Goal: Task Accomplishment & Management: Manage account settings

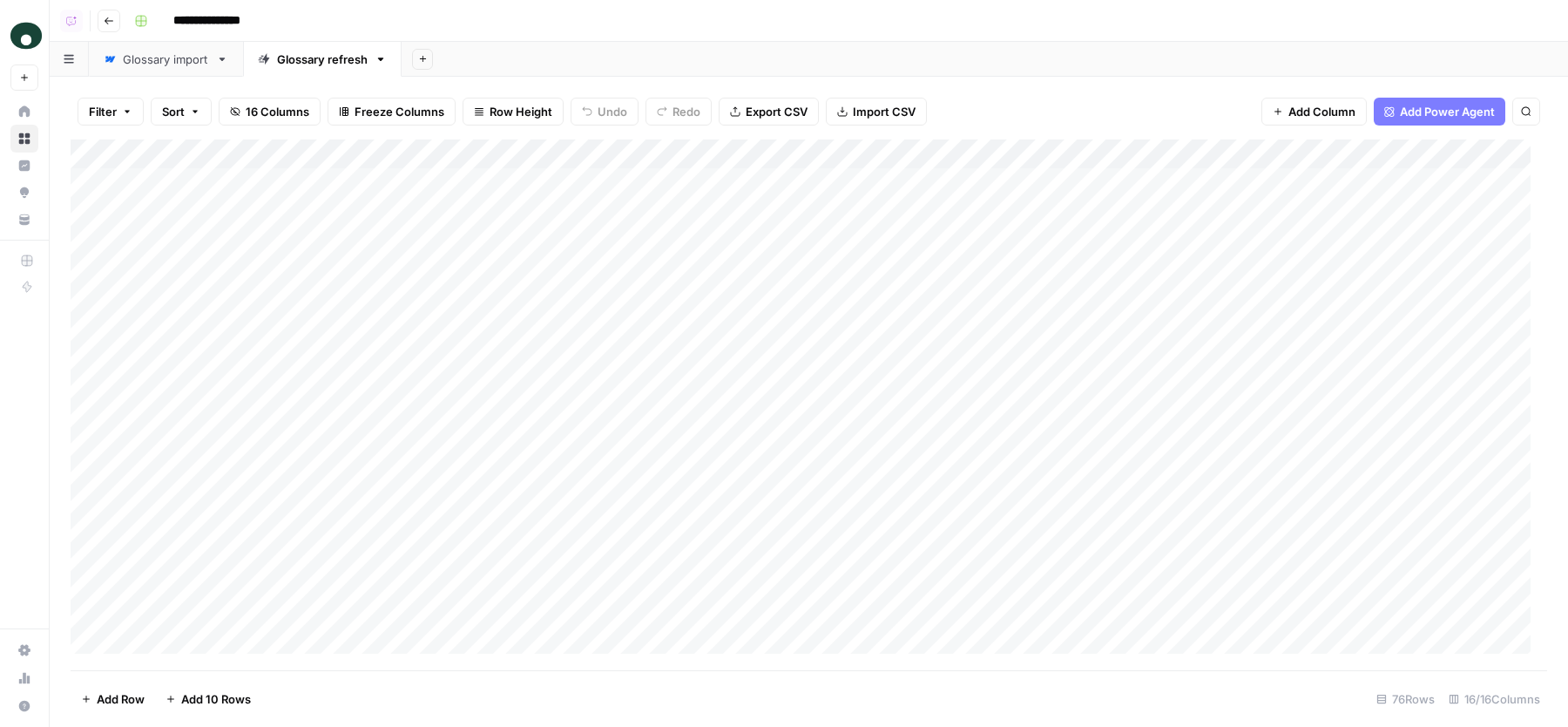
click at [177, 65] on div "Glossary import" at bounding box center [165, 59] width 86 height 18
click at [322, 59] on div "Glossary refresh" at bounding box center [323, 59] width 91 height 18
click at [984, 89] on div "Filter Sort 16 Columns Freeze Columns Row Height Undo Redo Export CSV Import CS…" at bounding box center [808, 111] width 1476 height 55
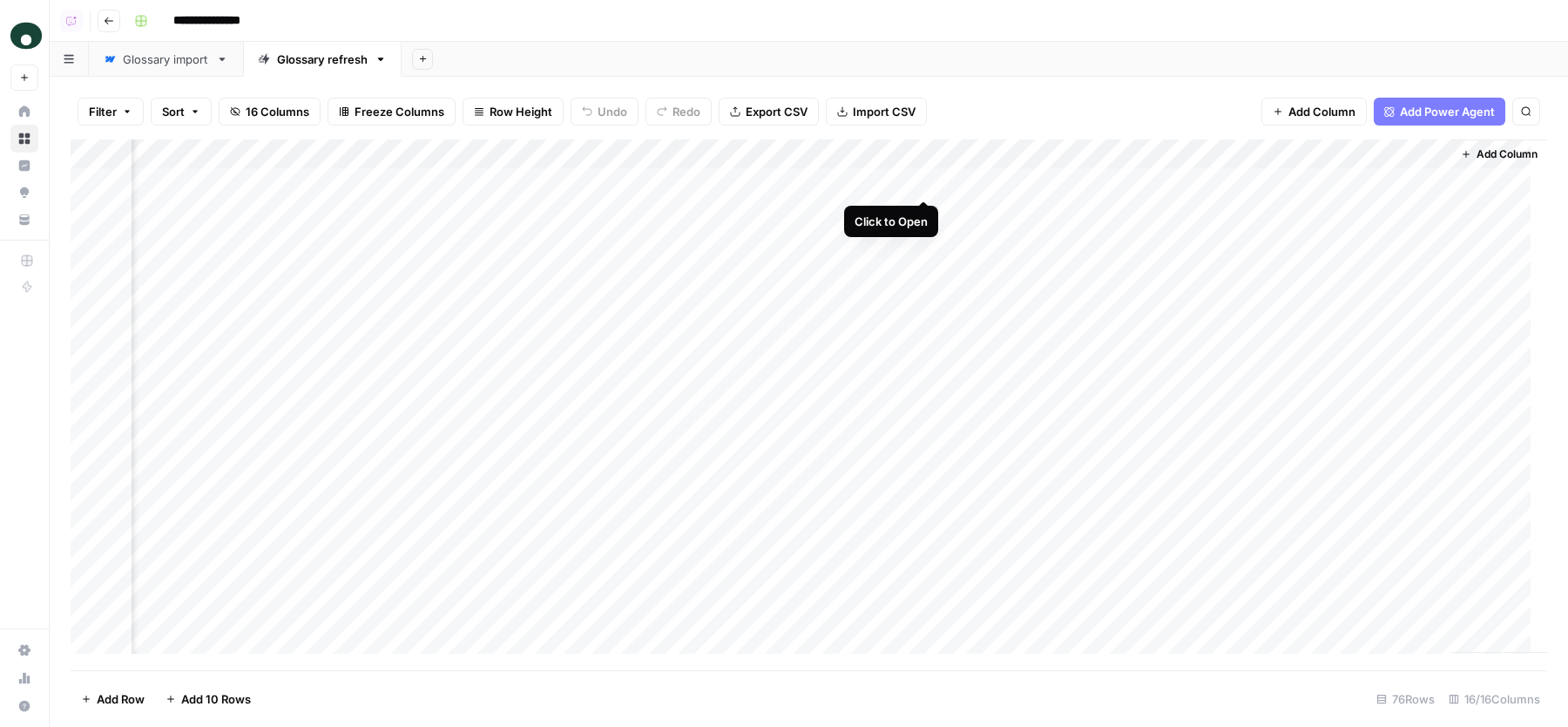
click at [928, 180] on div "Add Column" at bounding box center [808, 405] width 1476 height 531
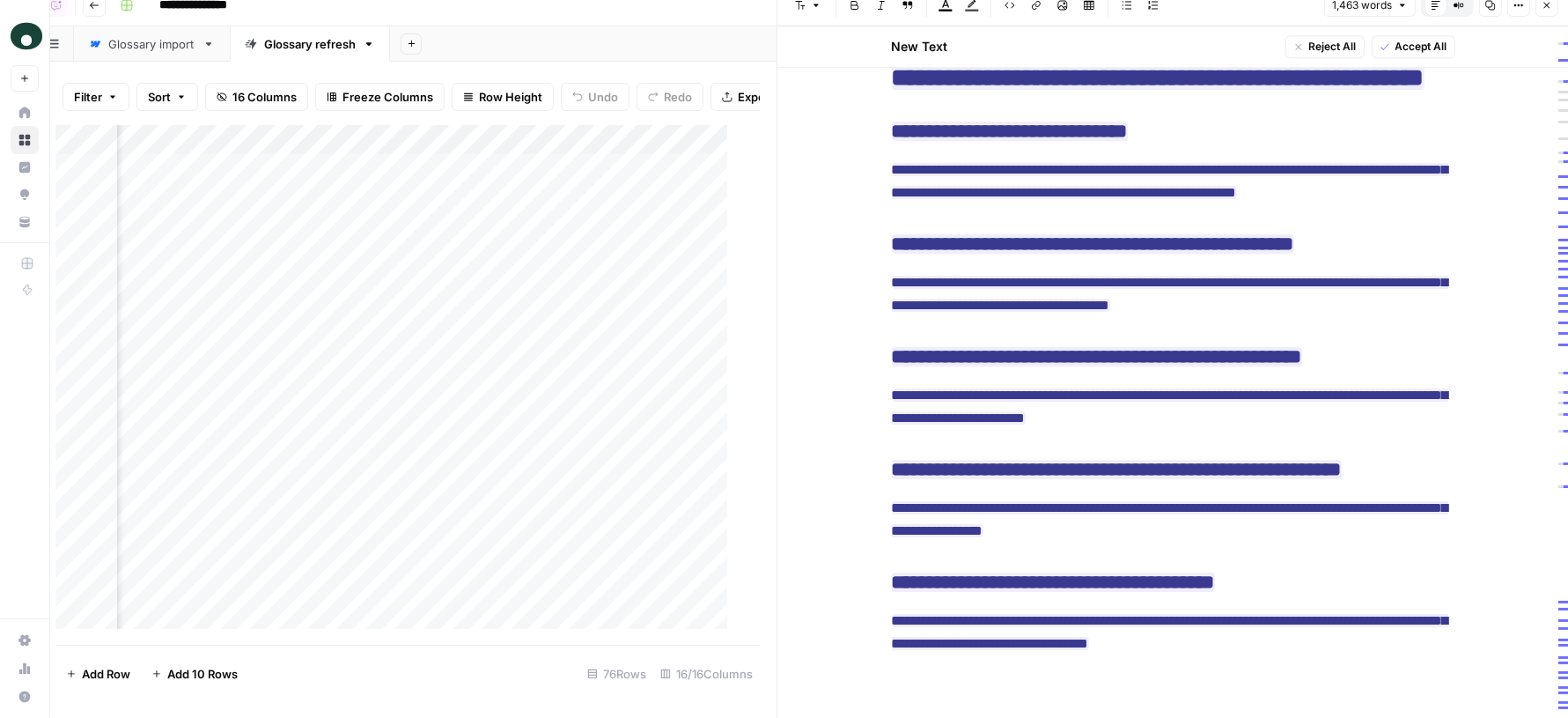
scroll to position [4549, 0]
click at [1545, 7] on icon "button" at bounding box center [1547, 5] width 10 height 10
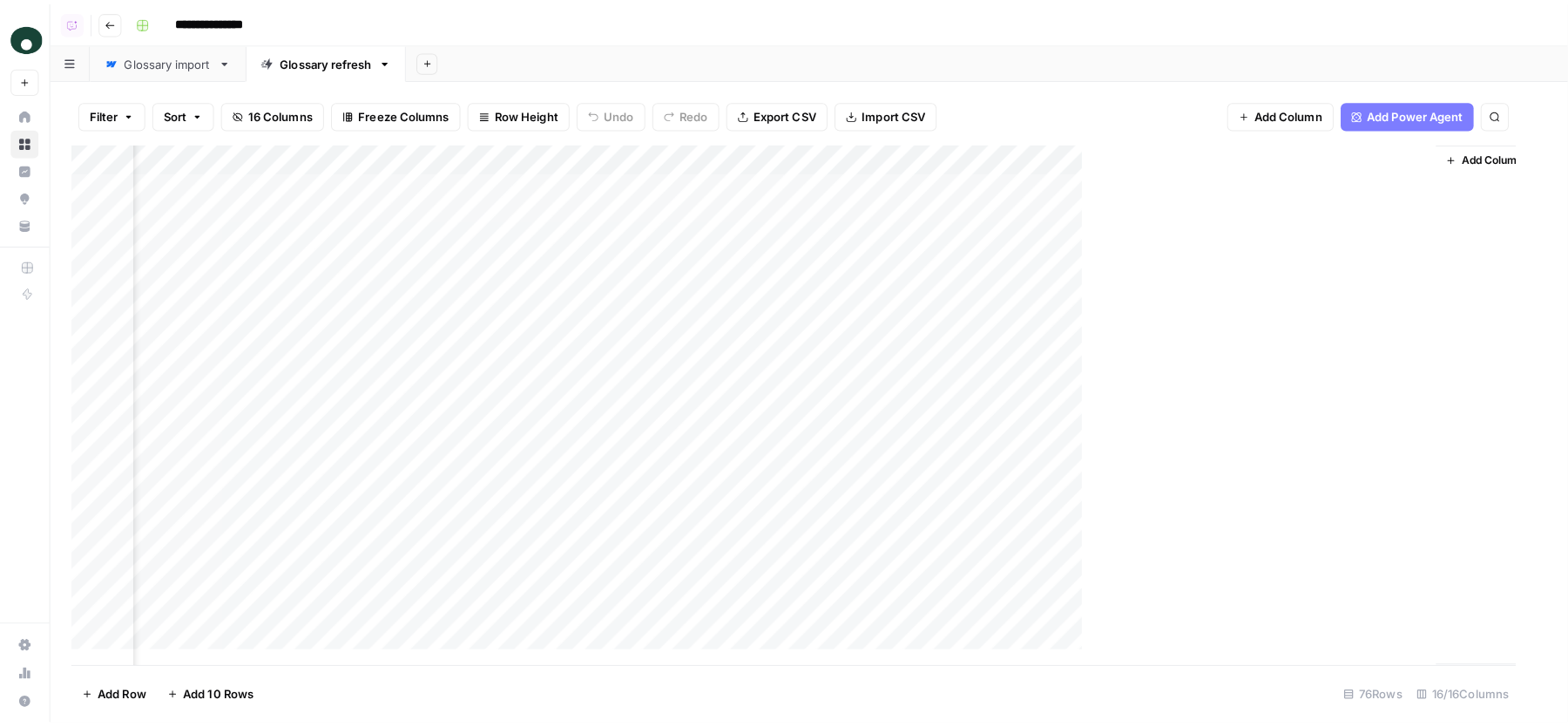
scroll to position [0, 2117]
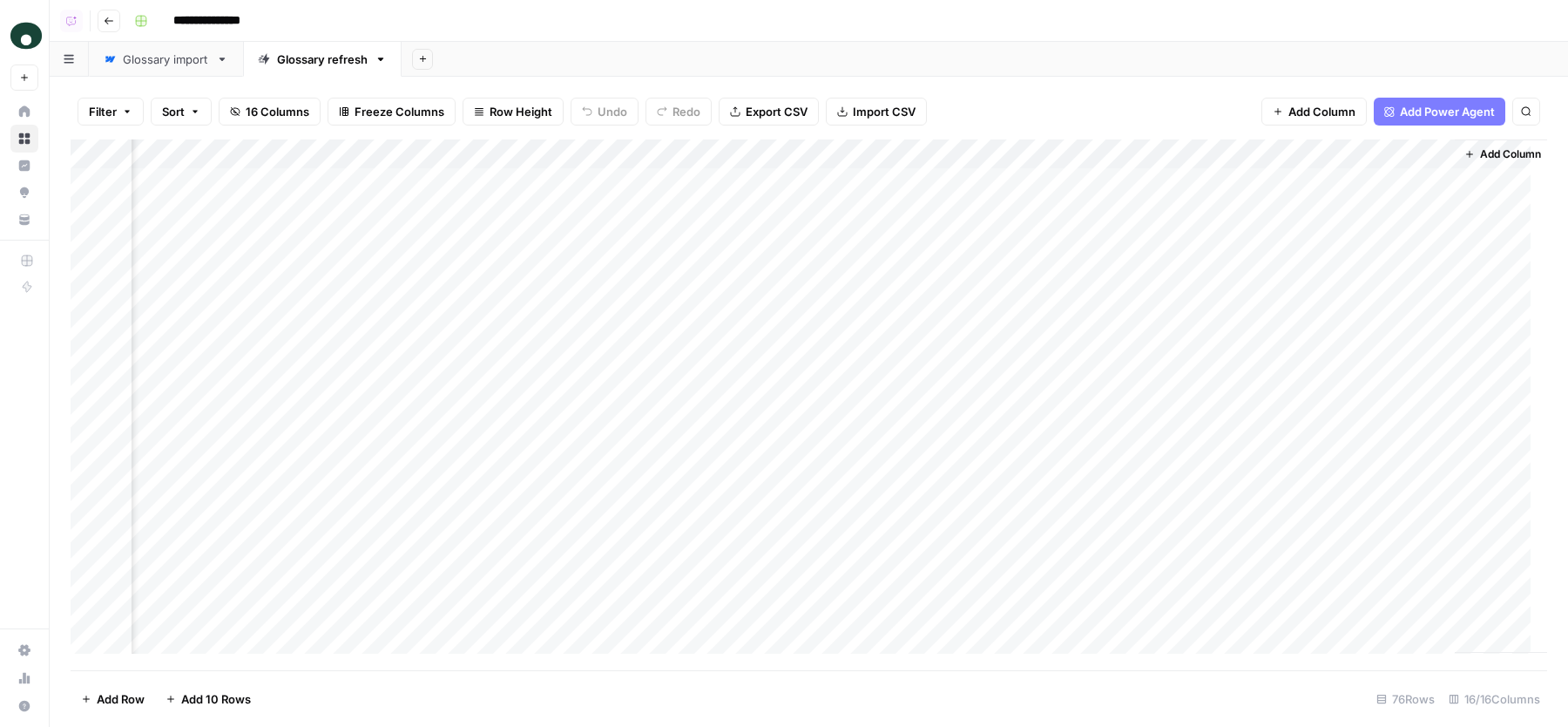
click at [736, 153] on div "Add Column" at bounding box center [808, 405] width 1476 height 531
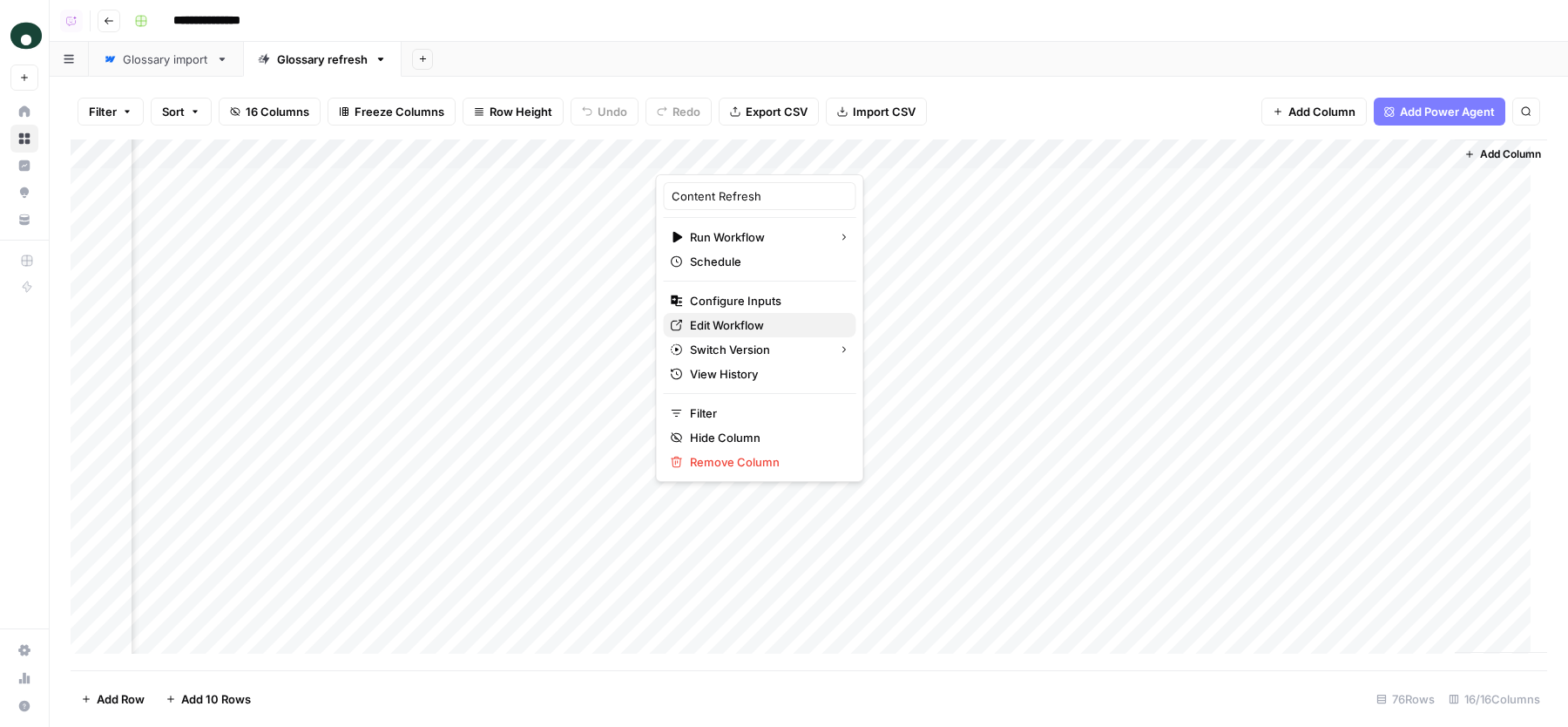
click at [711, 324] on span "Edit Workflow" at bounding box center [766, 325] width 153 height 18
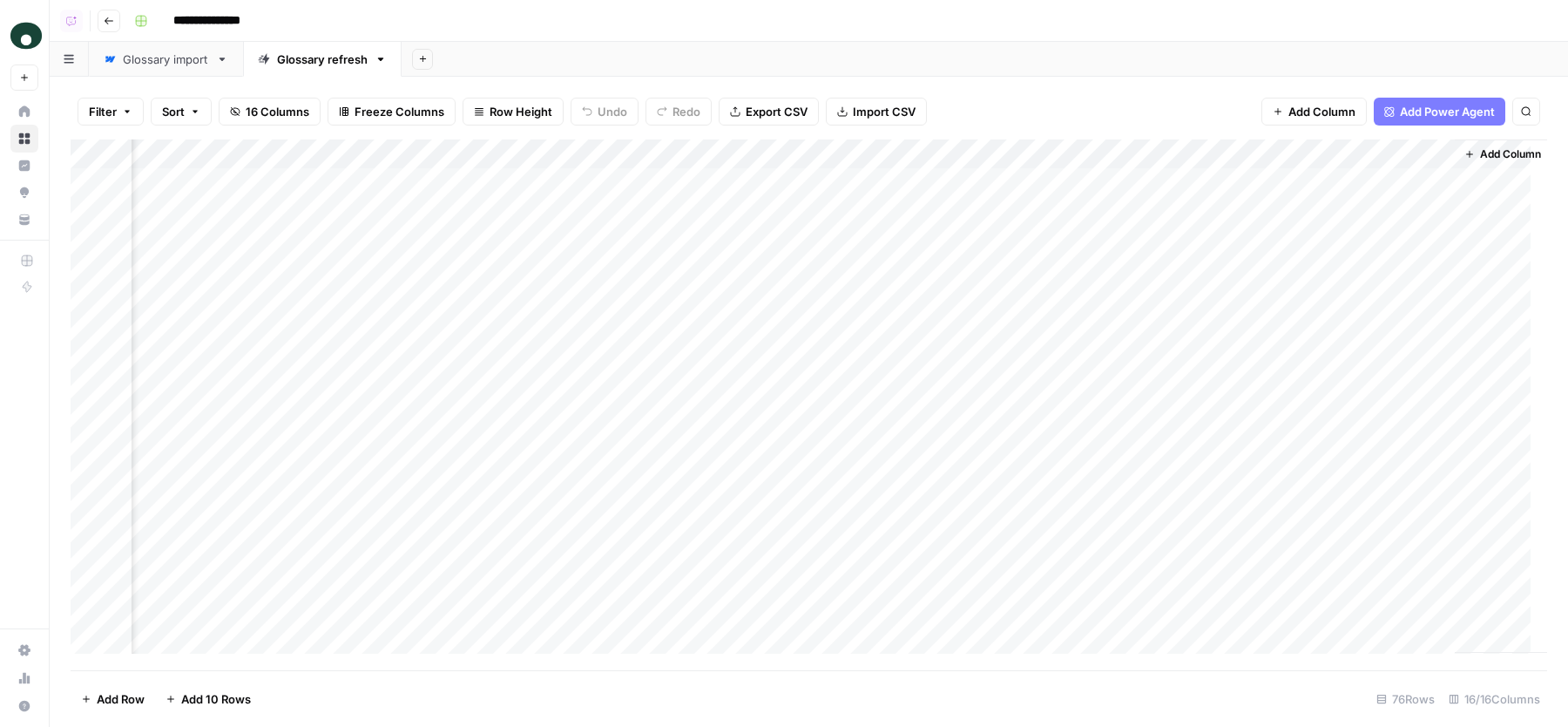
click at [673, 30] on div "**********" at bounding box center [839, 21] width 1423 height 28
click at [552, 69] on div "Add Sheet" at bounding box center [984, 59] width 1166 height 35
click at [185, 57] on div "Glossary import" at bounding box center [165, 59] width 86 height 18
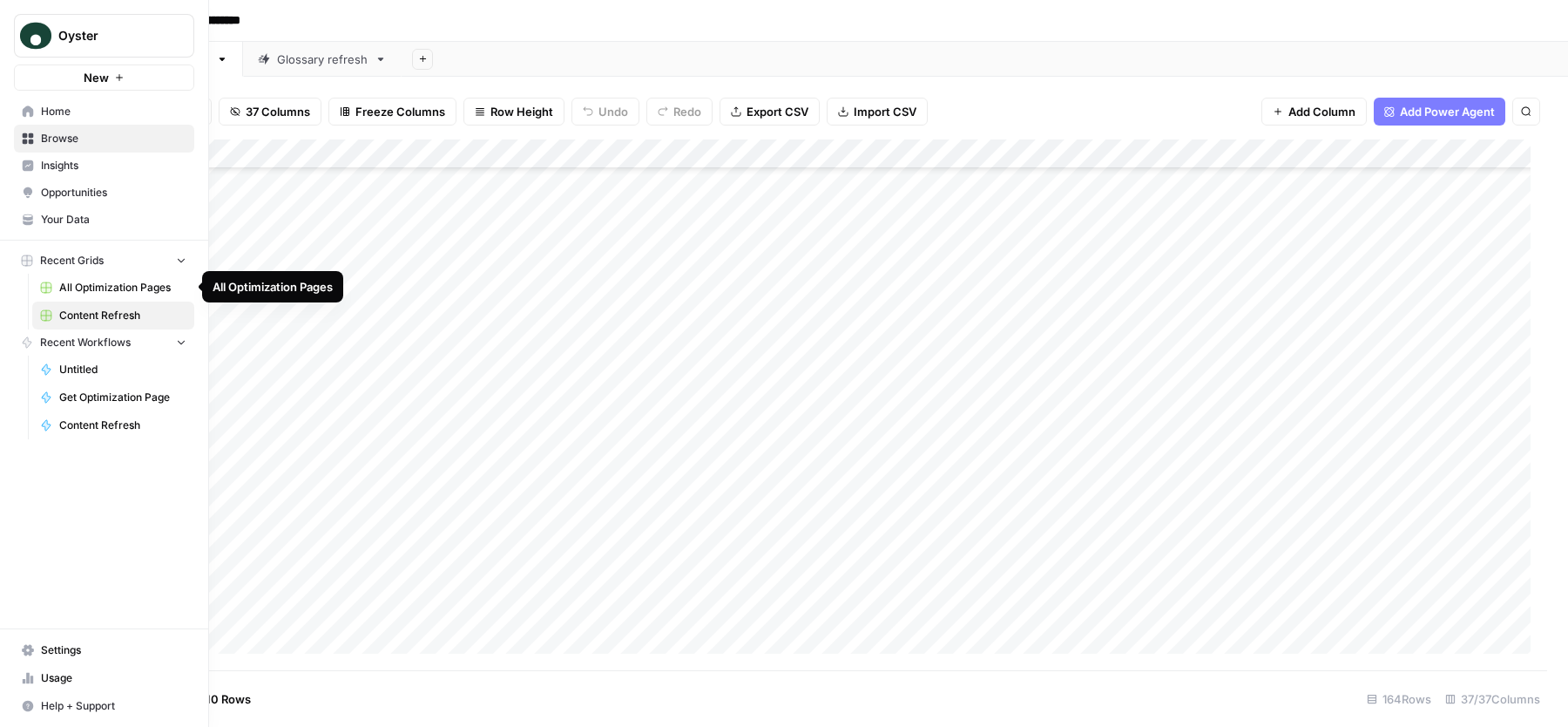
click at [119, 287] on span "All Optimization Pages" at bounding box center [123, 287] width 128 height 16
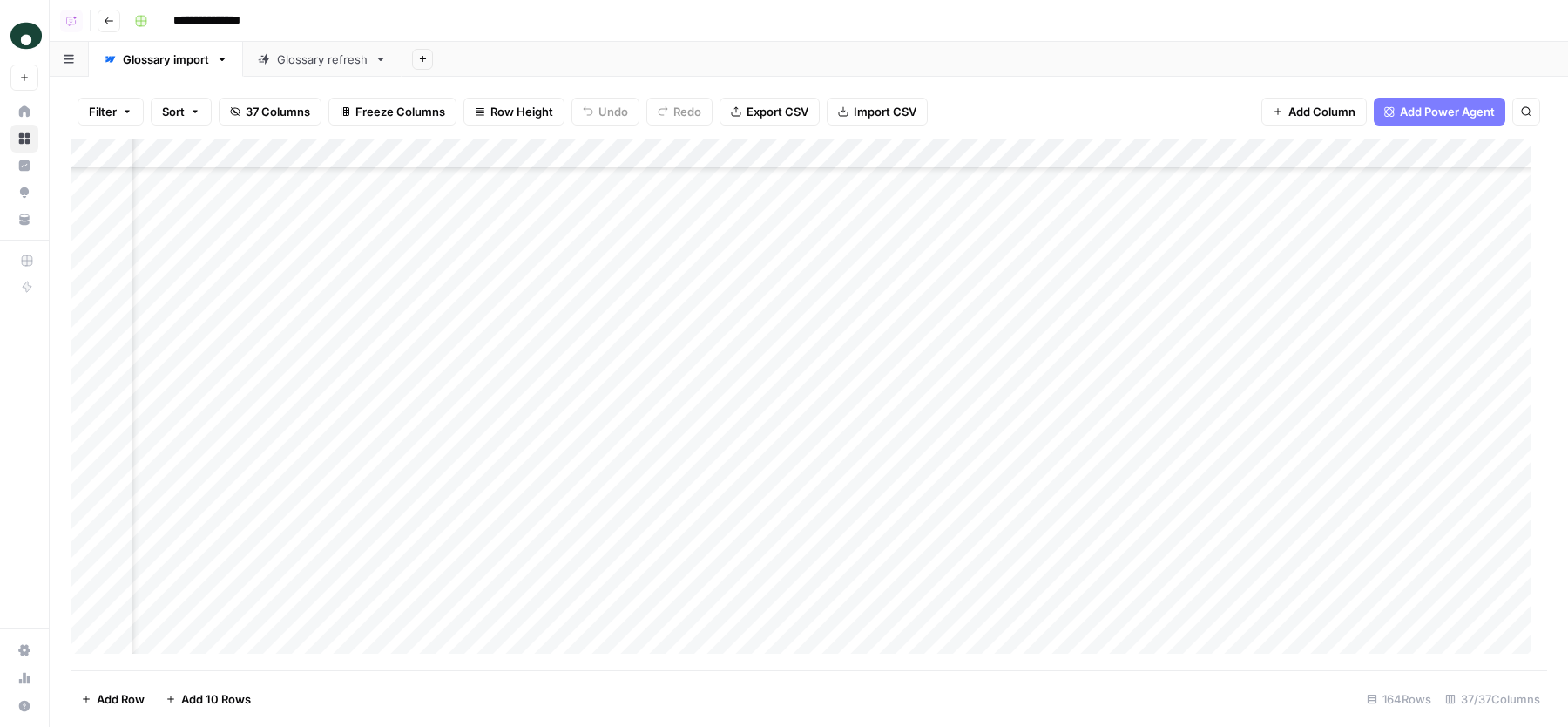
scroll to position [1512, 7287]
click at [313, 53] on div "Glossary refresh" at bounding box center [323, 59] width 91 height 18
click at [924, 180] on div "Add Column" at bounding box center [808, 405] width 1476 height 531
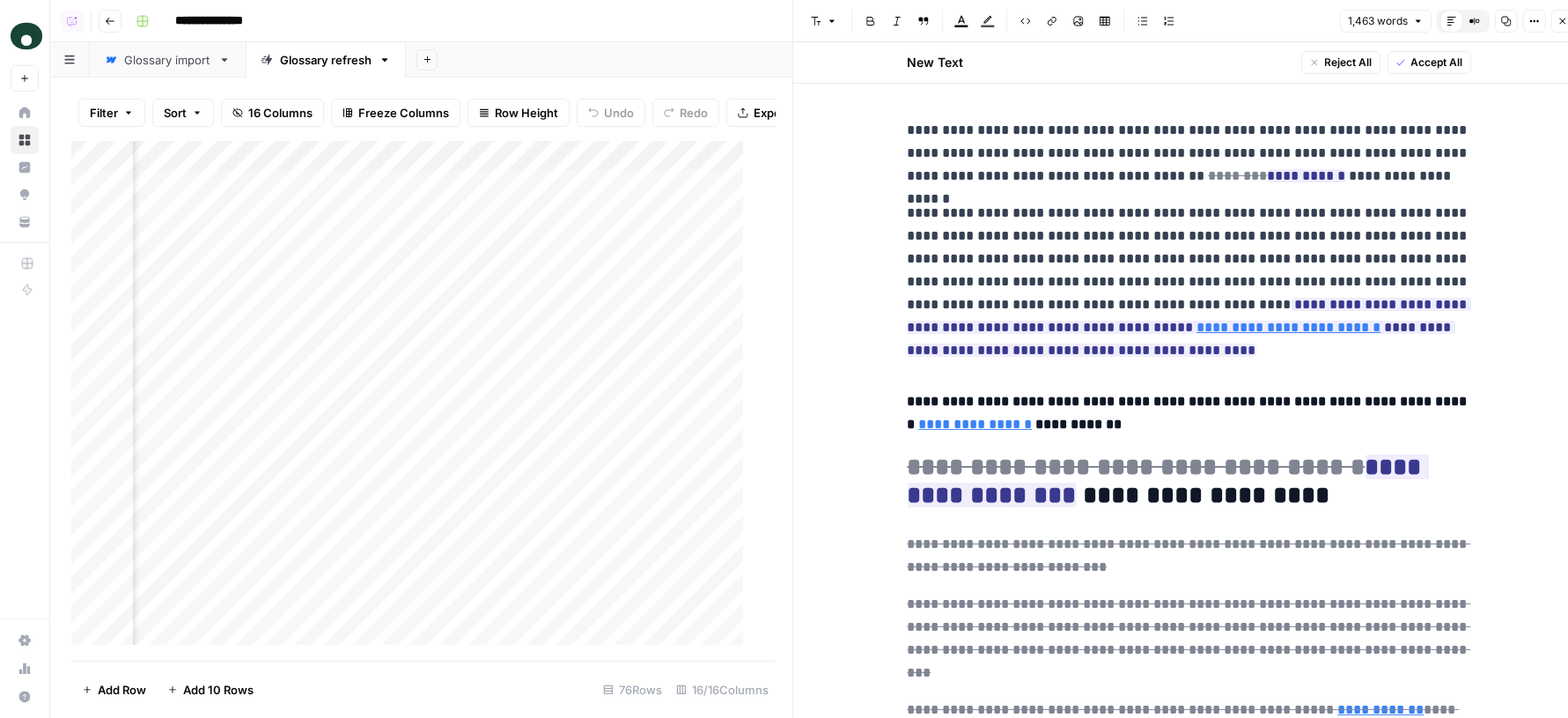
scroll to position [0, 2441]
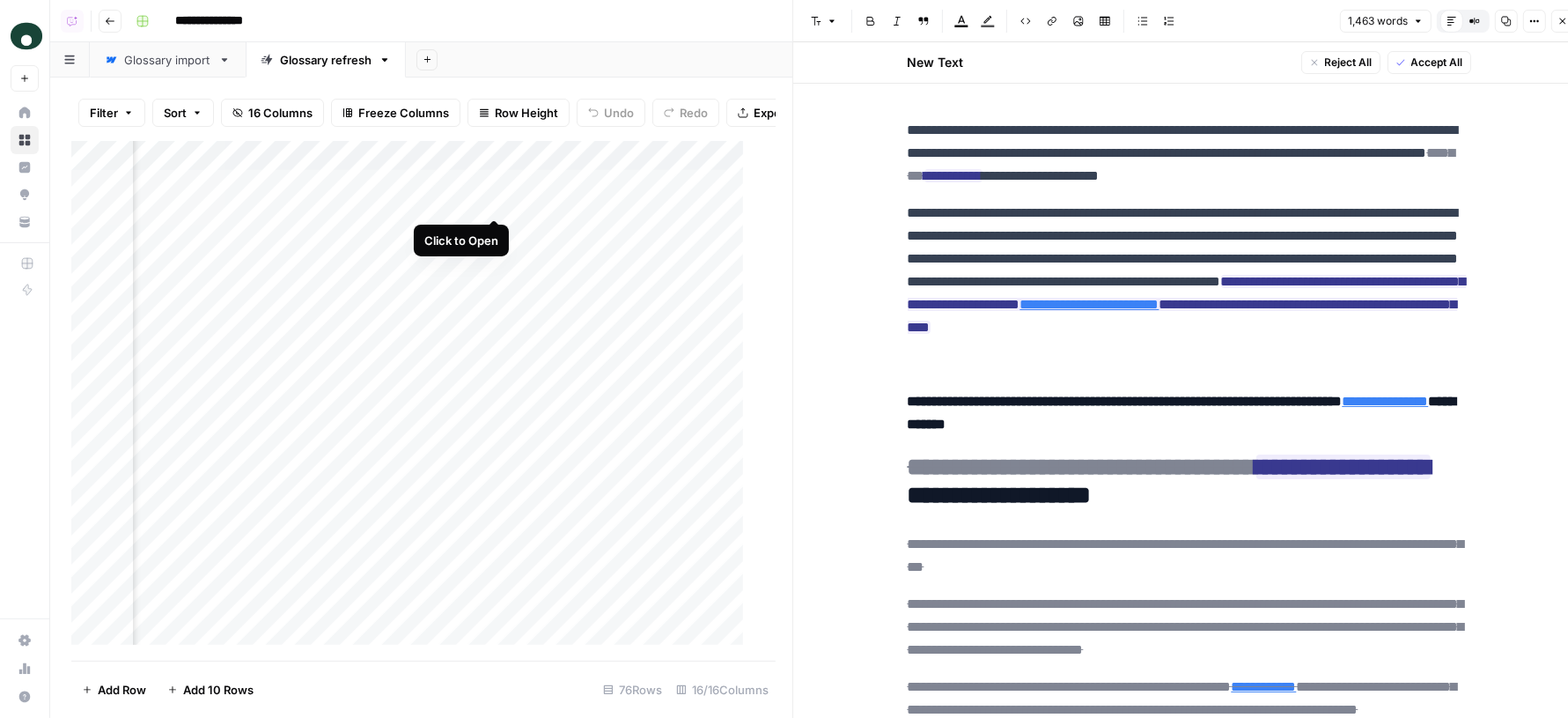
click at [496, 199] on div "Add Column" at bounding box center [415, 401] width 689 height 520
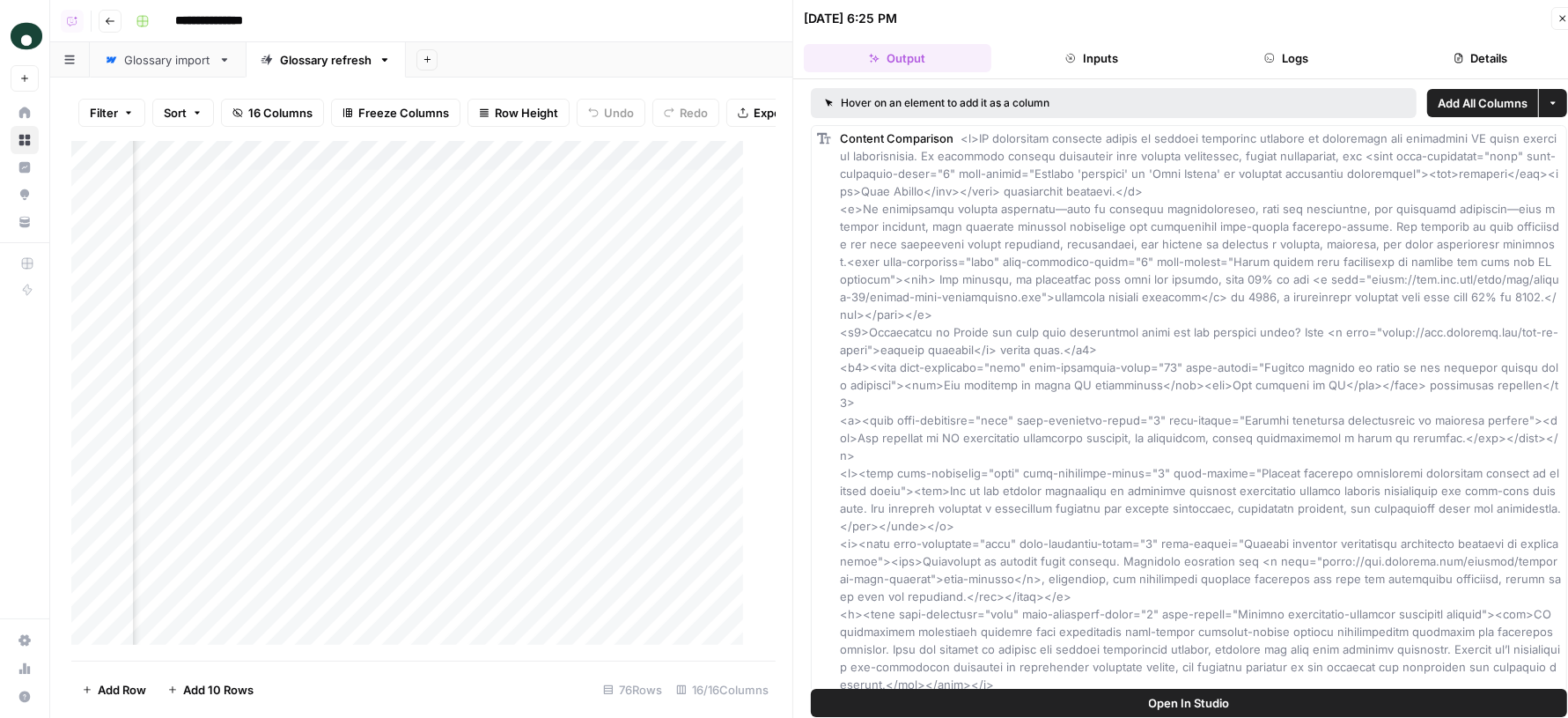
click at [1325, 59] on button "Logs" at bounding box center [1287, 58] width 188 height 28
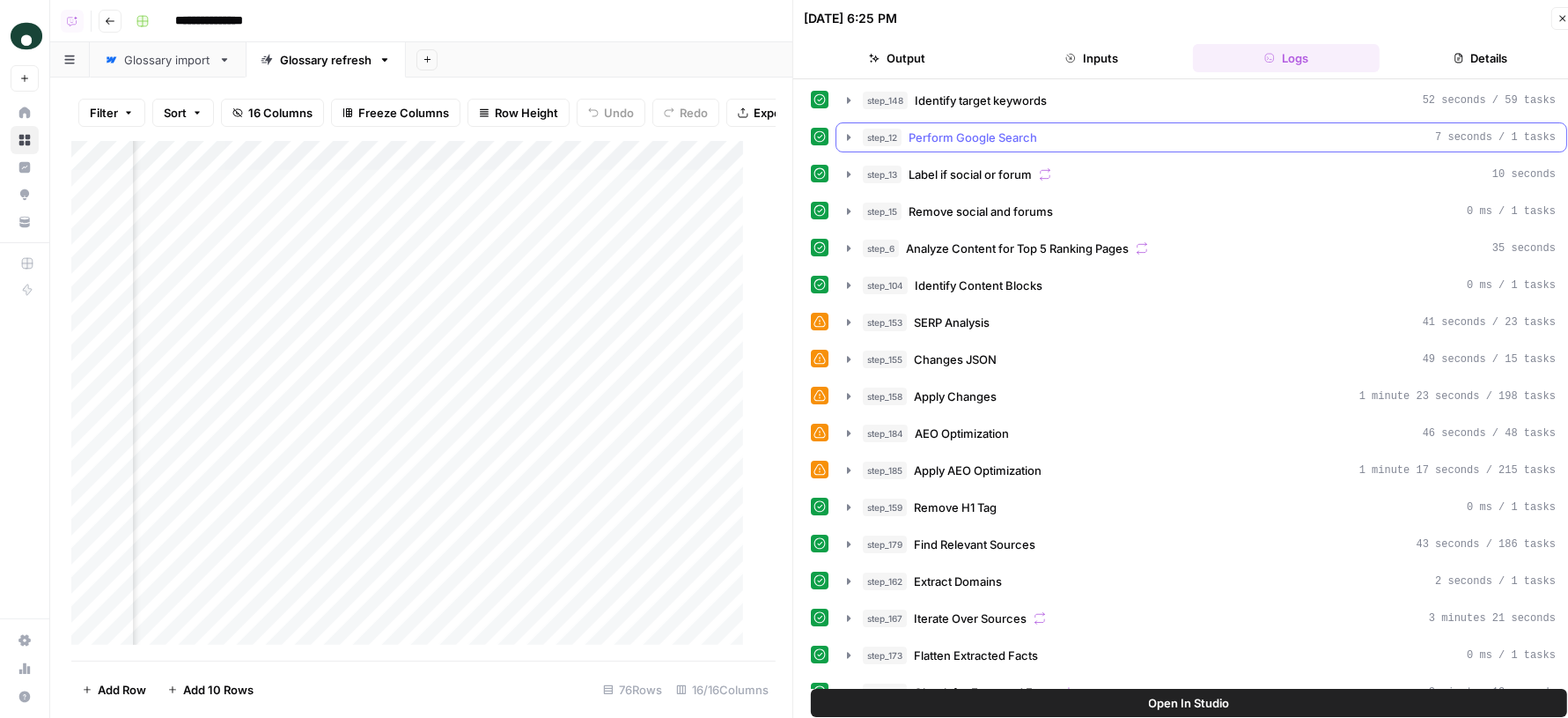
scroll to position [37, 0]
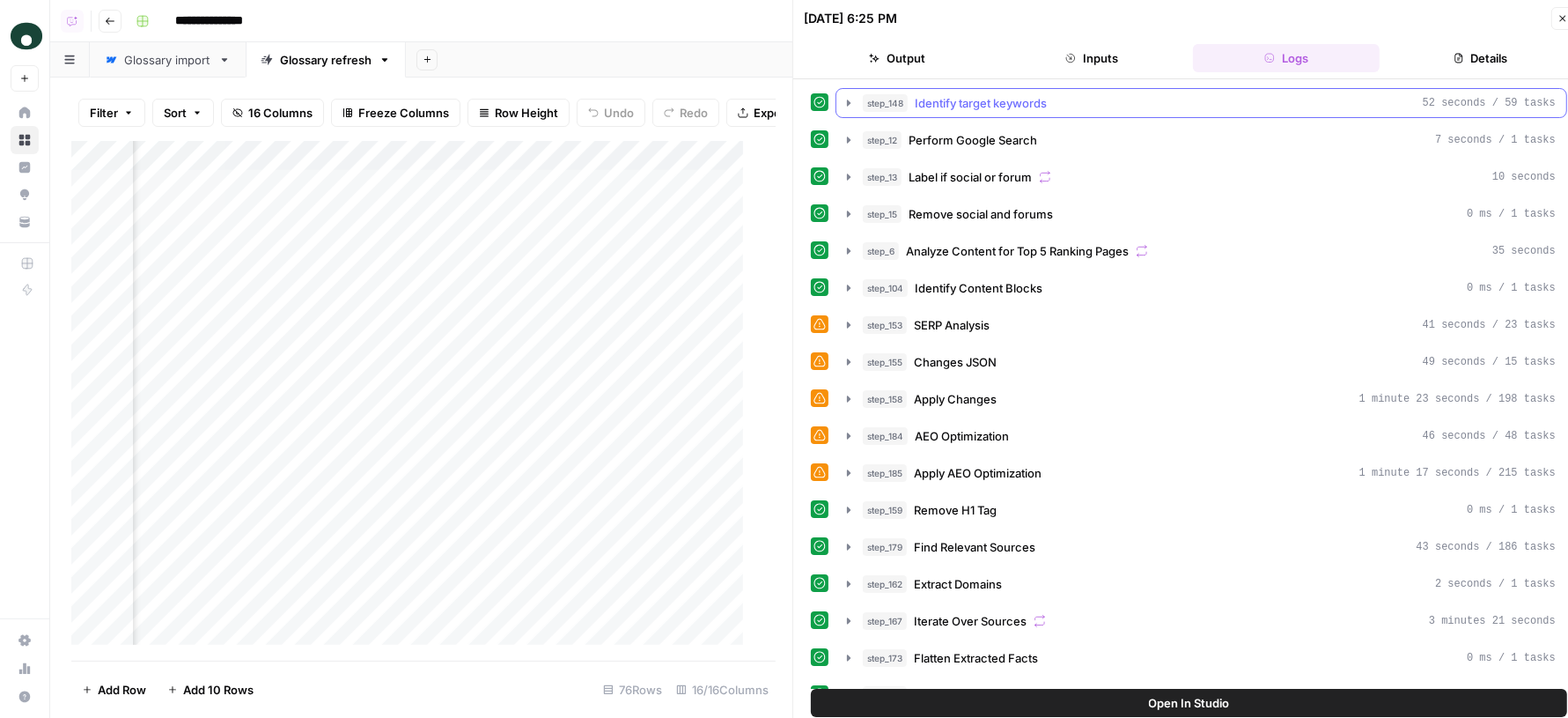
click at [1076, 102] on div "step_148 Identify target keywords 52 seconds / 59 tasks" at bounding box center [1208, 103] width 692 height 18
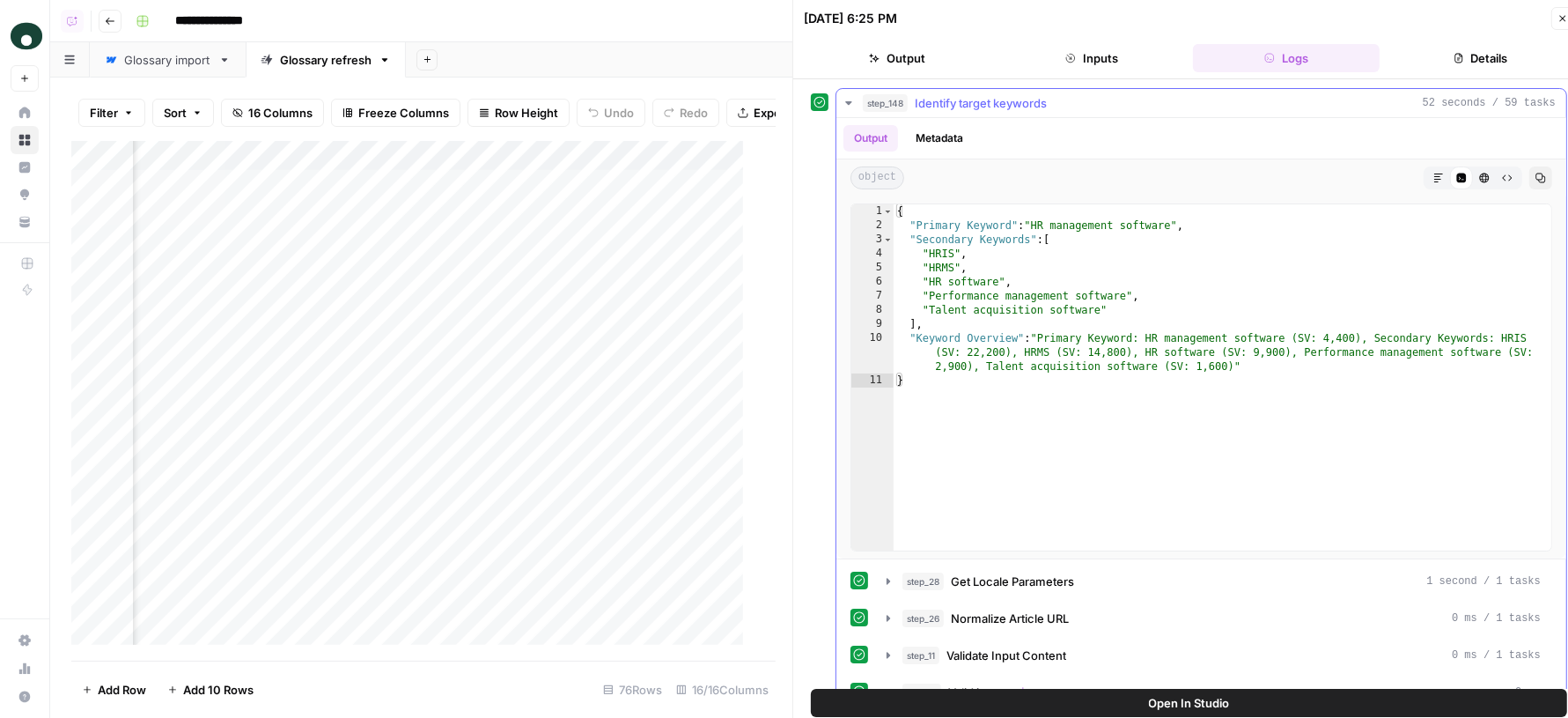
type textarea "**********"
drag, startPoint x: 1039, startPoint y: 223, endPoint x: 1169, endPoint y: 224, distance: 130.0
click at [1169, 225] on div "{ "Primary Keyword" : "HR management software" , "Secondary Keywords" : [ "HRIS…" at bounding box center [1222, 392] width 658 height 375
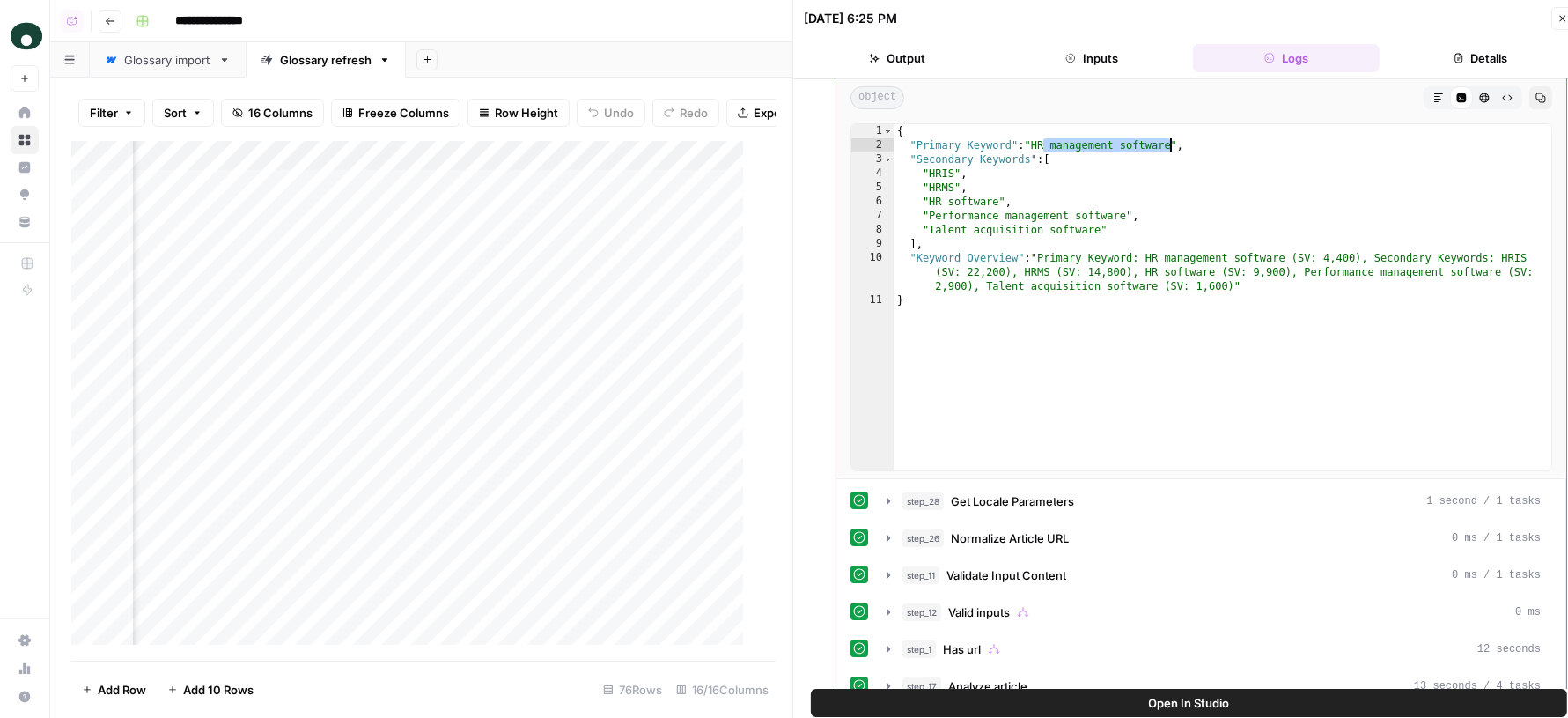
scroll to position [219, 0]
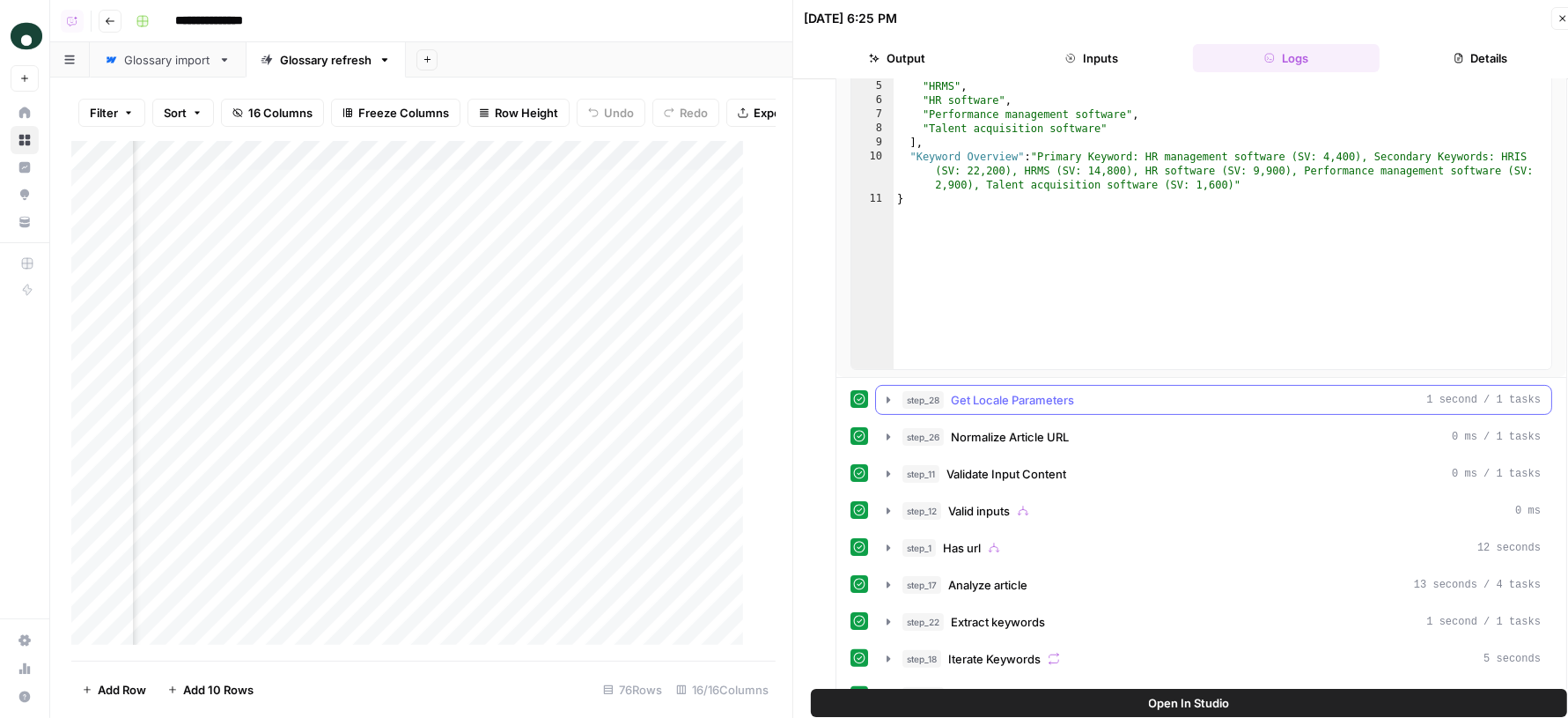
click at [1085, 394] on div "step_28 Get Locale Parameters 1 second / 1 tasks" at bounding box center [1221, 399] width 638 height 18
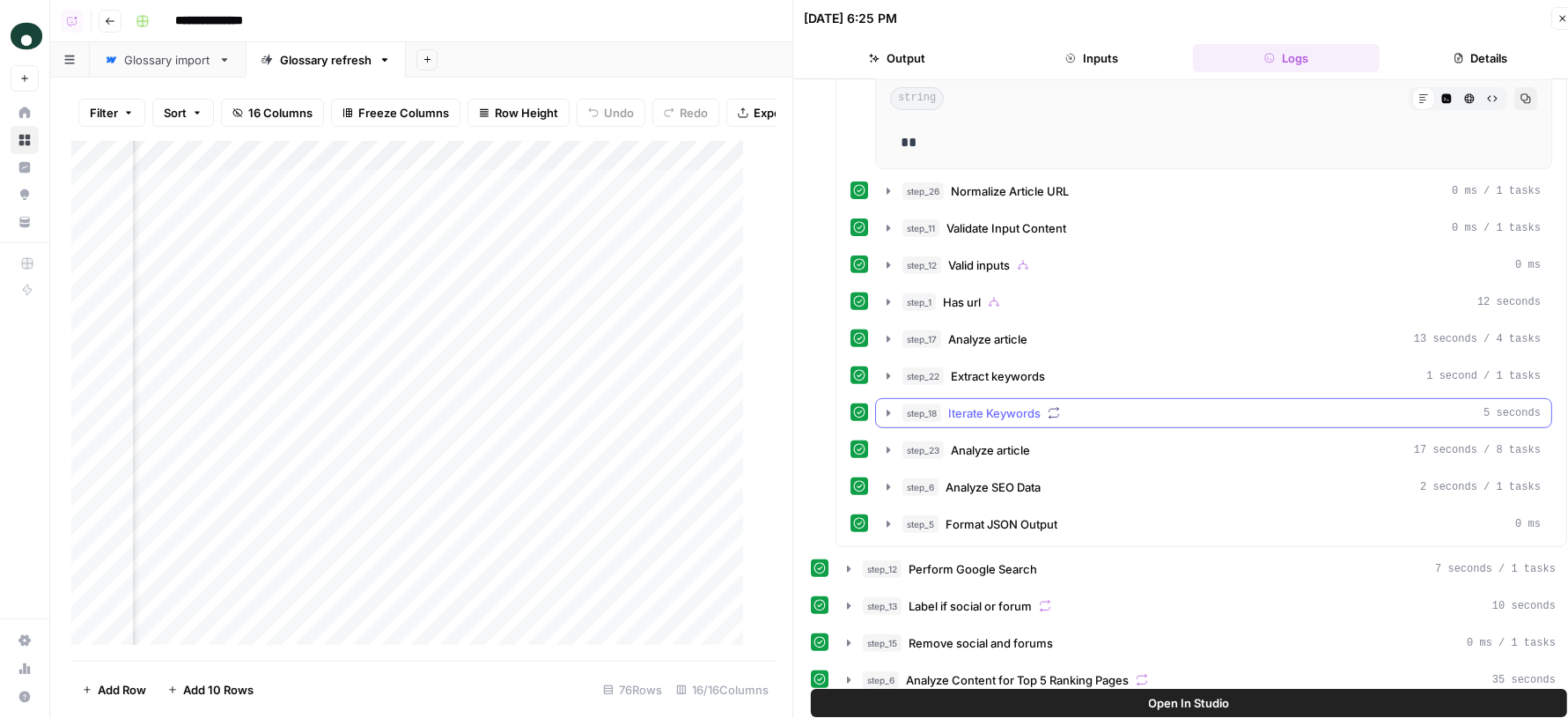
scroll to position [612, 0]
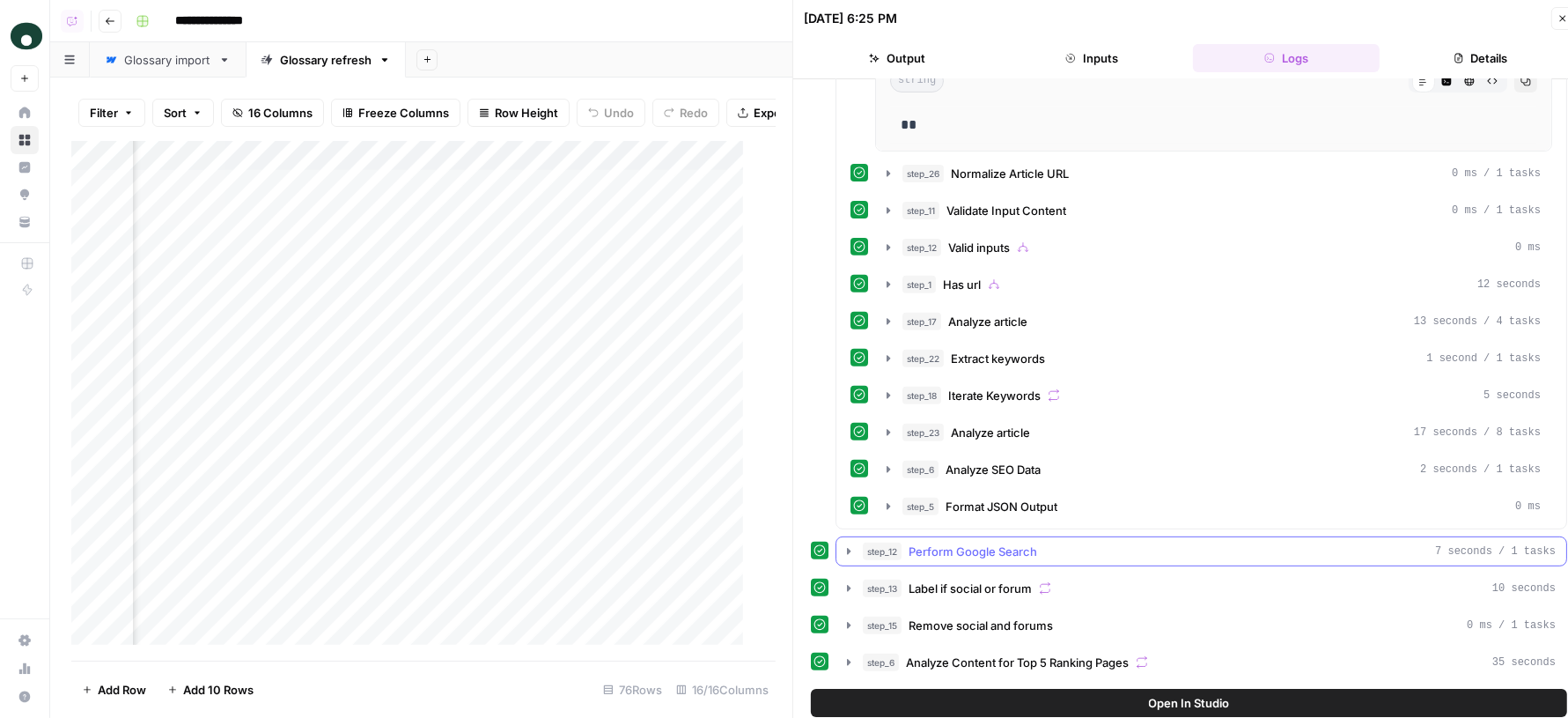
click at [1006, 542] on span "Perform Google Search" at bounding box center [973, 551] width 129 height 18
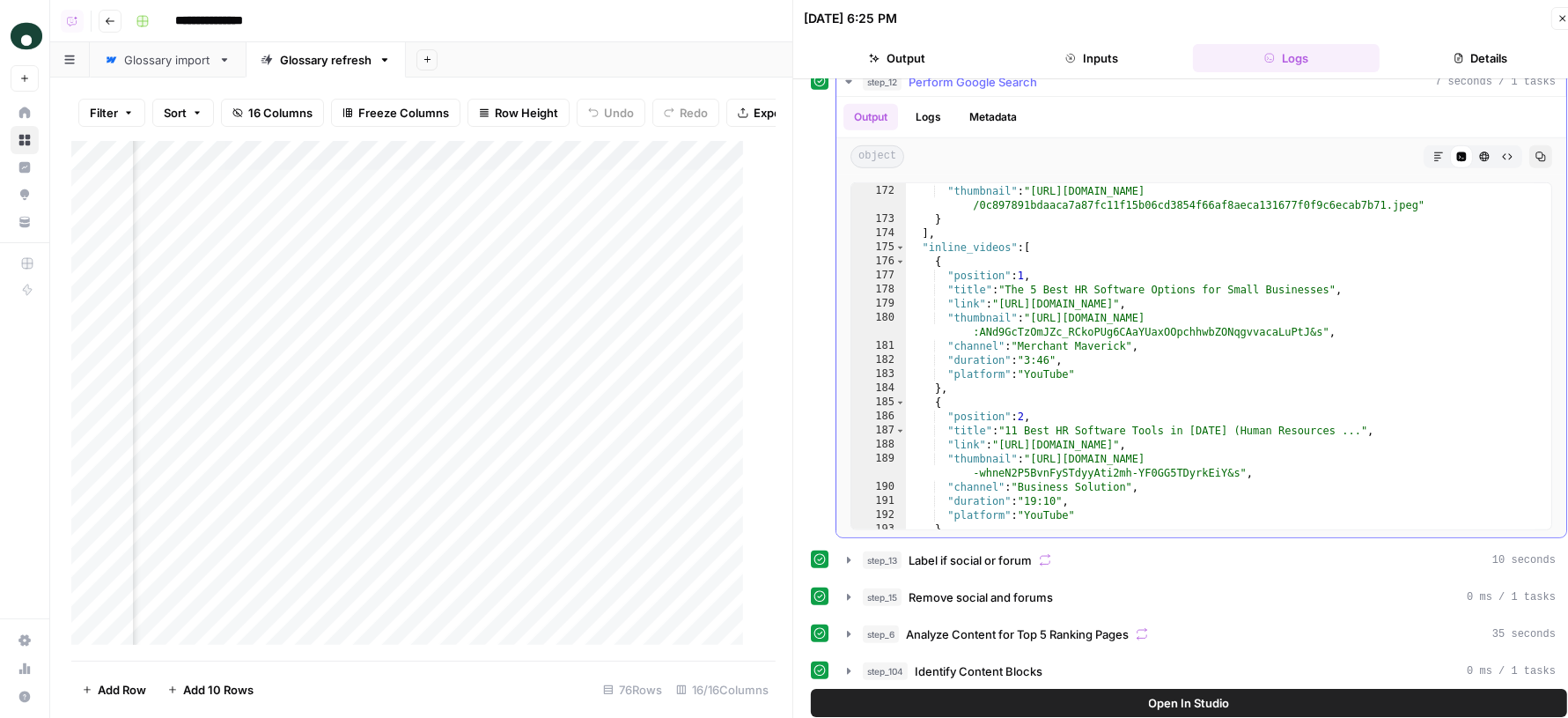
scroll to position [3253, 0]
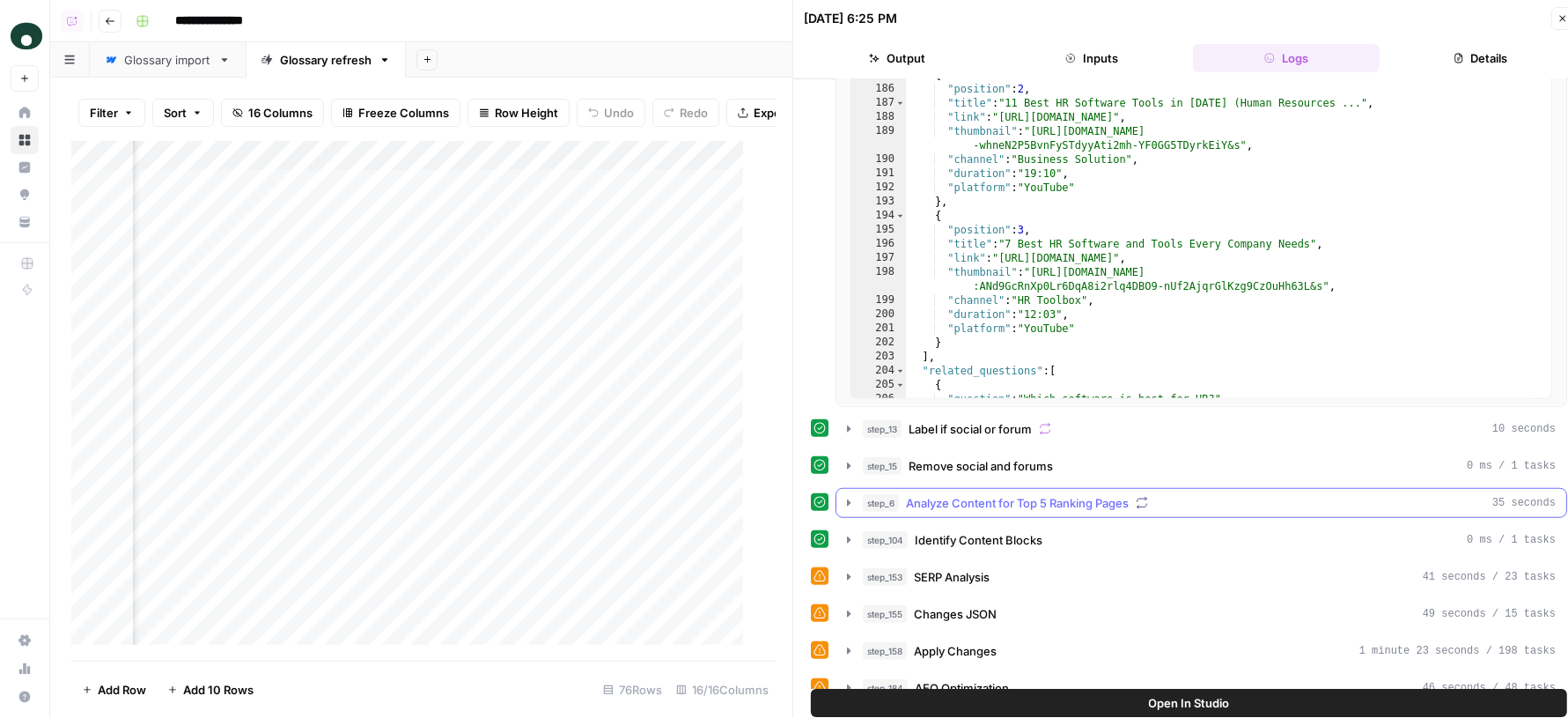
click at [1093, 495] on span "Analyze Content for Top 5 Ranking Pages" at bounding box center [1017, 503] width 222 height 18
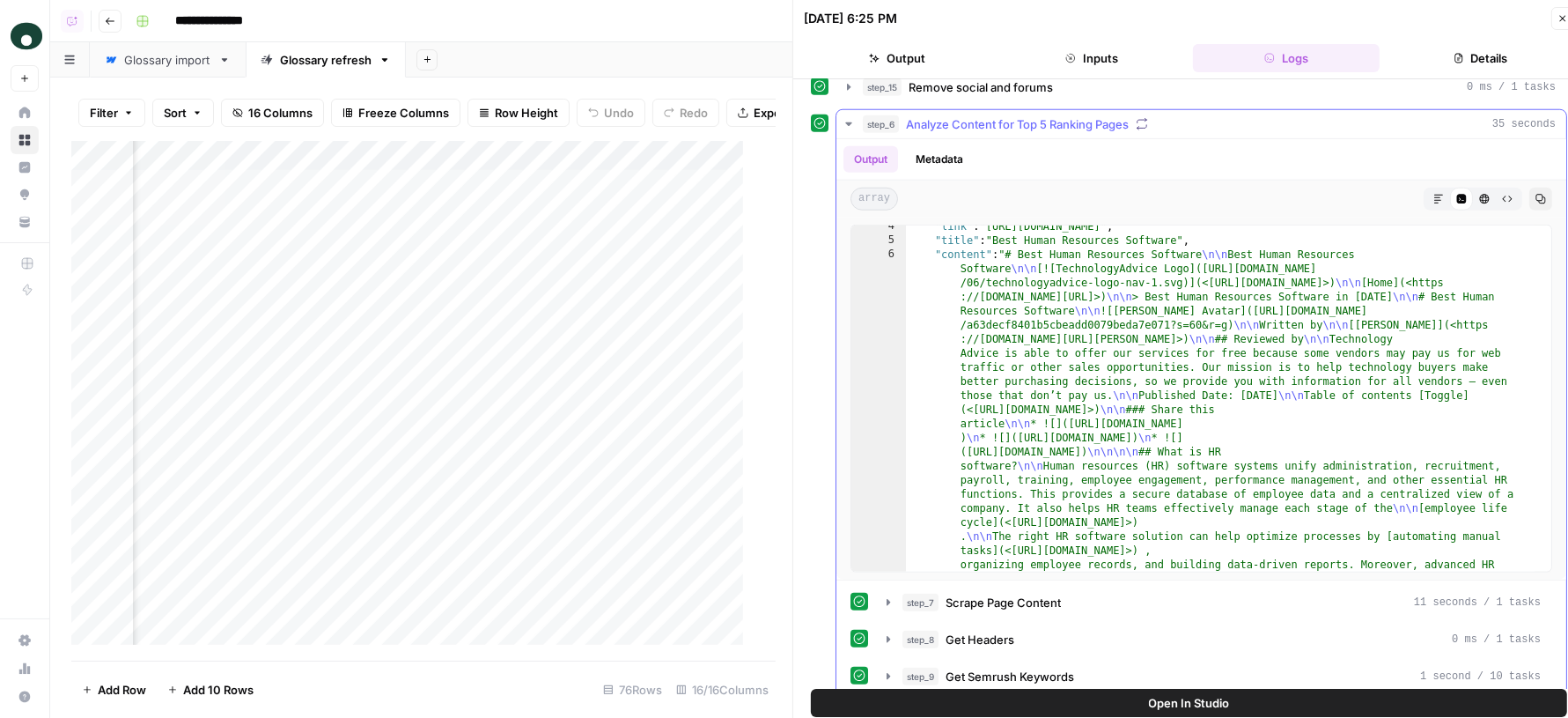
scroll to position [1489, 0]
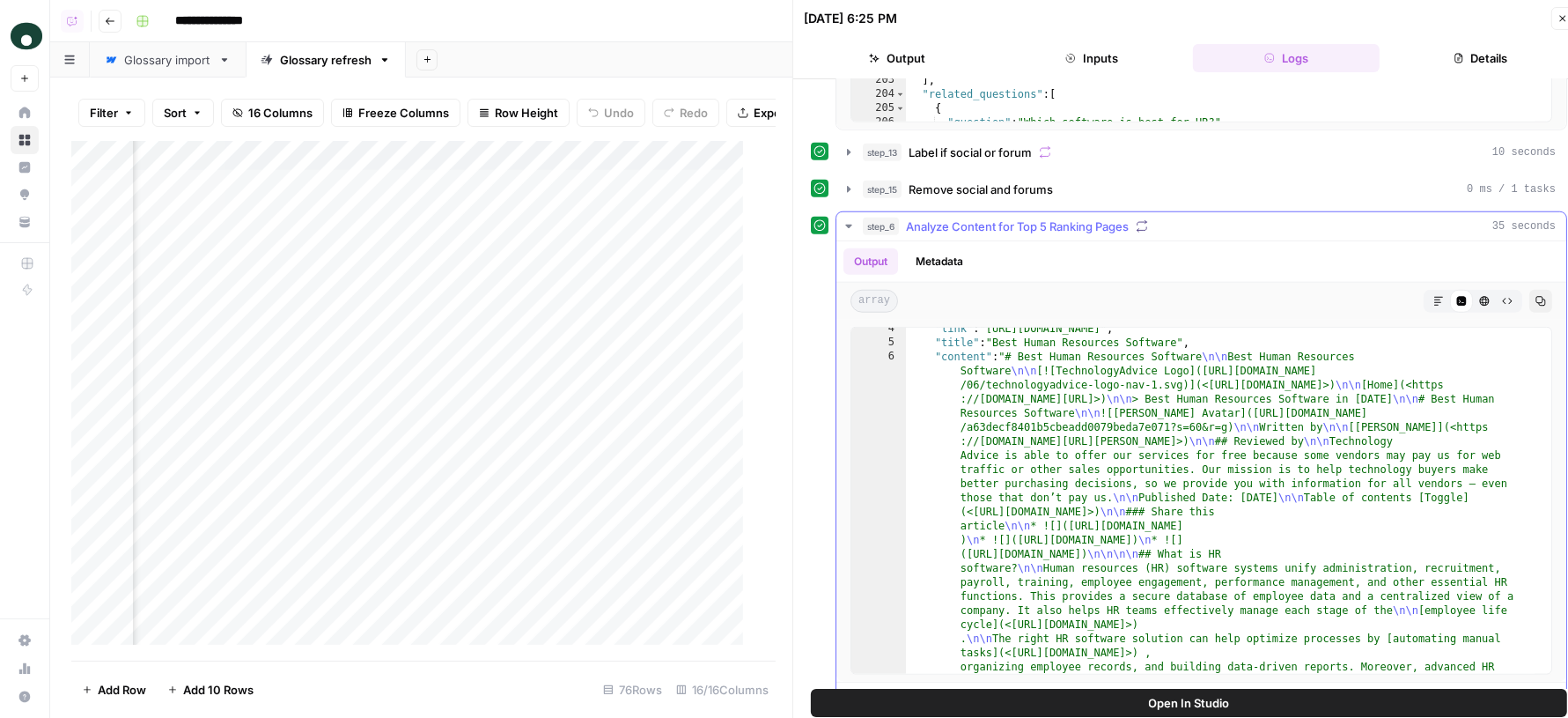
click at [1078, 218] on span "Analyze Content for Top 5 Ranking Pages" at bounding box center [1017, 226] width 222 height 18
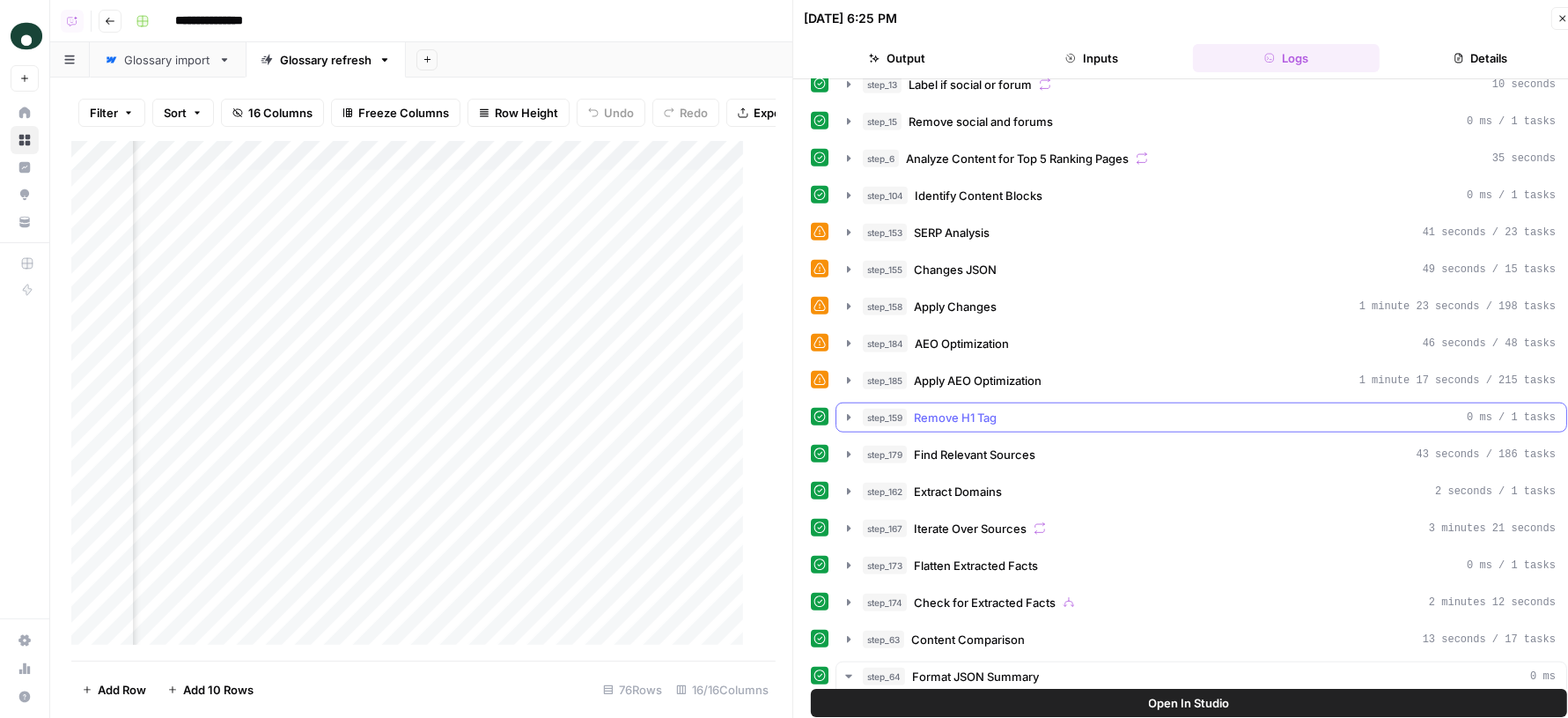
scroll to position [1577, 0]
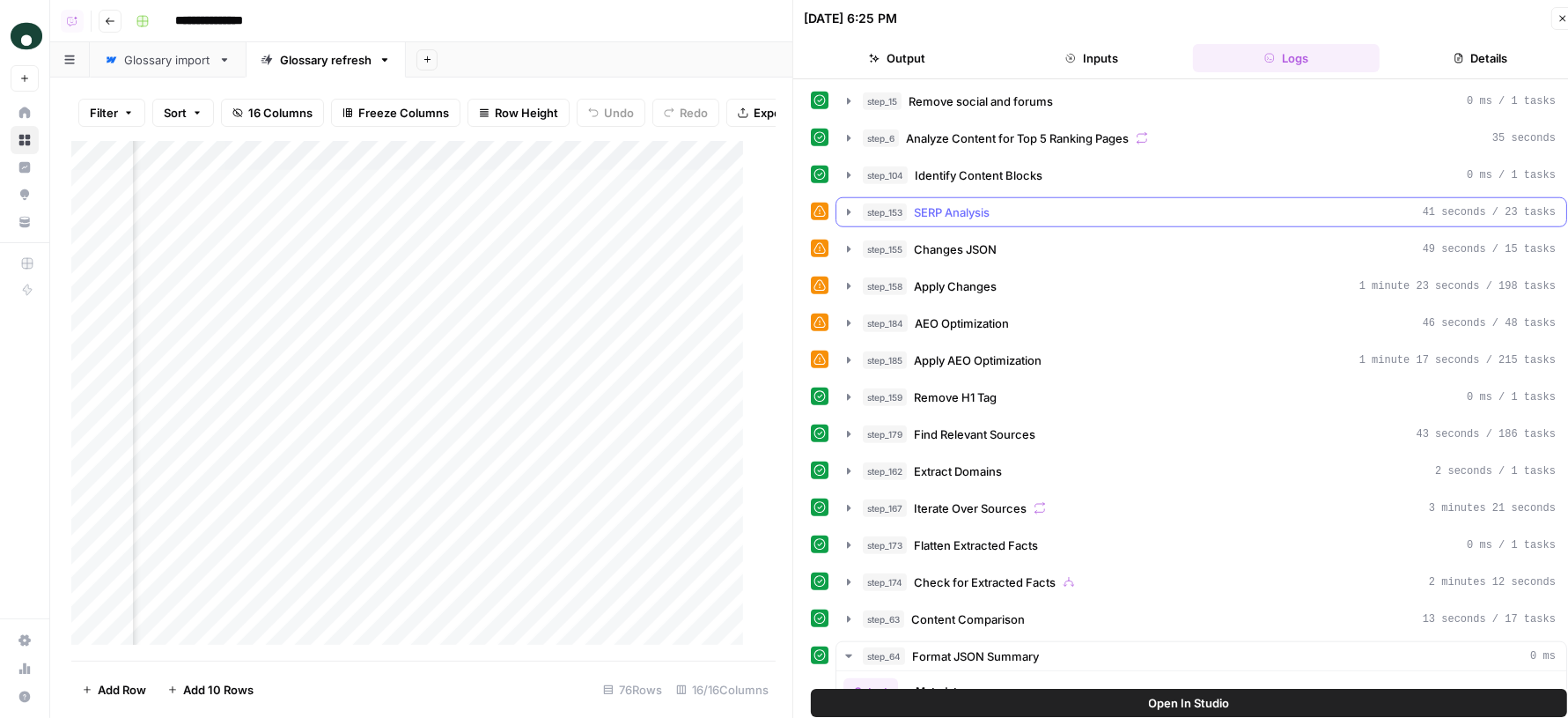
click at [1024, 206] on div "step_153 SERP Analysis 41 seconds / 23 tasks" at bounding box center [1208, 212] width 692 height 18
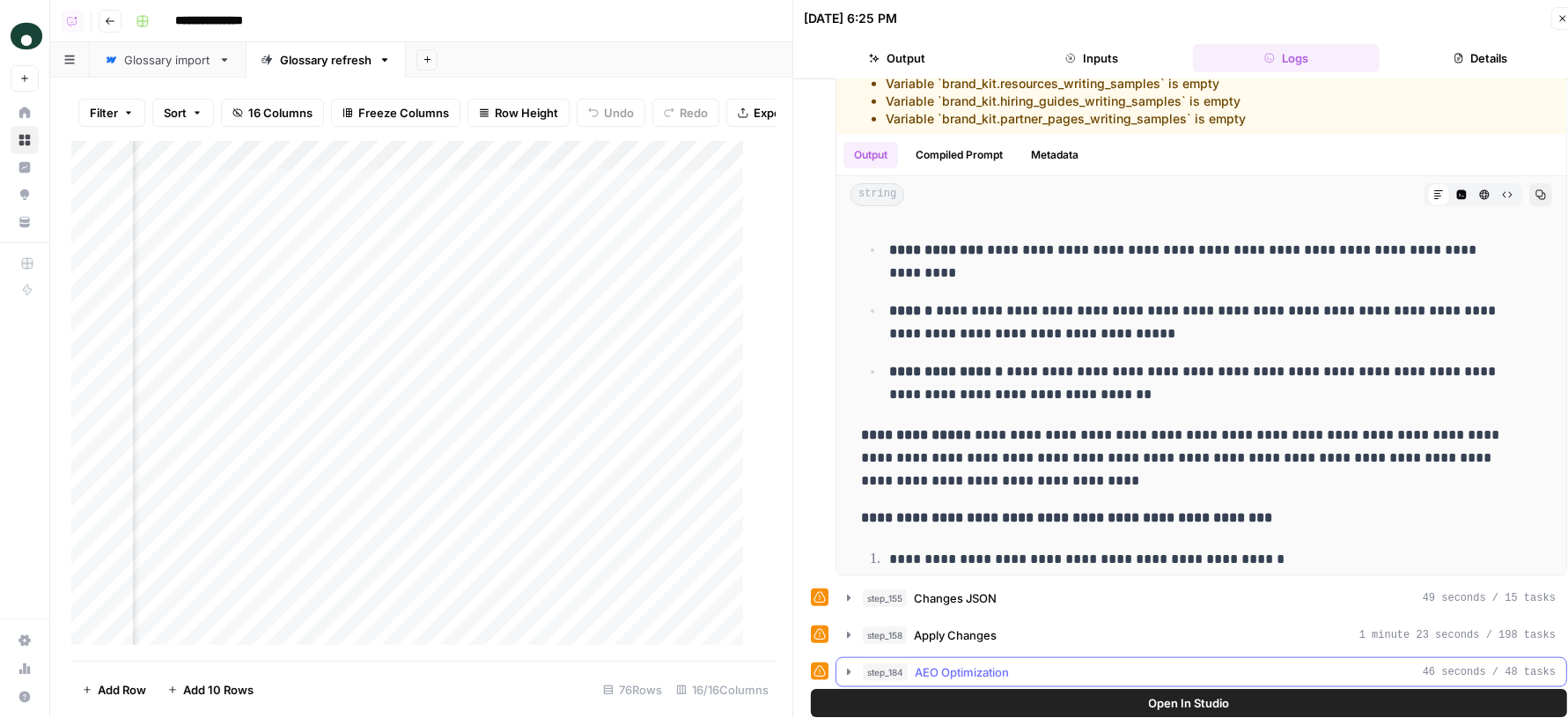
scroll to position [1758, 0]
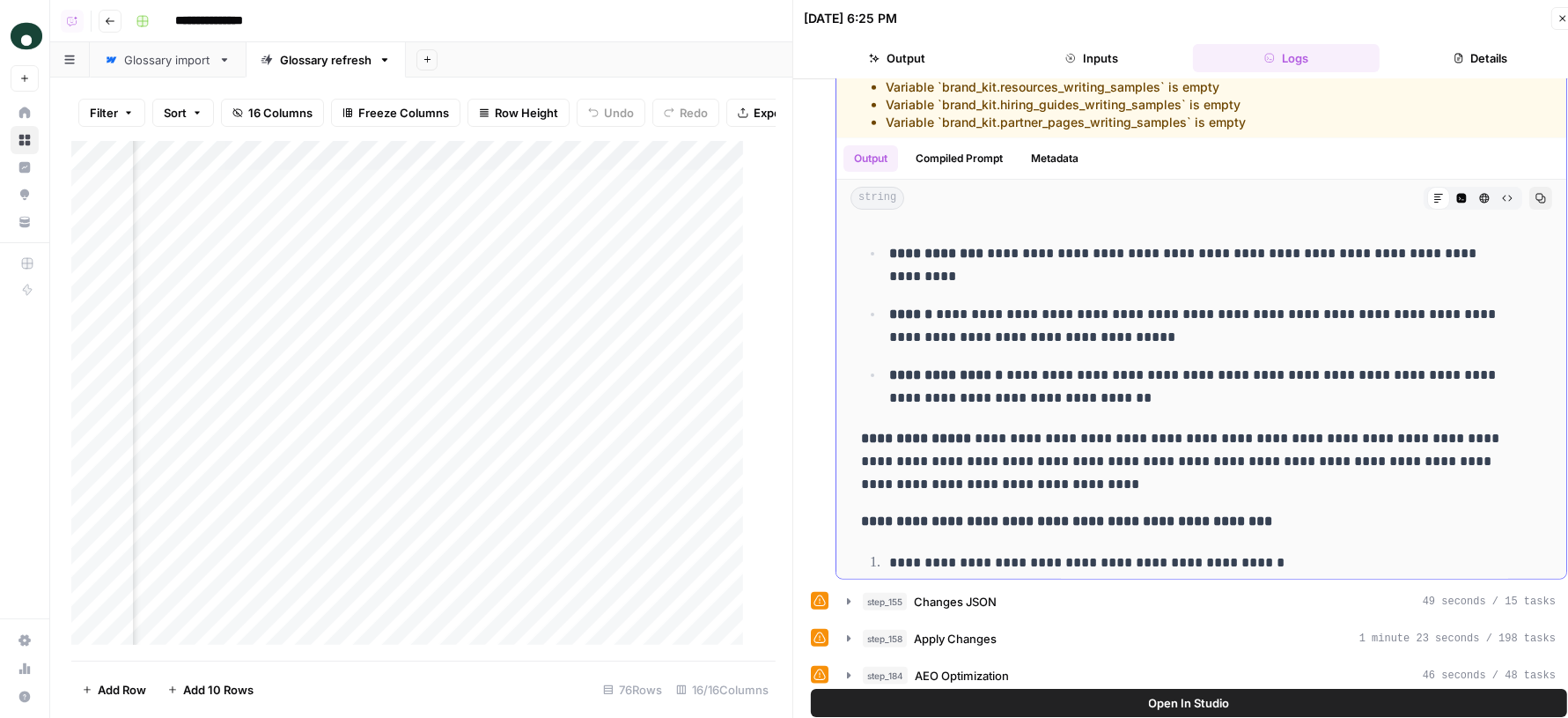
click at [967, 145] on button "Compiled Prompt" at bounding box center [959, 158] width 108 height 26
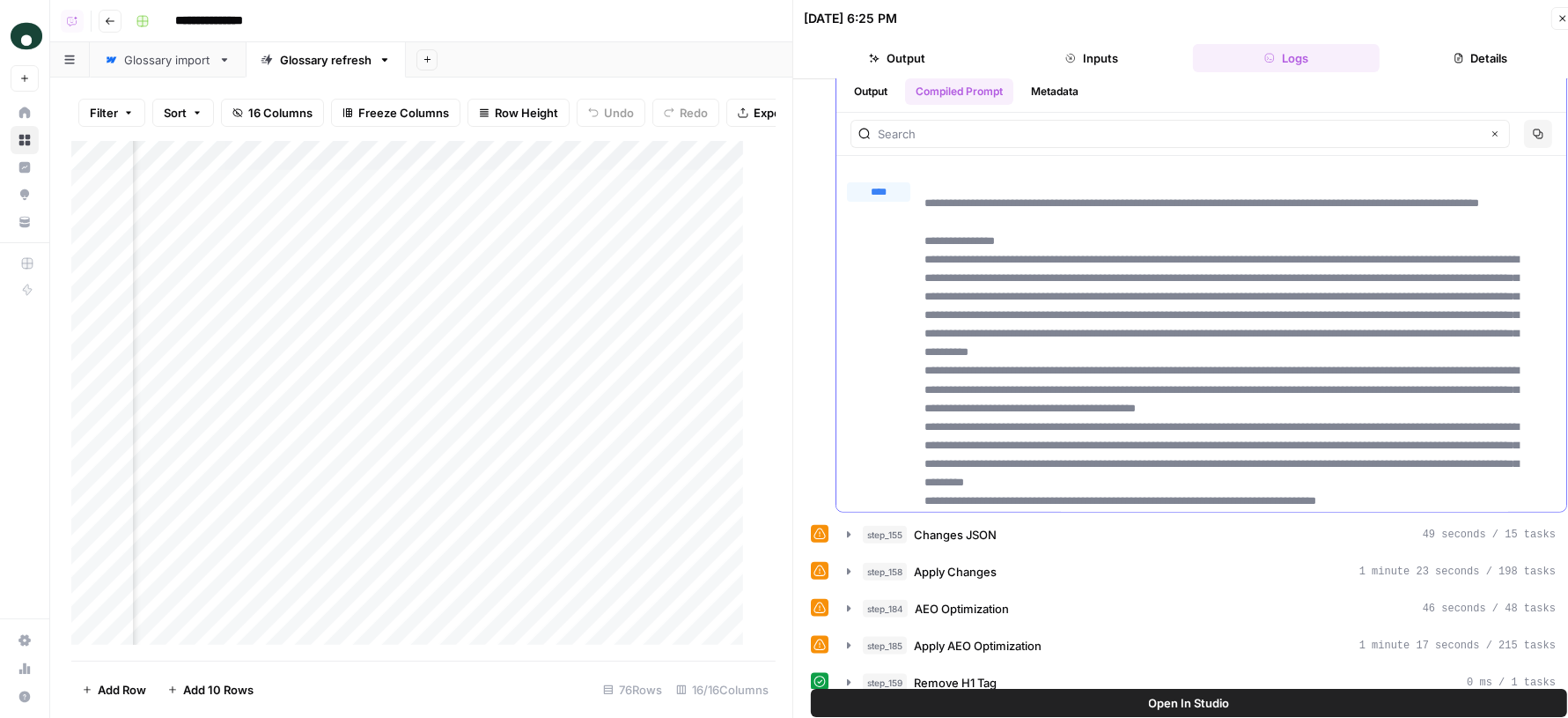
scroll to position [89, 0]
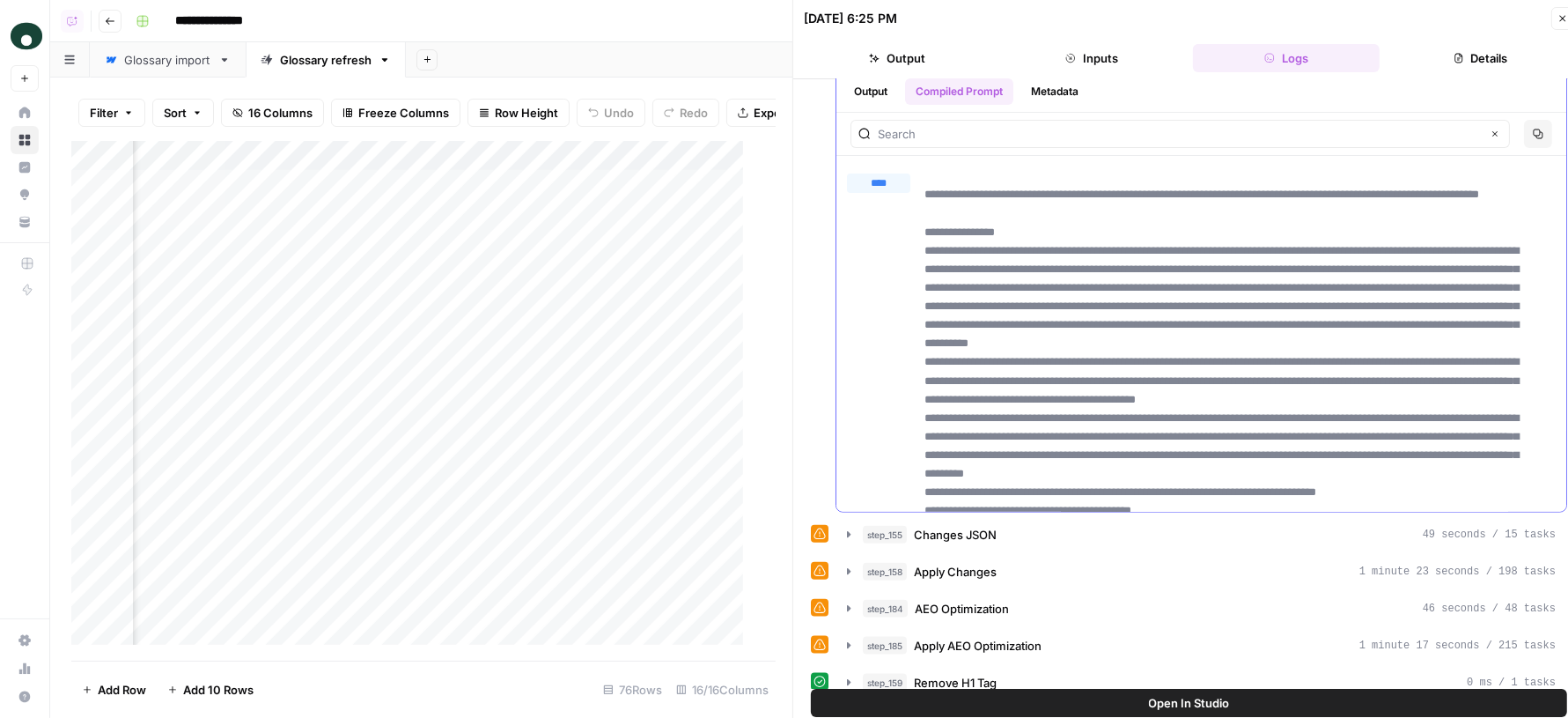
drag, startPoint x: 953, startPoint y: 175, endPoint x: 1092, endPoint y: 273, distance: 170.1
drag, startPoint x: 932, startPoint y: 237, endPoint x: 1051, endPoint y: 339, distance: 156.7
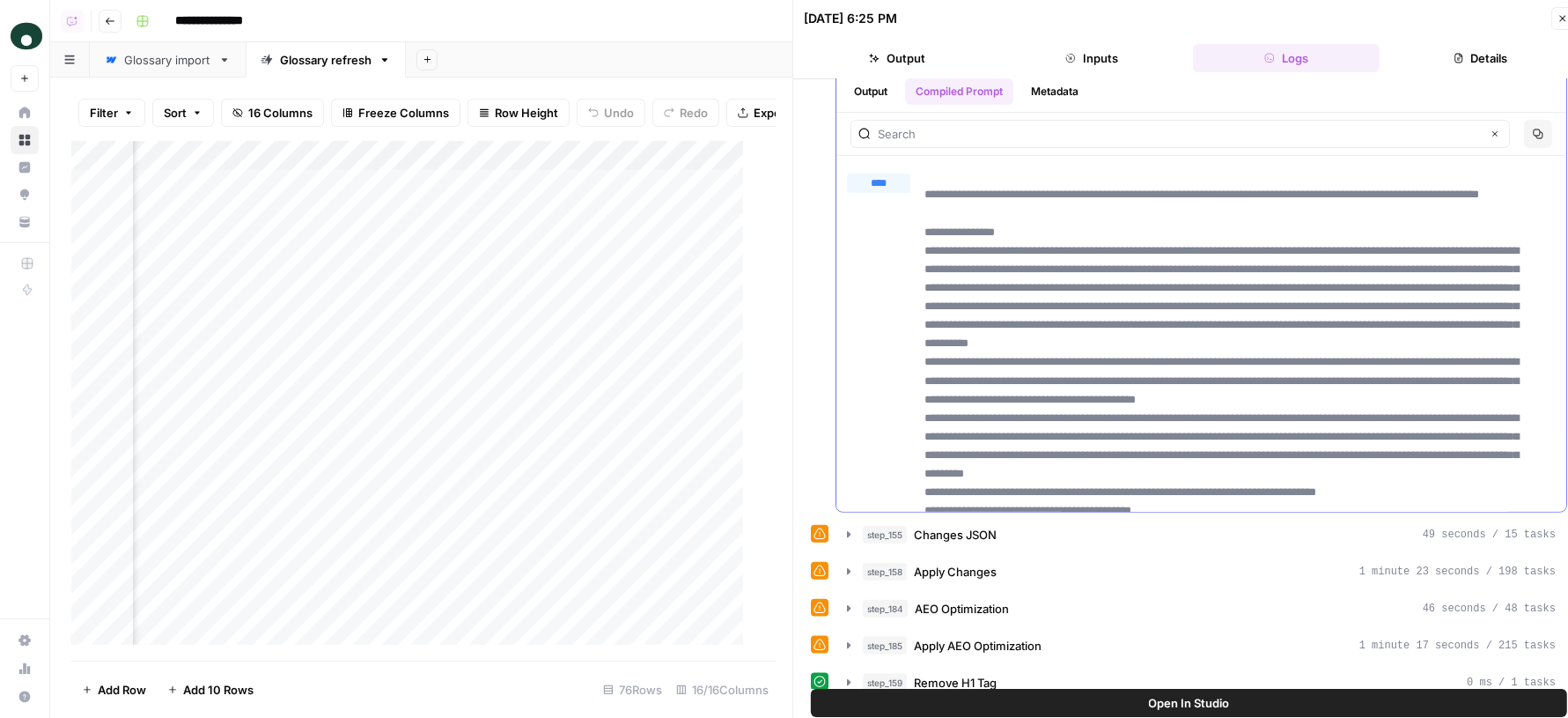
scroll to position [222, 0]
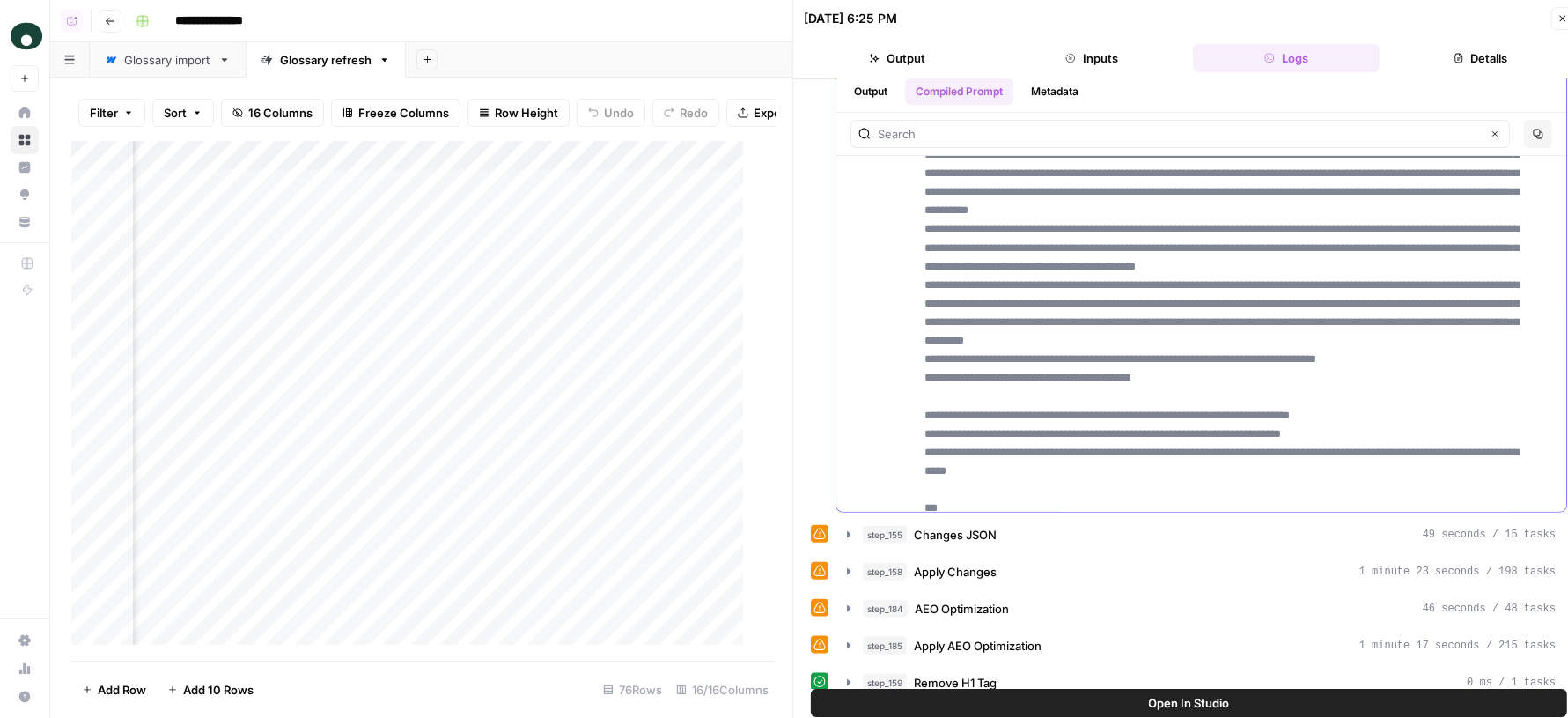
drag, startPoint x: 960, startPoint y: 266, endPoint x: 1062, endPoint y: 330, distance: 120.4
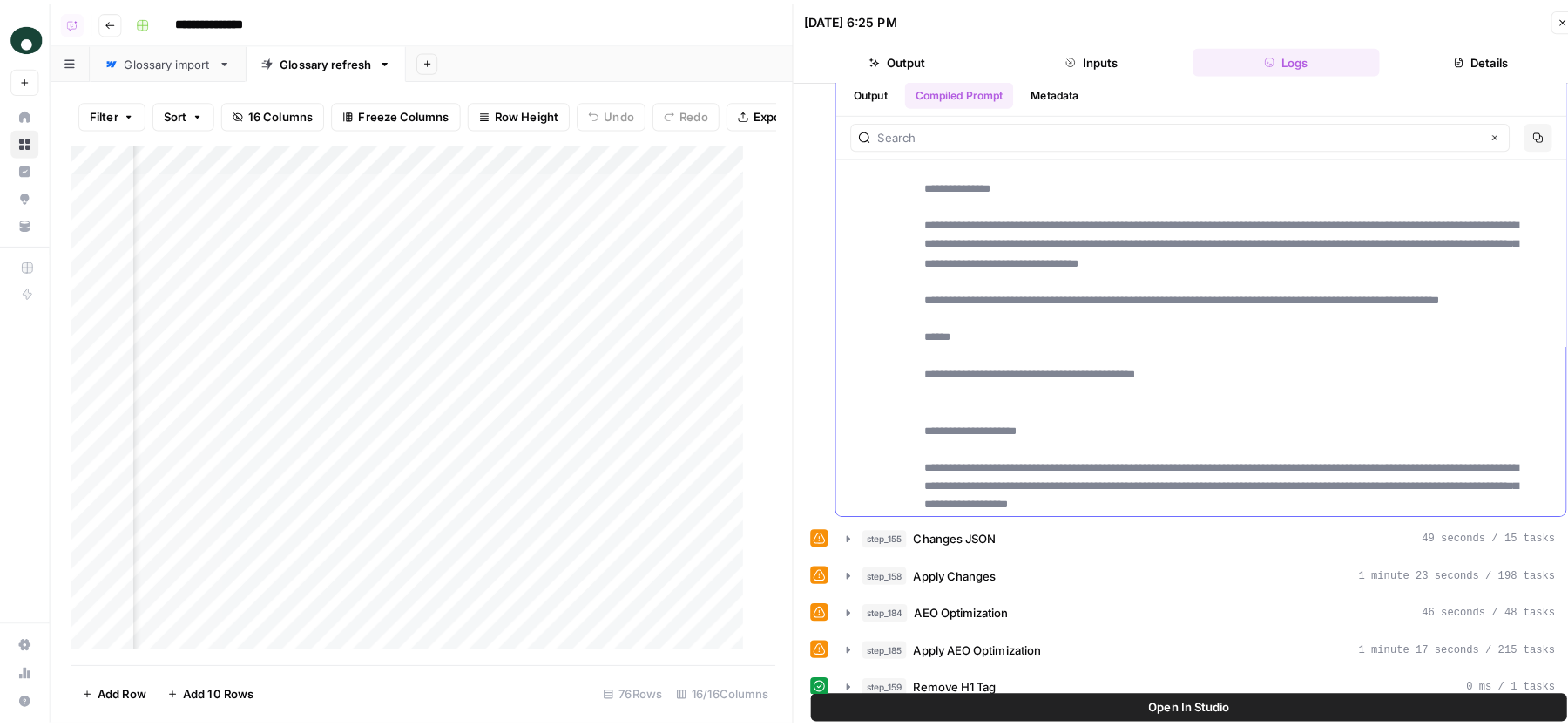
scroll to position [4337, 0]
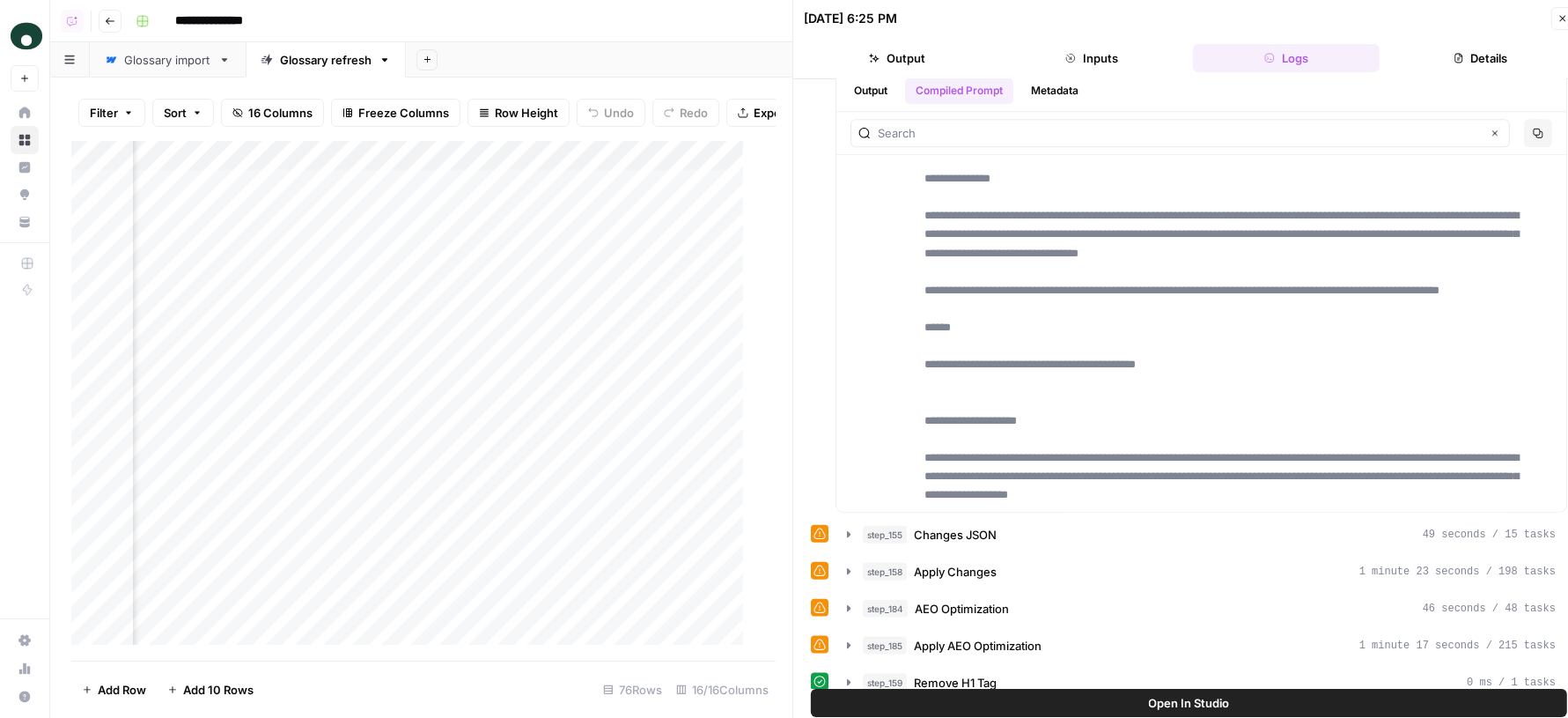
click at [1060, 700] on button "Open In Studio" at bounding box center [1189, 703] width 756 height 28
click at [1562, 20] on icon "button" at bounding box center [1562, 18] width 10 height 10
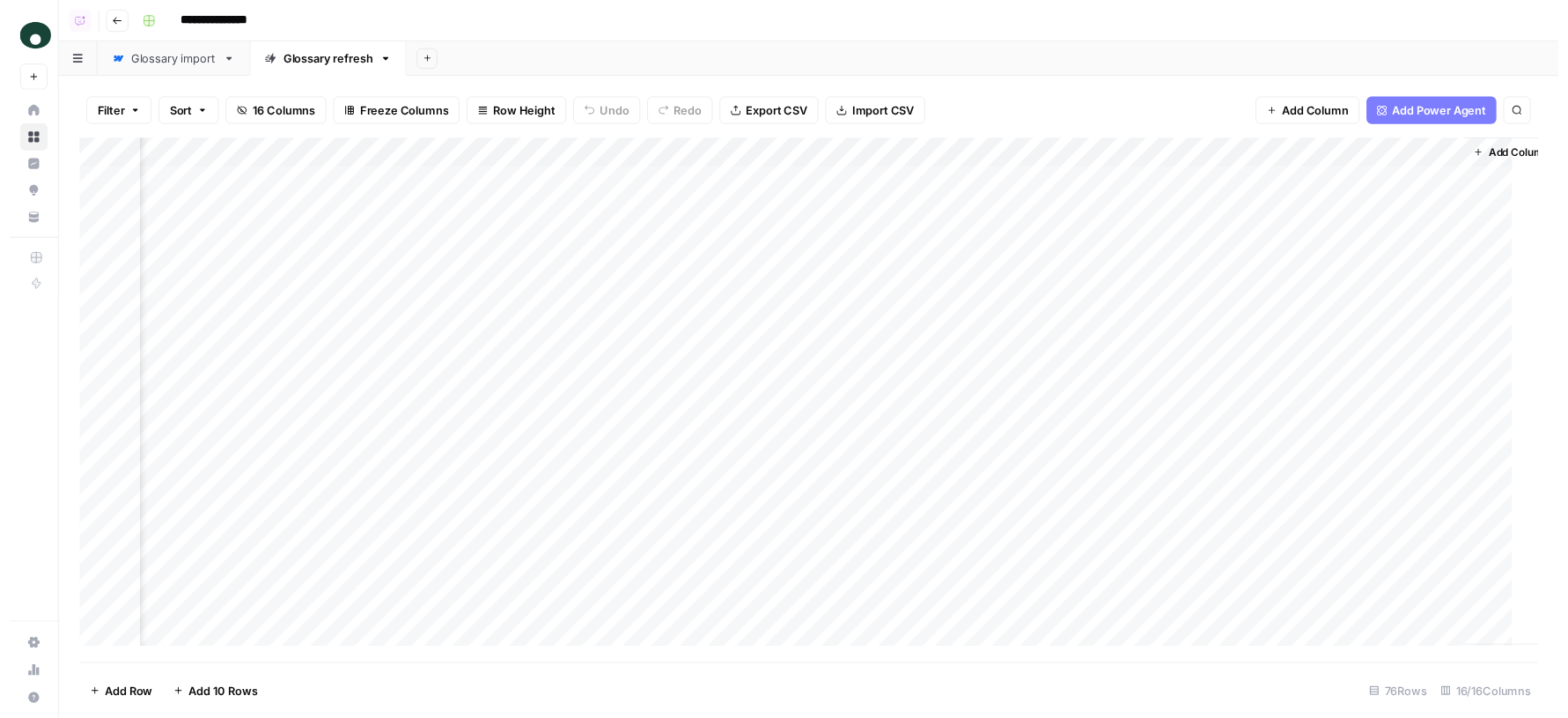
scroll to position [0, 2140]
click at [1067, 38] on header "**********" at bounding box center [818, 21] width 1534 height 42
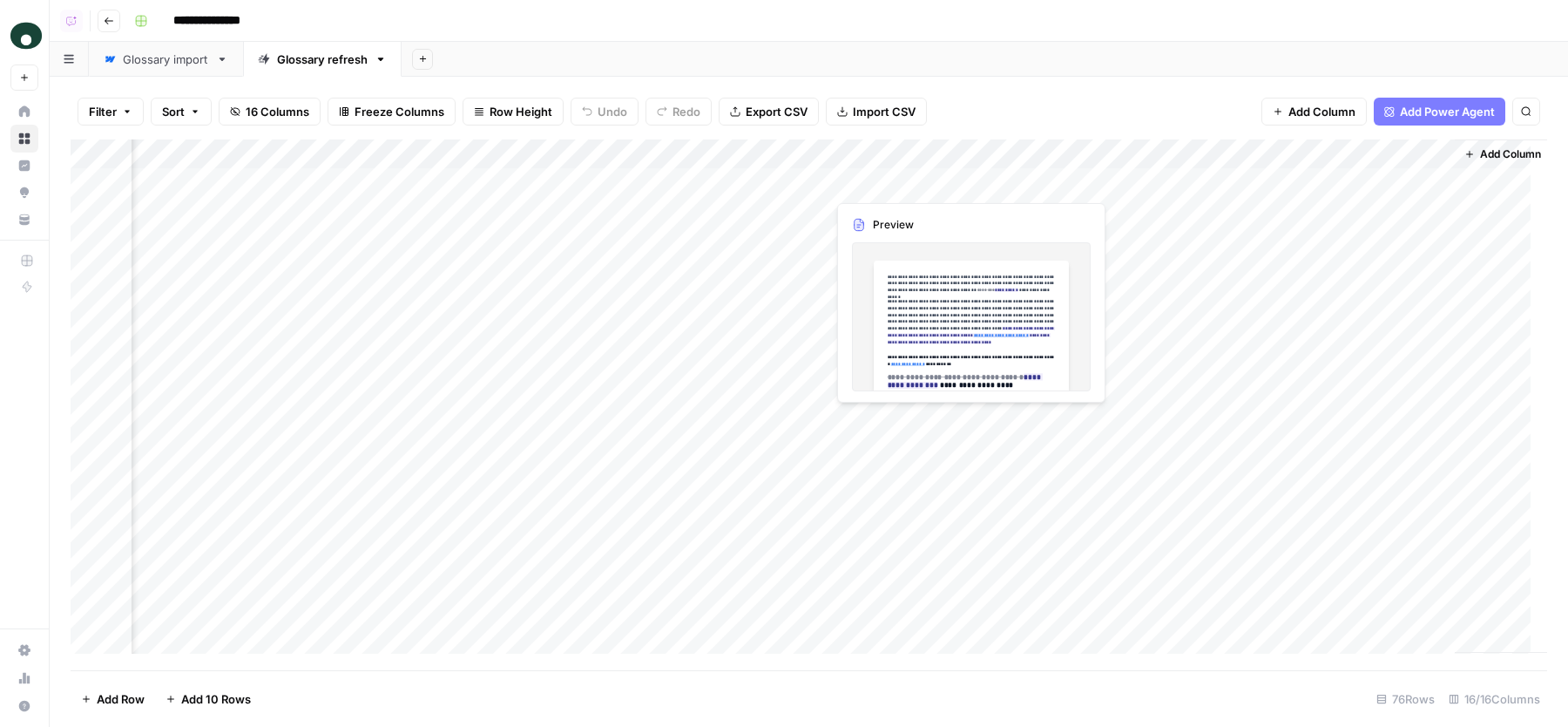
click at [947, 186] on div "Add Column" at bounding box center [808, 405] width 1476 height 531
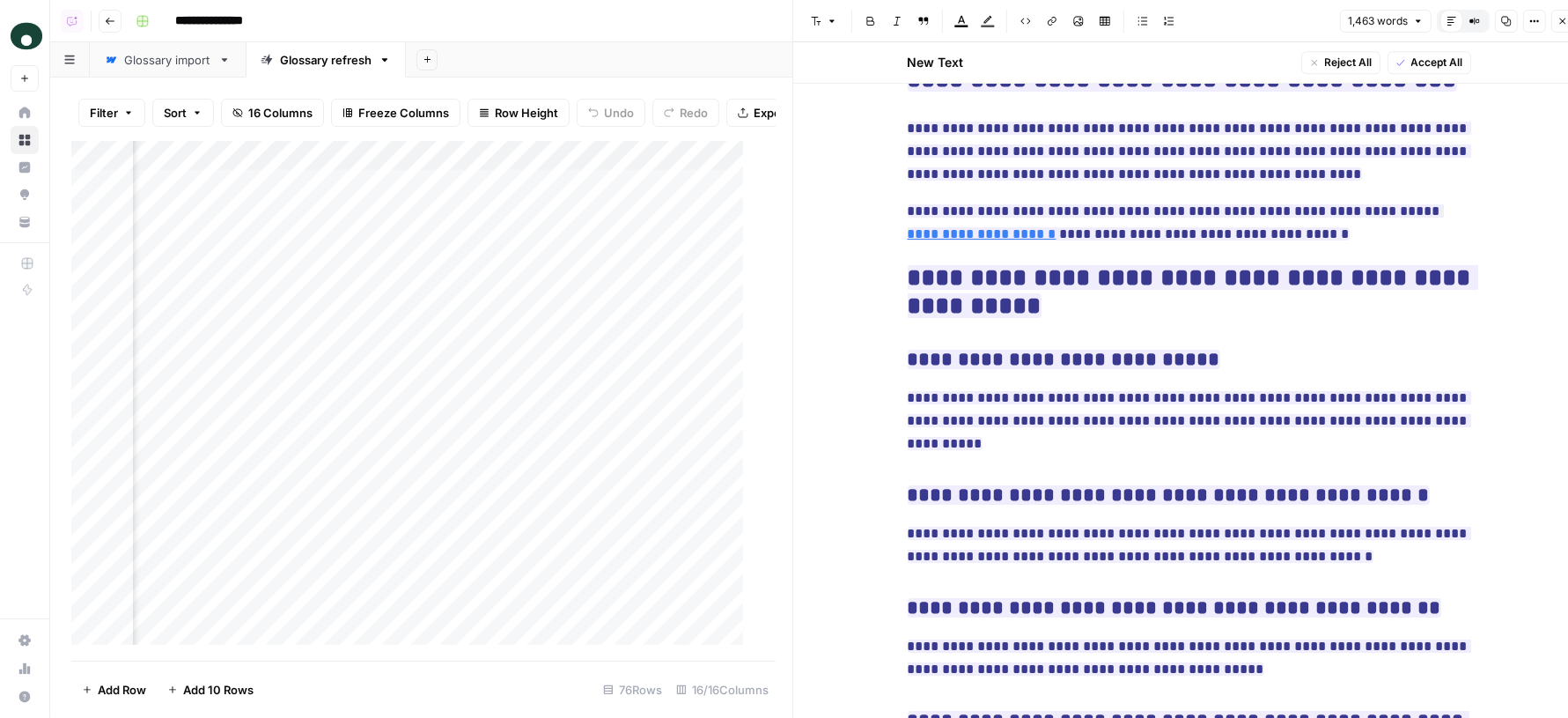
scroll to position [4373, 0]
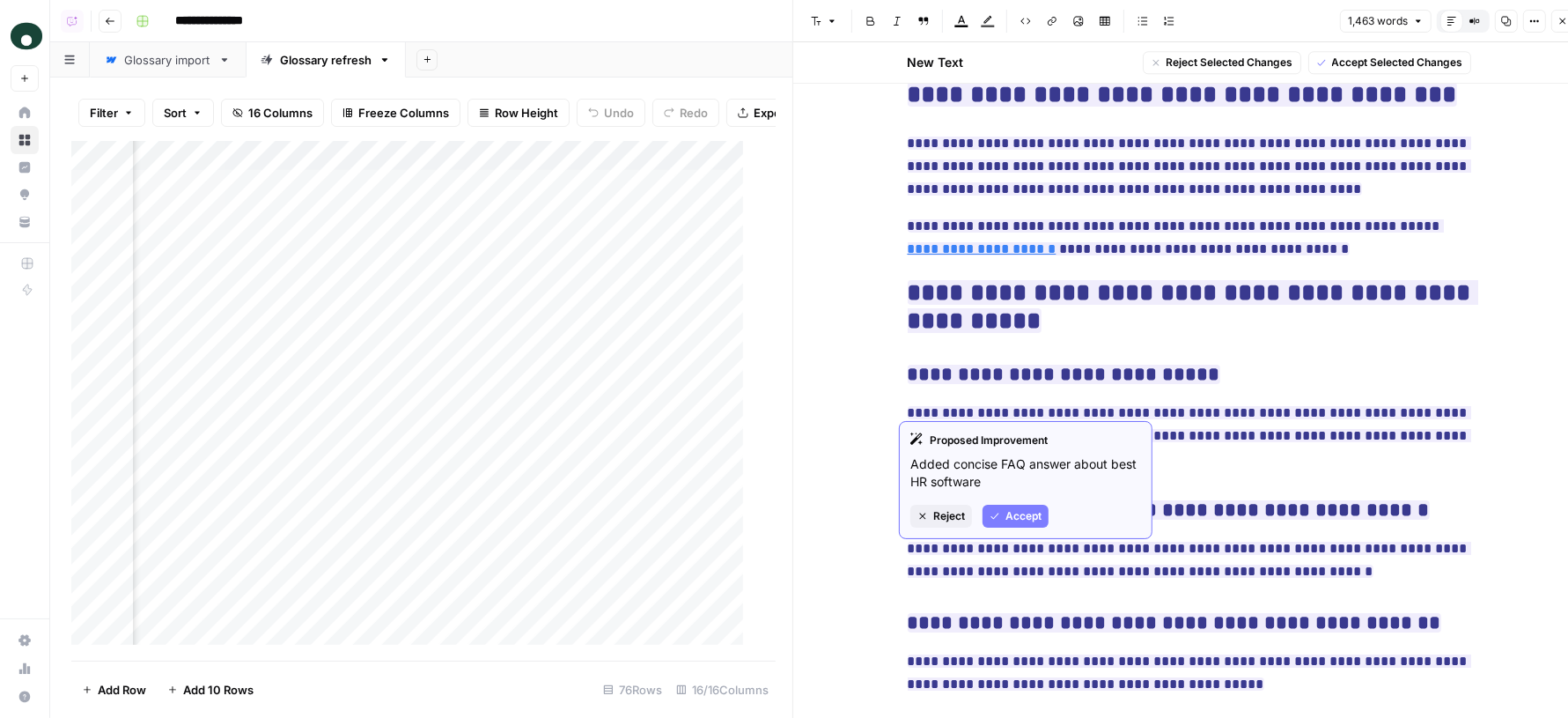
drag, startPoint x: 915, startPoint y: 243, endPoint x: 1179, endPoint y: 402, distance: 308.2
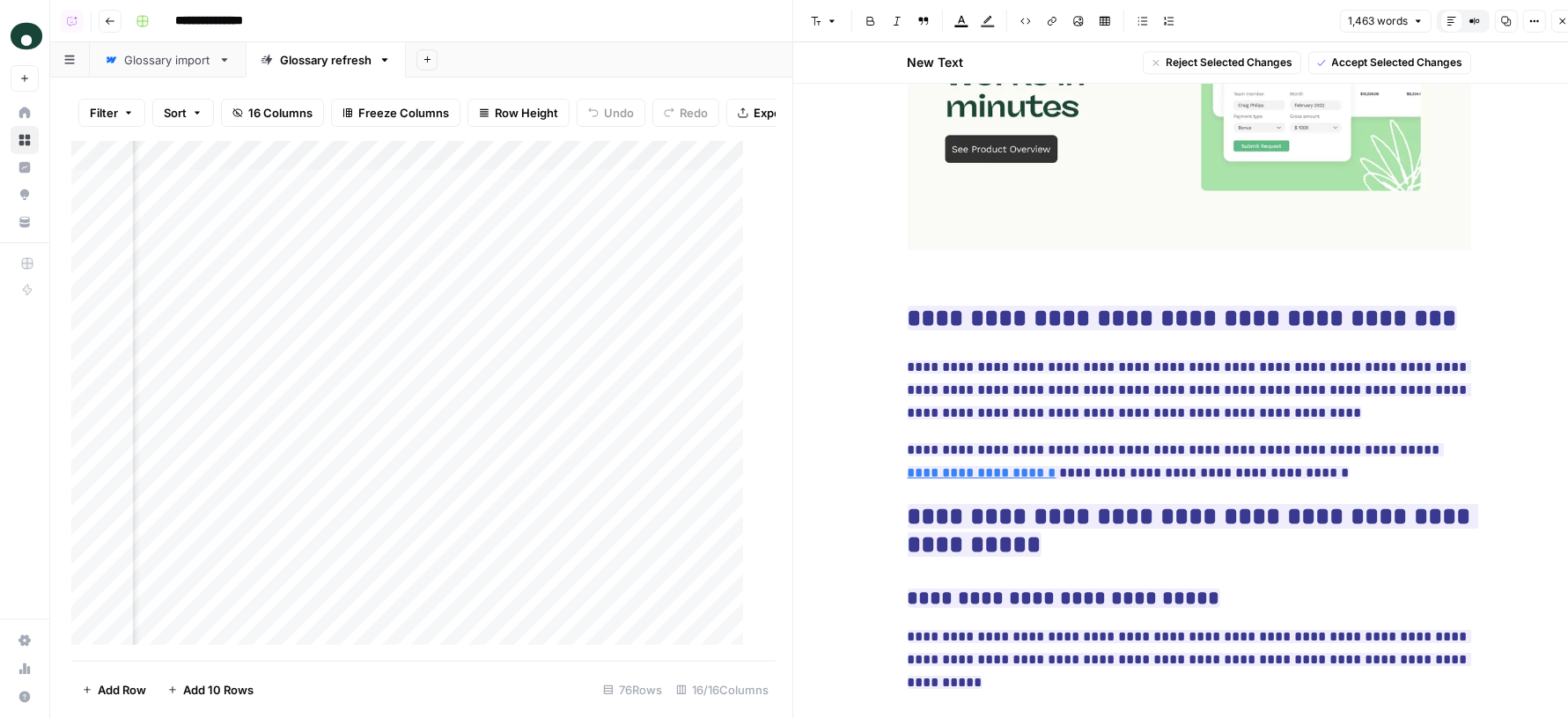
scroll to position [4038, 0]
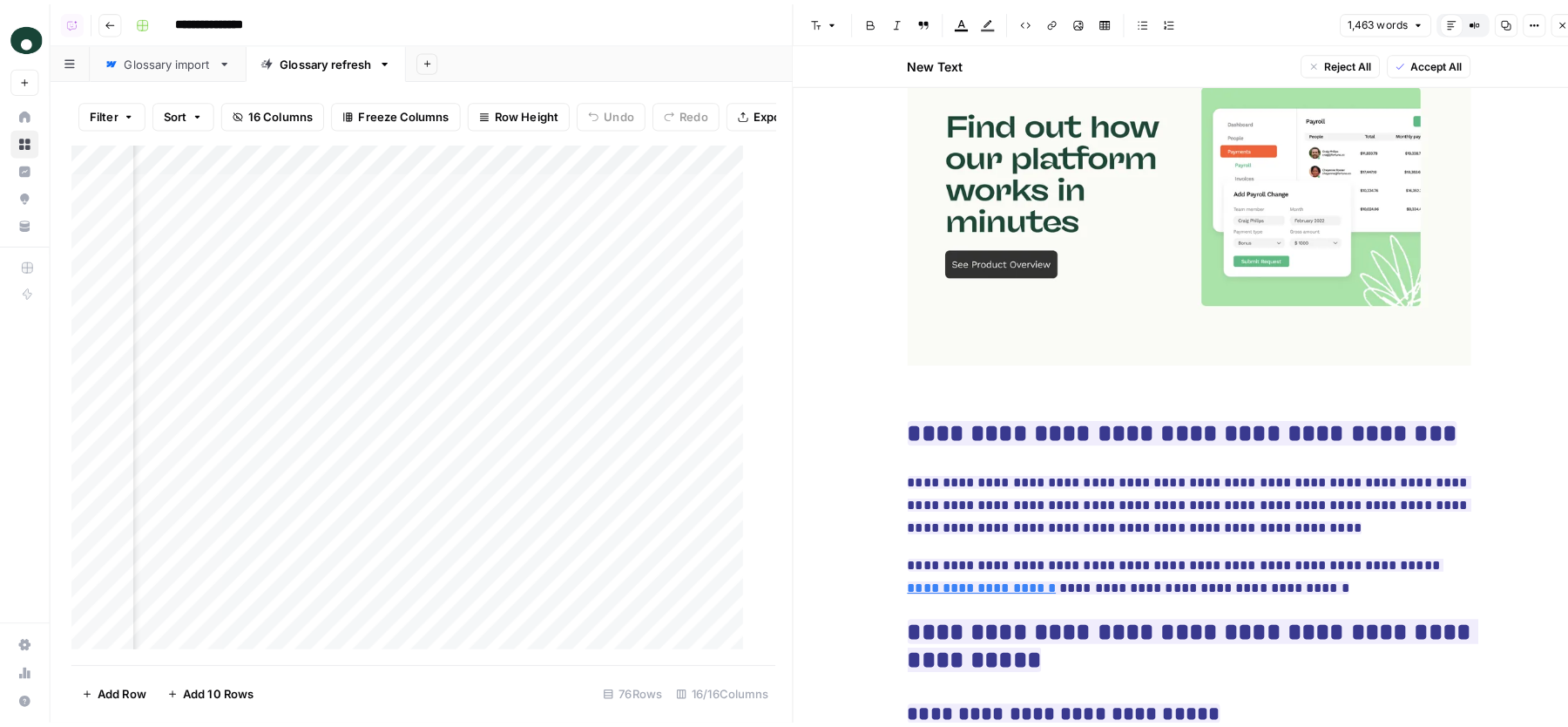
scroll to position [4491, 0]
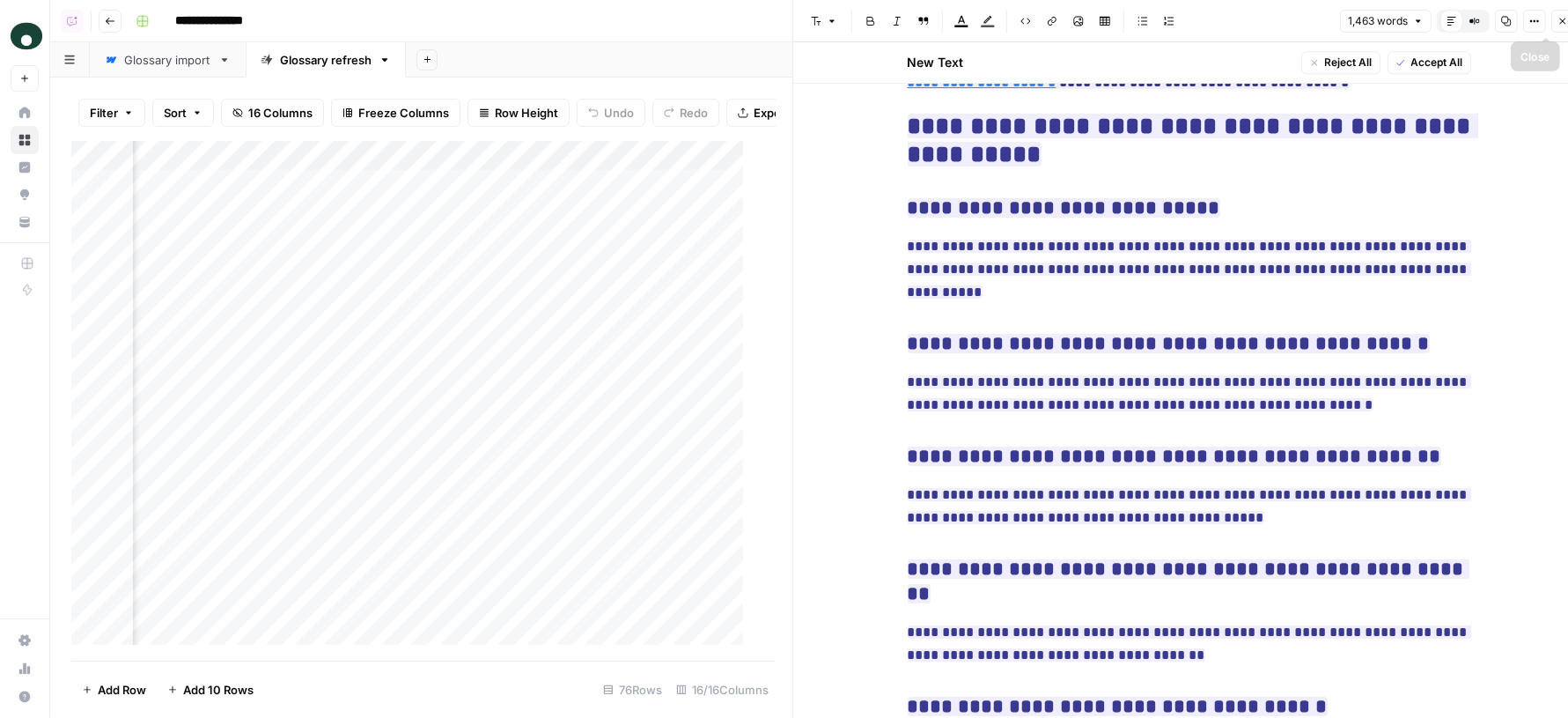
click at [1564, 23] on icon "button" at bounding box center [1562, 21] width 10 height 10
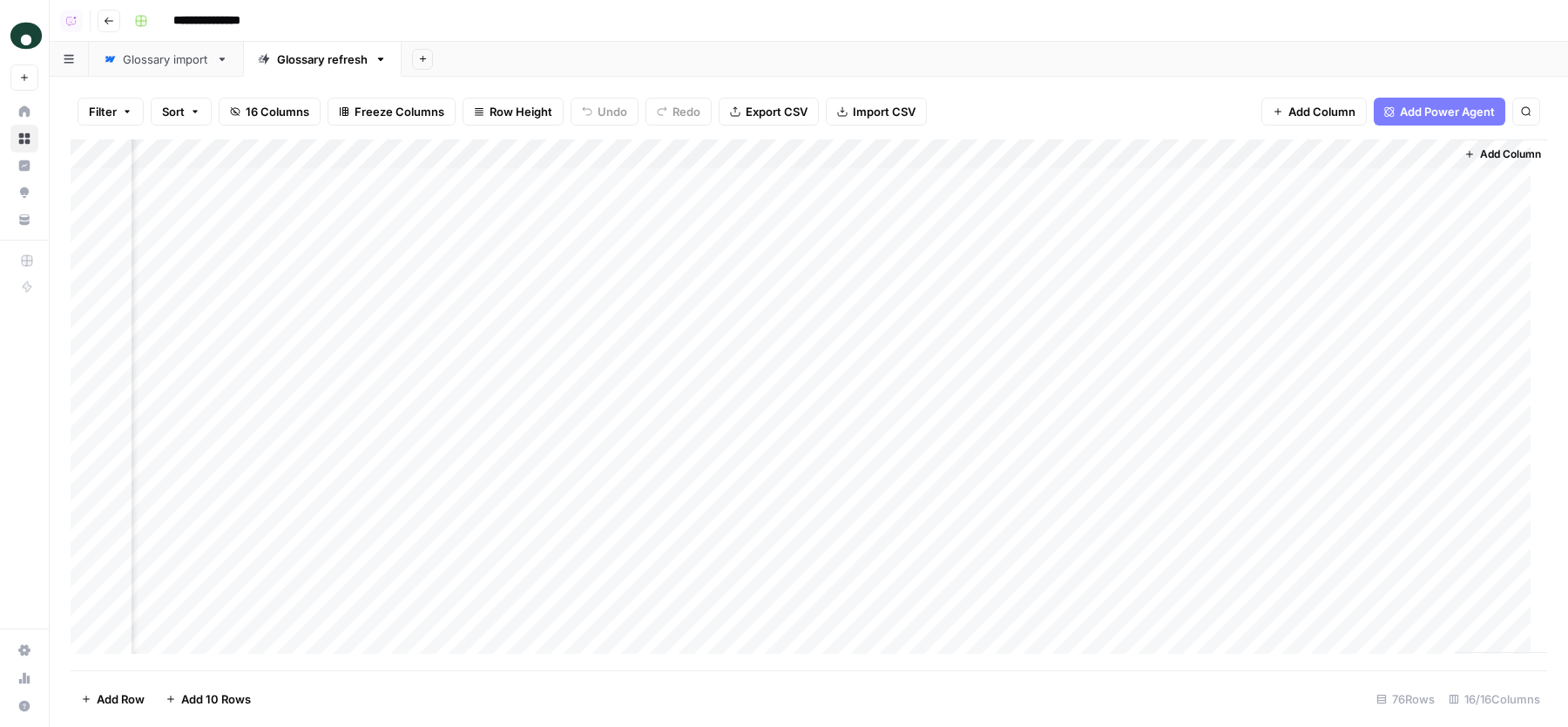
click at [634, 62] on div "Add Sheet" at bounding box center [984, 59] width 1166 height 35
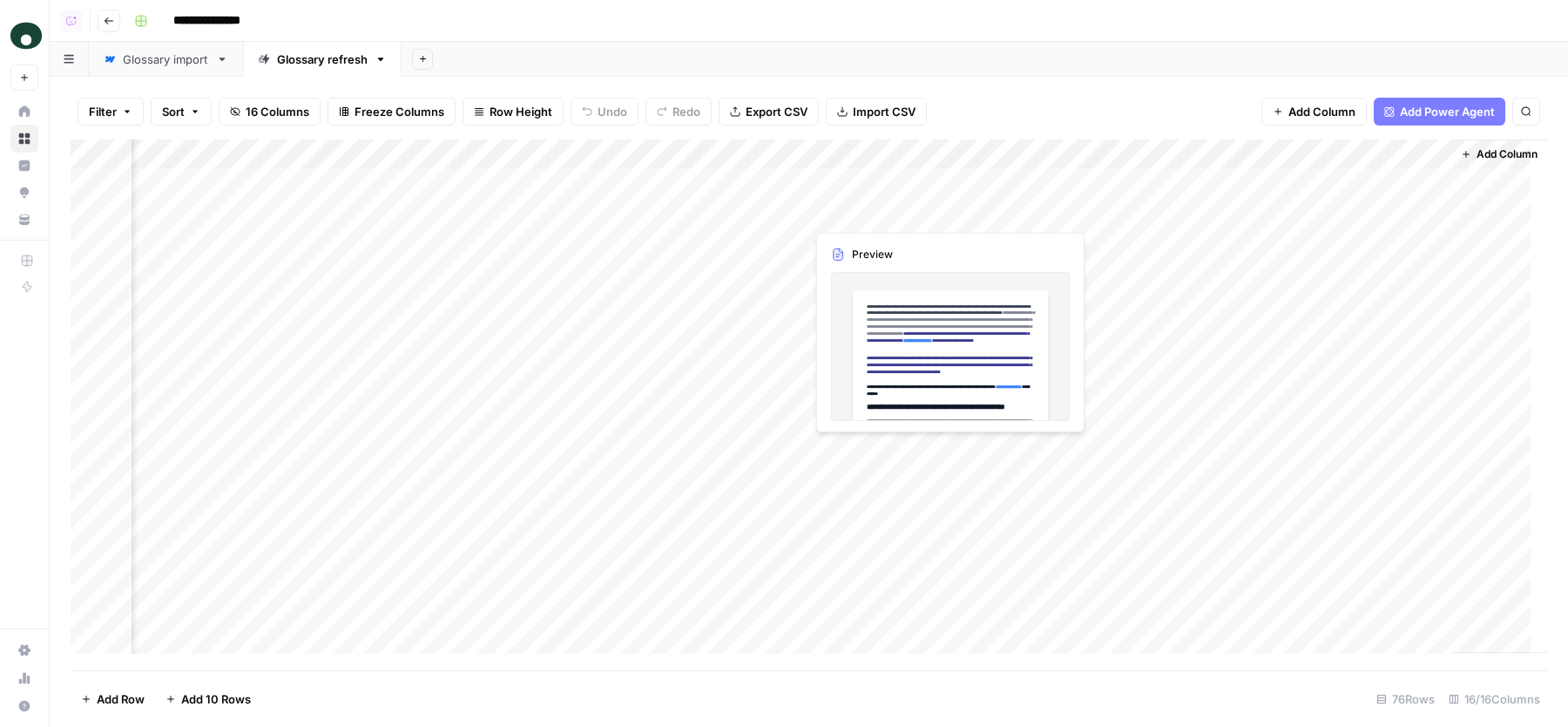
click at [924, 212] on div "Add Column" at bounding box center [808, 405] width 1476 height 531
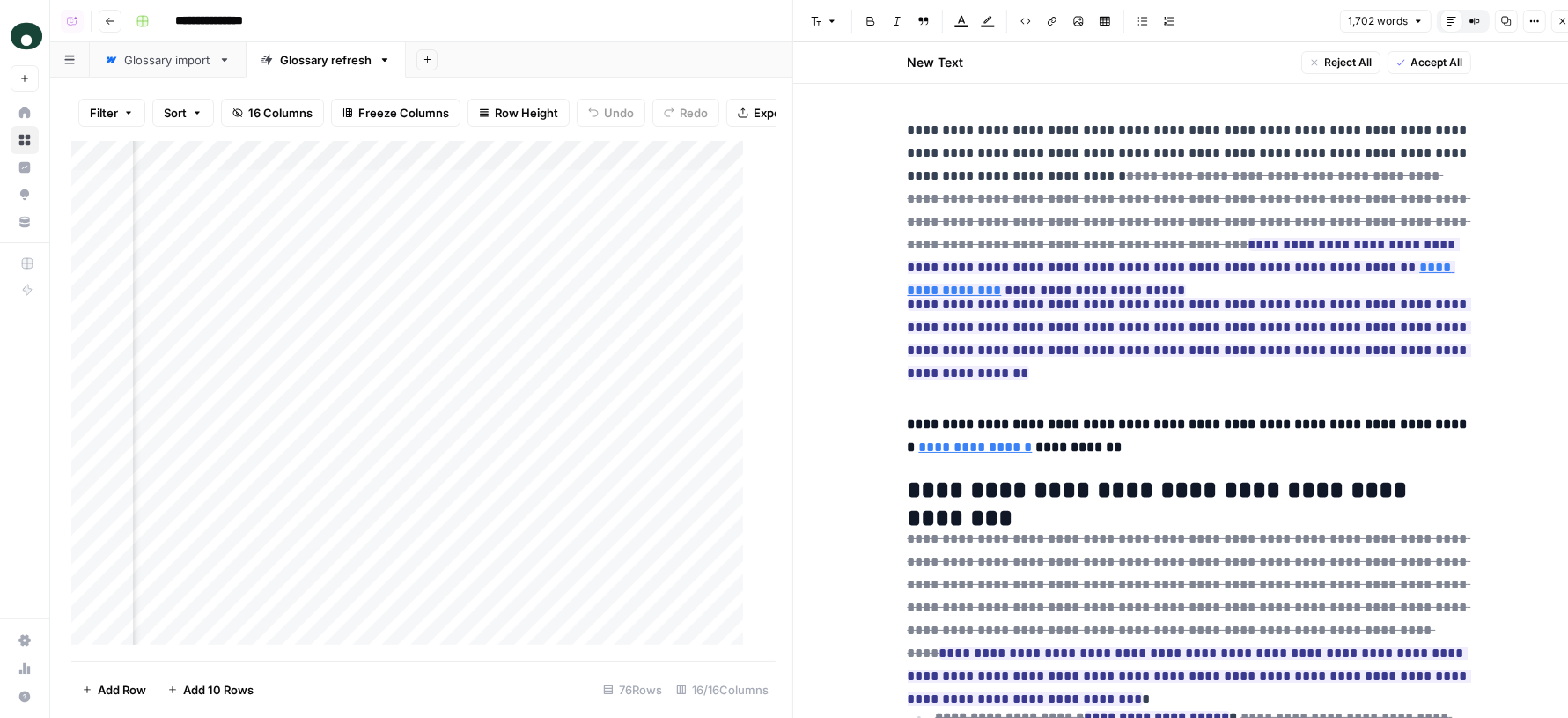
click at [1558, 17] on icon "button" at bounding box center [1562, 21] width 10 height 10
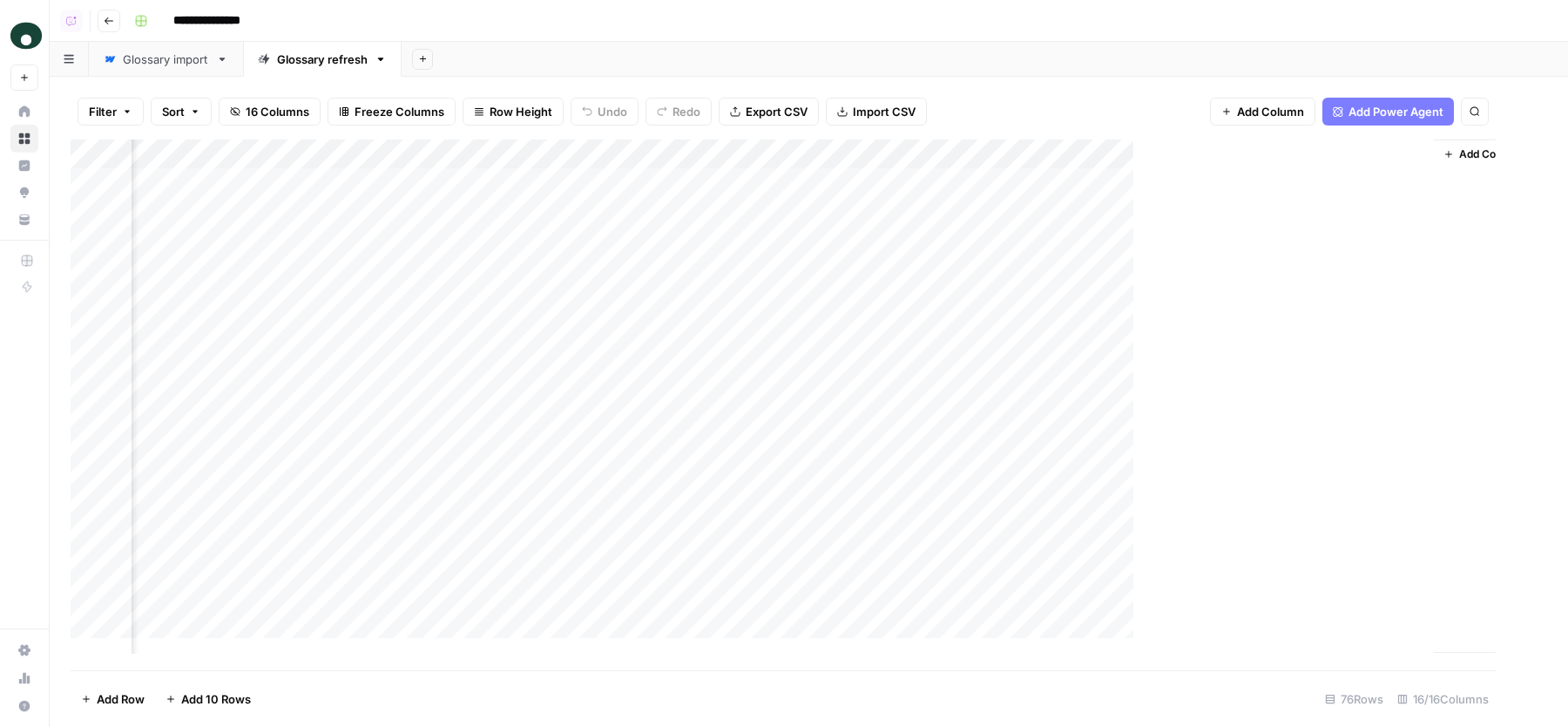
scroll to position [0, 2117]
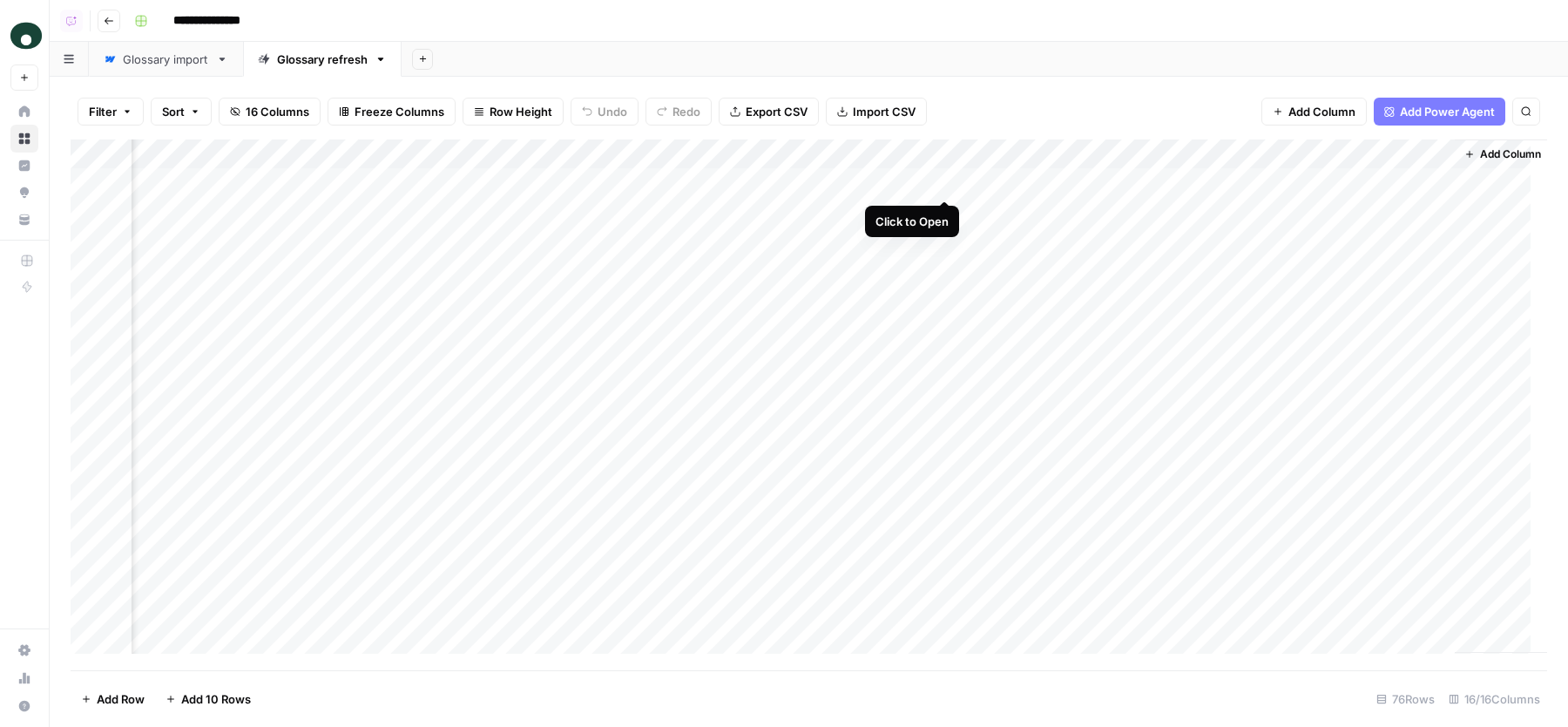
click at [945, 180] on div "Add Column" at bounding box center [808, 405] width 1476 height 531
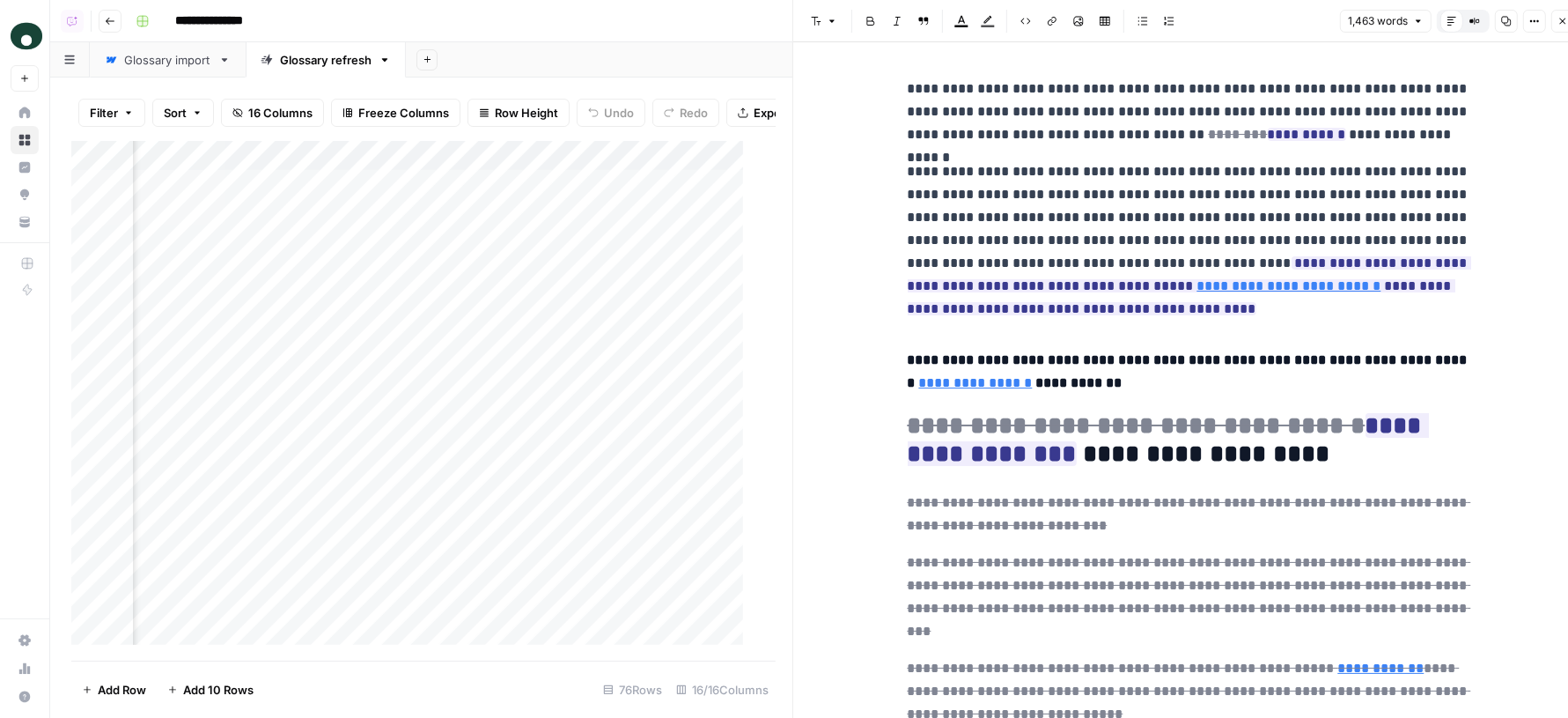
click at [1565, 22] on icon "button" at bounding box center [1562, 21] width 10 height 10
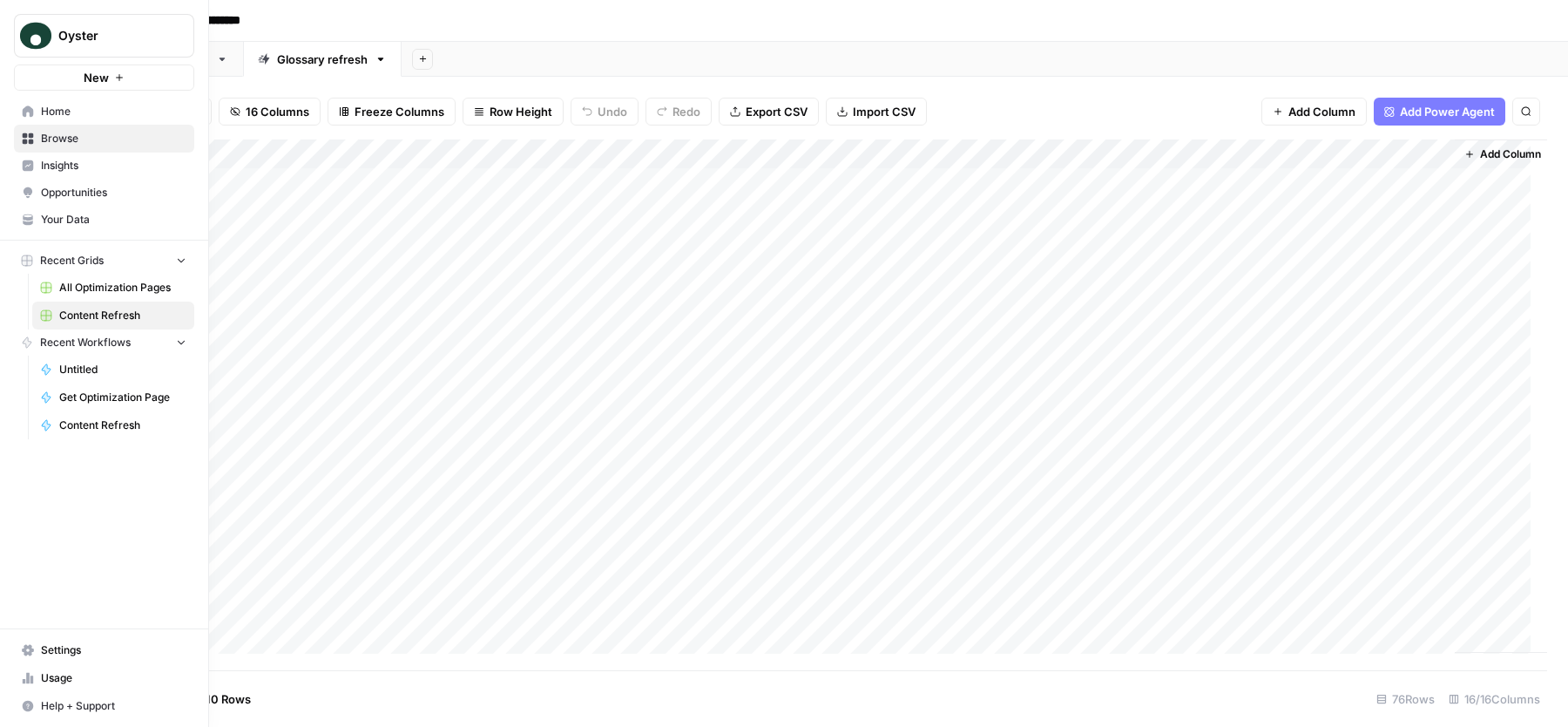
click at [102, 172] on span "Insights" at bounding box center [113, 166] width 145 height 16
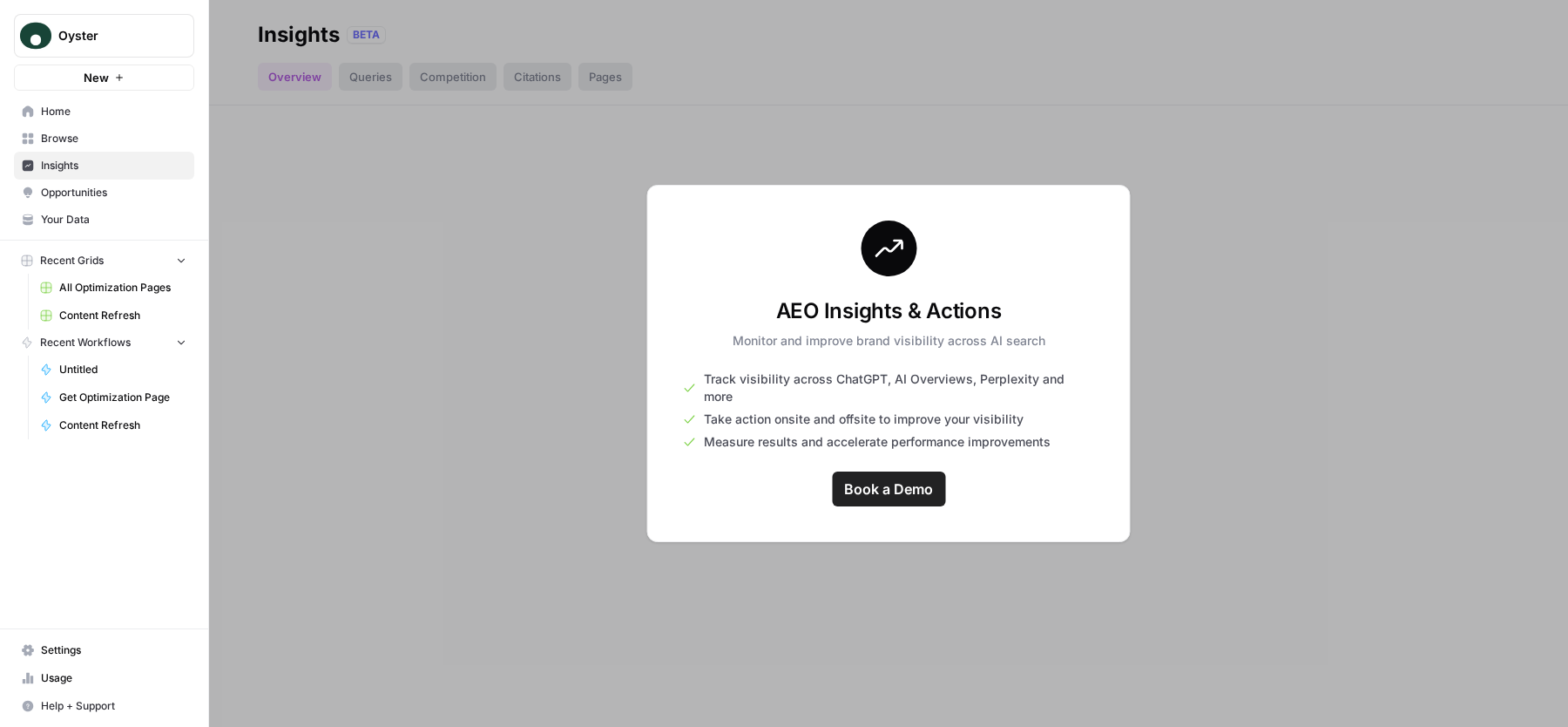
click at [96, 192] on span "Opportunities" at bounding box center [113, 192] width 145 height 16
click at [106, 158] on span "Insights" at bounding box center [113, 166] width 145 height 16
click at [91, 106] on span "Home" at bounding box center [113, 111] width 145 height 16
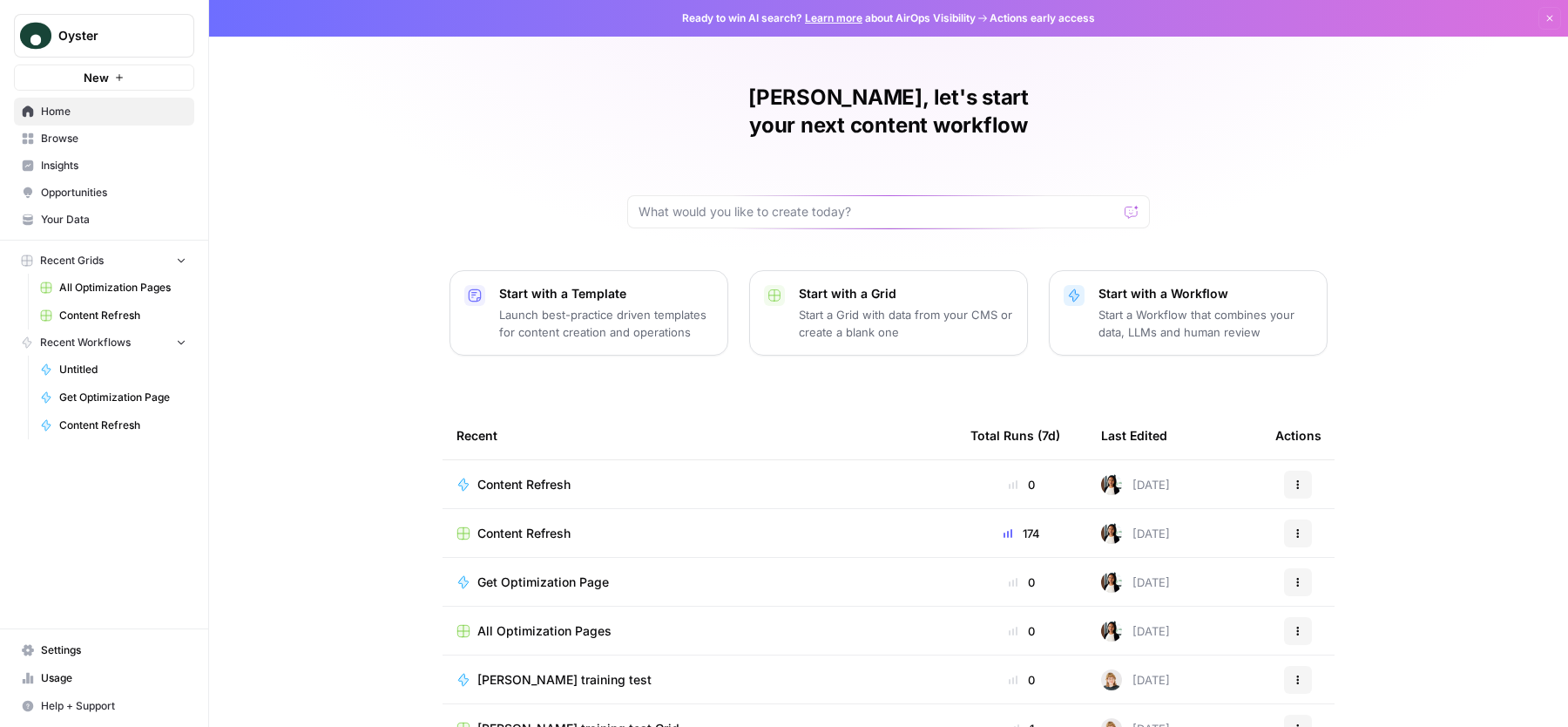
click at [85, 652] on span "Settings" at bounding box center [113, 649] width 145 height 16
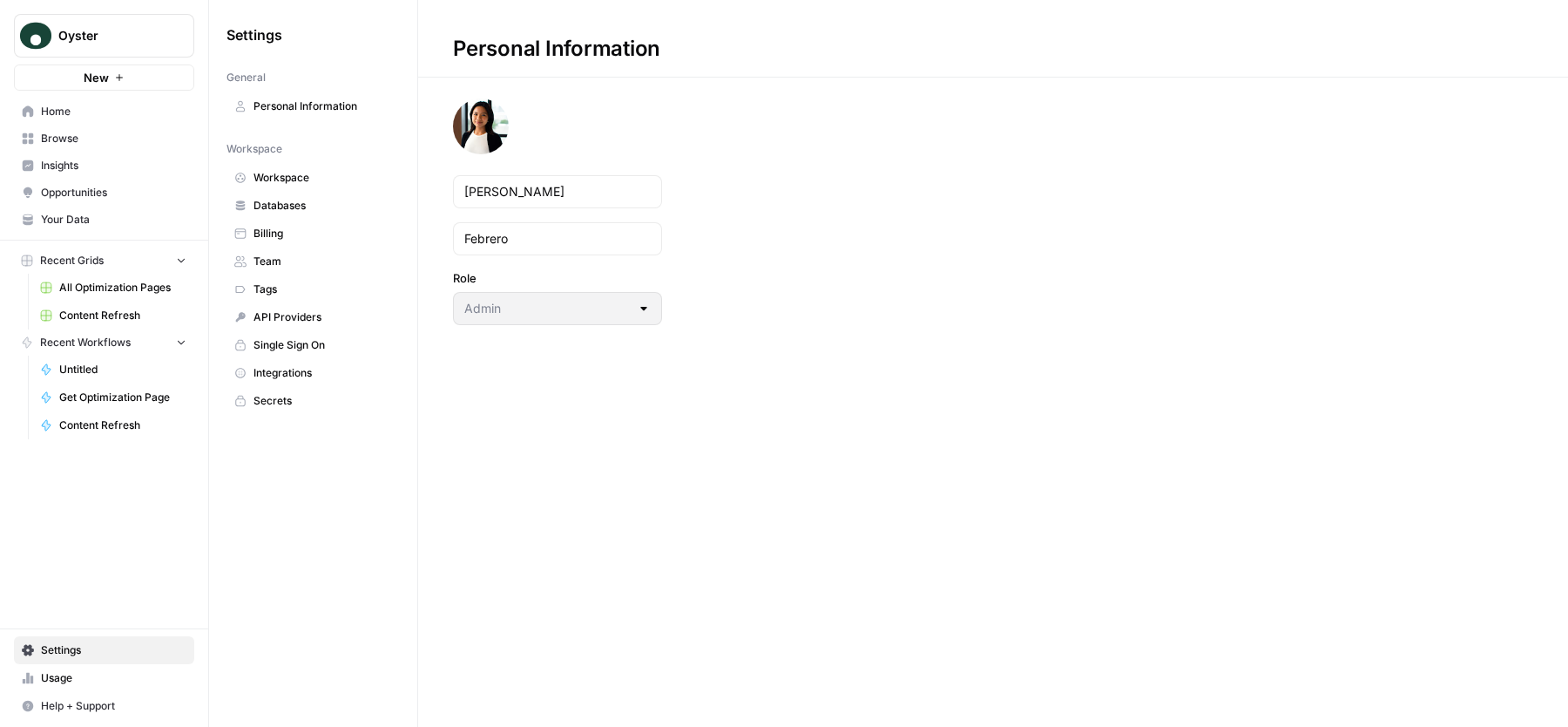
click at [285, 261] on span "Team" at bounding box center [323, 261] width 139 height 16
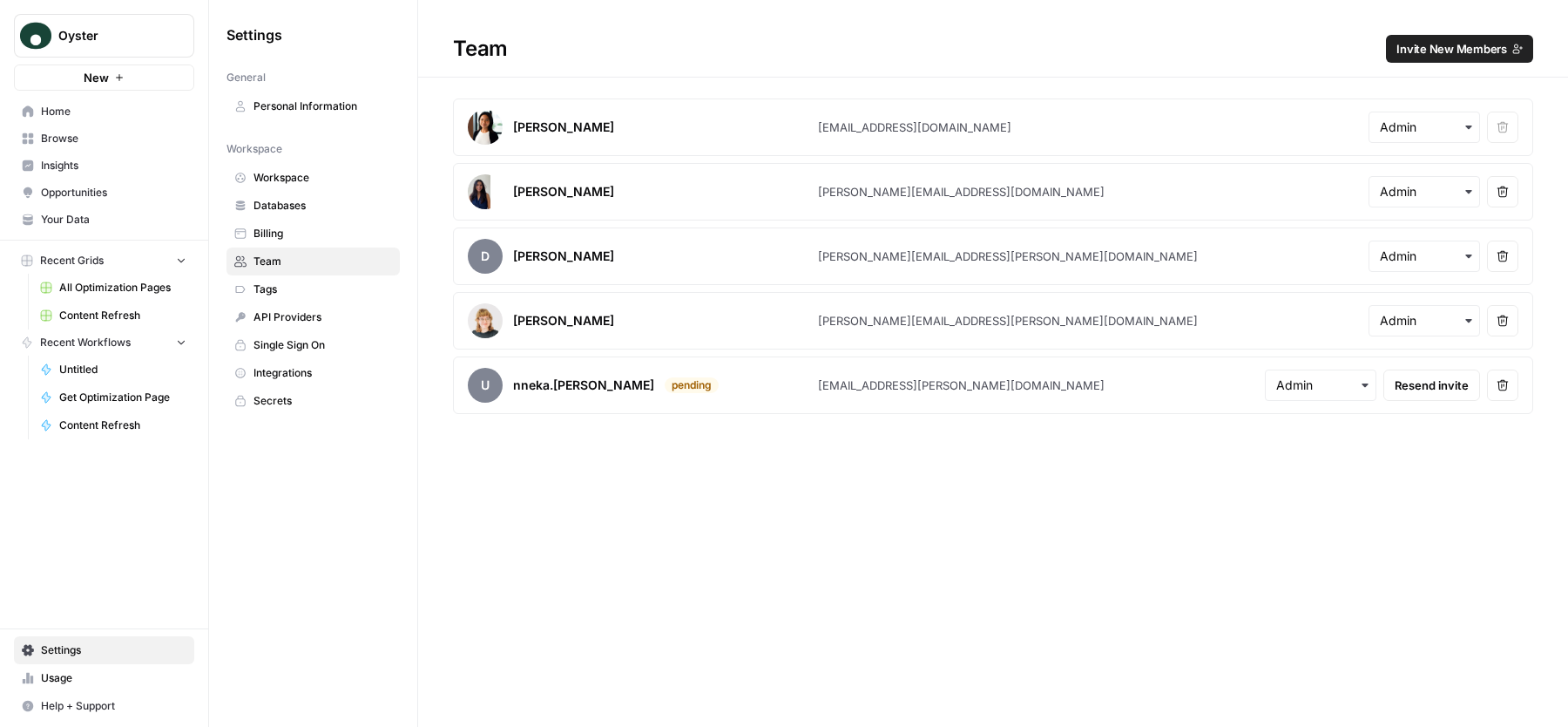
click at [327, 231] on span "Billing" at bounding box center [323, 233] width 139 height 16
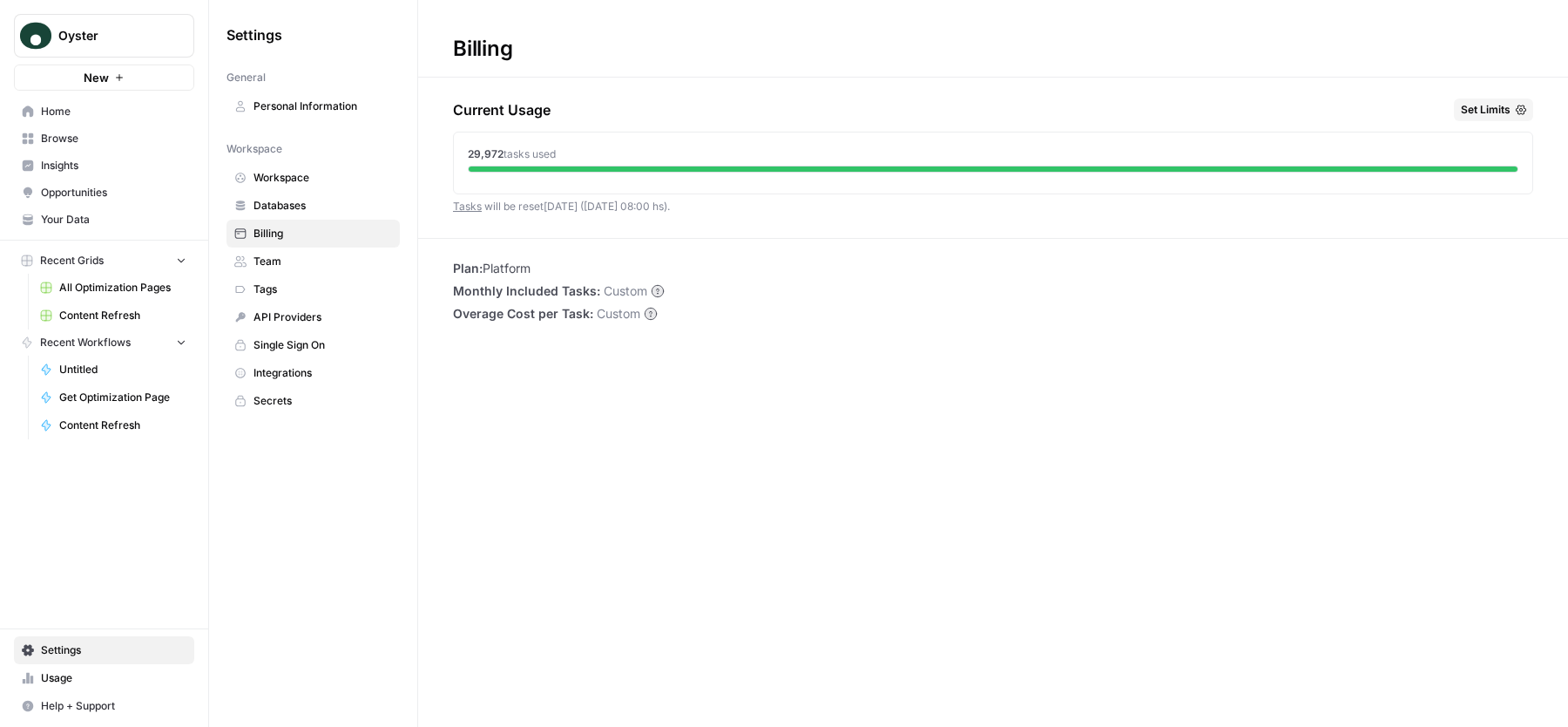
click at [313, 255] on span "Team" at bounding box center [323, 261] width 139 height 16
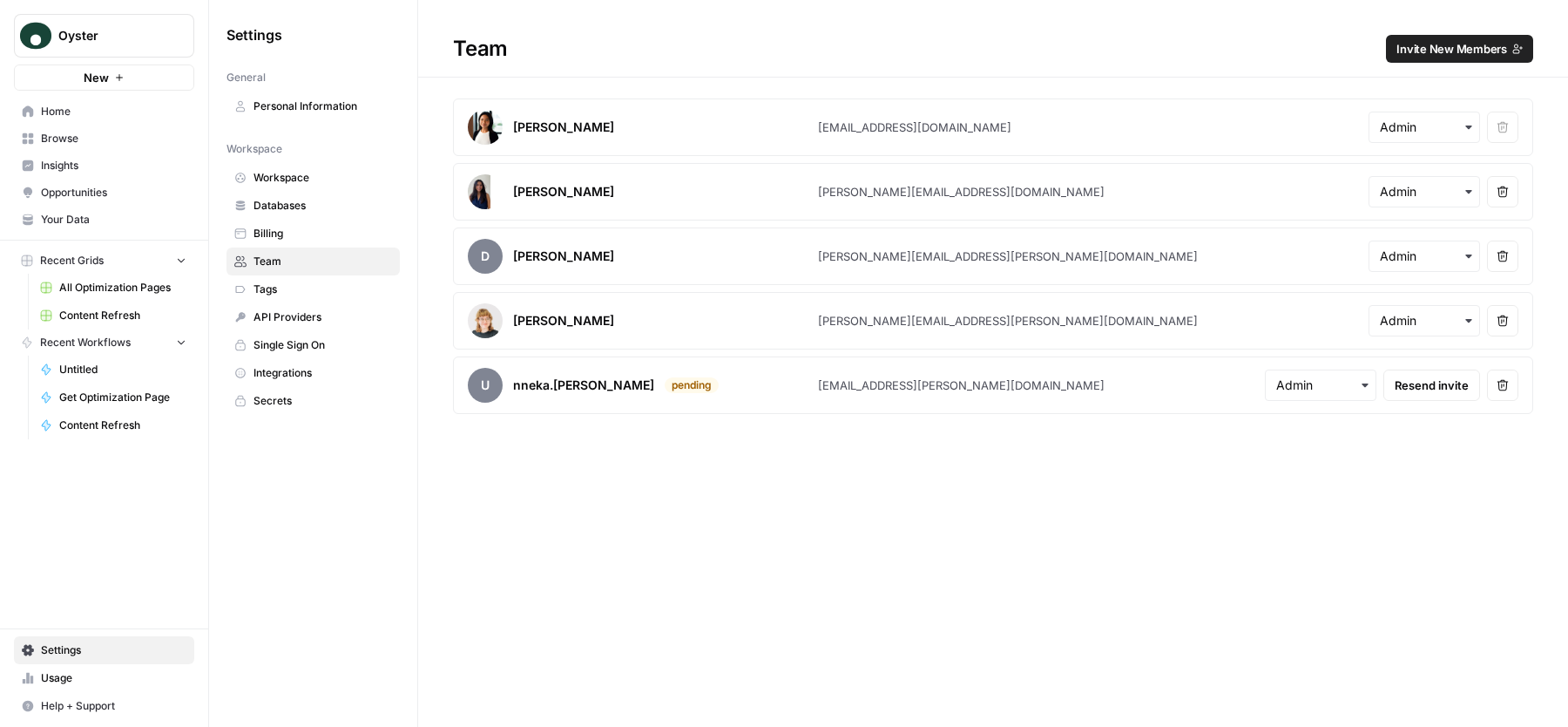
click at [1405, 54] on span "Invite New Members" at bounding box center [1452, 48] width 111 height 18
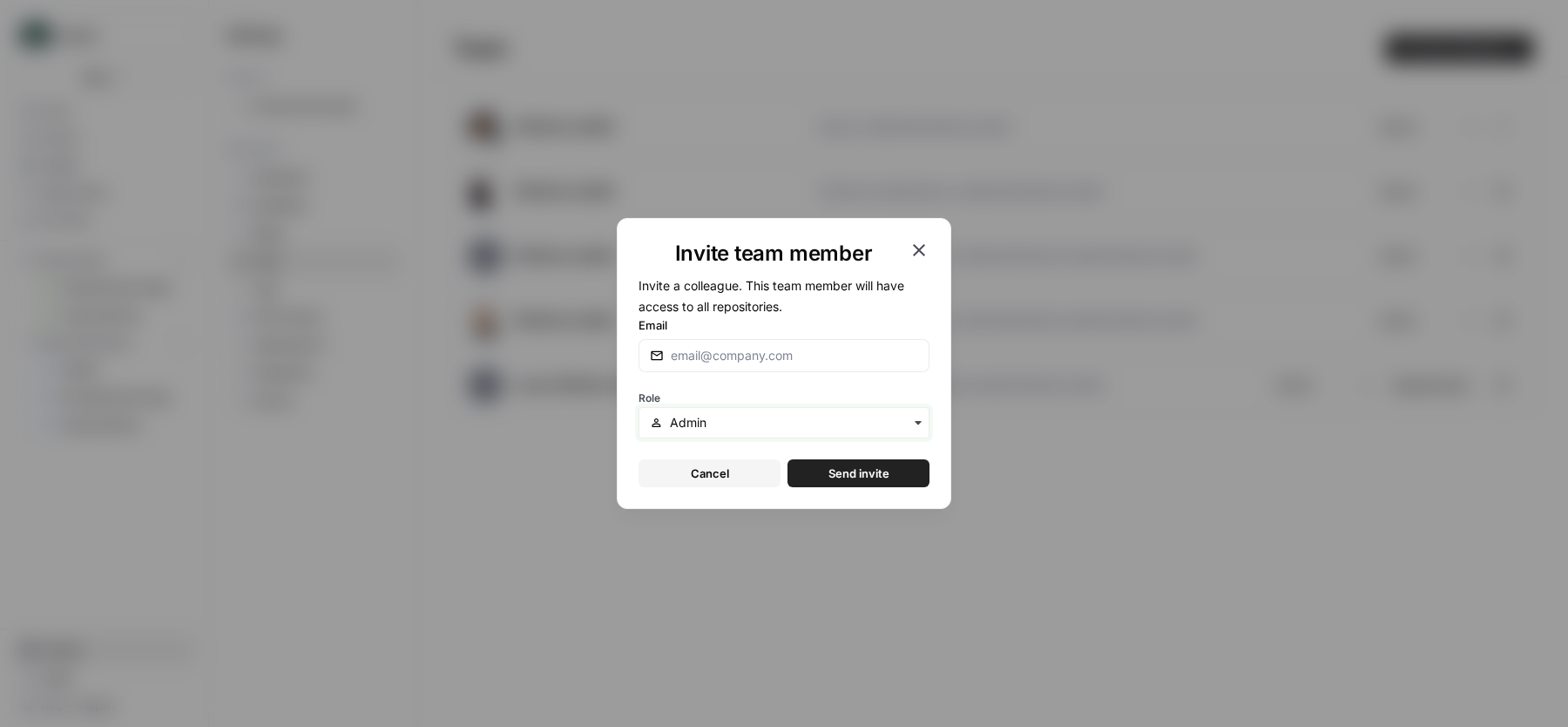
click at [765, 428] on input "text" at bounding box center [793, 422] width 248 height 18
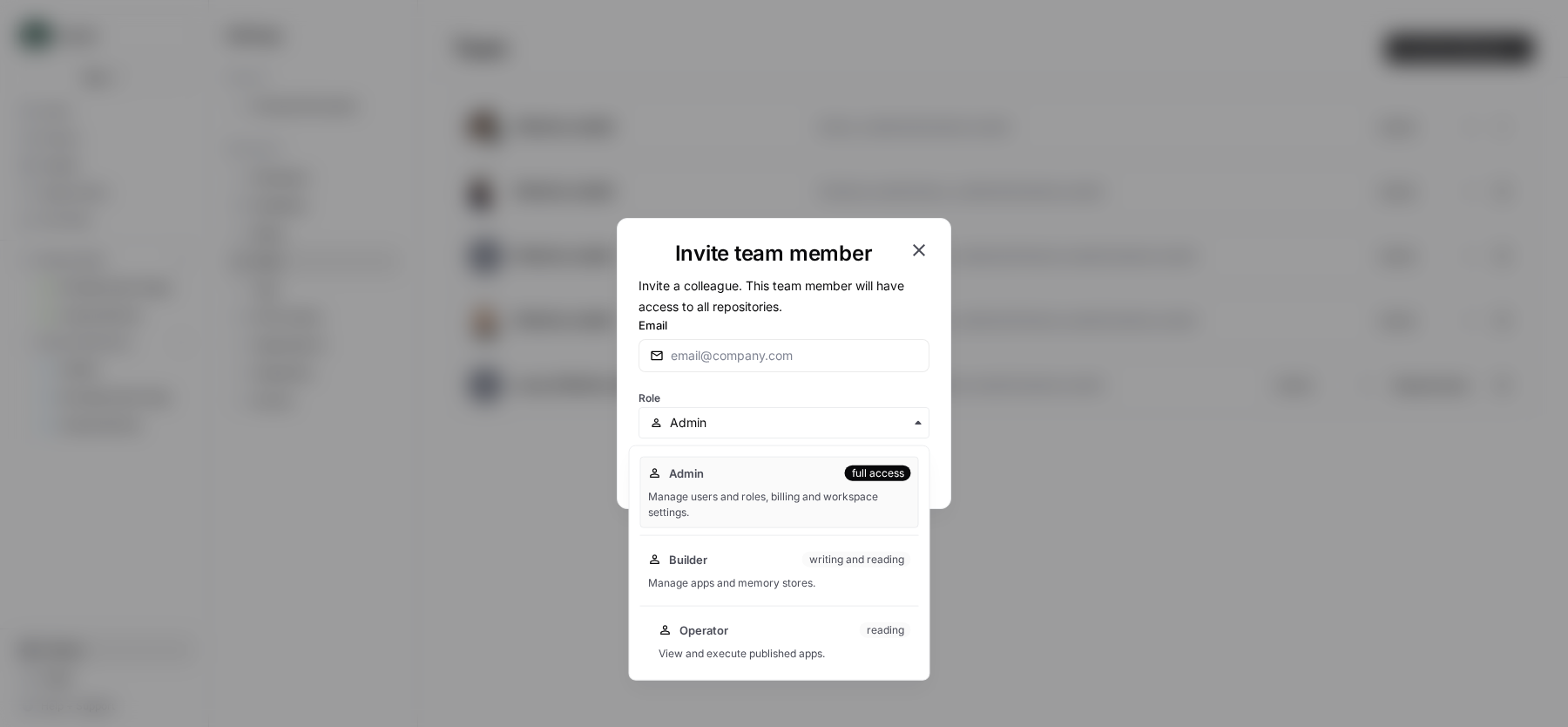
click at [753, 649] on div "View and execute published apps." at bounding box center [784, 653] width 252 height 16
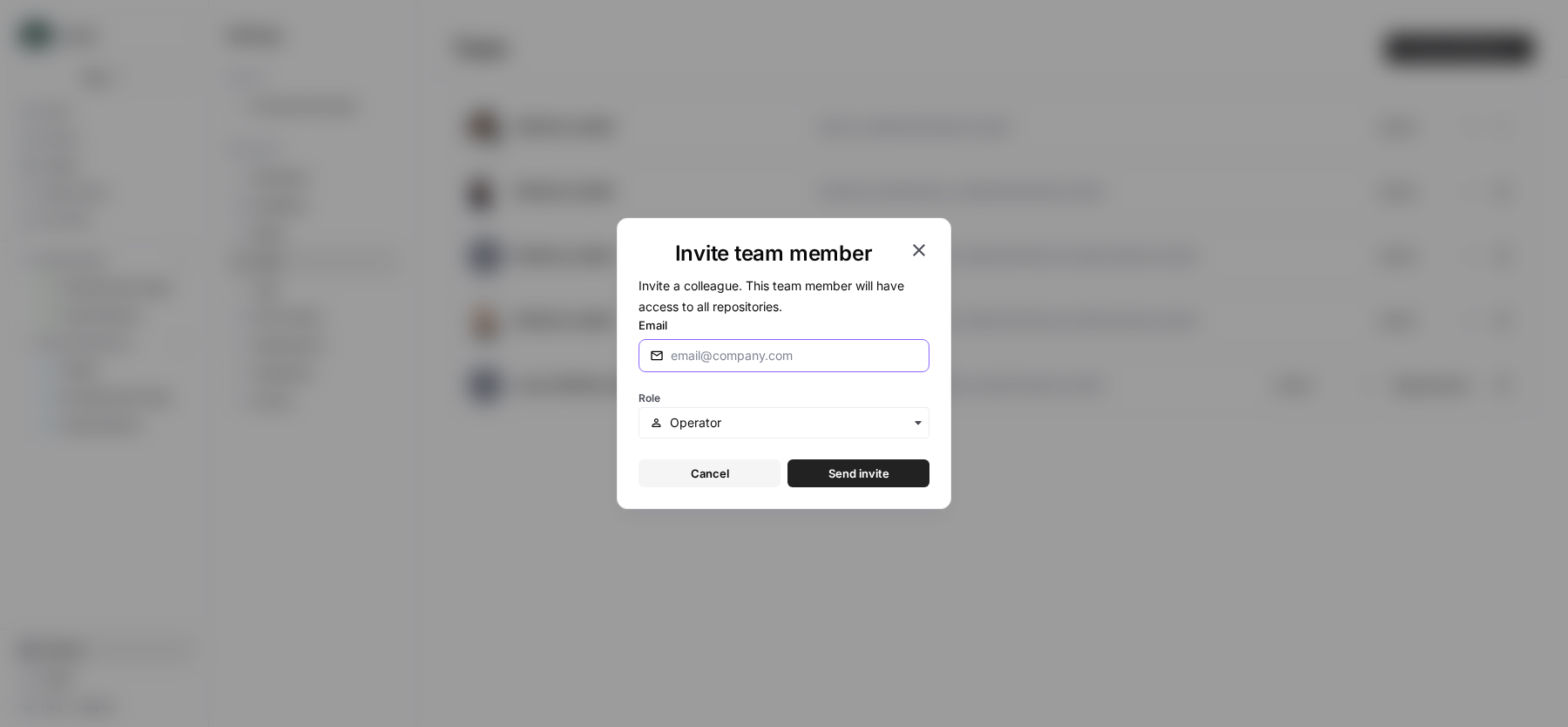
click at [742, 361] on input "Email" at bounding box center [794, 355] width 248 height 18
paste input "alejandra.olvera@graphitehq.com"
type input "alejandra.olvera@graphitehq.com"
click at [863, 480] on span "Send invite" at bounding box center [859, 473] width 61 height 18
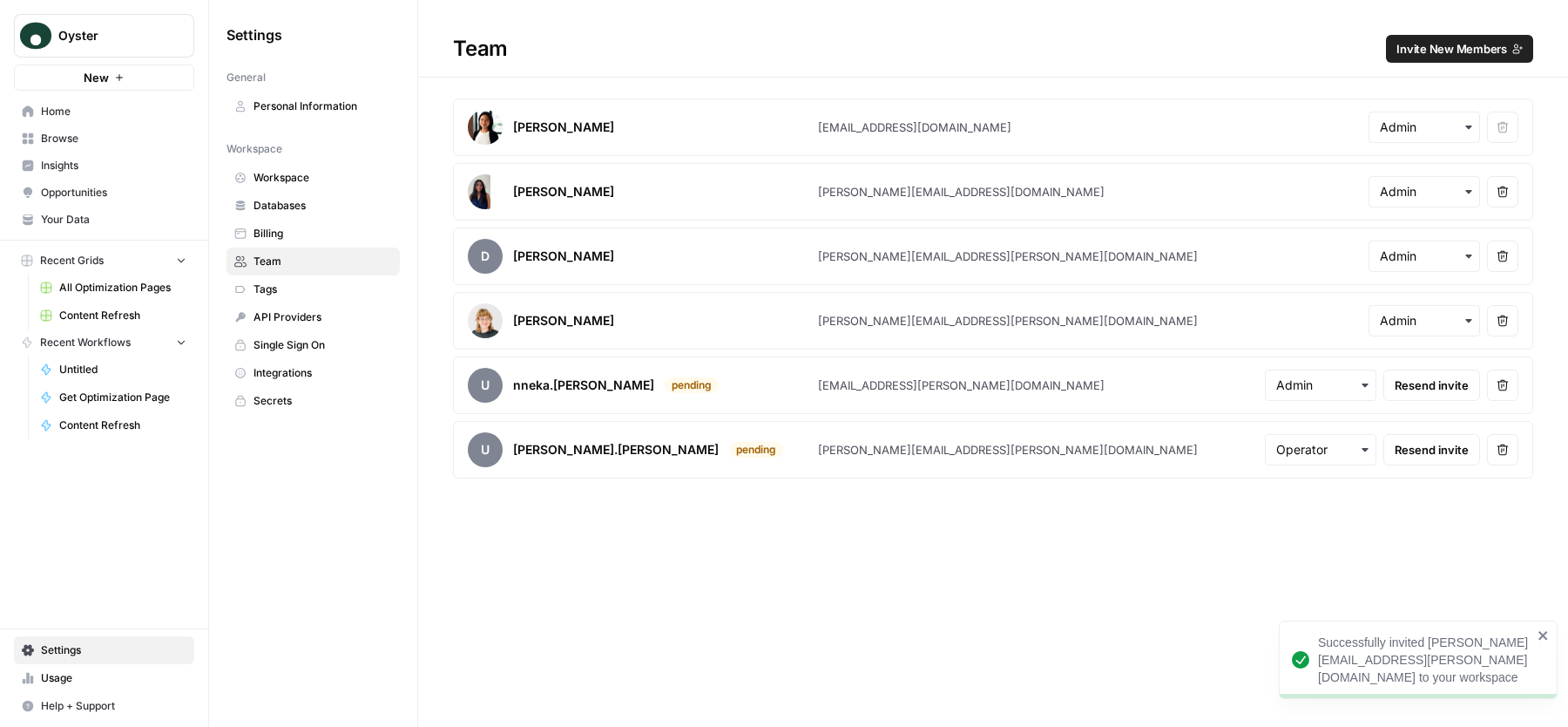
click at [1458, 57] on button "Invite New Members" at bounding box center [1459, 49] width 147 height 28
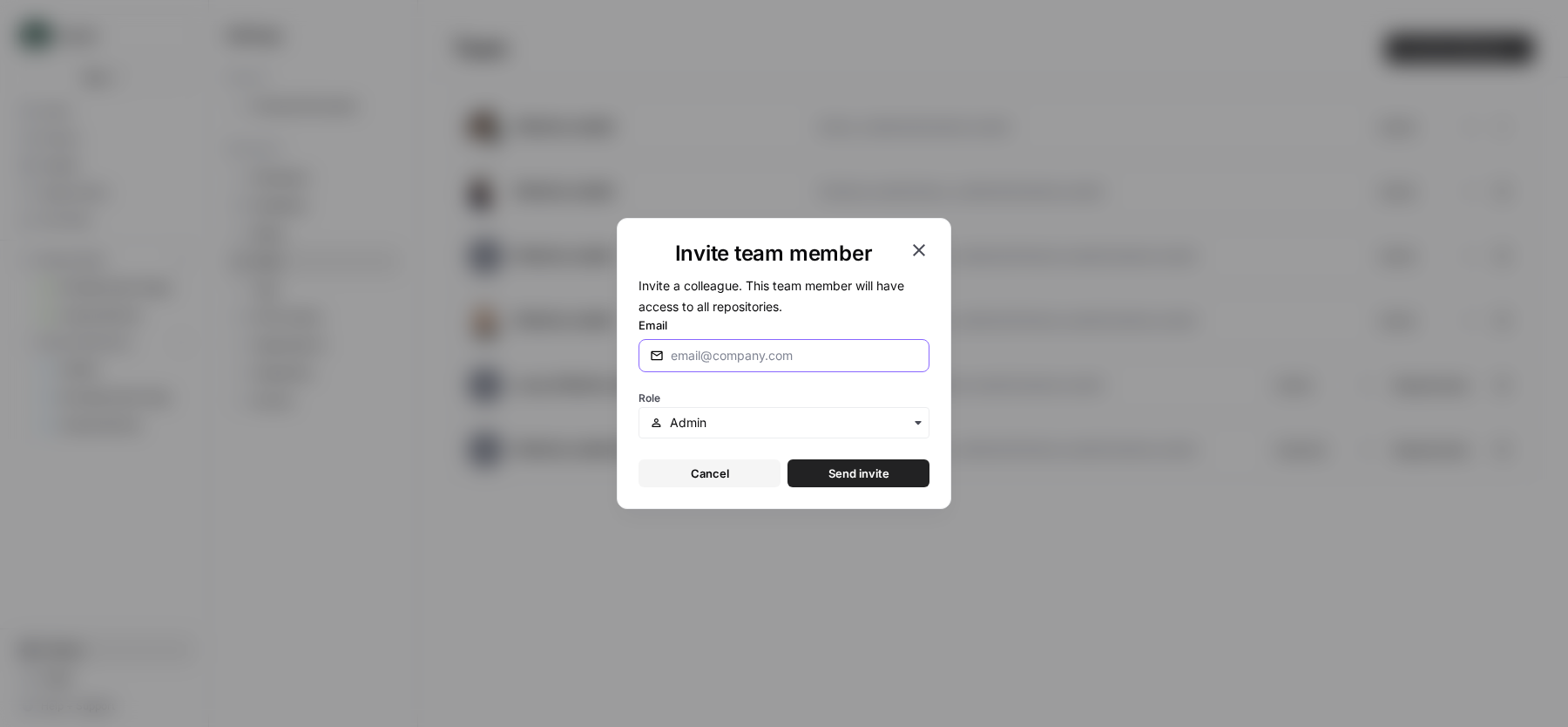
click at [717, 358] on input "Email" at bounding box center [794, 355] width 248 height 18
paste input "analuisa.benitez@graphitehq.com"
type input "analuisa.benitez@graphitehq.com"
click at [705, 422] on input "text" at bounding box center [793, 422] width 248 height 18
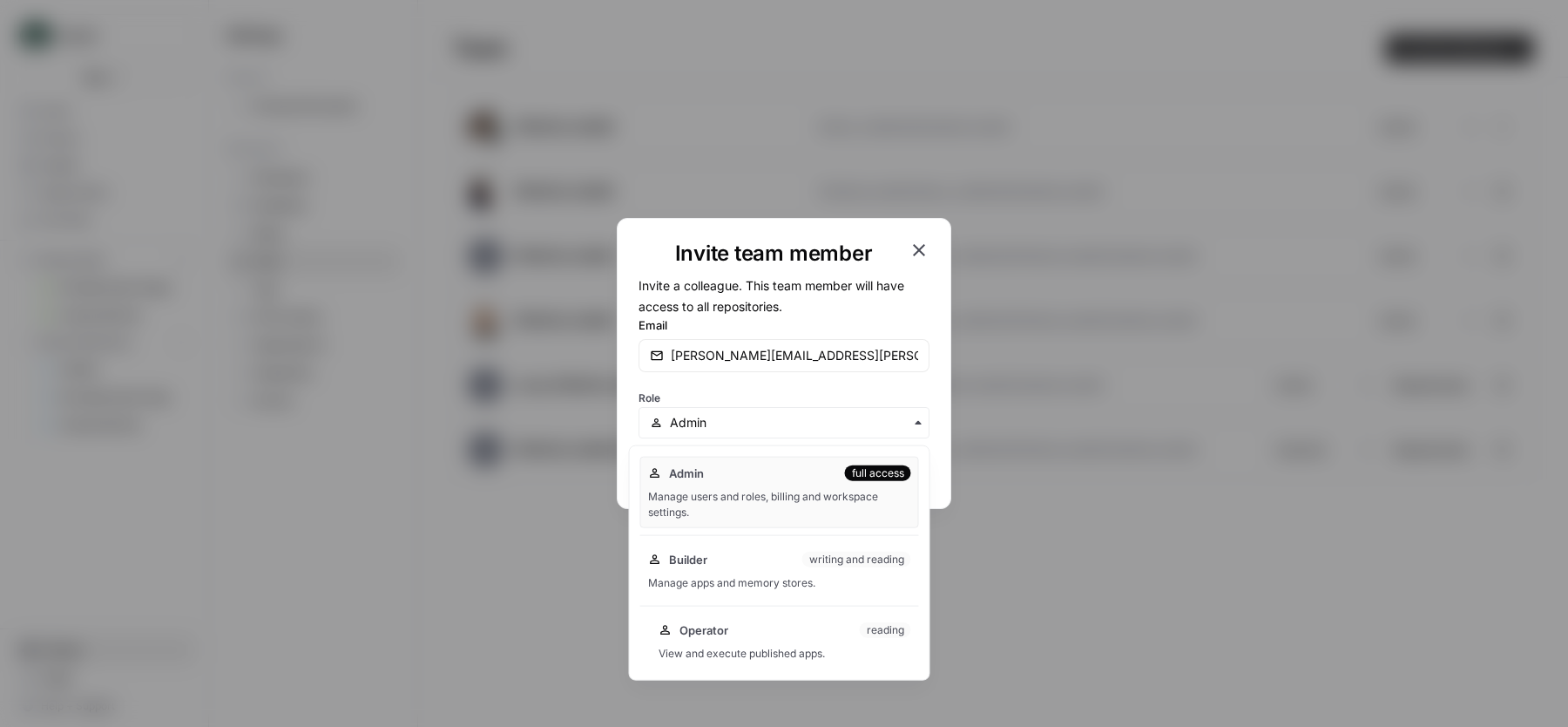
click at [719, 635] on span "Operator" at bounding box center [704, 630] width 49 height 18
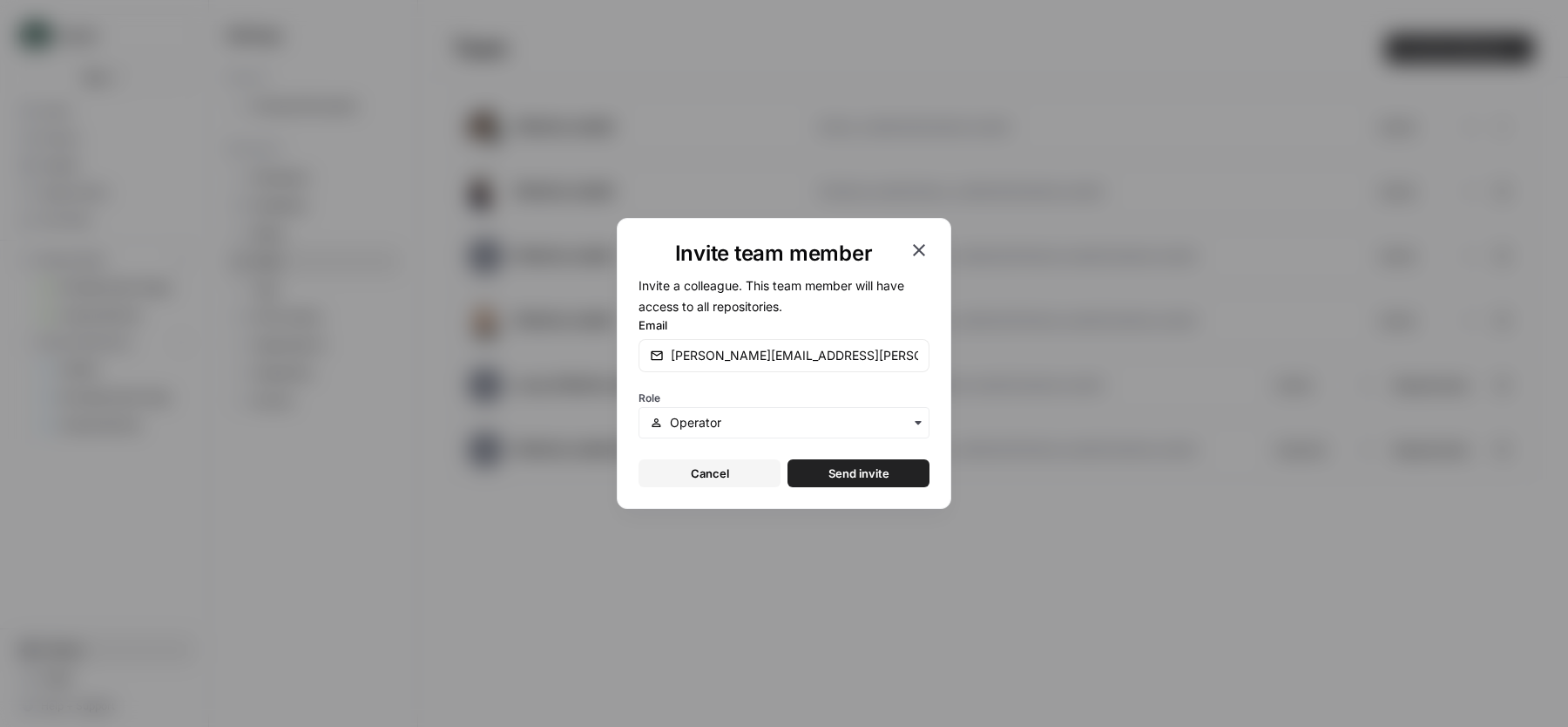
click at [894, 474] on button "Send invite" at bounding box center [859, 473] width 142 height 28
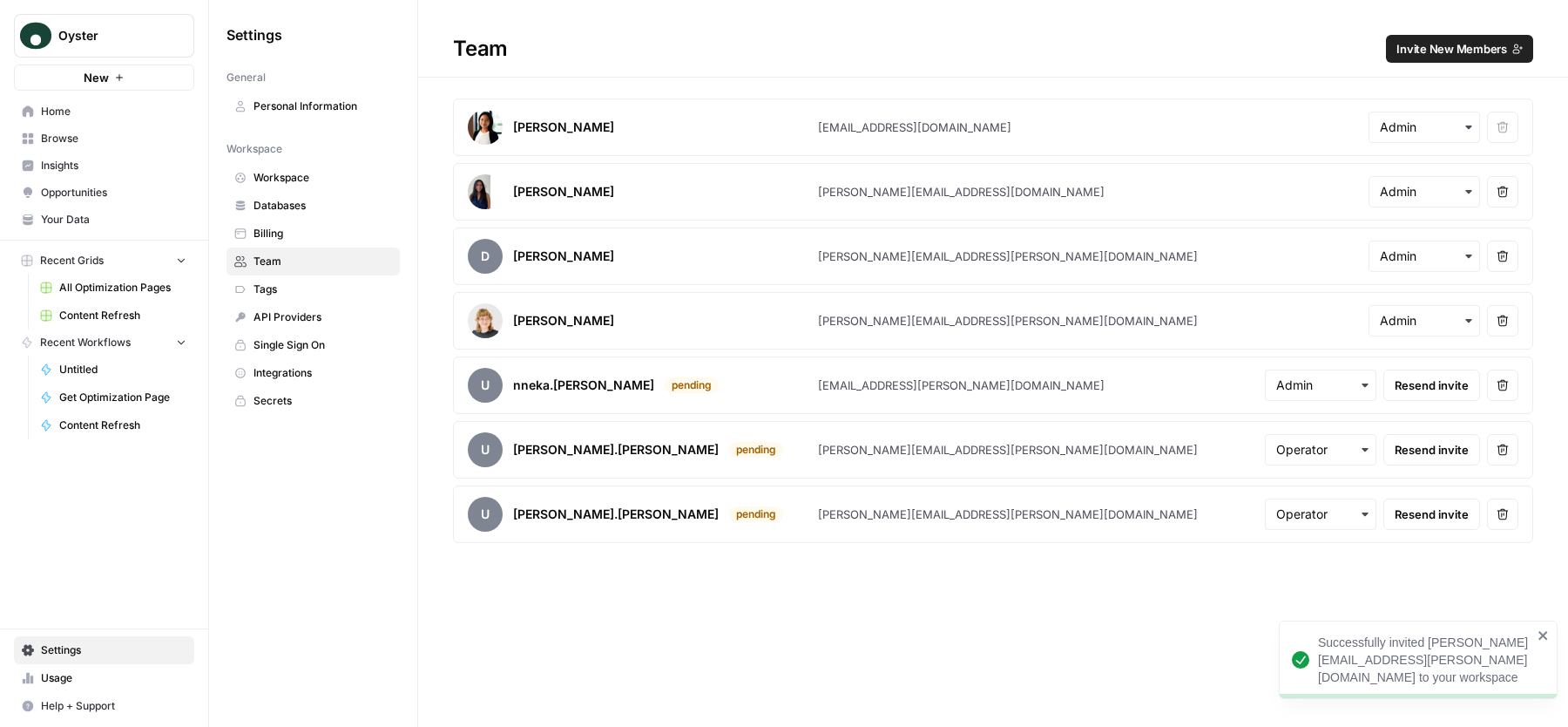
click at [1411, 51] on span "Invite New Members" at bounding box center [1452, 48] width 111 height 18
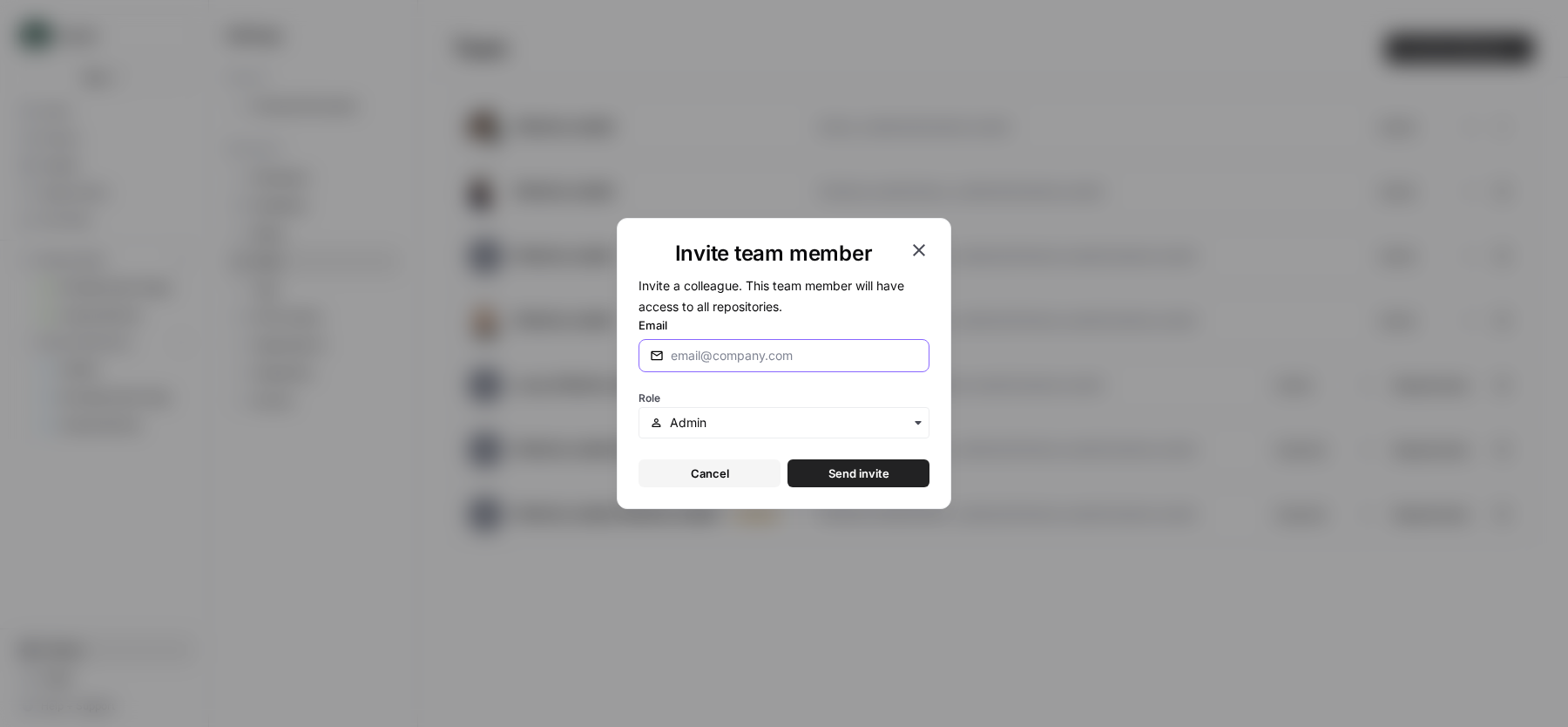
click at [775, 359] on input "Email" at bounding box center [794, 355] width 248 height 18
paste input "liliana.guerrero@graphitehq.com"
type input "liliana.guerrero@graphitehq.com"
click at [703, 419] on input "text" at bounding box center [793, 422] width 248 height 18
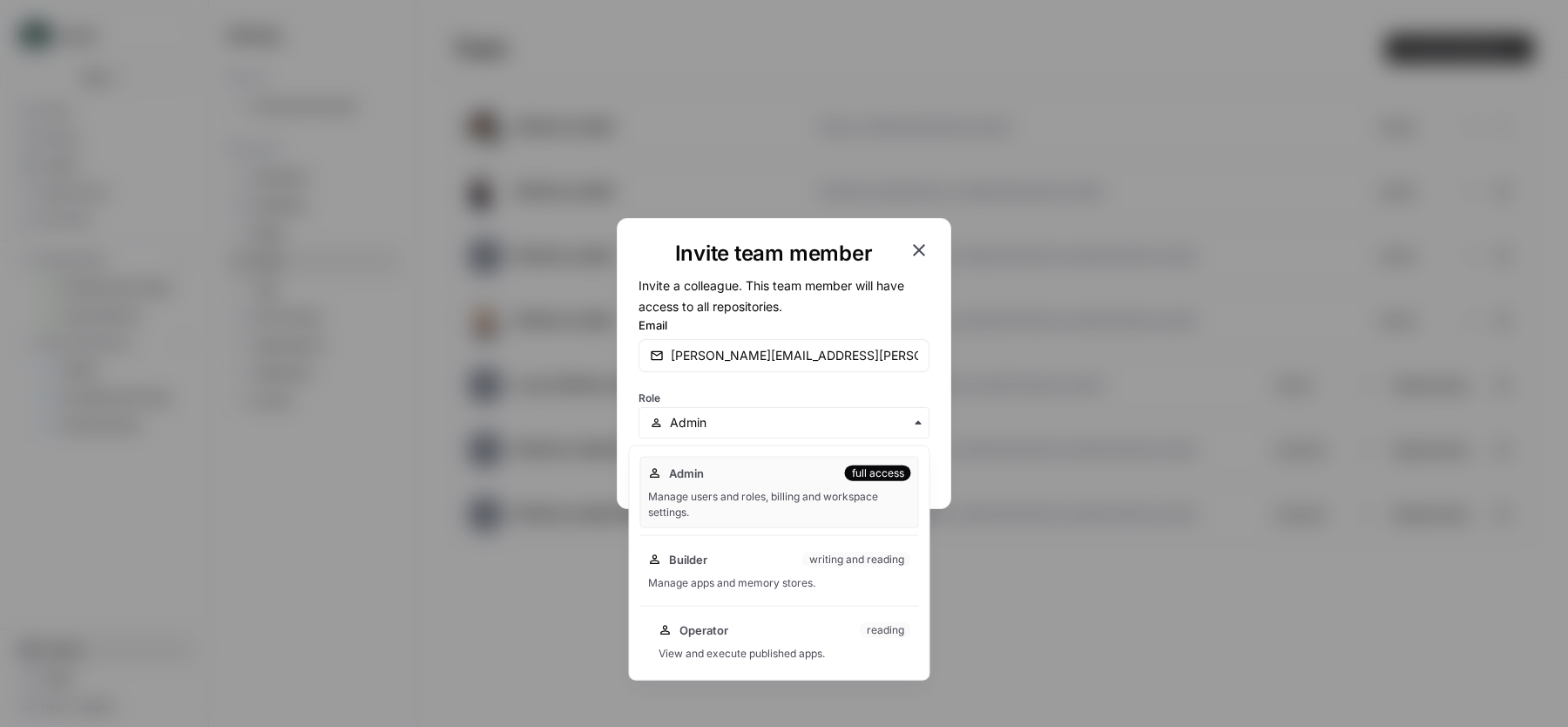
click at [710, 646] on div "View and execute published apps." at bounding box center [784, 653] width 252 height 16
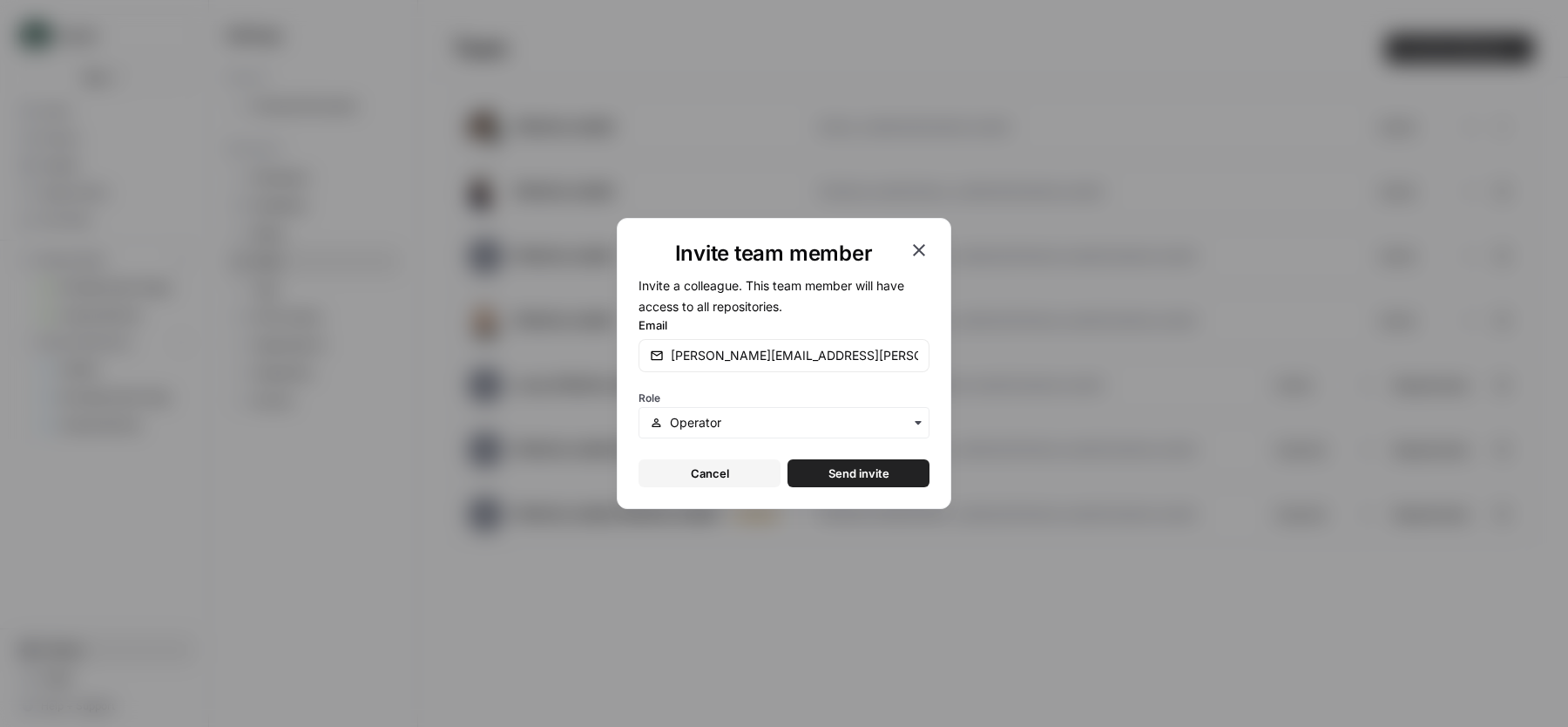
click at [861, 474] on span "Send invite" at bounding box center [859, 473] width 61 height 18
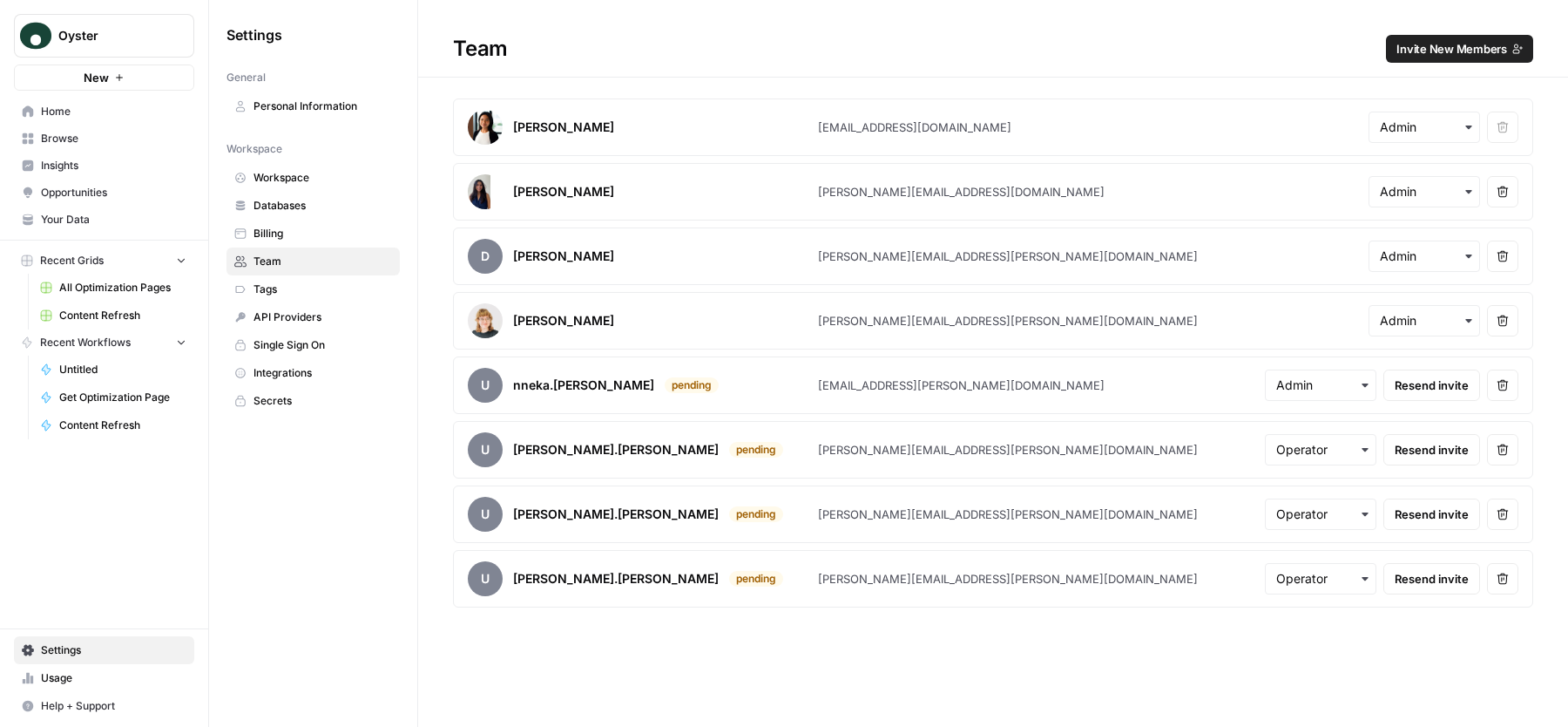
click at [80, 112] on span "Home" at bounding box center [113, 111] width 145 height 16
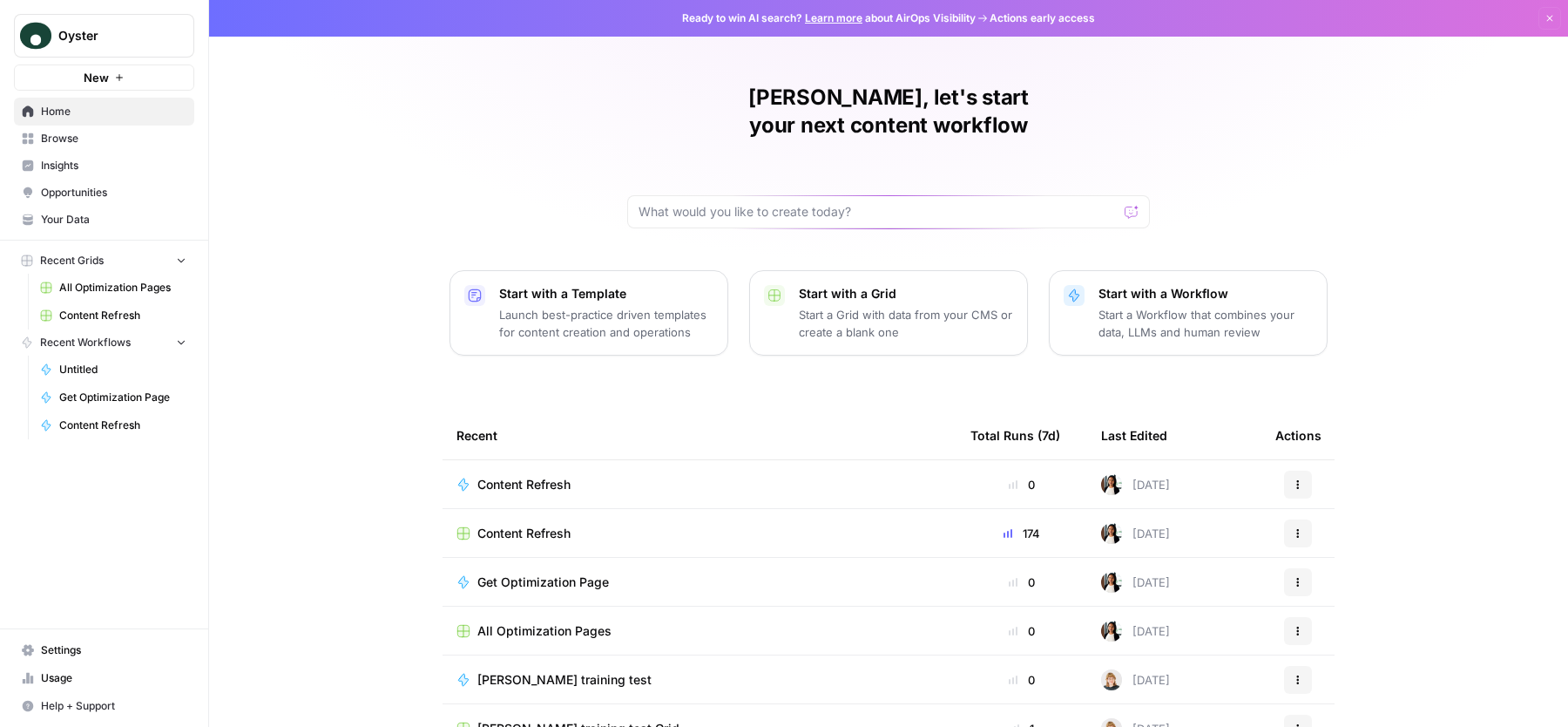
click at [96, 218] on span "Your Data" at bounding box center [113, 219] width 145 height 16
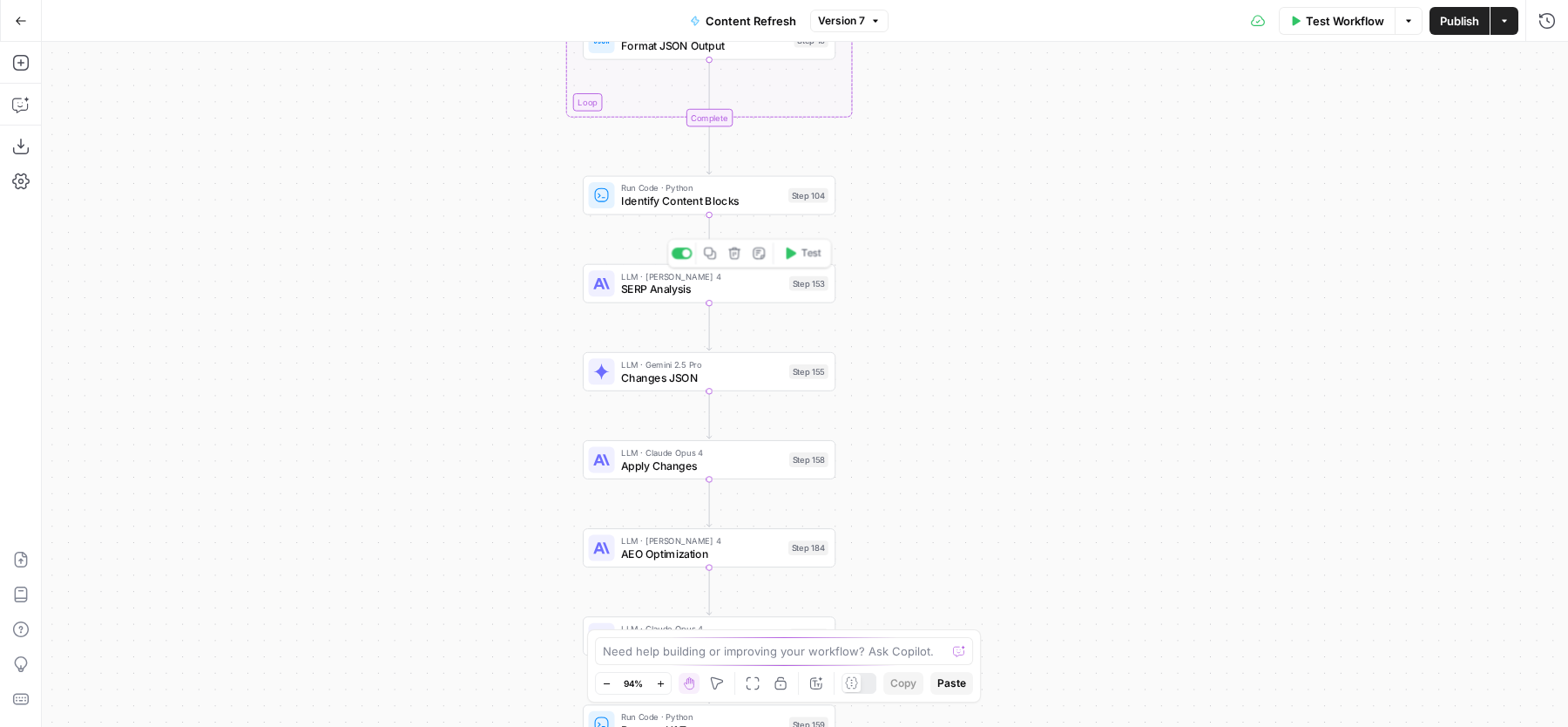
click at [752, 293] on span "SERP Analysis" at bounding box center [702, 289] width 161 height 17
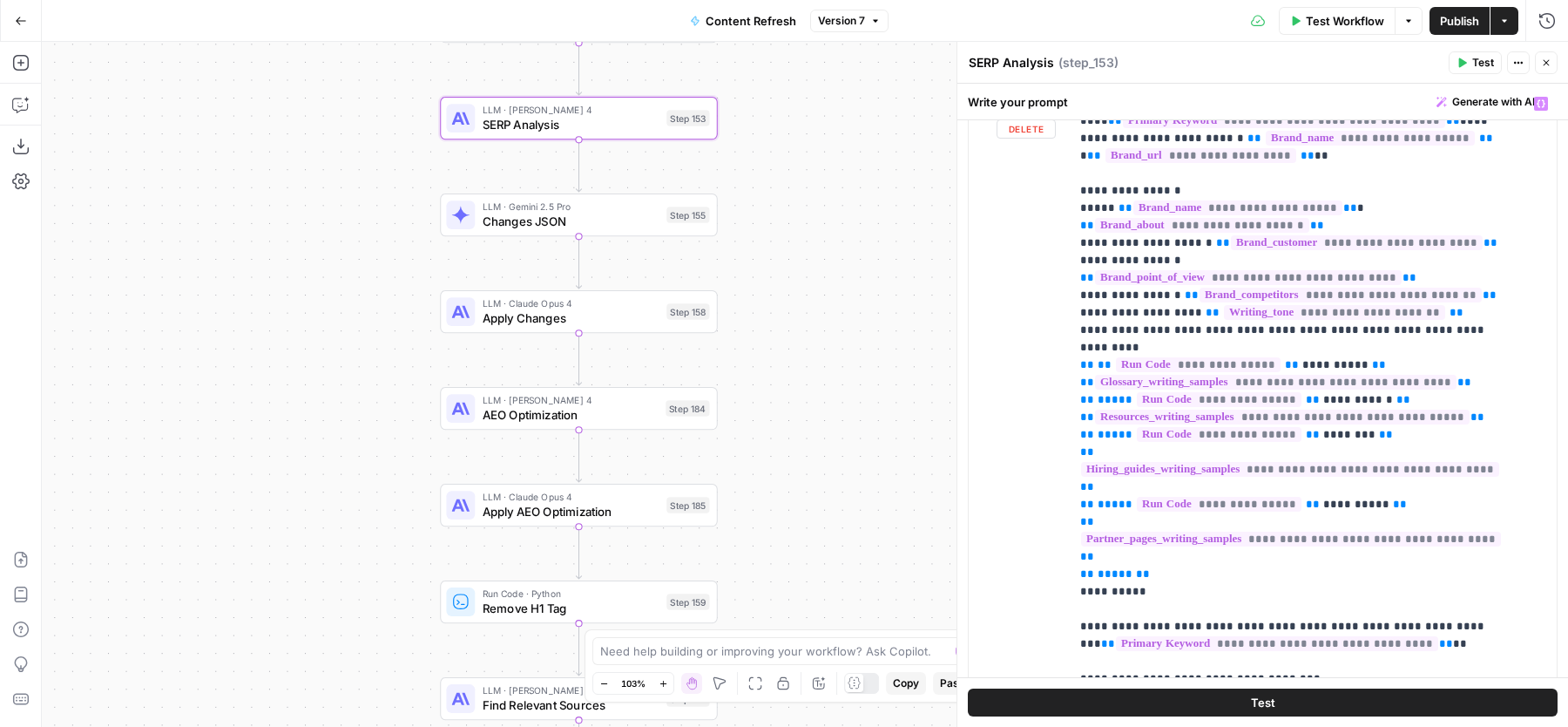
scroll to position [268, 0]
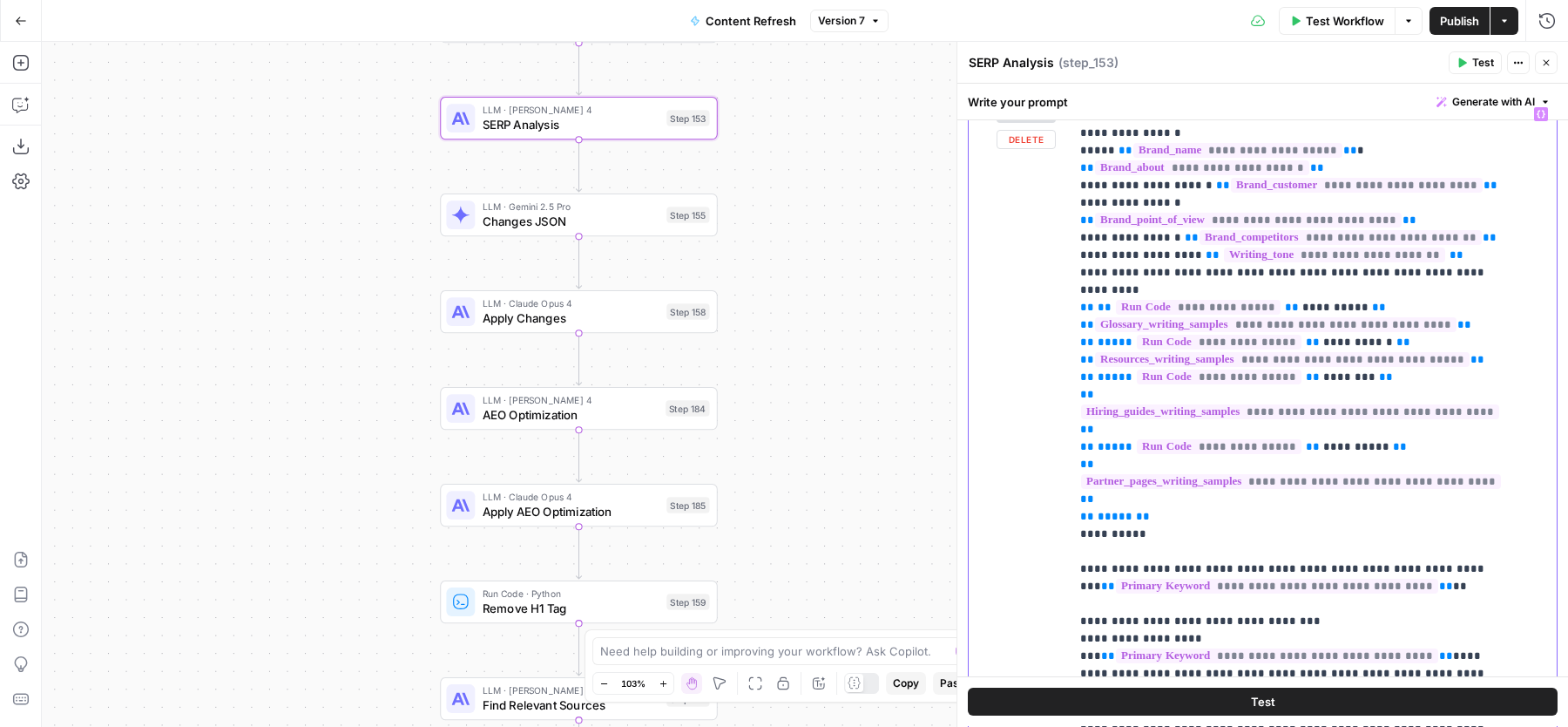
scroll to position [70, 0]
drag, startPoint x: 1287, startPoint y: 282, endPoint x: 1332, endPoint y: 282, distance: 45.0
click at [1332, 299] on span "**********" at bounding box center [1335, 304] width 67 height 11
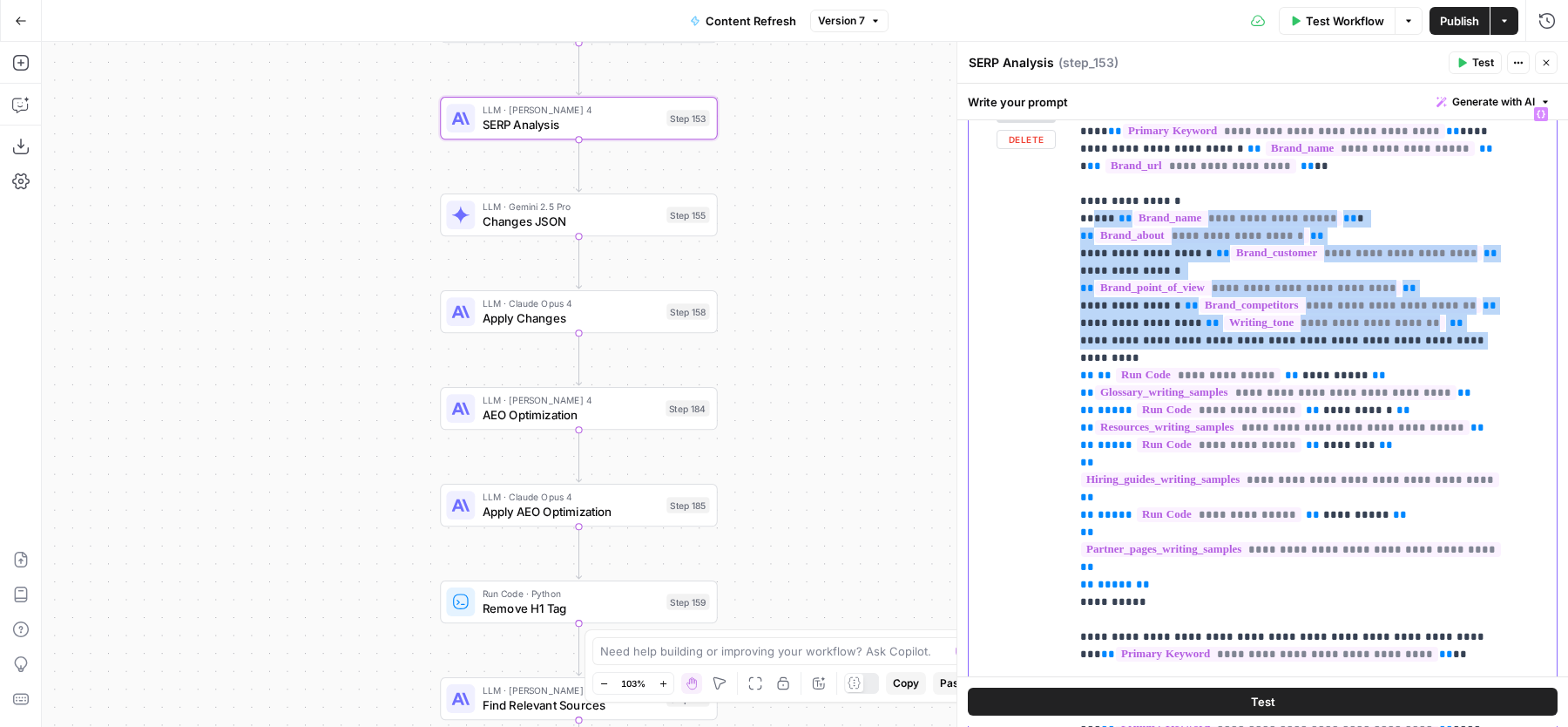
drag, startPoint x: 1094, startPoint y: 215, endPoint x: 1419, endPoint y: 317, distance: 340.6
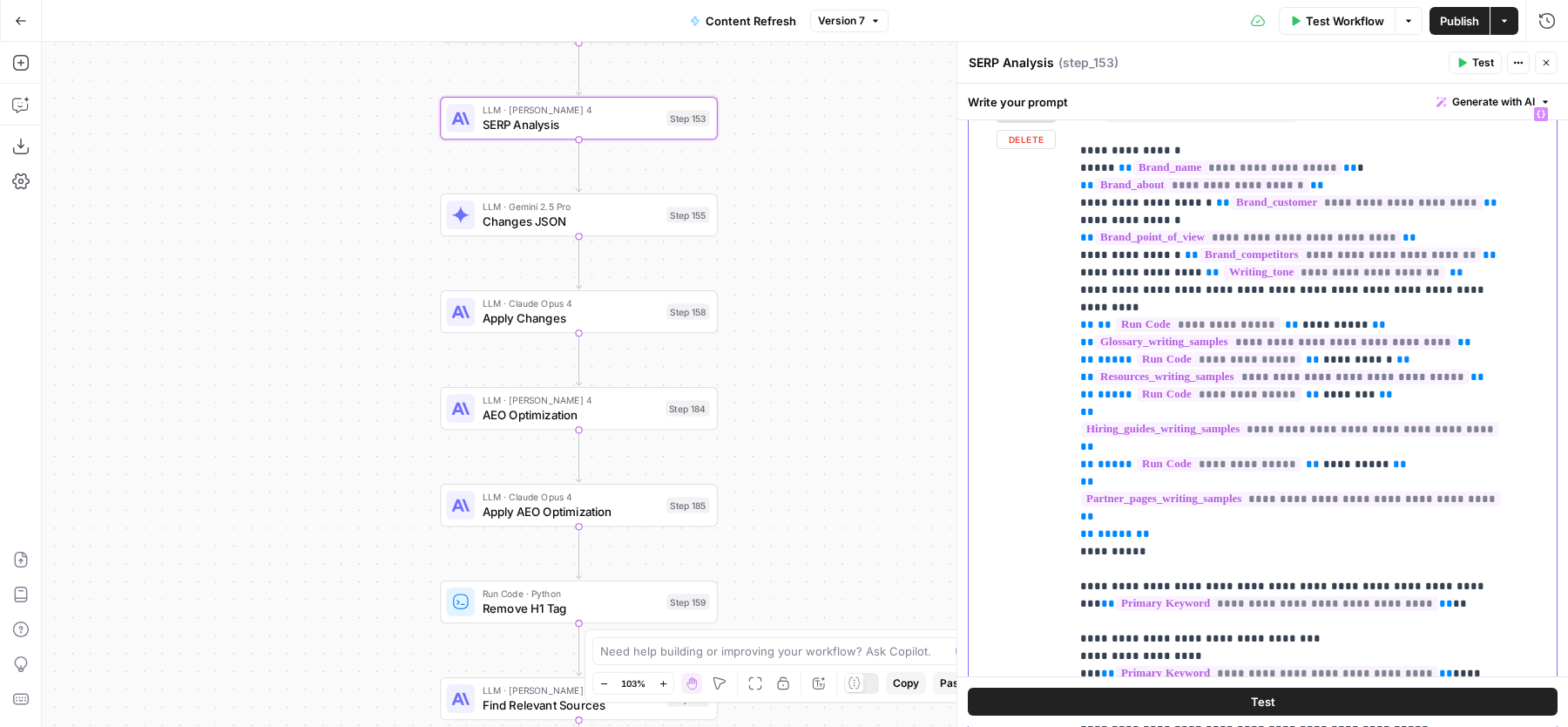
scroll to position [53, 0]
drag, startPoint x: 1135, startPoint y: 497, endPoint x: 1078, endPoint y: 493, distance: 57.1
click at [1078, 493] on div "**********" at bounding box center [1305, 452] width 472 height 709
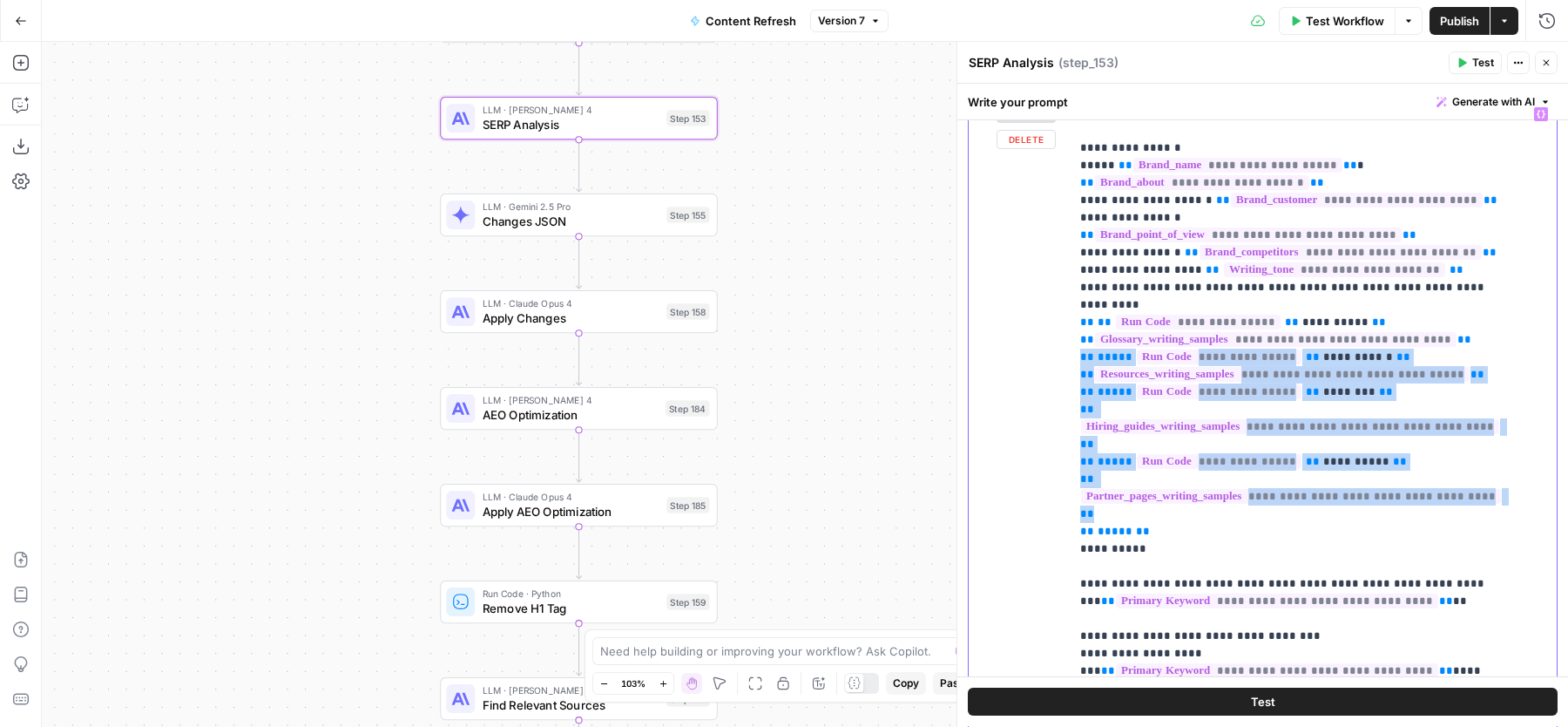
drag, startPoint x: 1075, startPoint y: 339, endPoint x: 1525, endPoint y: 460, distance: 466.0
click at [1525, 460] on div "**********" at bounding box center [1305, 452] width 472 height 709
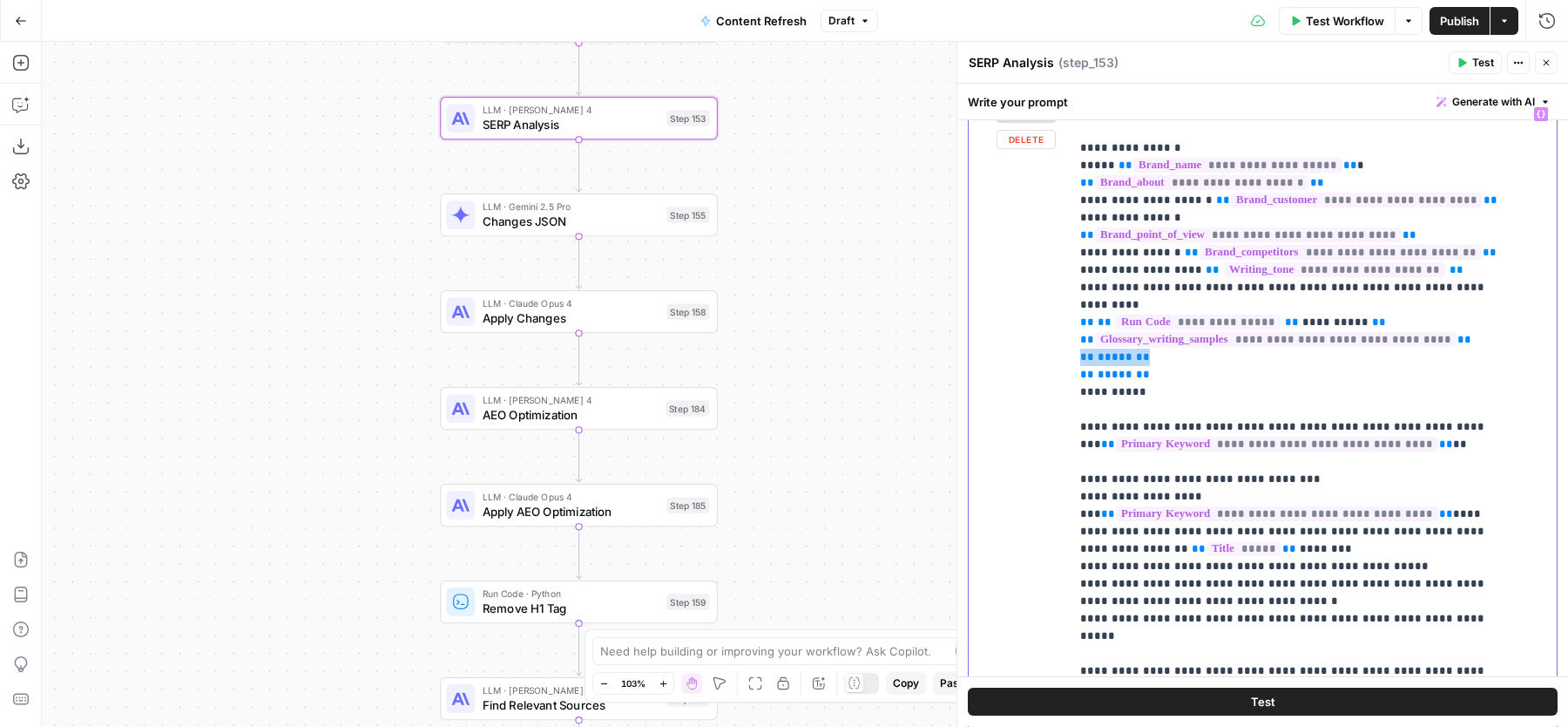
drag, startPoint x: 1154, startPoint y: 339, endPoint x: 999, endPoint y: 339, distance: 155.0
click at [999, 339] on div "**********" at bounding box center [1263, 474] width 588 height 751
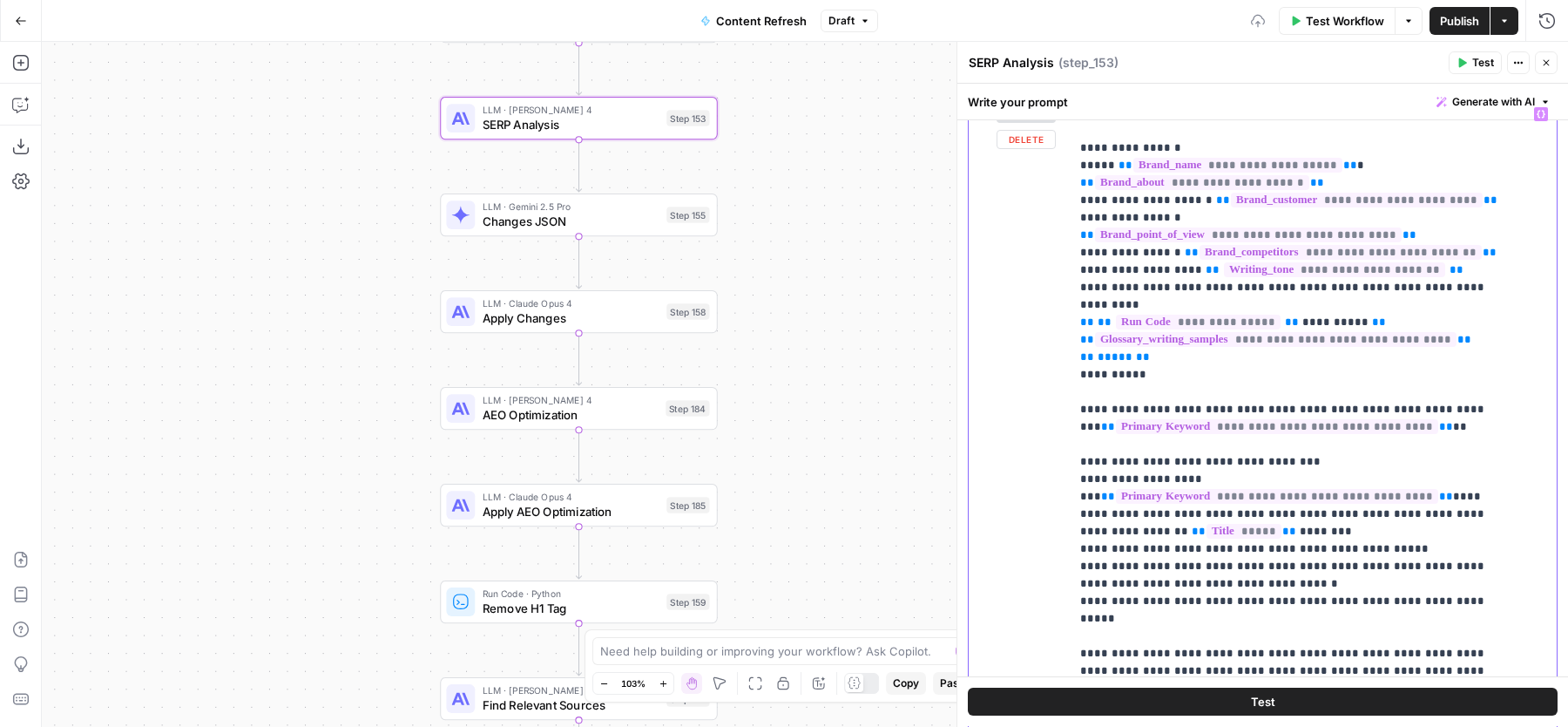
click at [1197, 332] on span "**********" at bounding box center [1275, 339] width 361 height 15
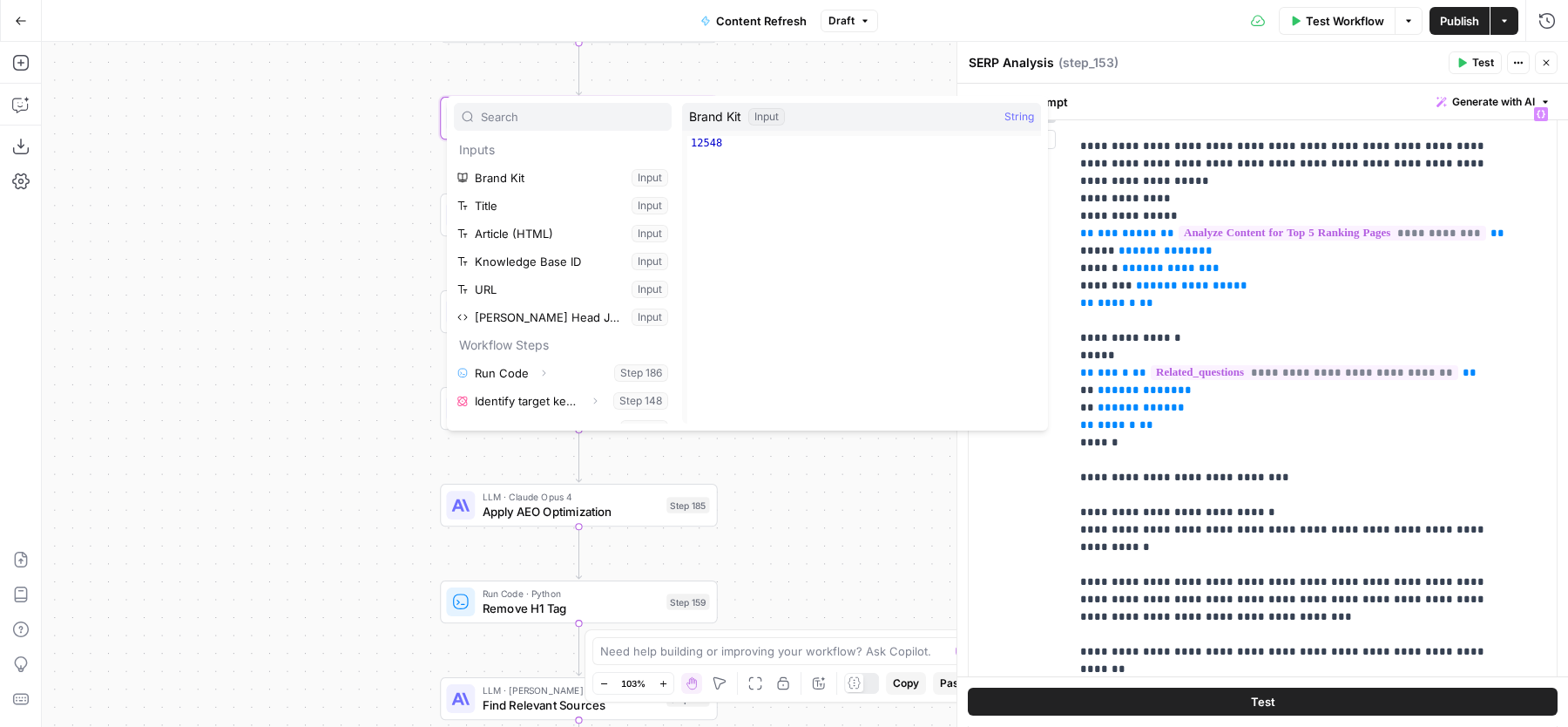
scroll to position [621, 0]
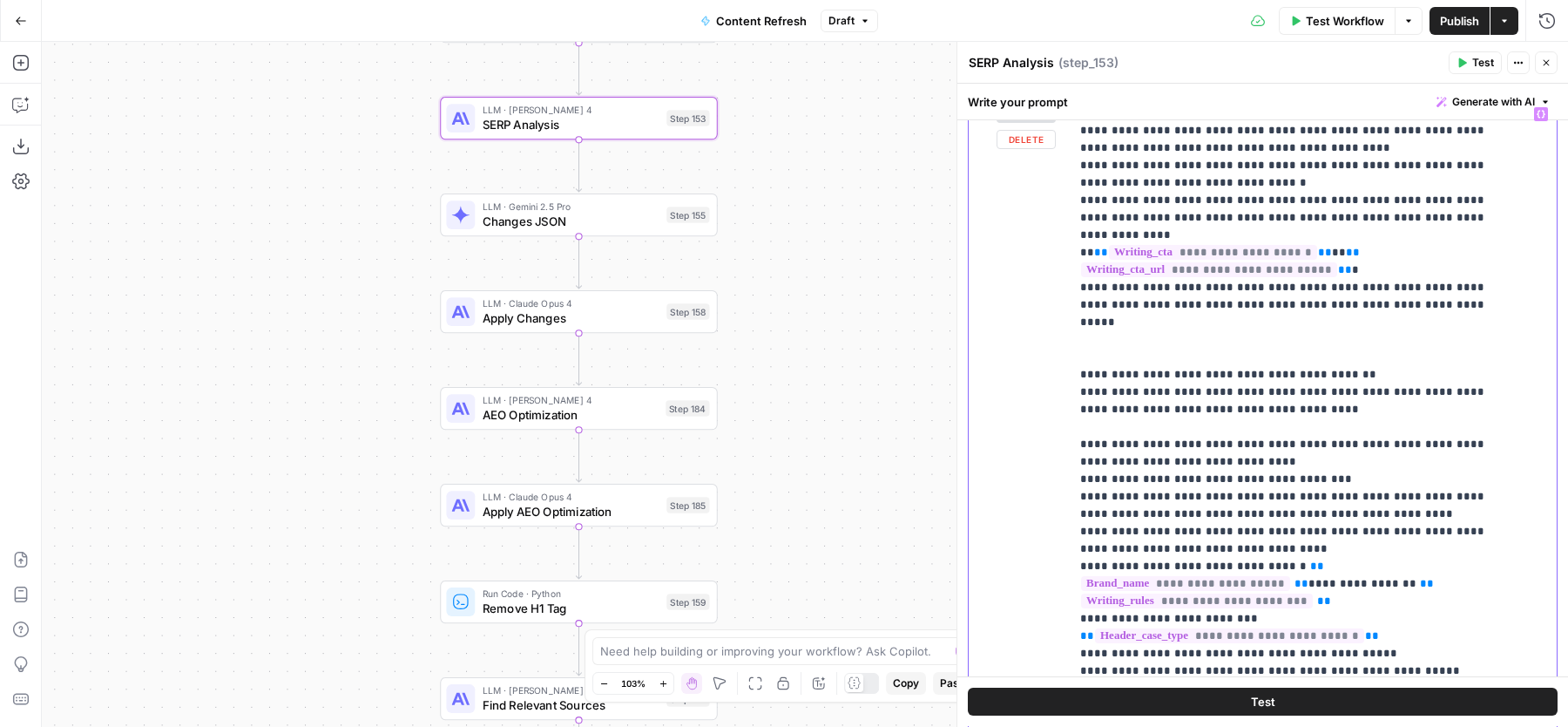
scroll to position [489, 0]
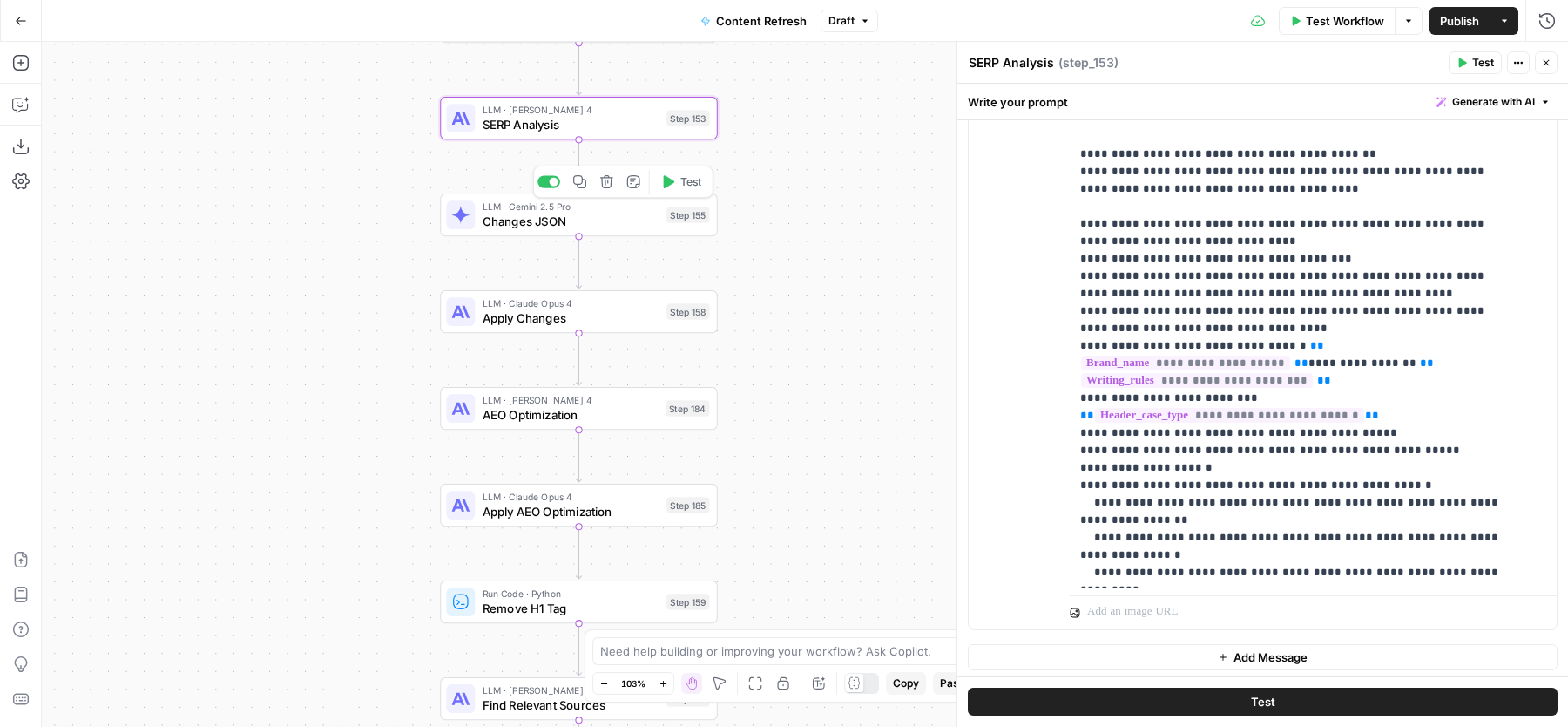
click at [612, 215] on span "Changes JSON" at bounding box center [570, 222] width 177 height 18
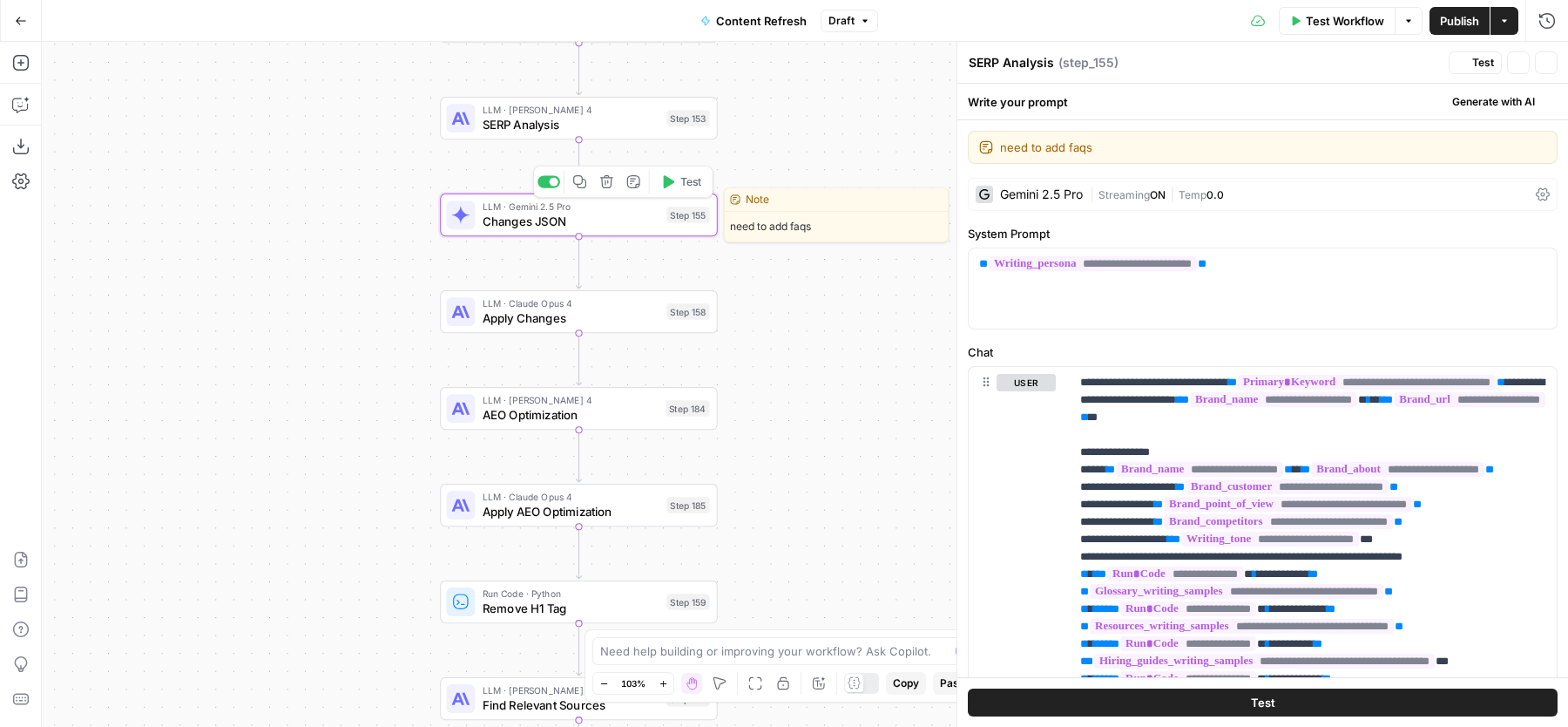
type textarea "Changes JSON"
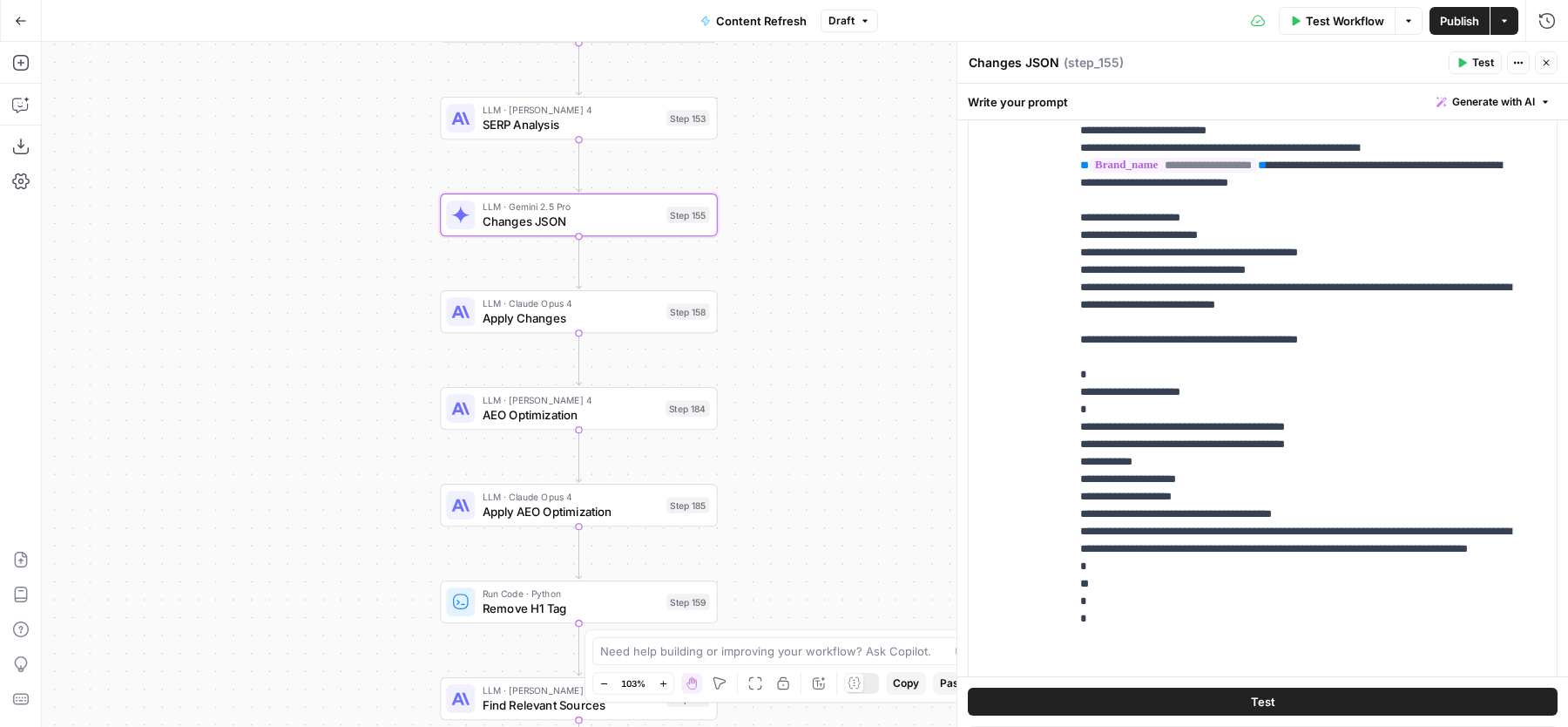
scroll to position [1262, 0]
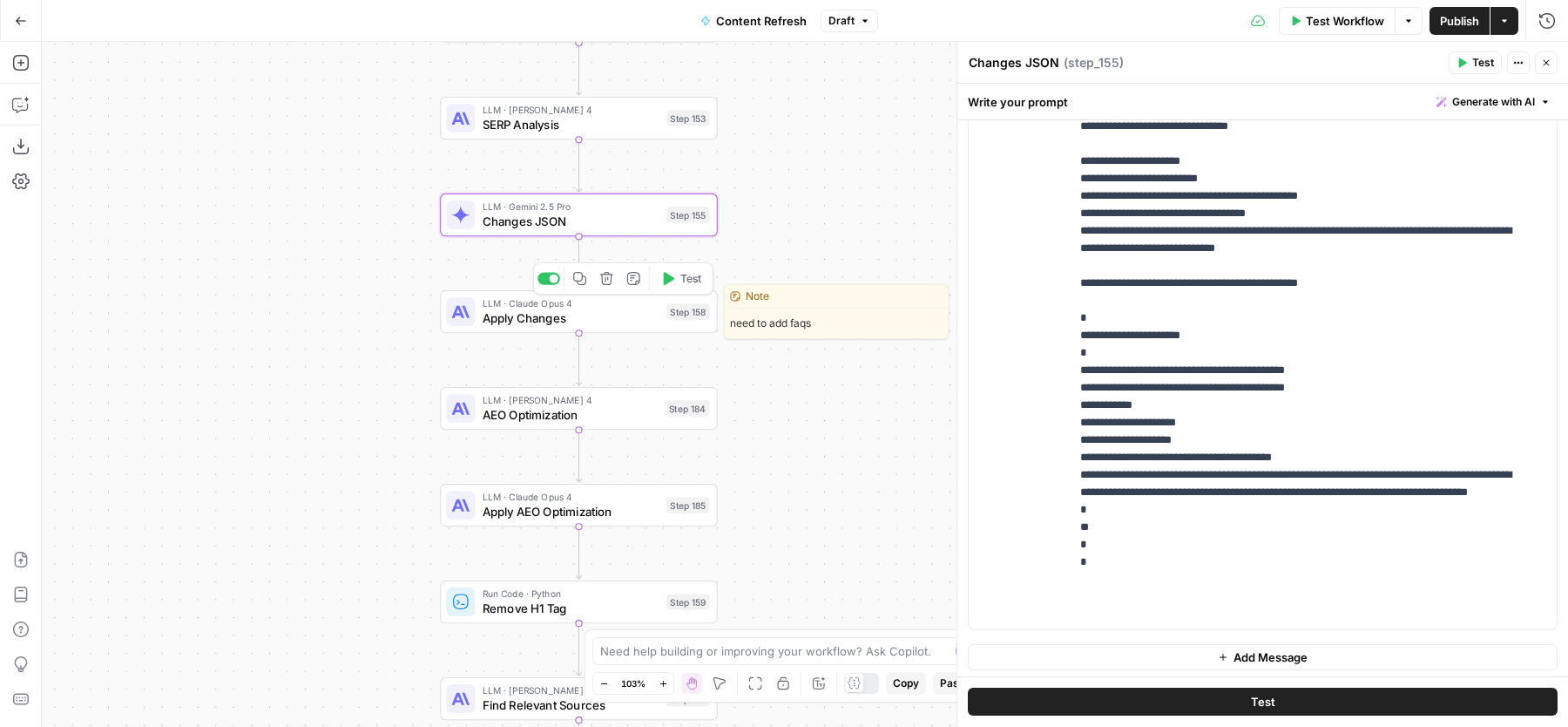
click at [623, 314] on span "Apply Changes" at bounding box center [570, 318] width 177 height 18
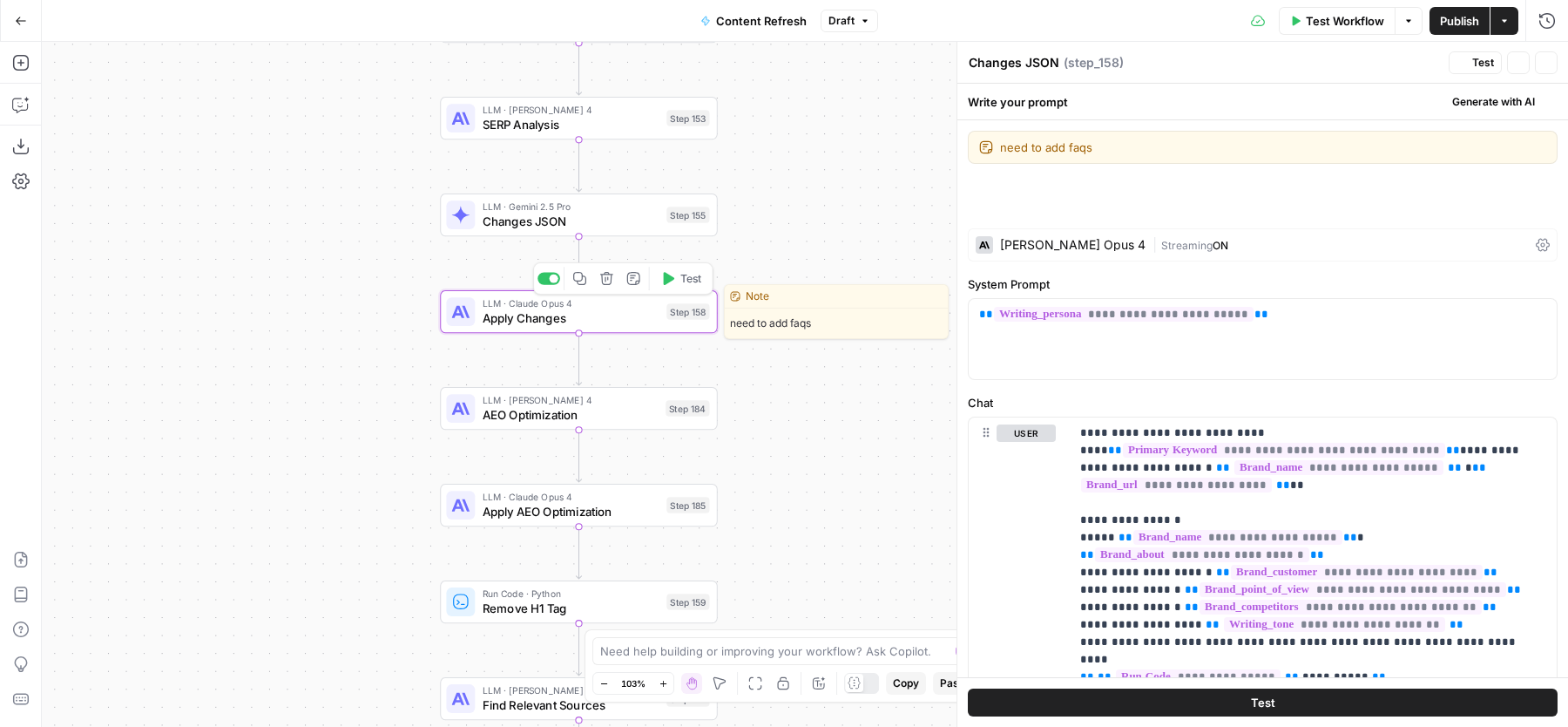
type textarea "Apply Changes"
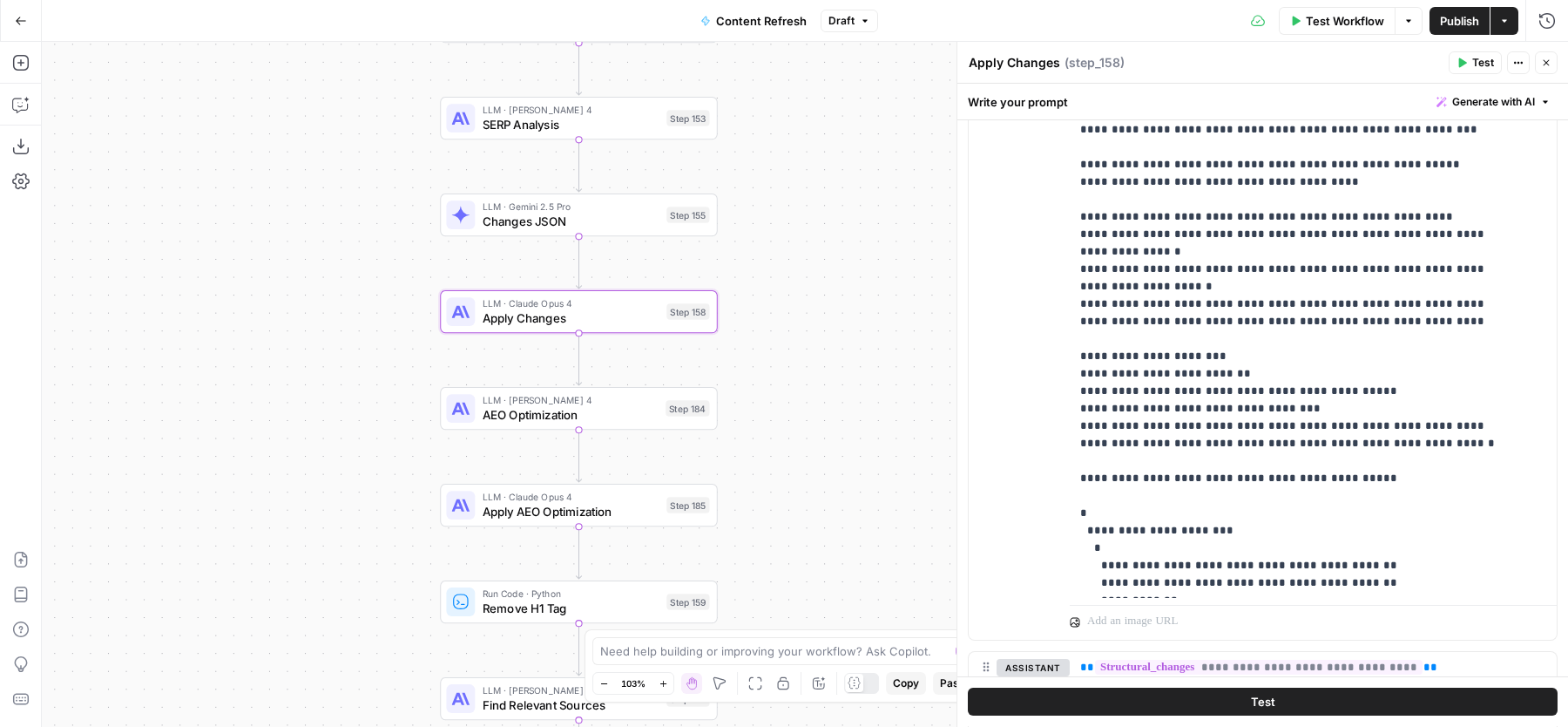
scroll to position [1864, 0]
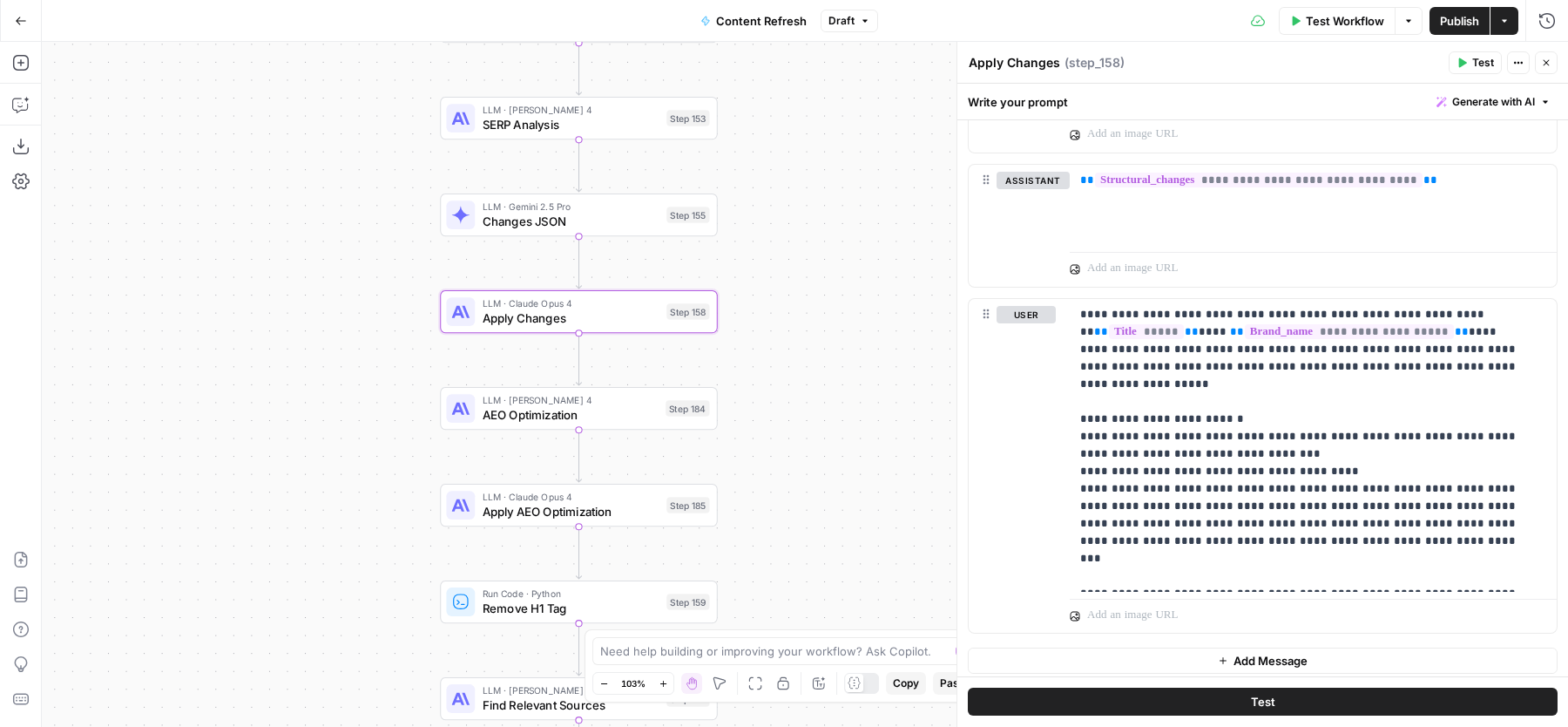
click at [1548, 55] on button "Close" at bounding box center [1546, 63] width 22 height 22
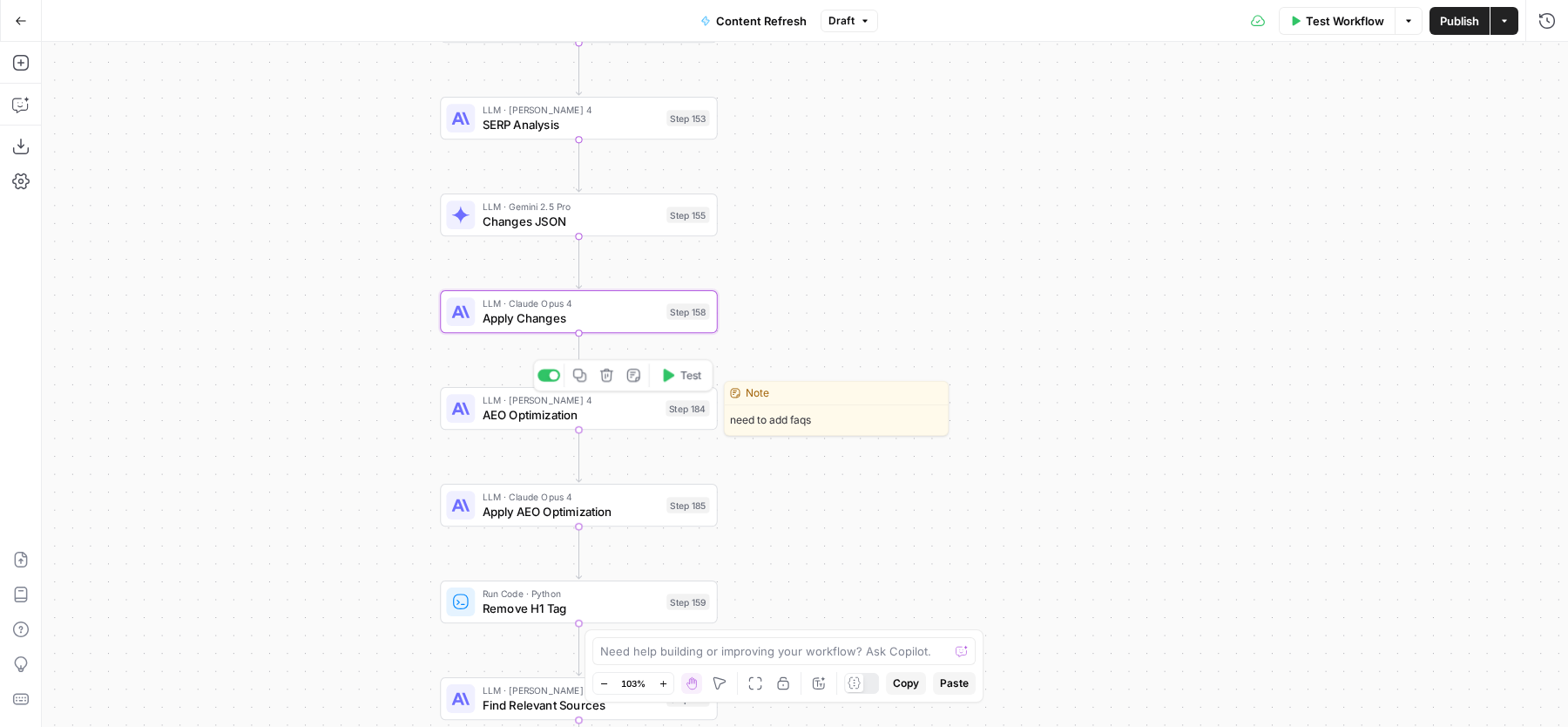
click at [499, 425] on div "LLM · Claude Sonnet 4 AEO Optimization Step 184 Copy step Delete step Edit Note…" at bounding box center [579, 408] width 278 height 43
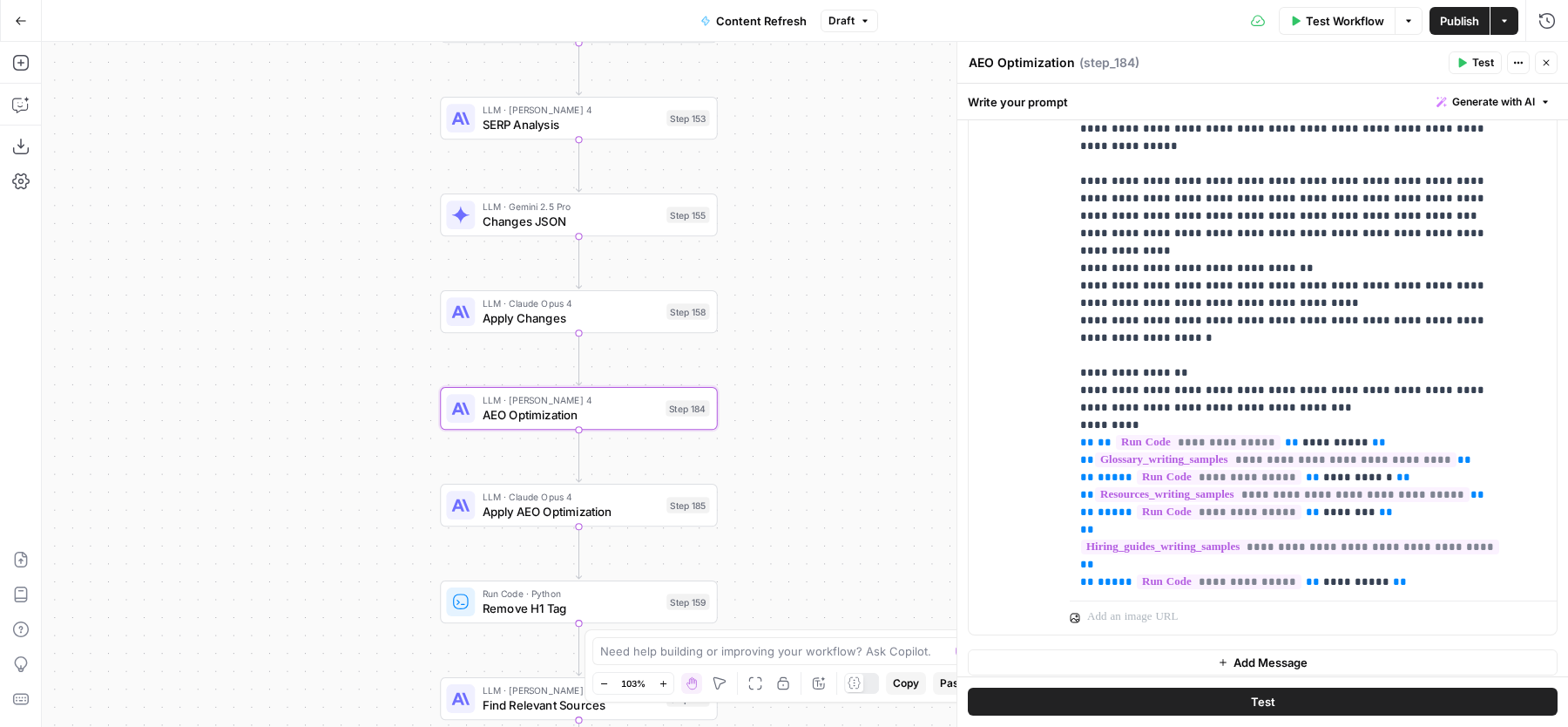
scroll to position [245, 0]
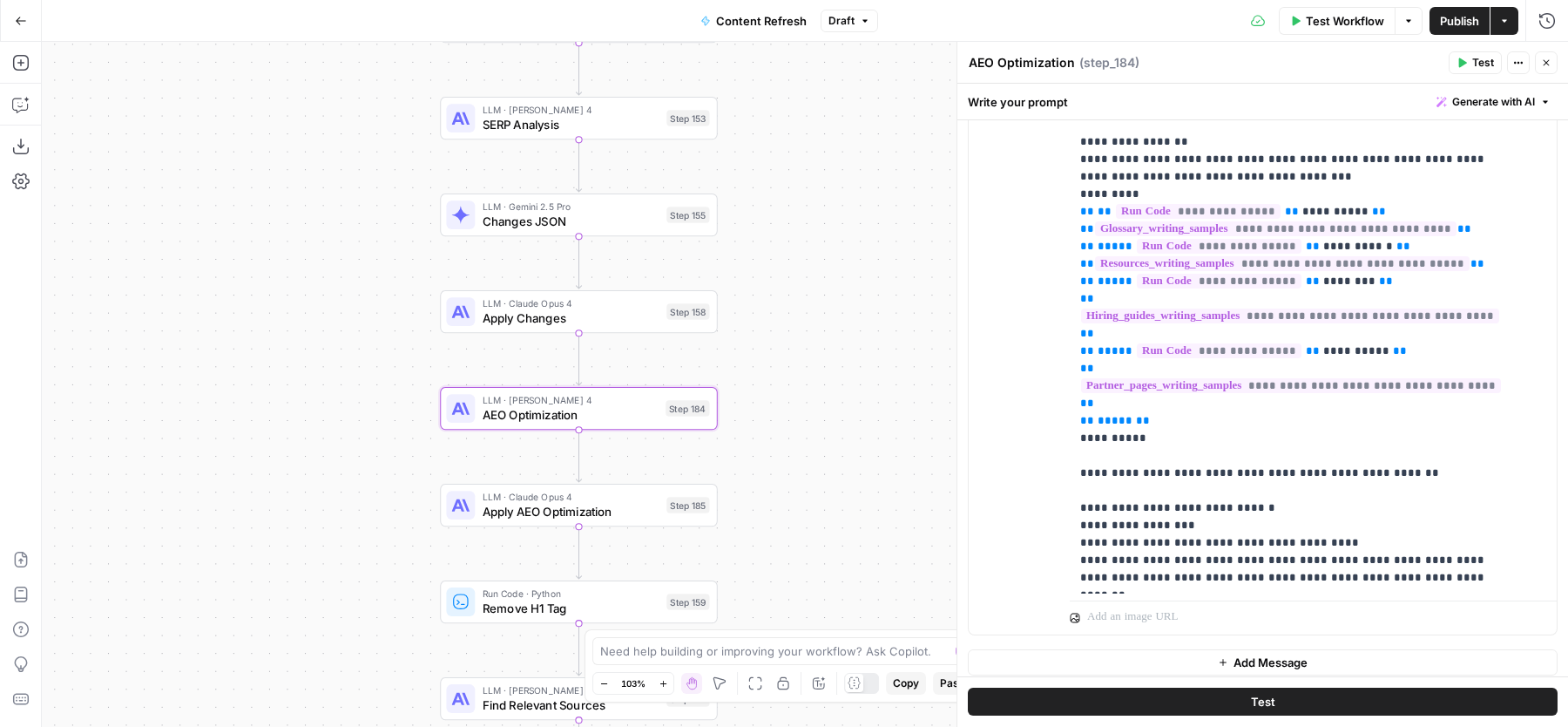
click at [1541, 63] on icon "button" at bounding box center [1546, 62] width 10 height 10
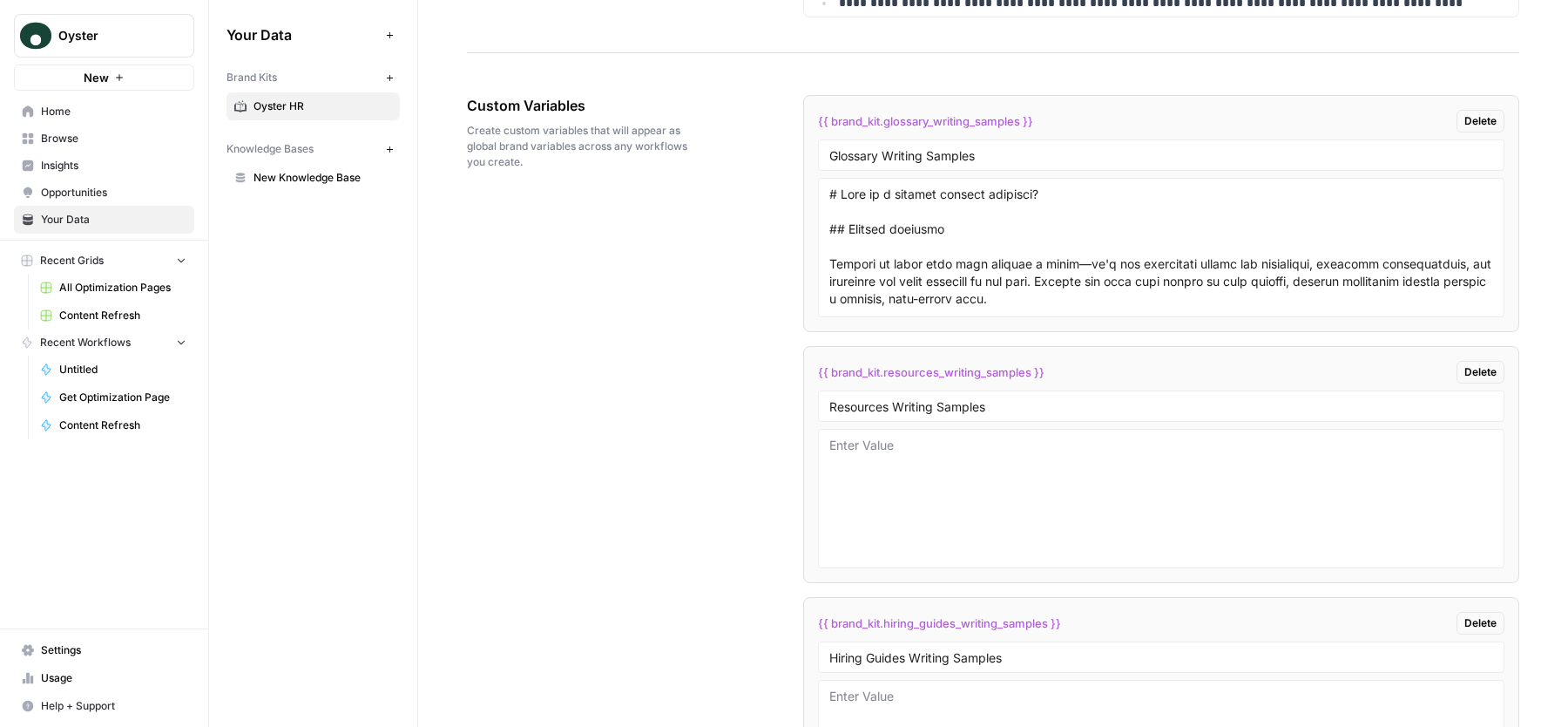
scroll to position [3168, 0]
click at [1475, 381] on button "Delete" at bounding box center [1480, 369] width 48 height 22
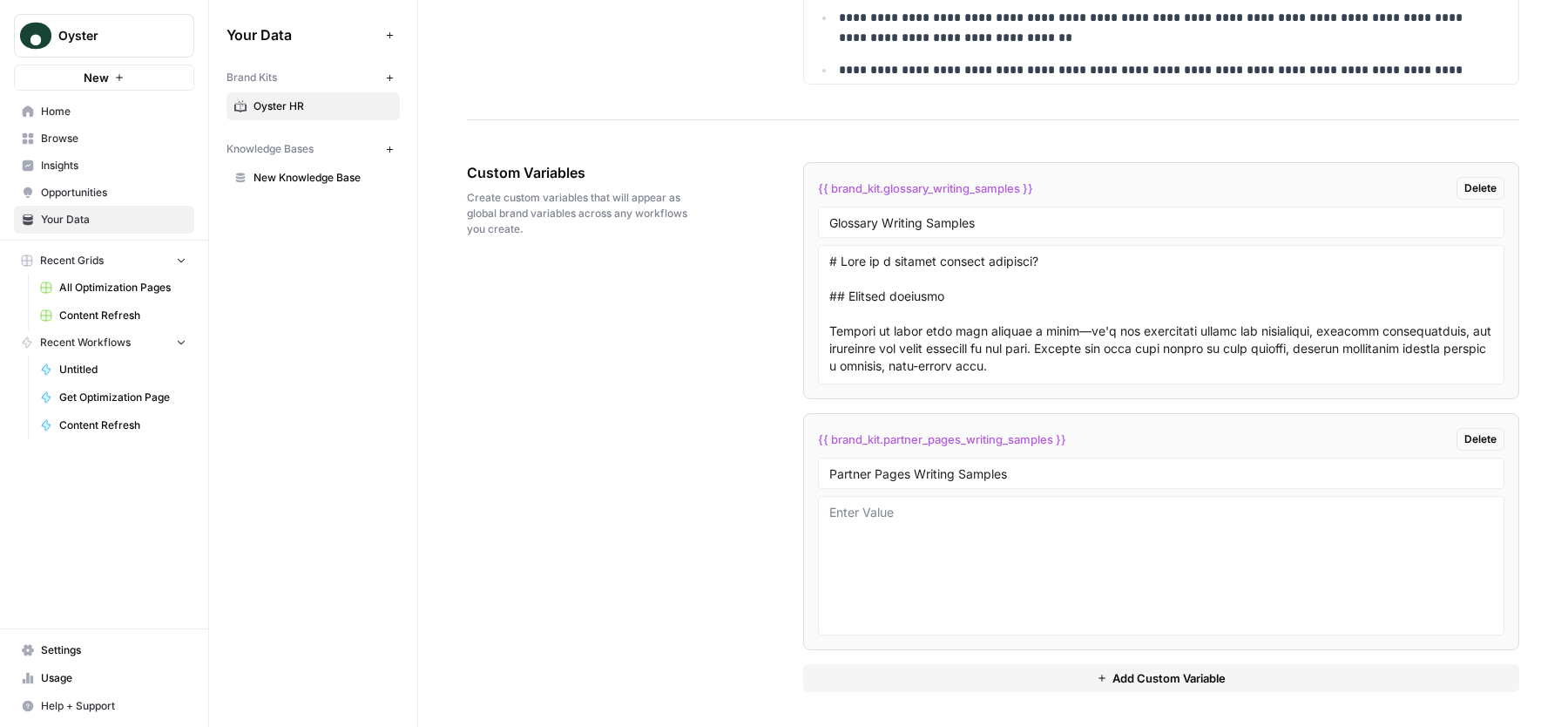
click at [1464, 434] on span "Delete" at bounding box center [1480, 438] width 32 height 16
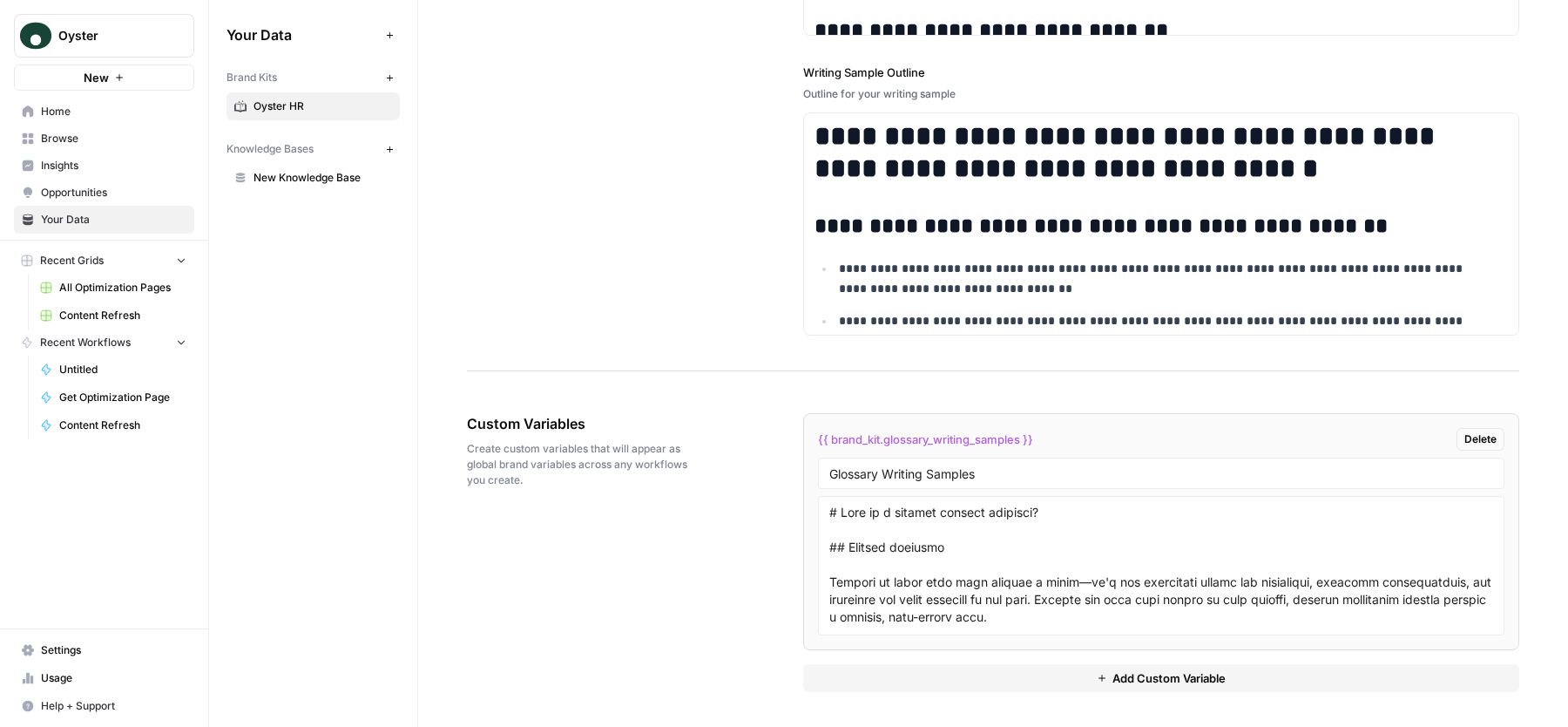
click at [713, 587] on div "Custom Variables Create custom variables that will appear as global brand varia…" at bounding box center [993, 552] width 1052 height 349
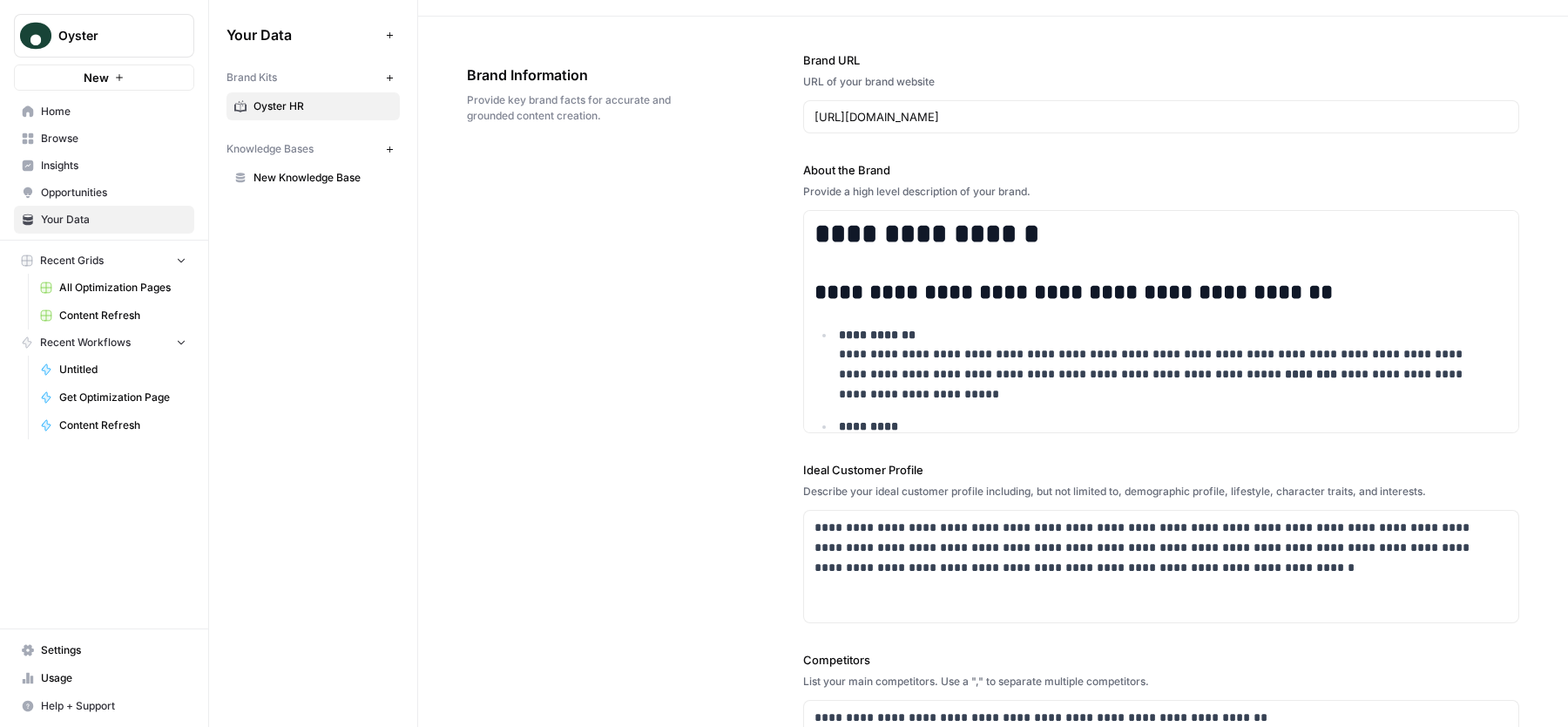
scroll to position [50, 0]
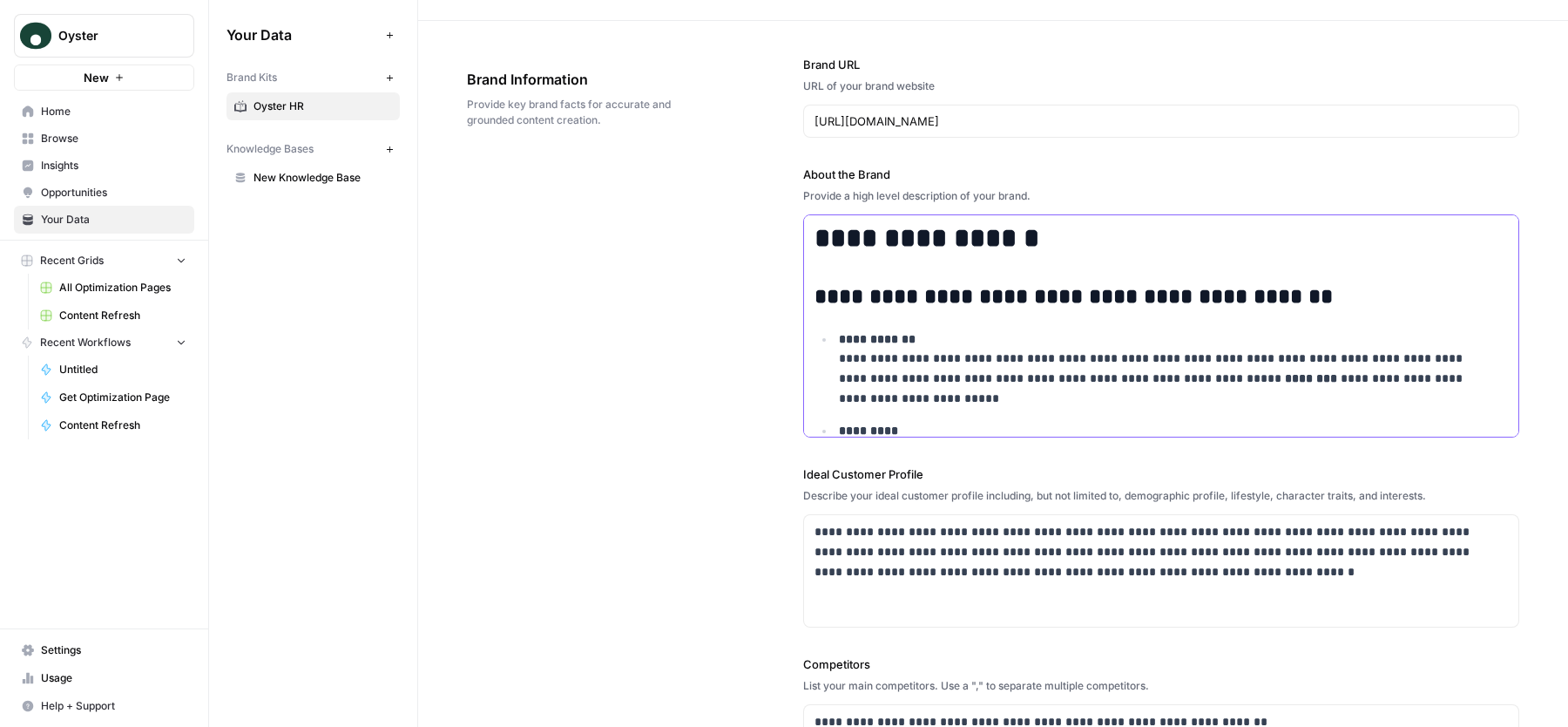
click at [857, 231] on h1 "**********" at bounding box center [1147, 238] width 666 height 32
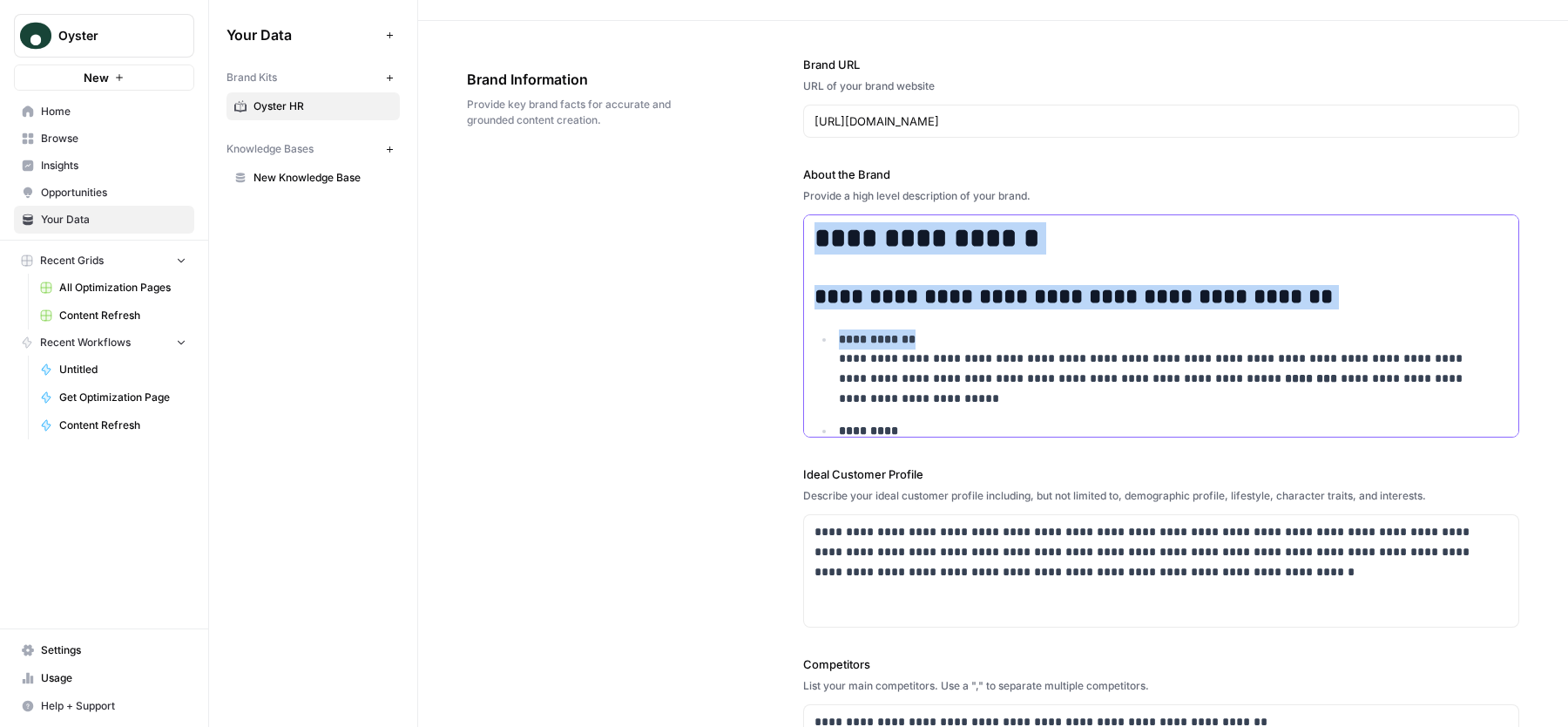
drag, startPoint x: 802, startPoint y: 252, endPoint x: 930, endPoint y: 339, distance: 154.8
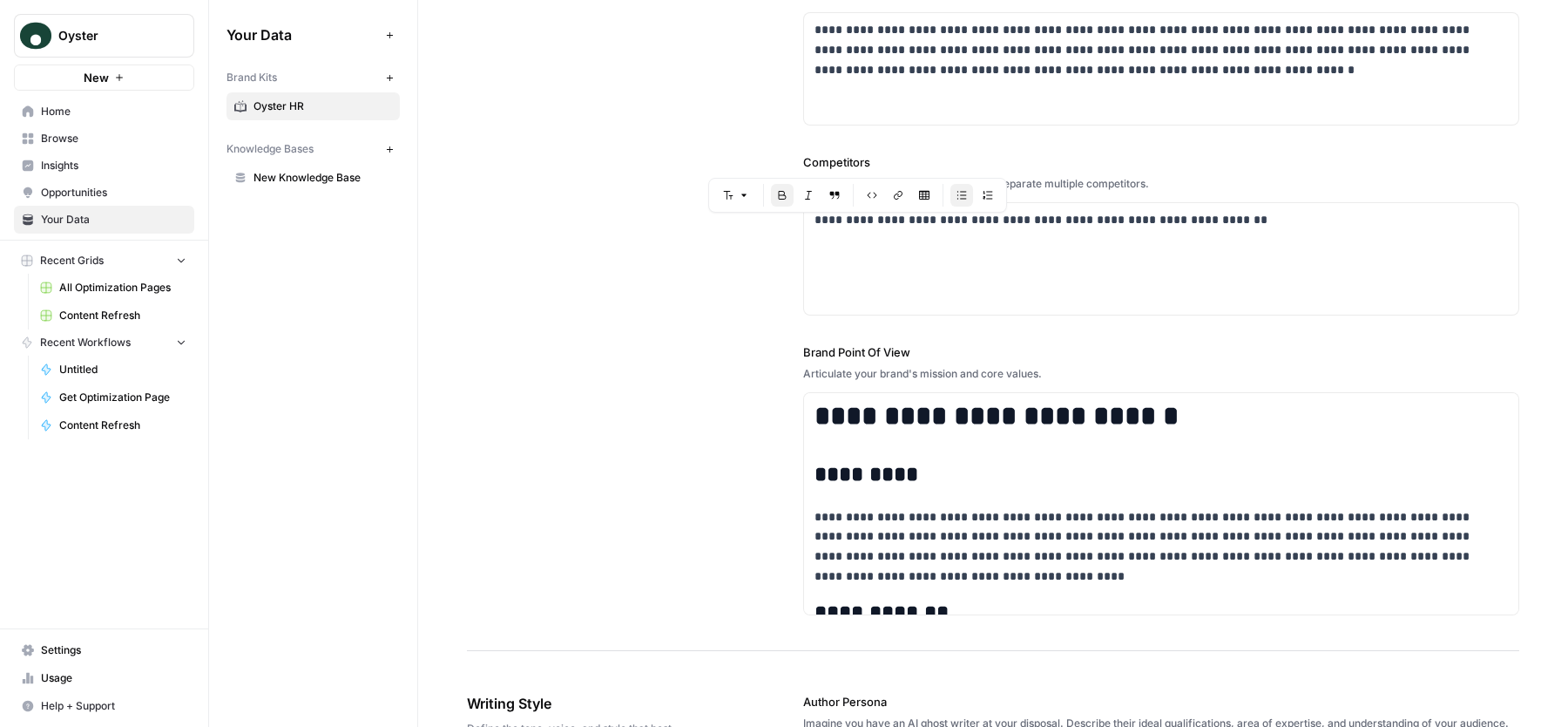
scroll to position [577, 0]
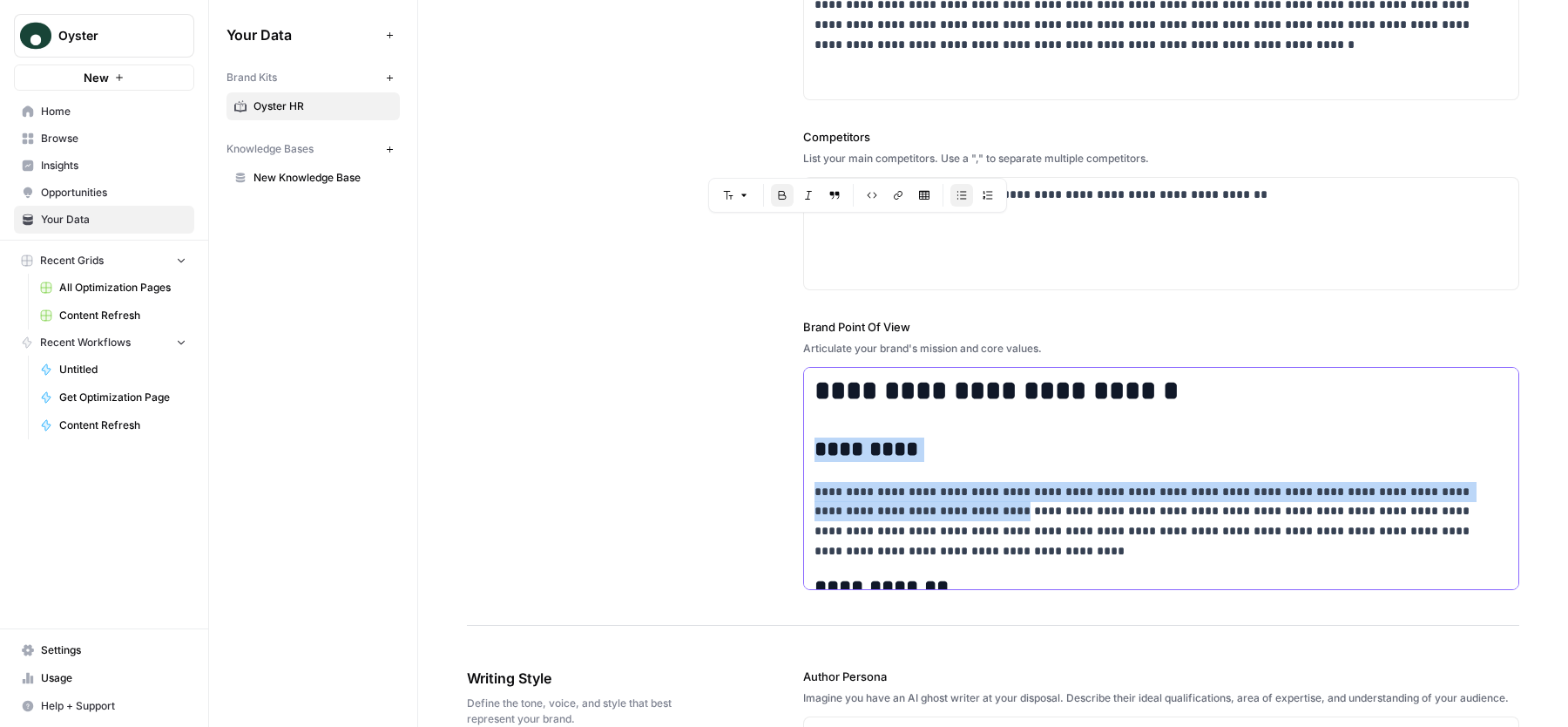
drag, startPoint x: 898, startPoint y: 408, endPoint x: 963, endPoint y: 502, distance: 114.3
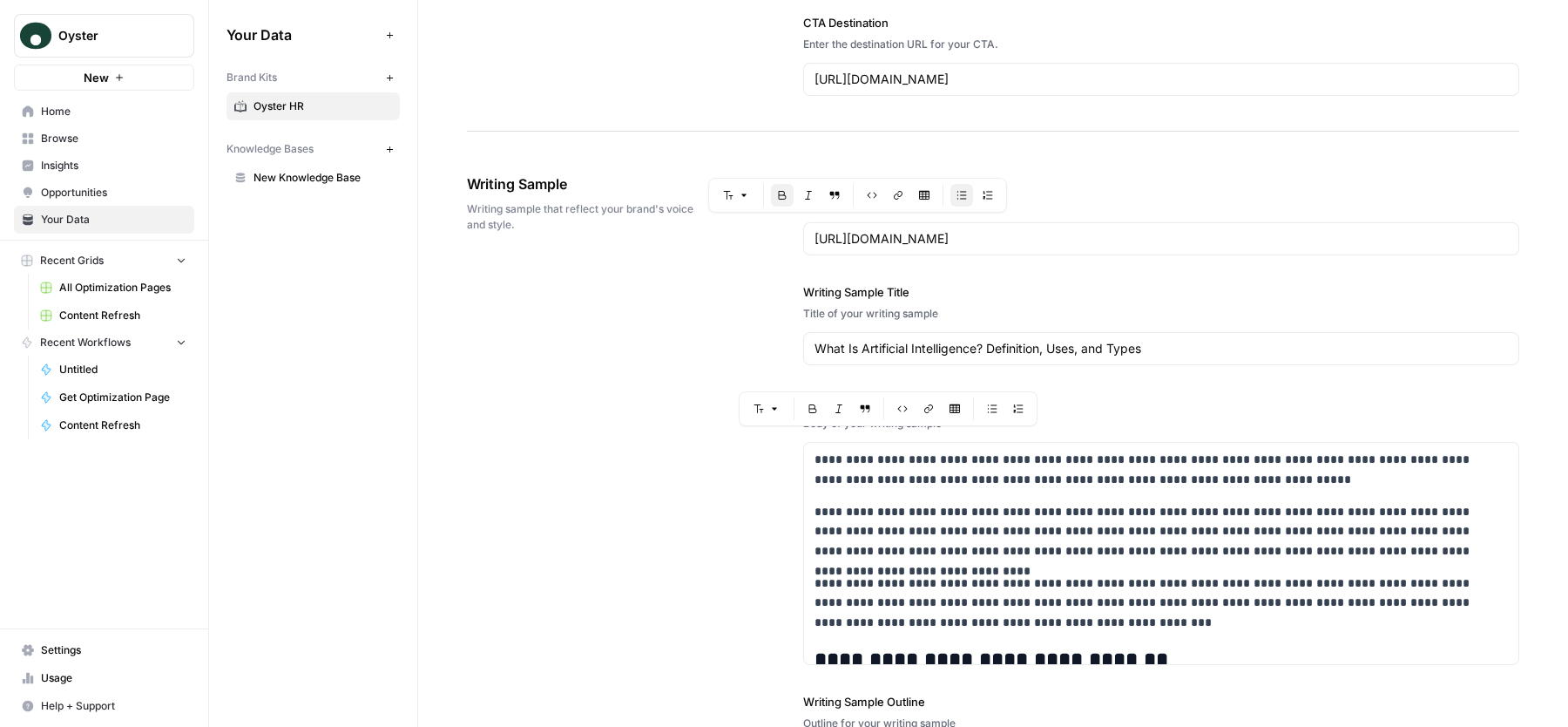
scroll to position [2401, 0]
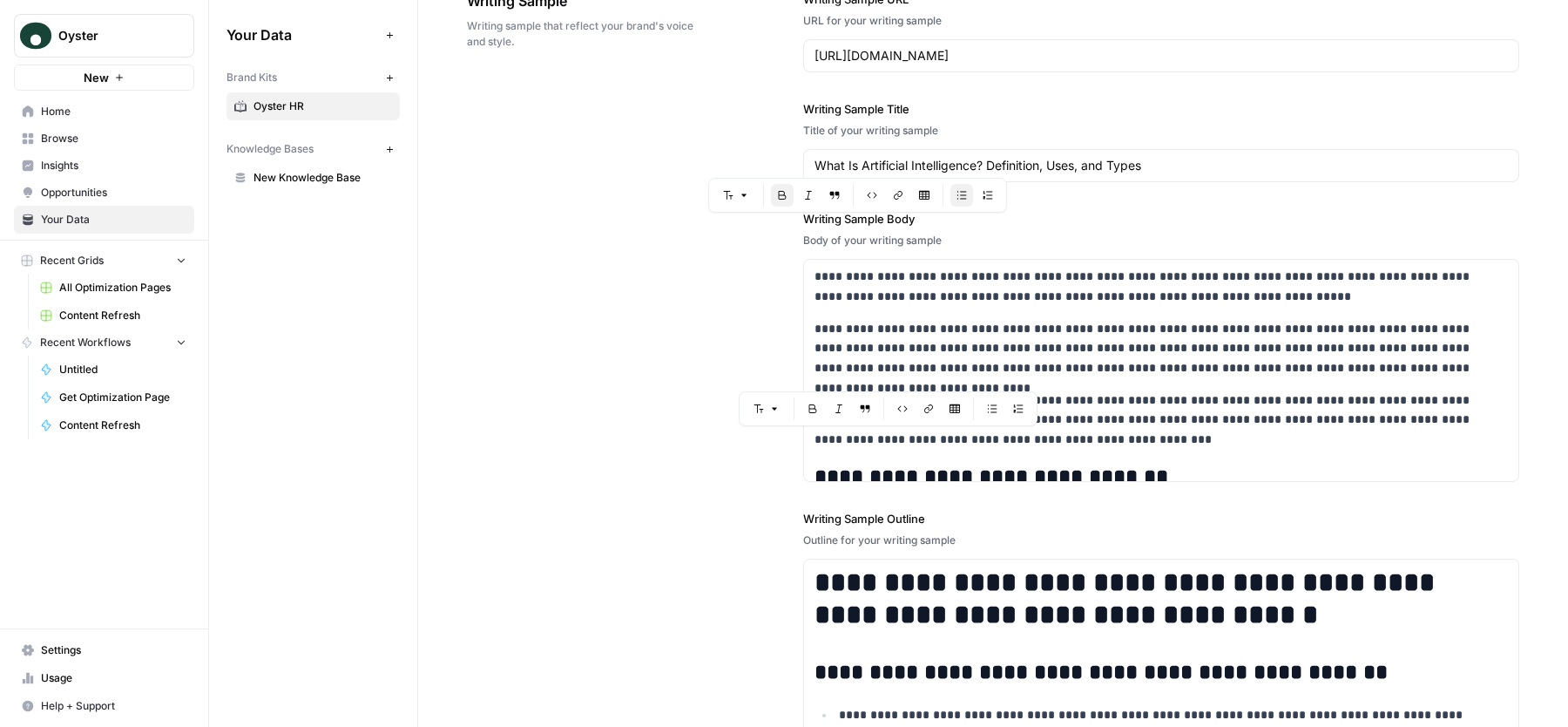
click at [678, 487] on div "**********" at bounding box center [993, 387] width 1052 height 862
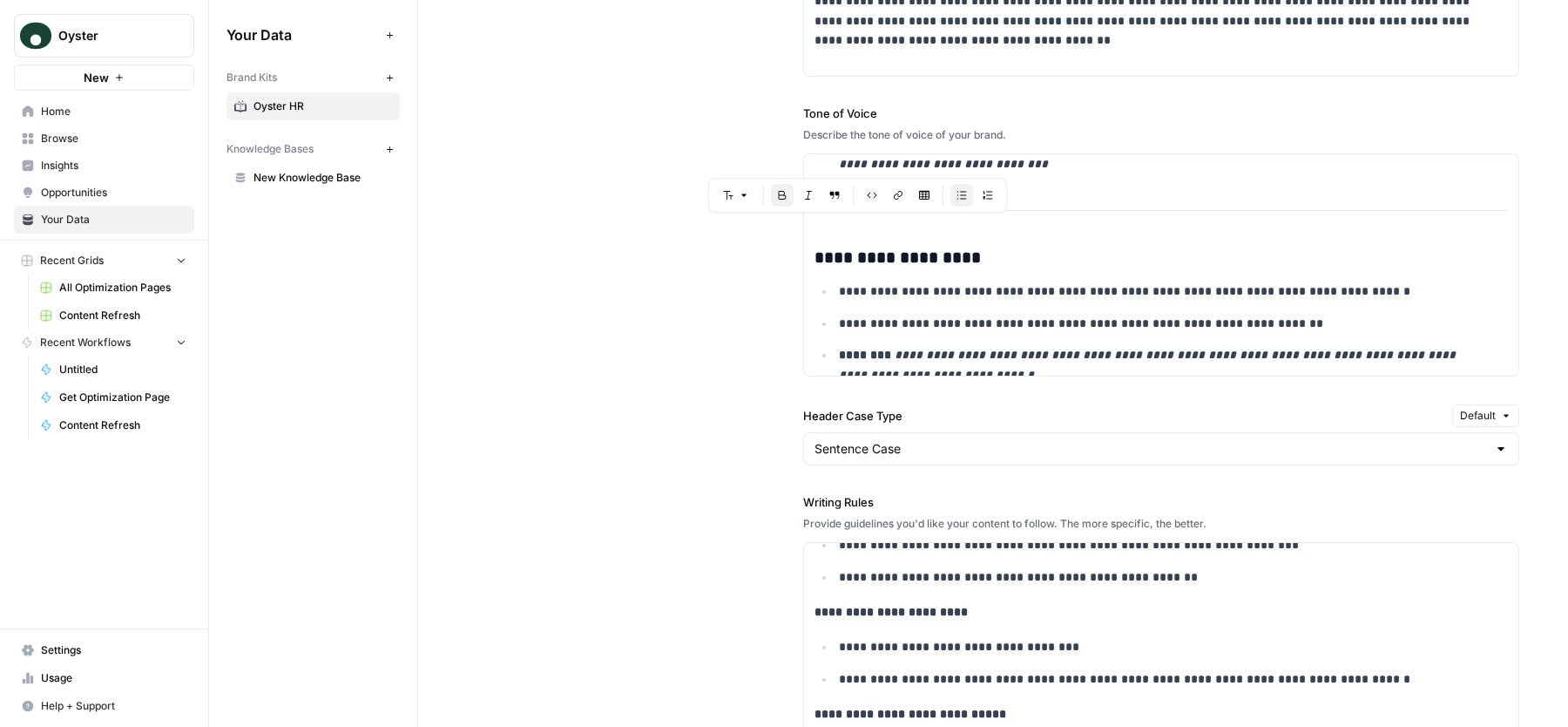
scroll to position [1298, 0]
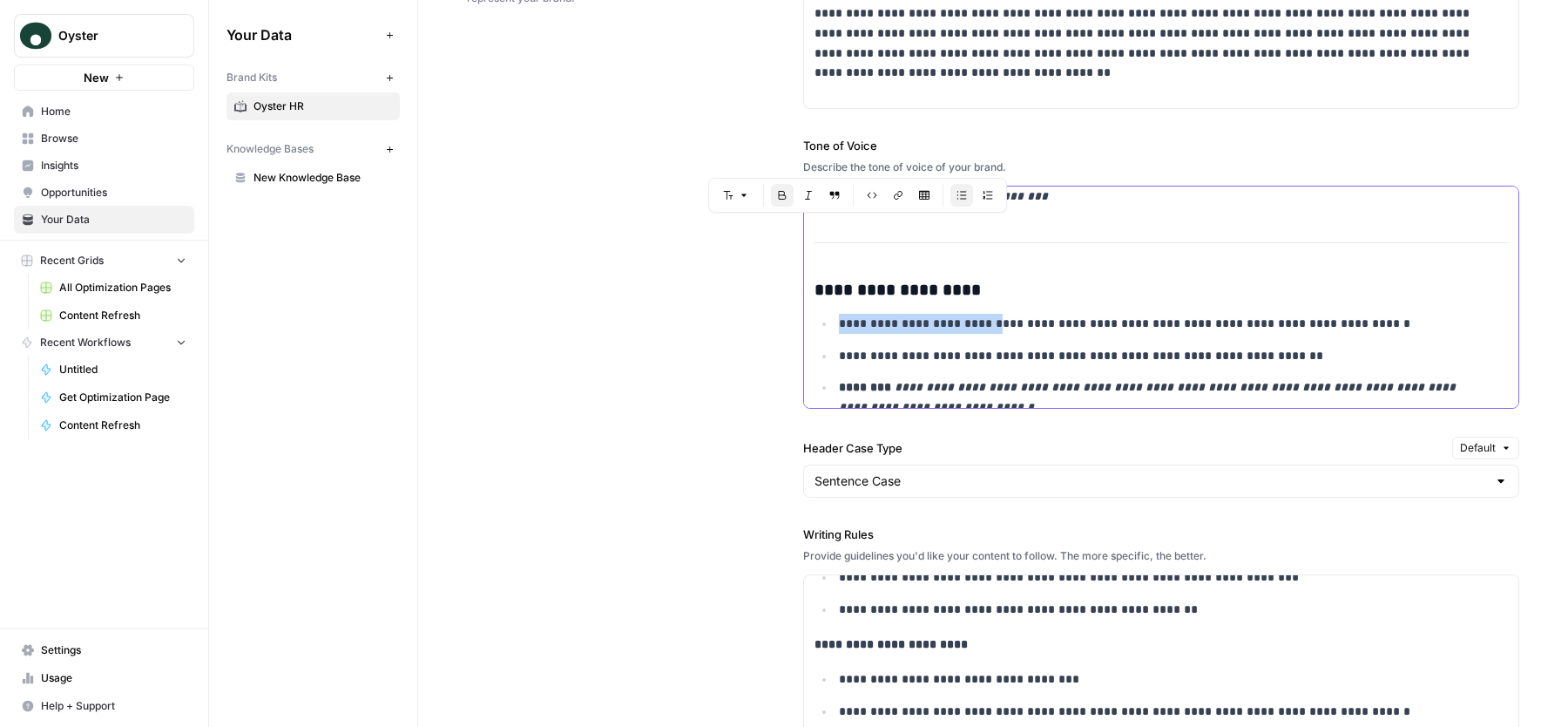
drag, startPoint x: 980, startPoint y: 299, endPoint x: 998, endPoint y: 395, distance: 97.7
click at [997, 393] on div "**********" at bounding box center [1161, 659] width 715 height 1193
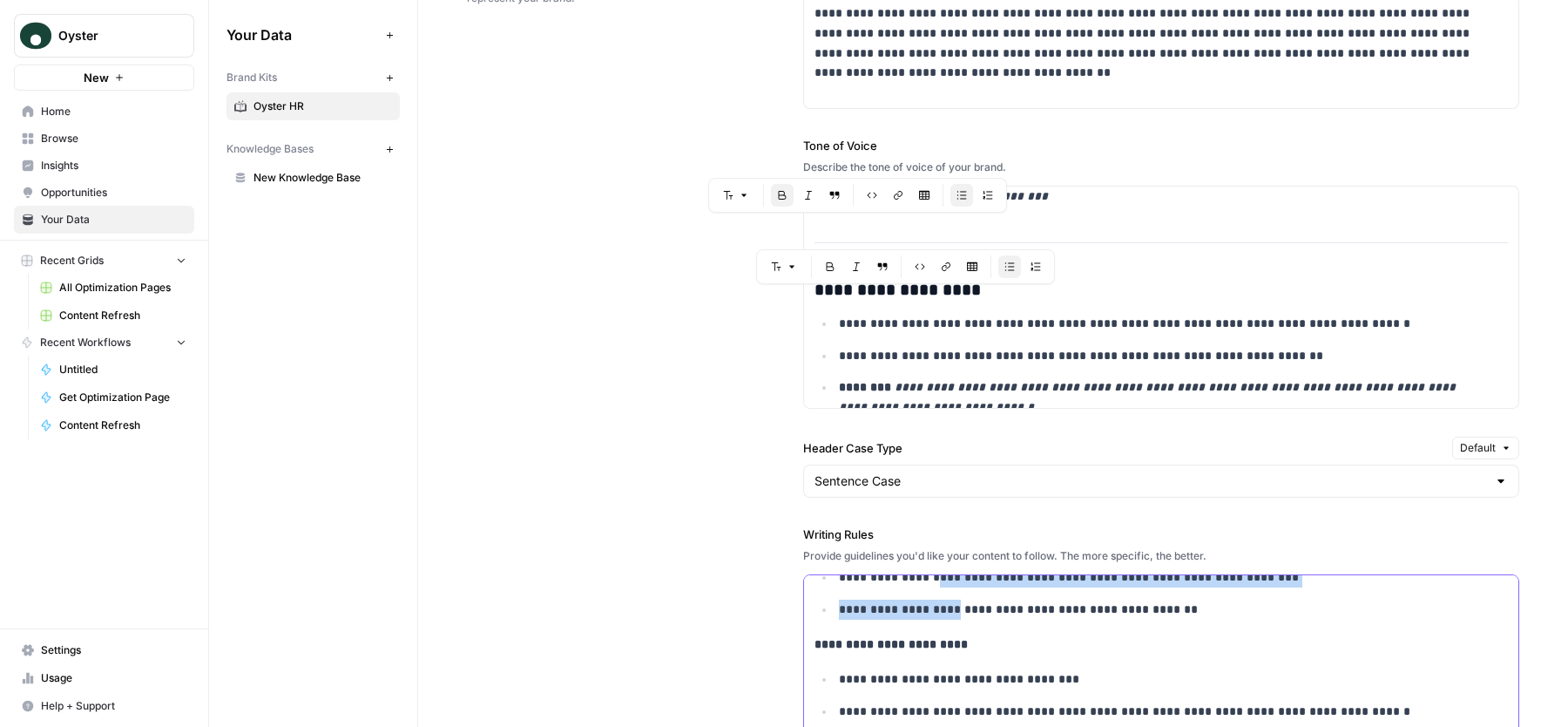
drag, startPoint x: 924, startPoint y: 593, endPoint x: 941, endPoint y: 623, distance: 34.5
click at [942, 619] on ul "**********" at bounding box center [1161, 593] width 693 height 52
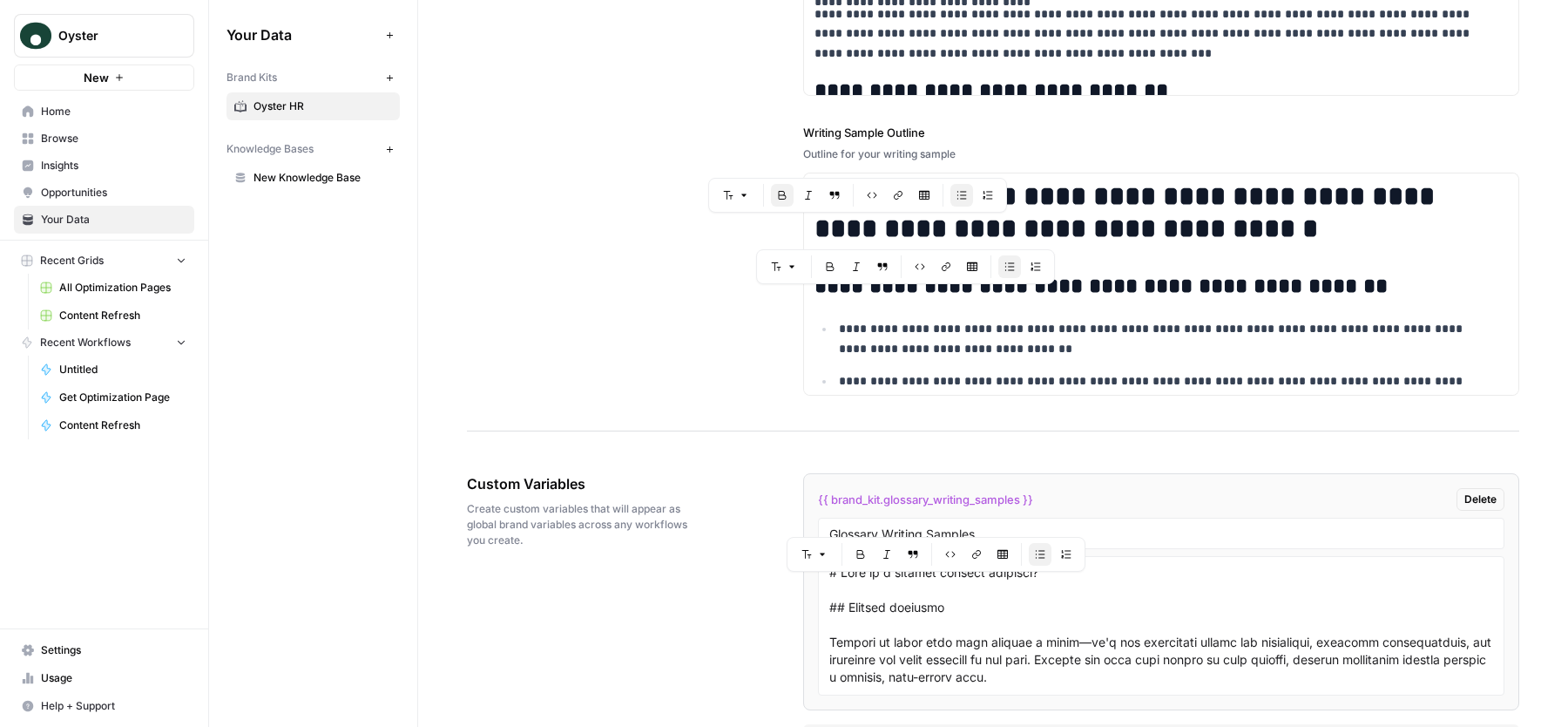
scroll to position [2853, 0]
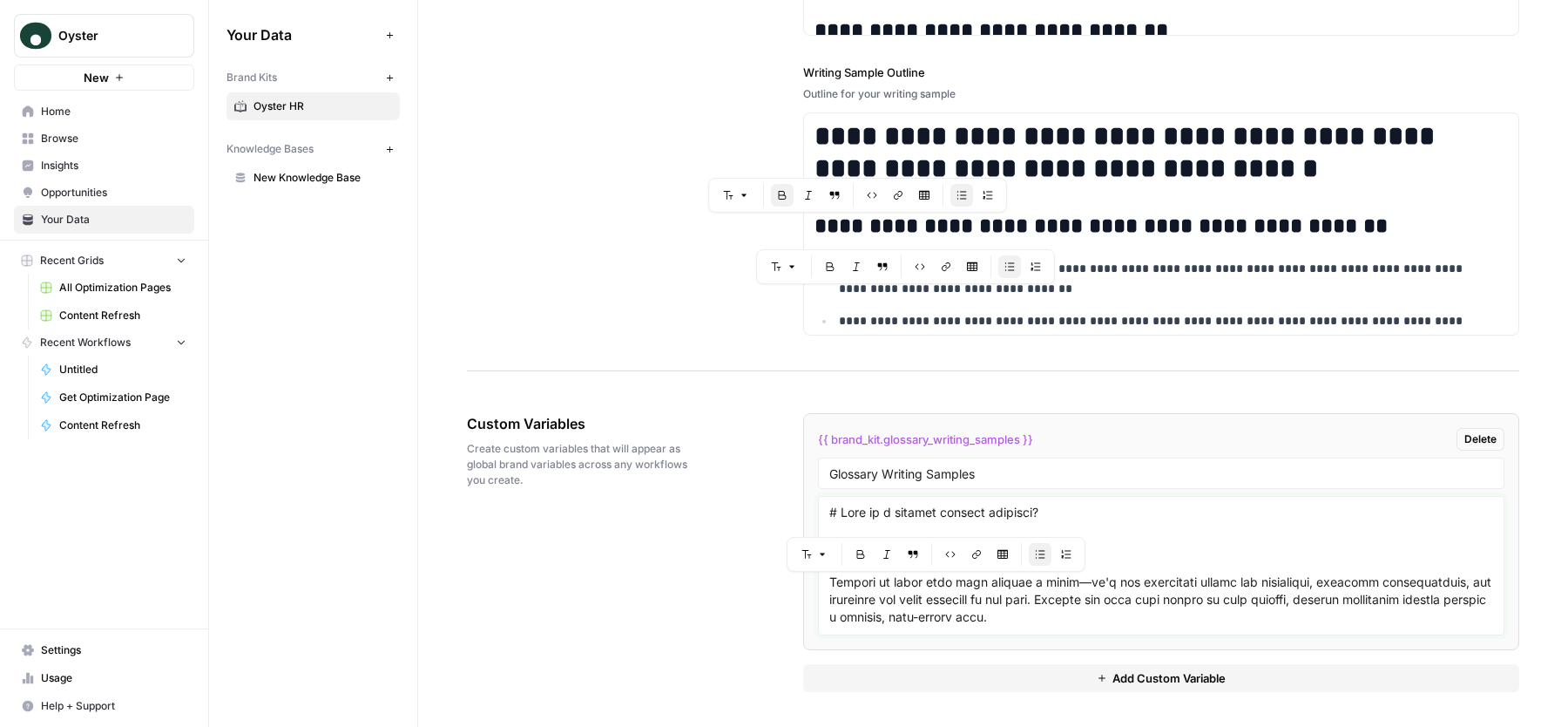
drag, startPoint x: 988, startPoint y: 512, endPoint x: 1125, endPoint y: 574, distance: 150.4
click at [1125, 574] on textarea at bounding box center [1161, 566] width 664 height 124
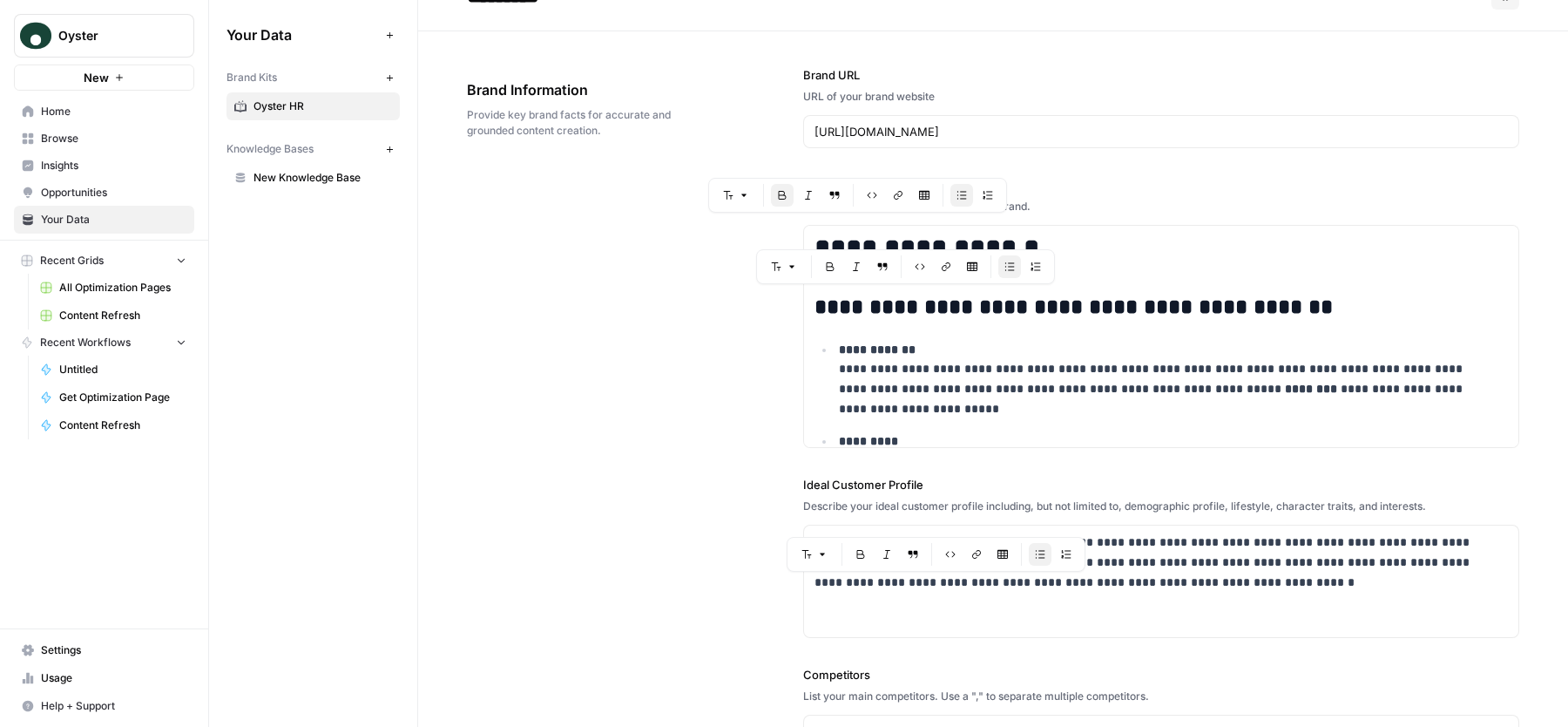
scroll to position [0, 0]
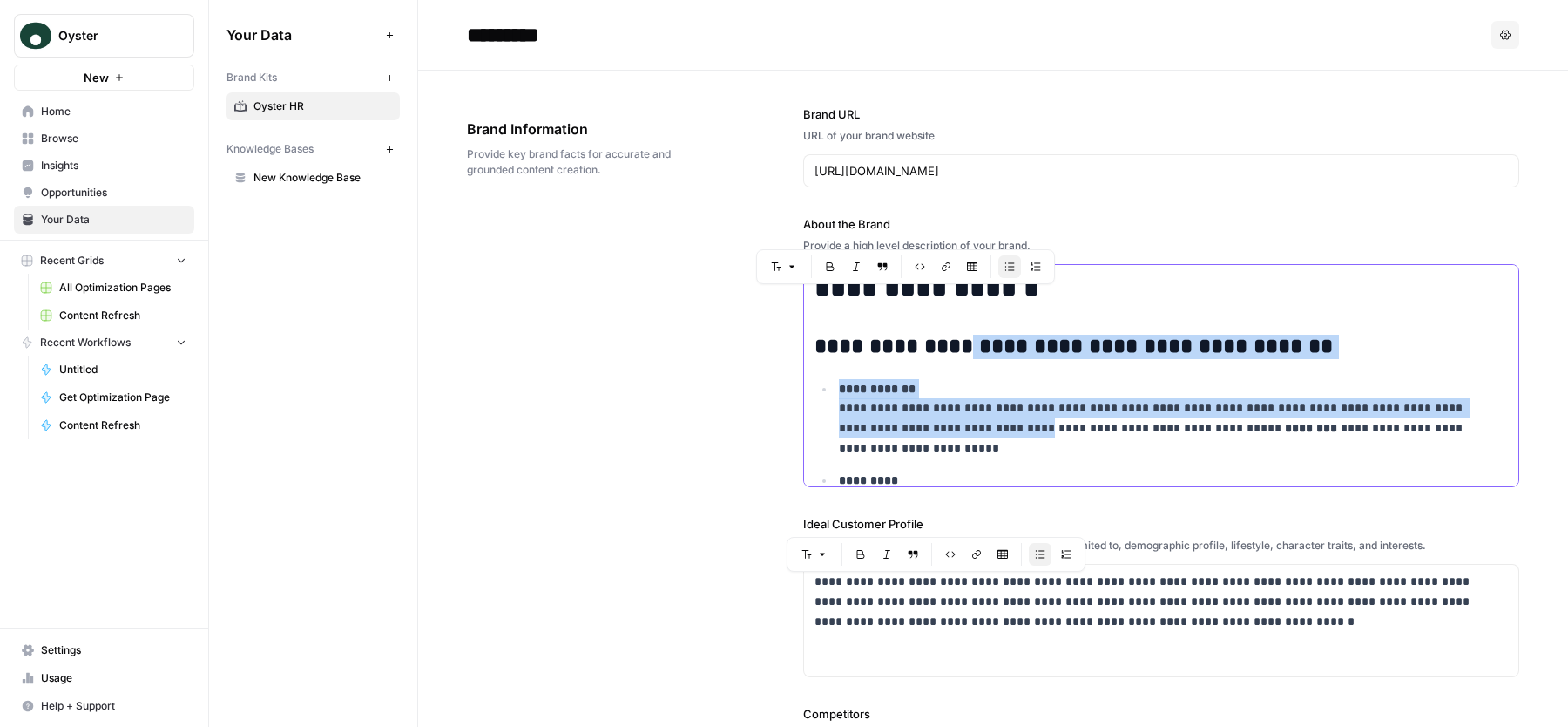
drag, startPoint x: 948, startPoint y: 348, endPoint x: 986, endPoint y: 425, distance: 85.9
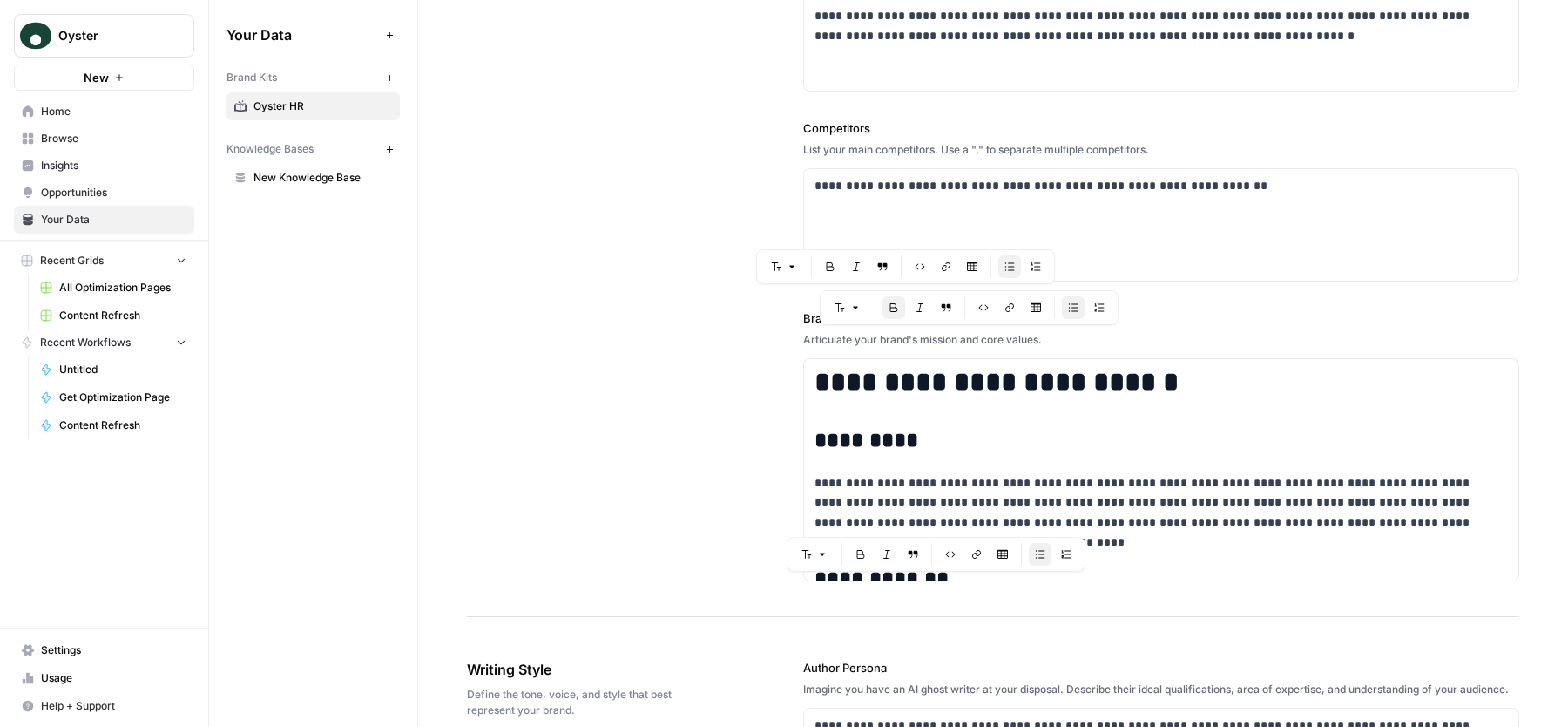
scroll to position [608, 0]
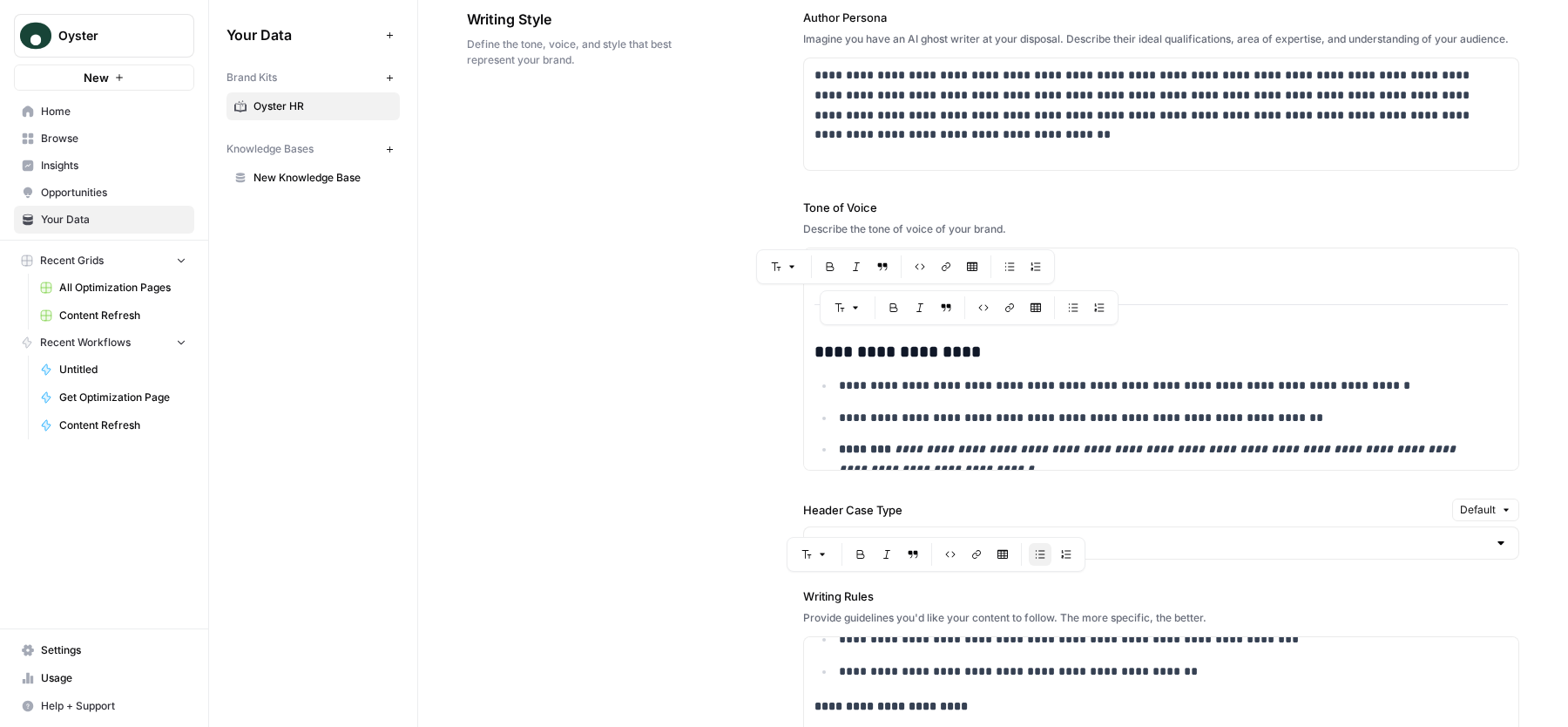
scroll to position [1234, 0]
click at [990, 379] on div "**********" at bounding box center [1161, 722] width 715 height 1193
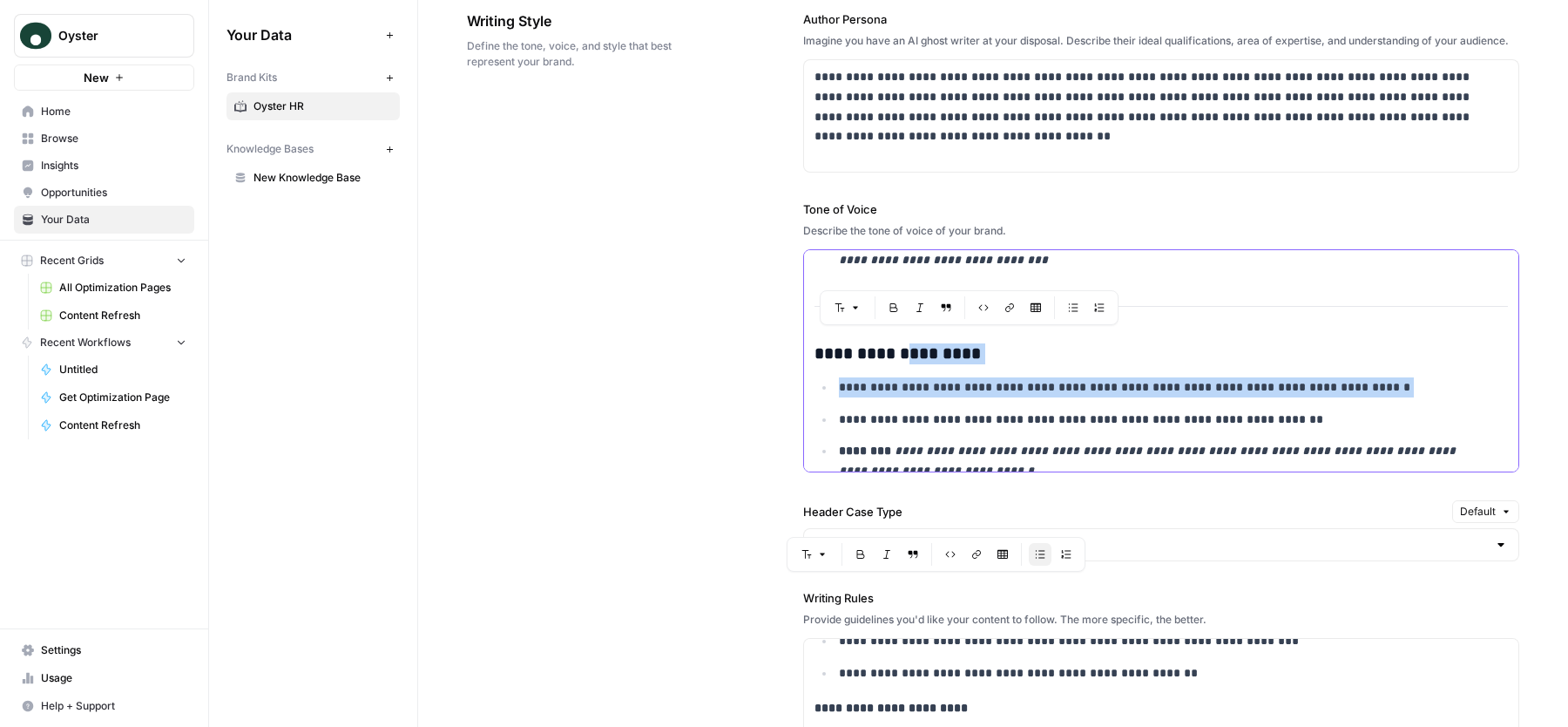
drag, startPoint x: 899, startPoint y: 356, endPoint x: 951, endPoint y: 413, distance: 77.2
click at [951, 413] on div "**********" at bounding box center [1161, 722] width 715 height 1193
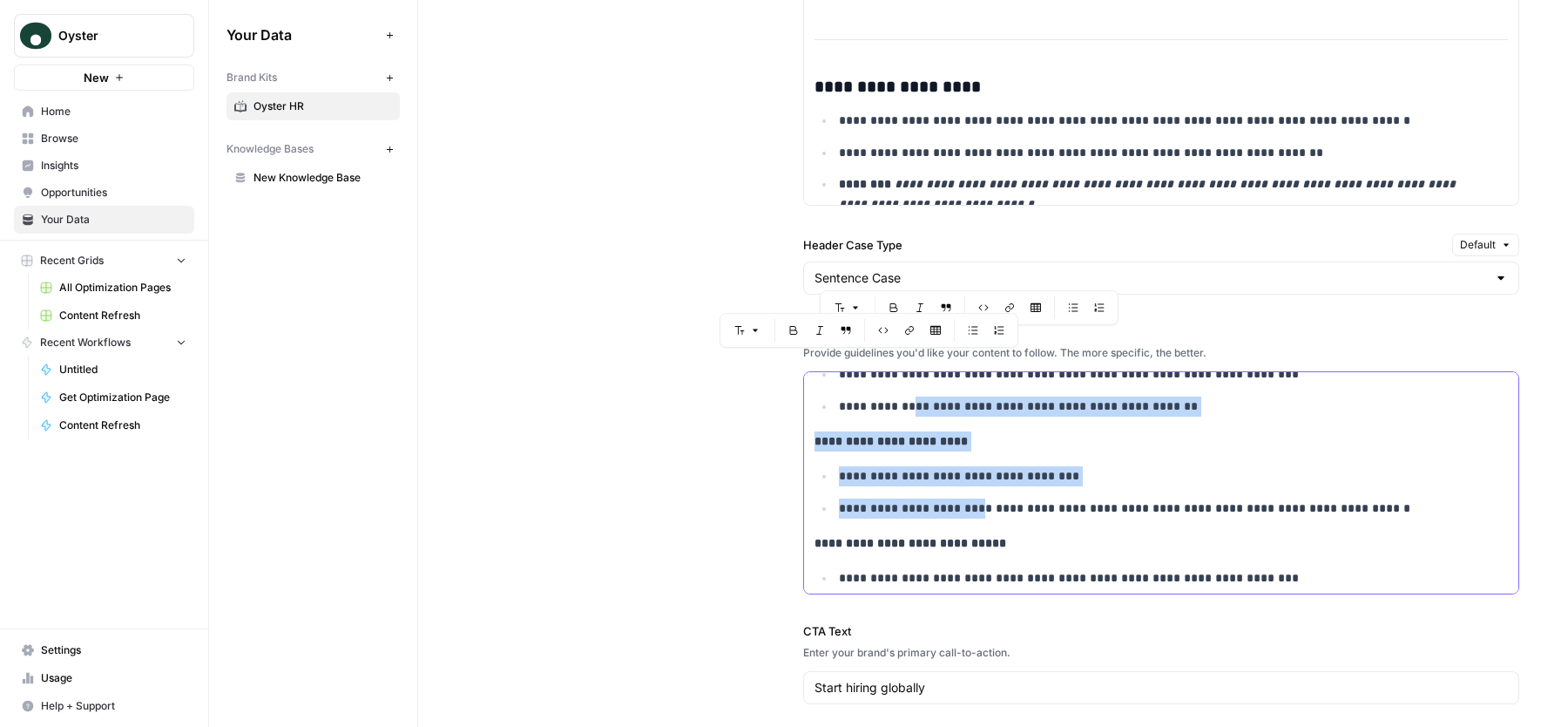
drag, startPoint x: 905, startPoint y: 413, endPoint x: 952, endPoint y: 510, distance: 107.8
click at [970, 487] on p "**********" at bounding box center [1158, 476] width 641 height 20
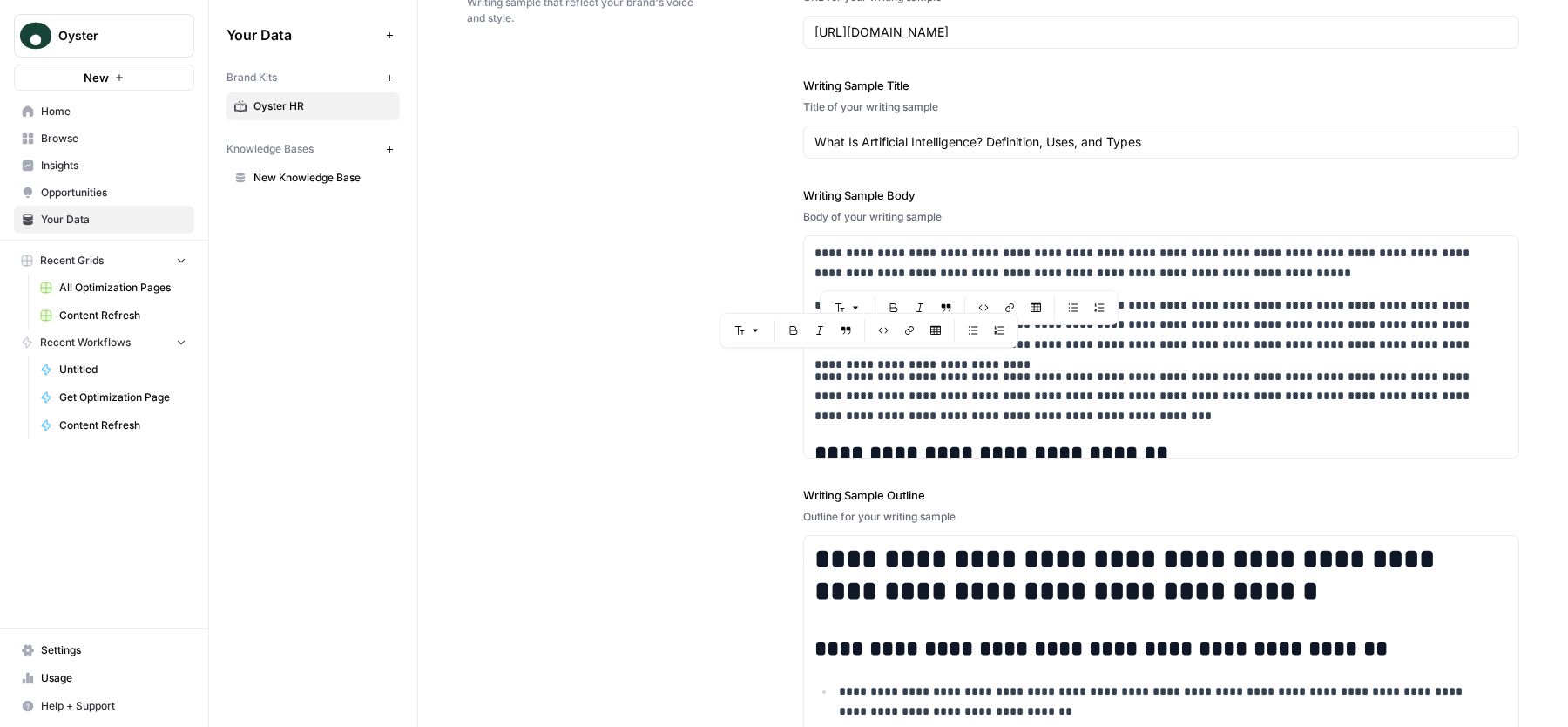
scroll to position [2853, 0]
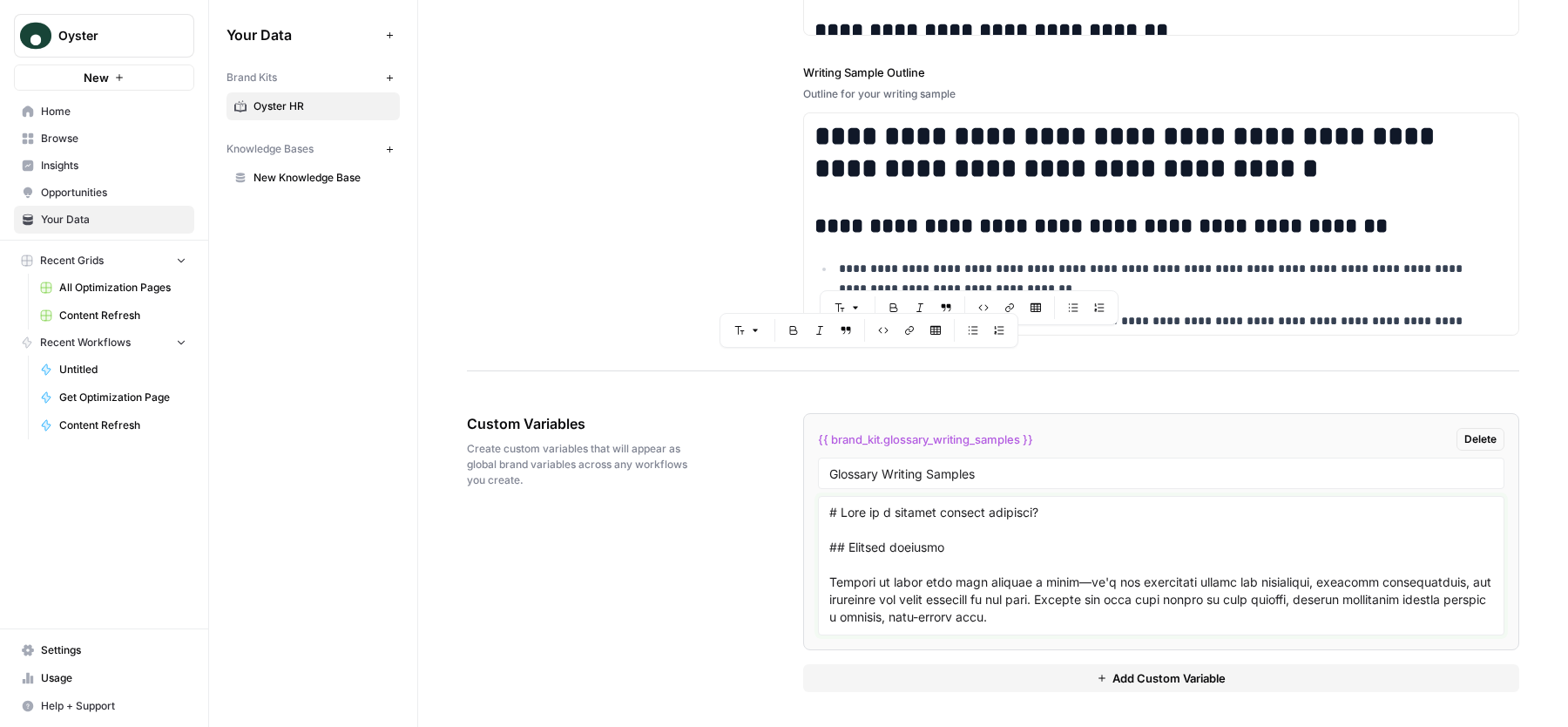
drag, startPoint x: 856, startPoint y: 512, endPoint x: 943, endPoint y: 614, distance: 134.1
click at [943, 614] on textarea at bounding box center [1161, 566] width 664 height 124
click at [943, 615] on textarea at bounding box center [1161, 566] width 664 height 124
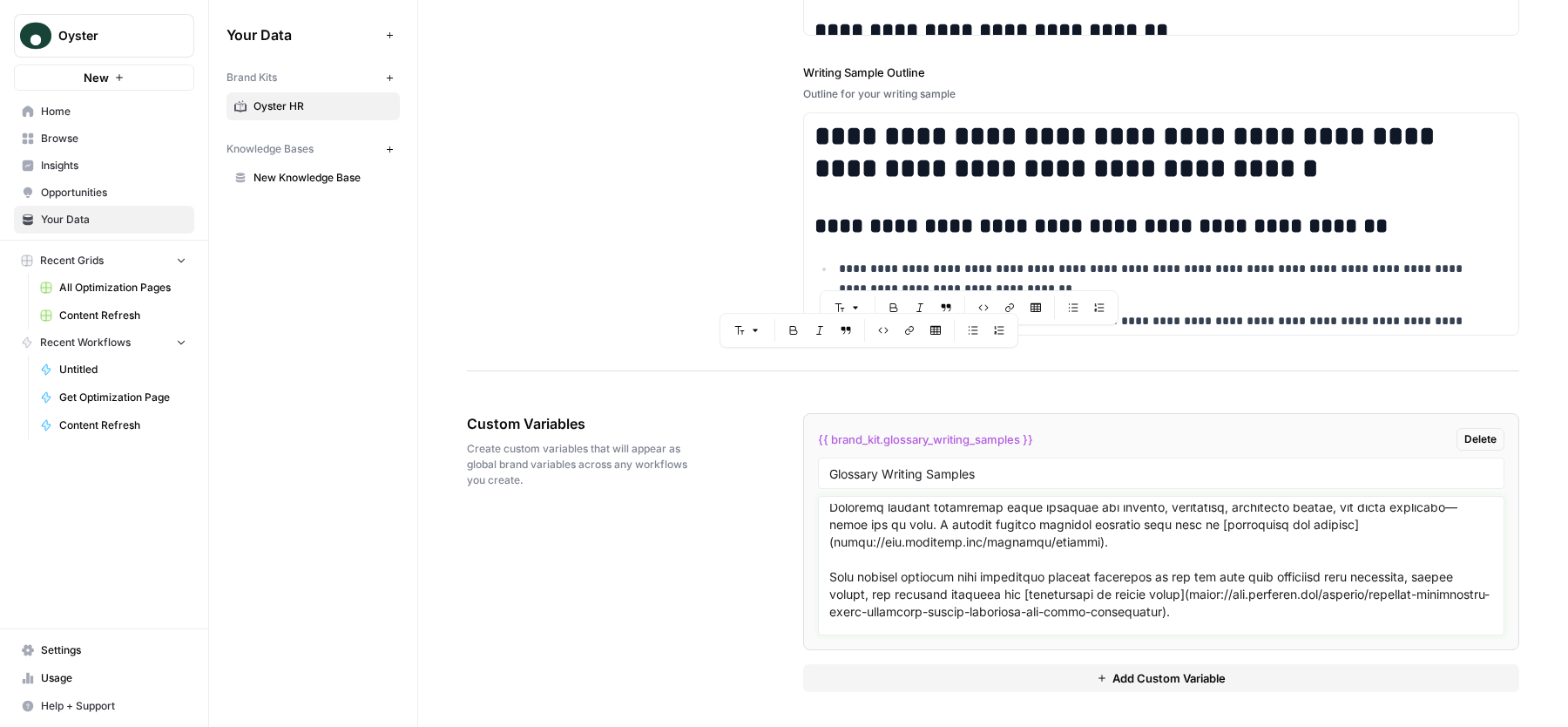
scroll to position [211, 0]
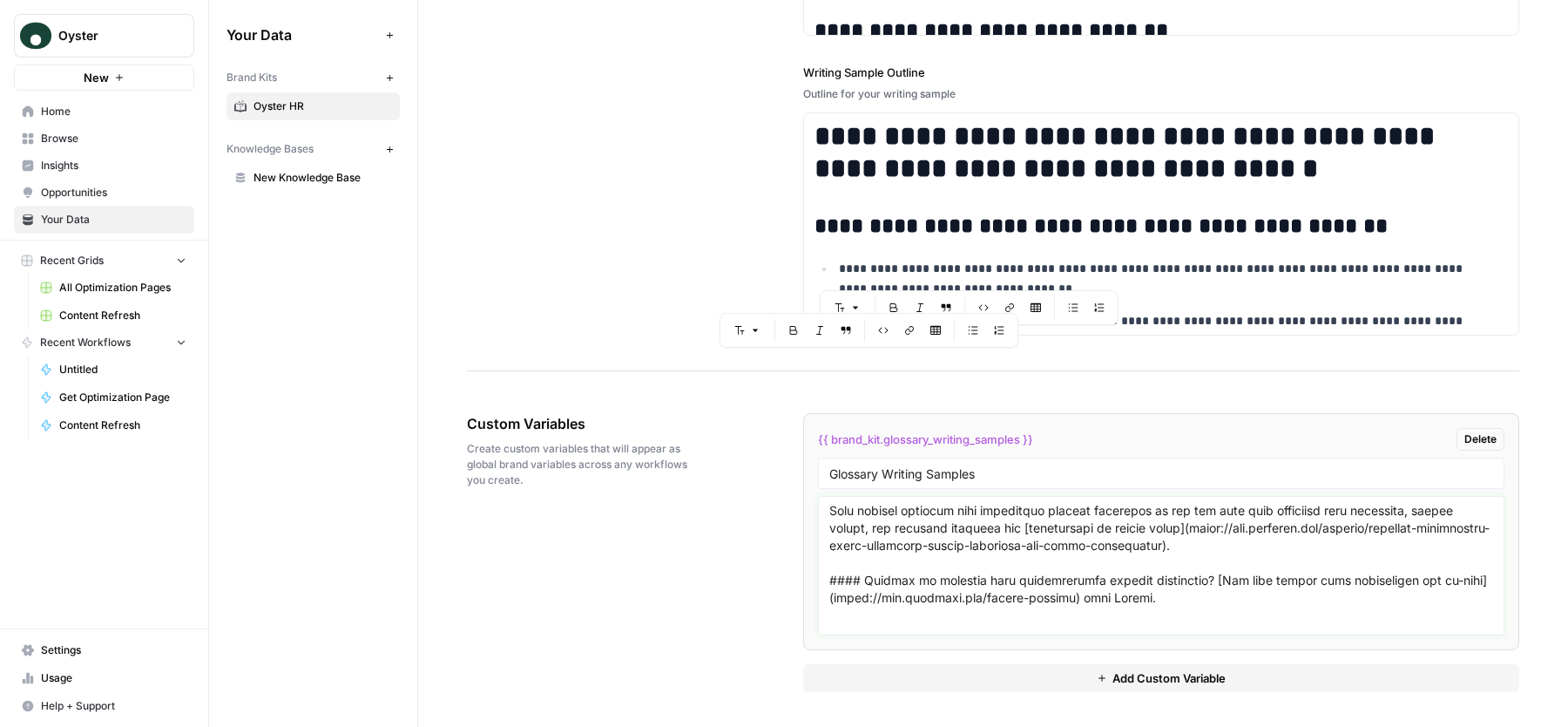
click at [890, 517] on textarea at bounding box center [1161, 566] width 664 height 124
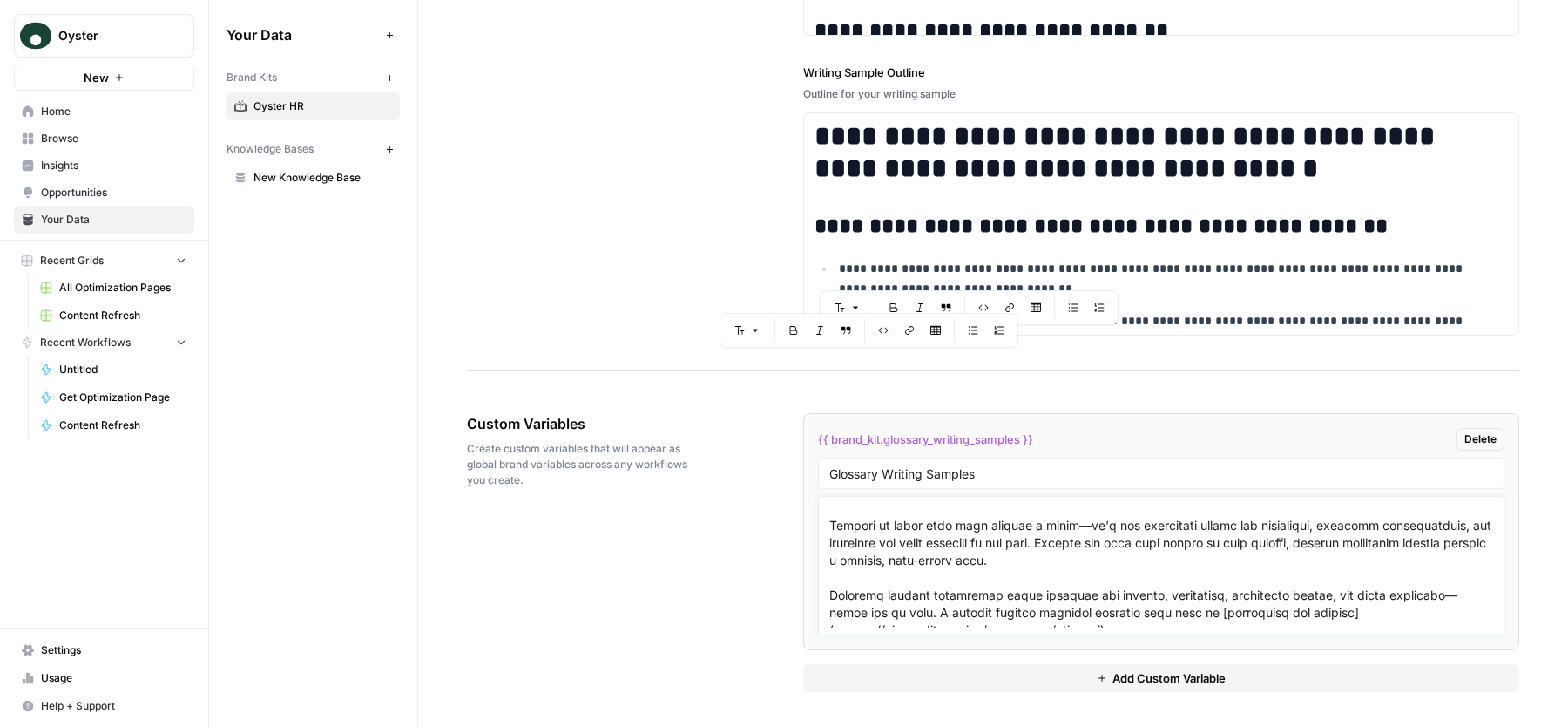
scroll to position [0, 0]
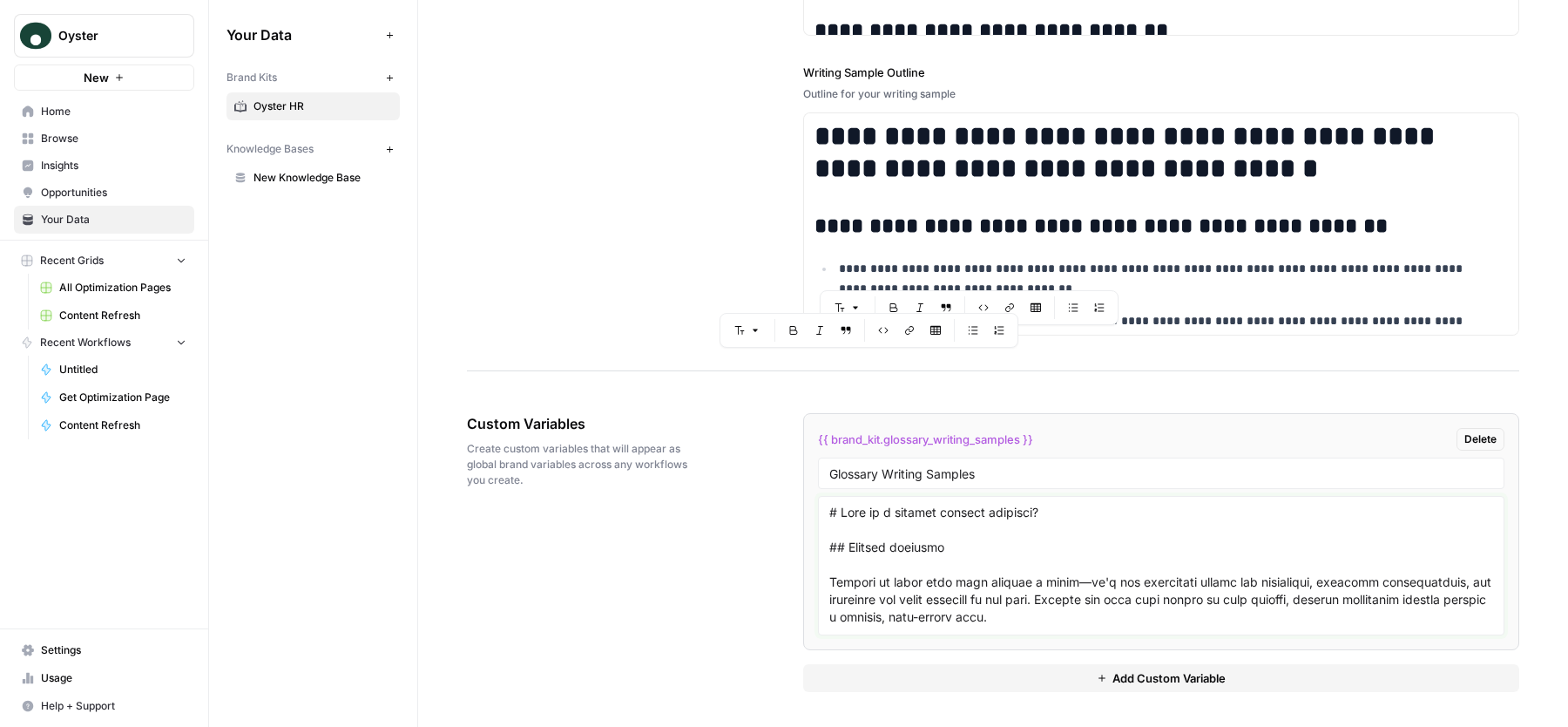
drag, startPoint x: 862, startPoint y: 514, endPoint x: 949, endPoint y: 561, distance: 98.9
click at [949, 561] on textarea at bounding box center [1161, 566] width 664 height 124
click at [961, 579] on textarea at bounding box center [1161, 566] width 664 height 124
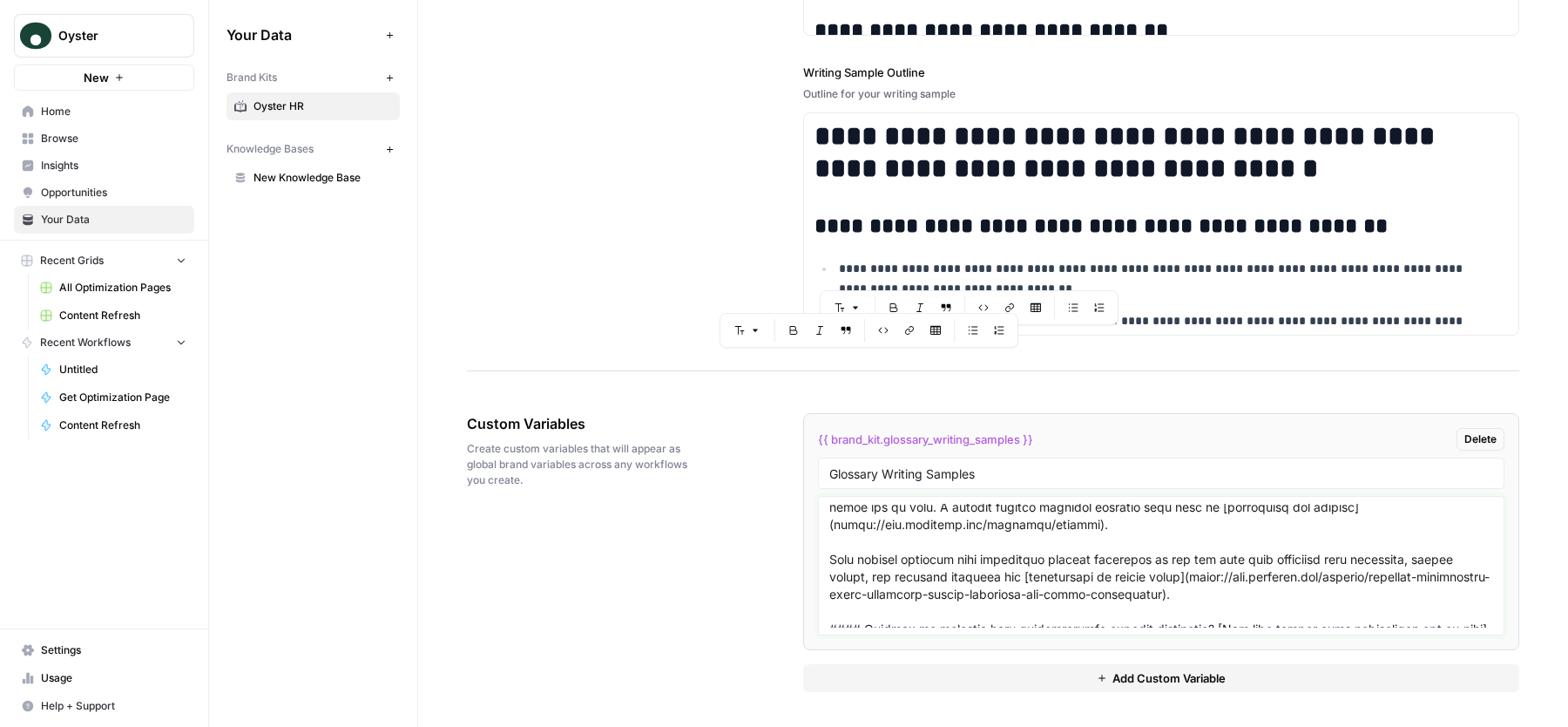
scroll to position [205, 0]
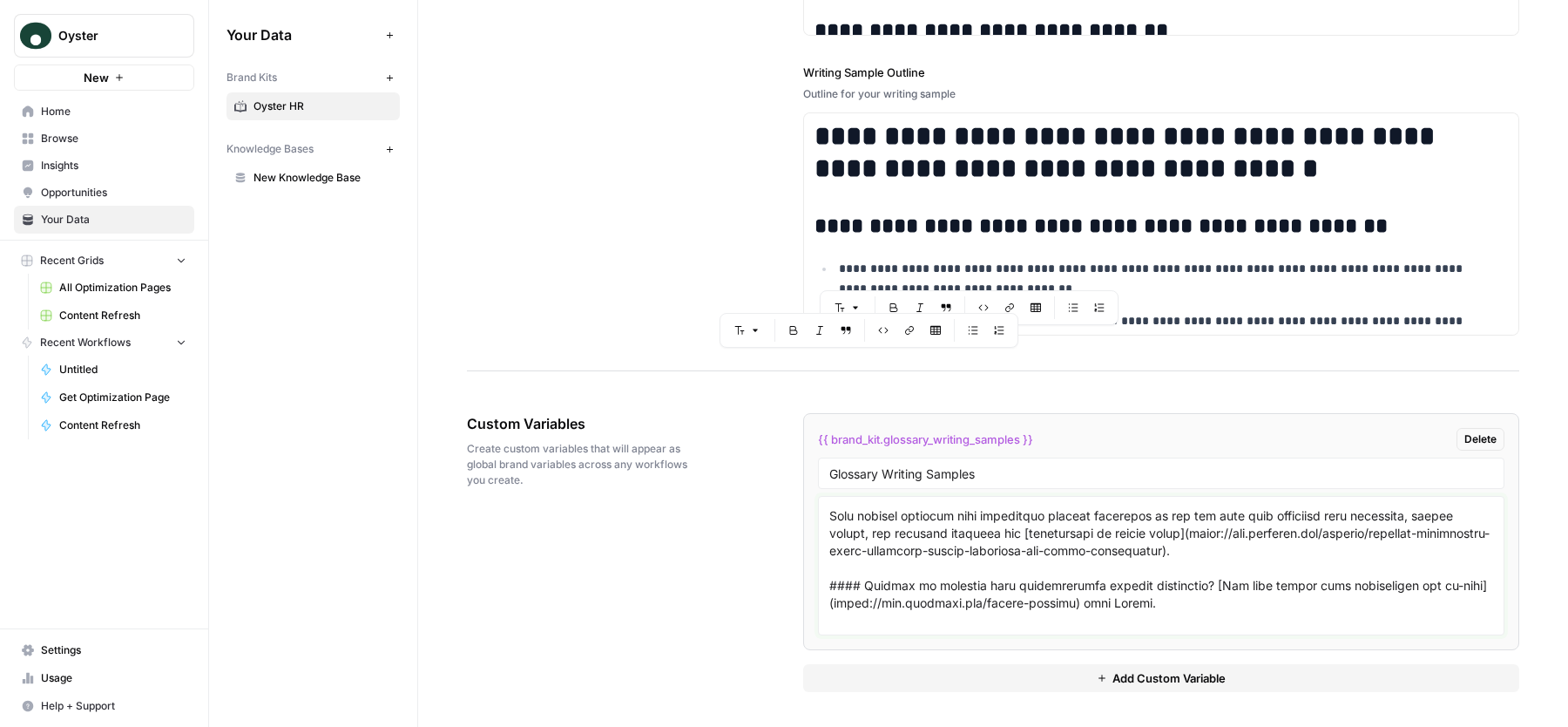
click at [889, 521] on textarea at bounding box center [1161, 566] width 664 height 124
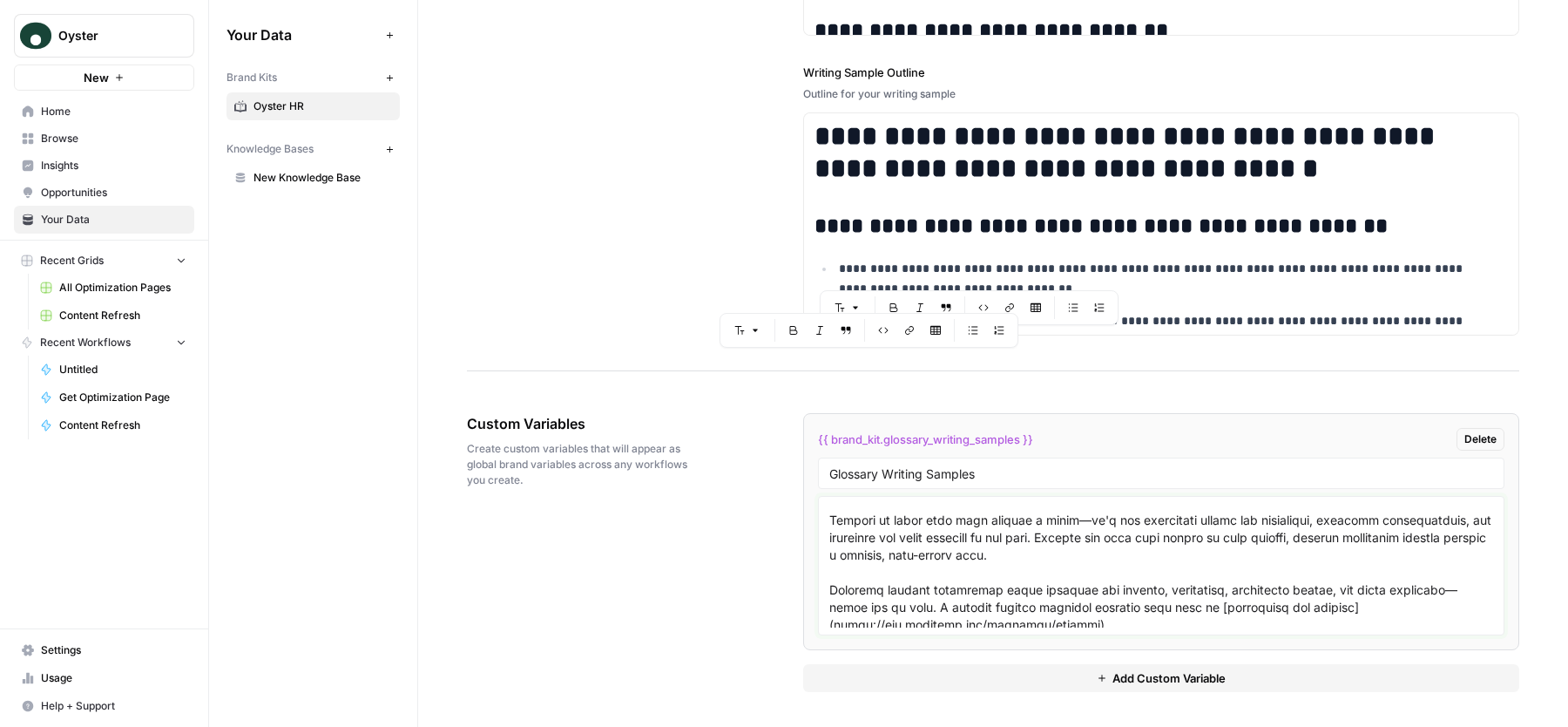
scroll to position [0, 0]
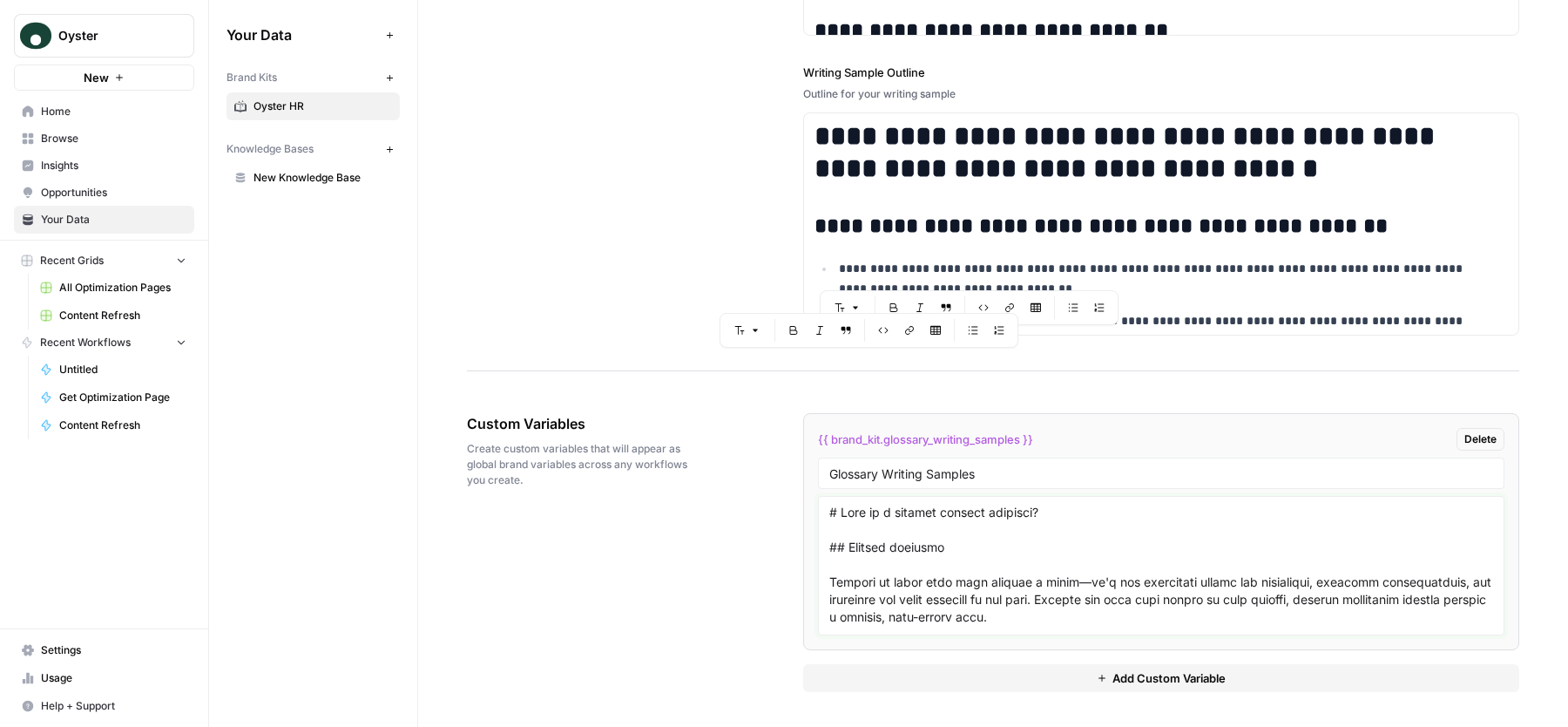
drag, startPoint x: 874, startPoint y: 514, endPoint x: 943, endPoint y: 514, distance: 69.0
click at [943, 514] on textarea at bounding box center [1161, 566] width 664 height 124
click at [895, 559] on textarea at bounding box center [1161, 566] width 664 height 124
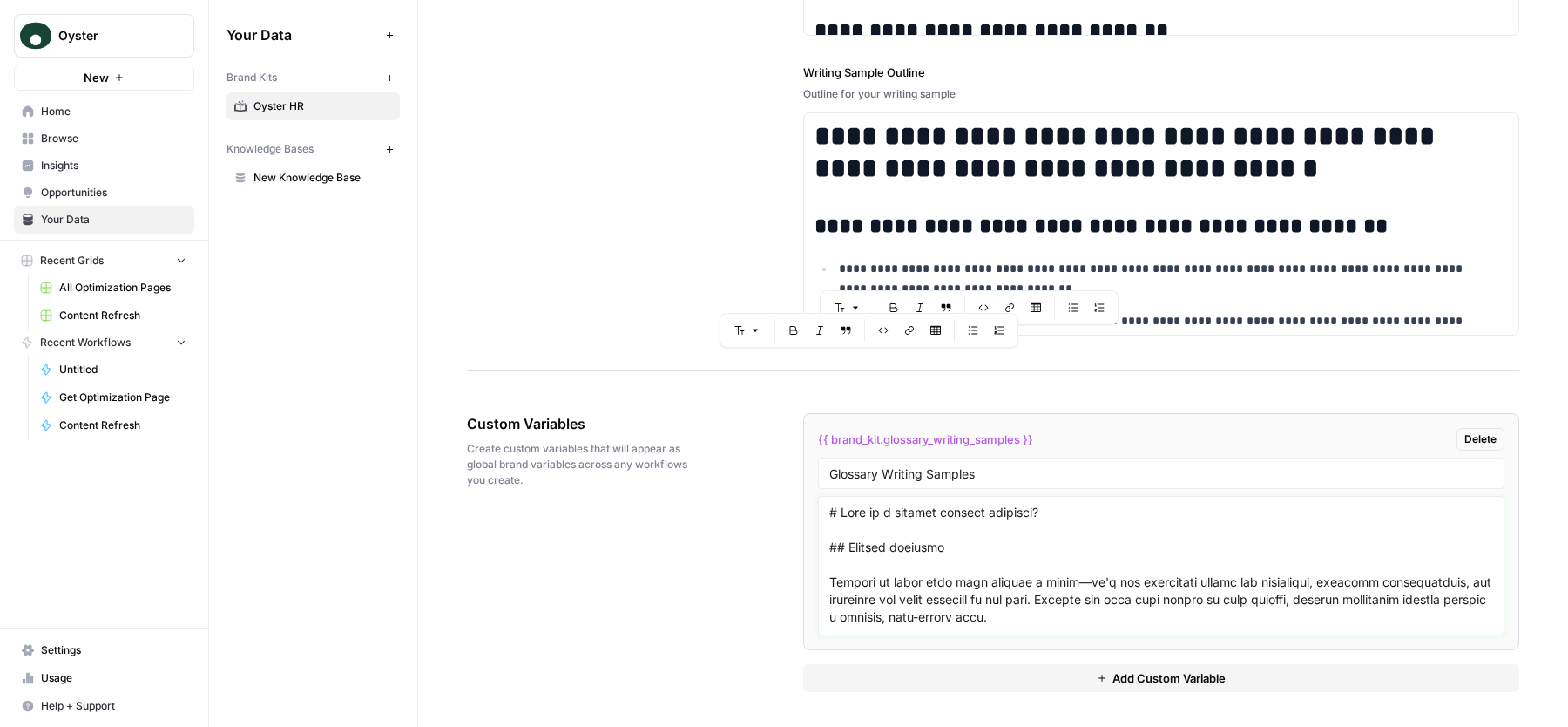
drag, startPoint x: 843, startPoint y: 511, endPoint x: 948, endPoint y: 590, distance: 131.4
click at [949, 591] on textarea at bounding box center [1161, 566] width 664 height 124
click at [779, 564] on div "Custom Variables Create custom variables that will appear as global brand varia…" at bounding box center [993, 552] width 1052 height 349
drag, startPoint x: 892, startPoint y: 519, endPoint x: 955, endPoint y: 572, distance: 82.3
click at [955, 572] on textarea at bounding box center [1161, 566] width 664 height 124
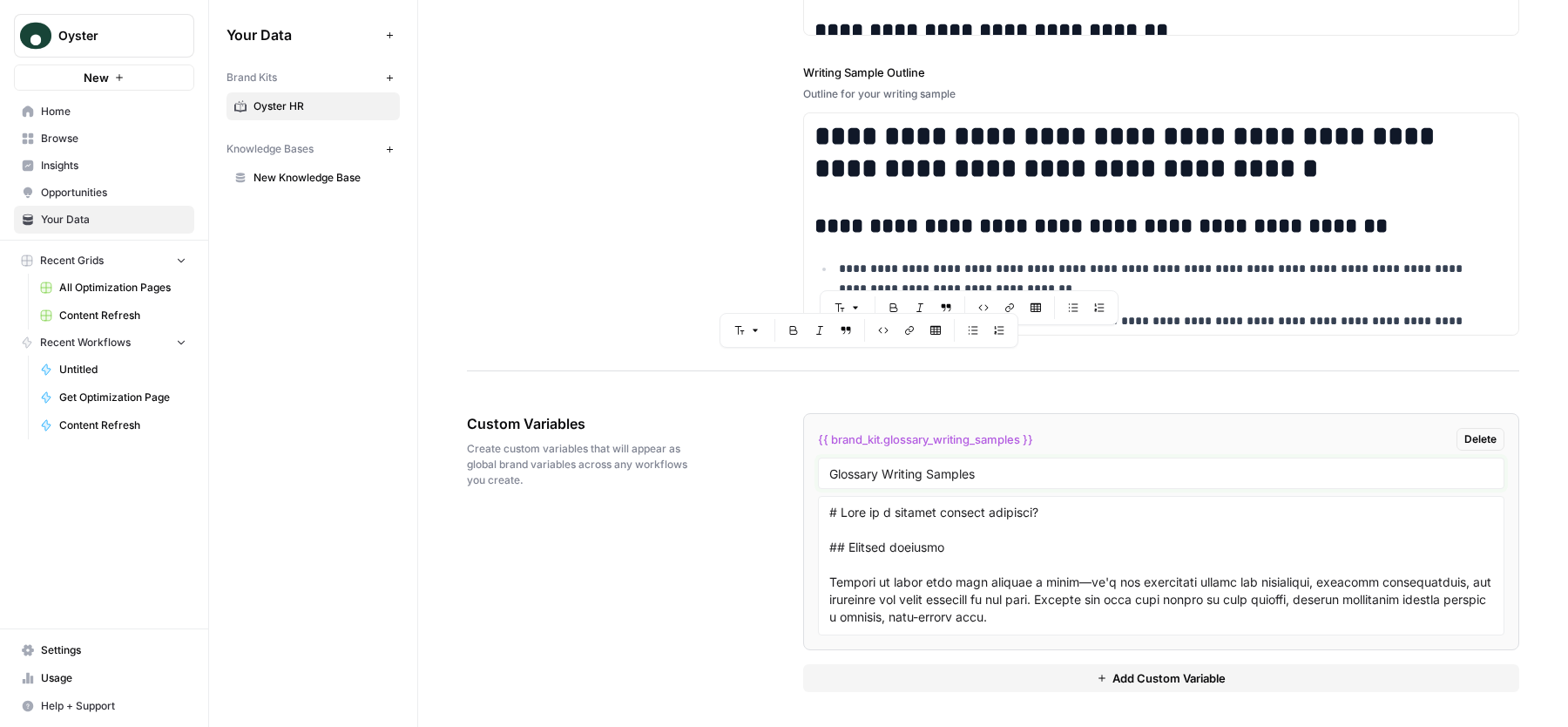
drag, startPoint x: 829, startPoint y: 471, endPoint x: 952, endPoint y: 473, distance: 123.0
click at [952, 473] on input "Glossary Writing Samples" at bounding box center [1161, 473] width 664 height 16
click at [763, 573] on div "Custom Variables Create custom variables that will appear as global brand varia…" at bounding box center [993, 552] width 1052 height 349
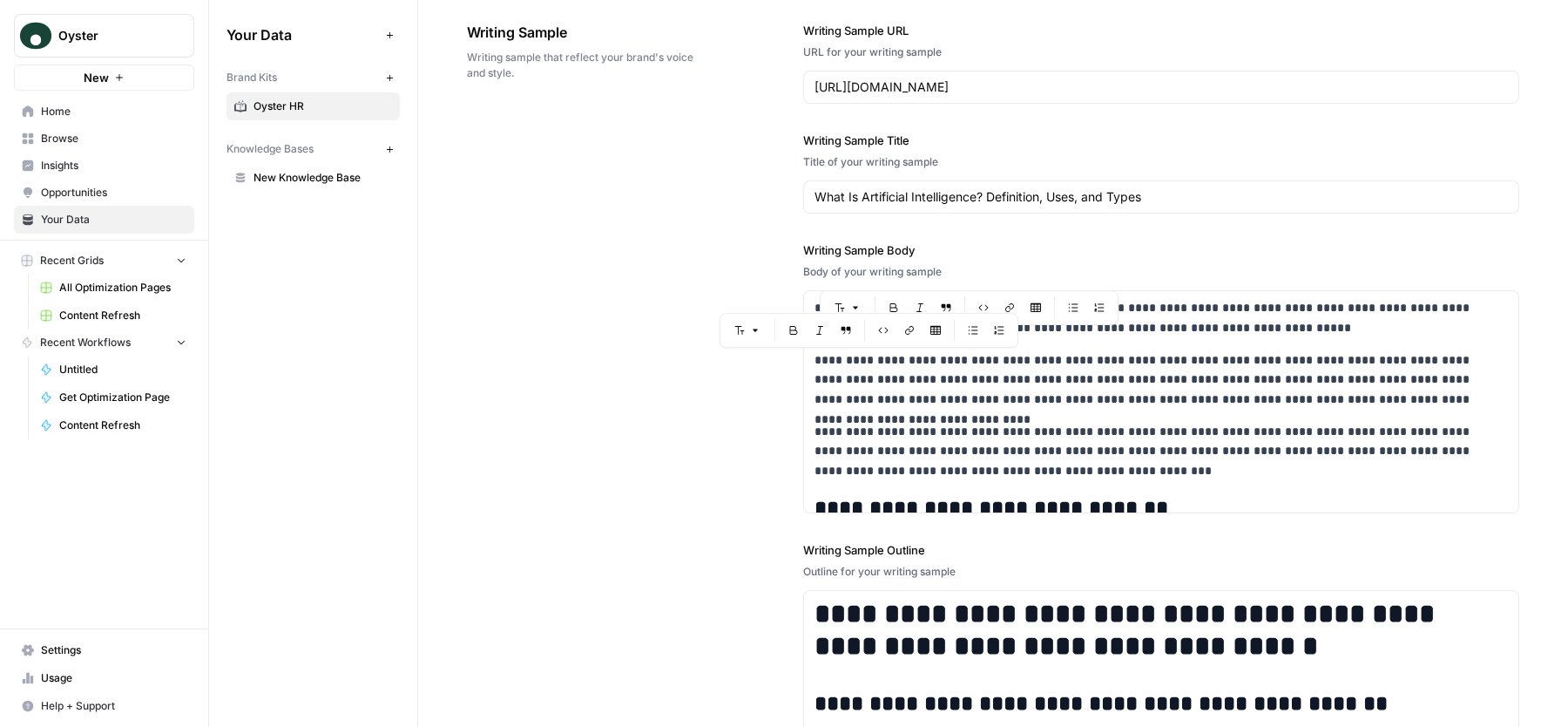
scroll to position [2370, 0]
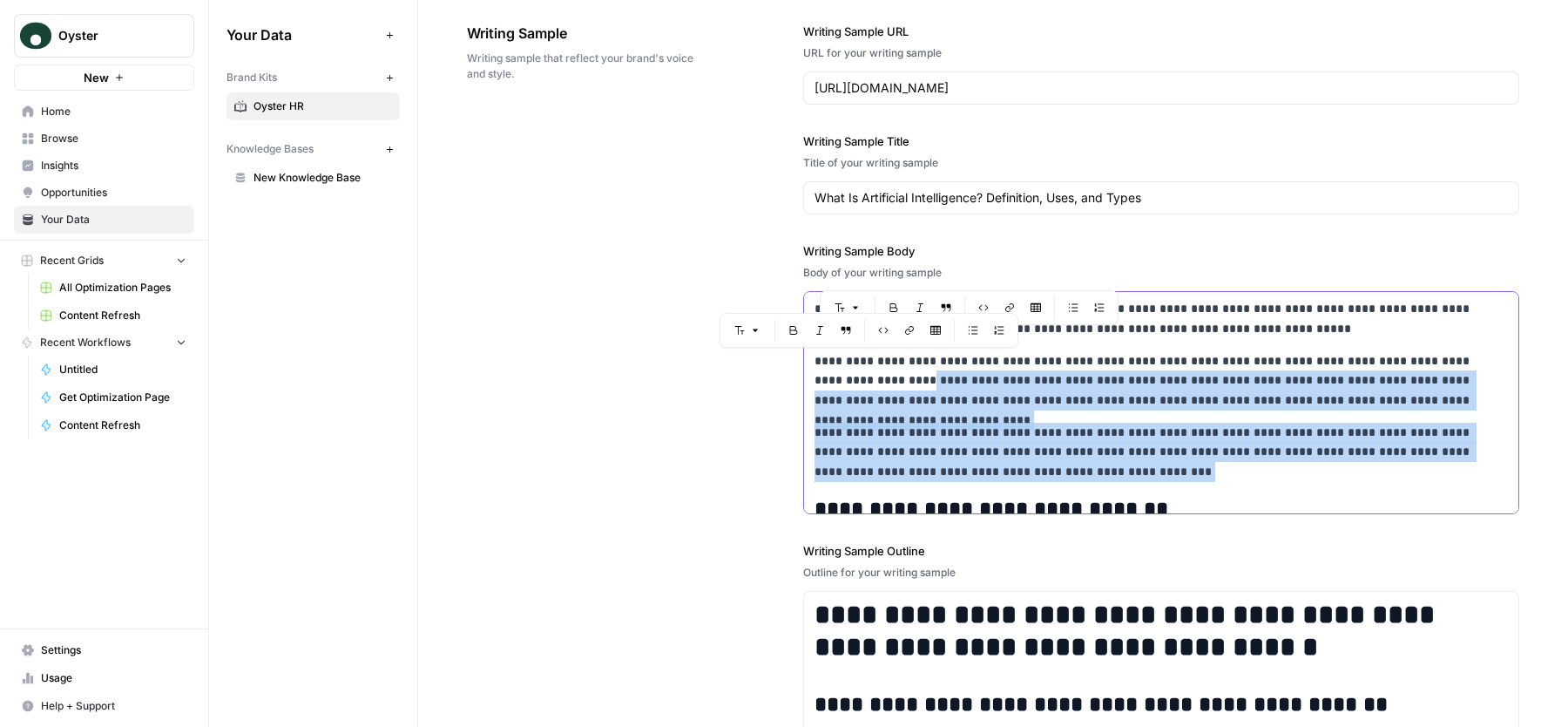
drag, startPoint x: 862, startPoint y: 380, endPoint x: 980, endPoint y: 499, distance: 167.6
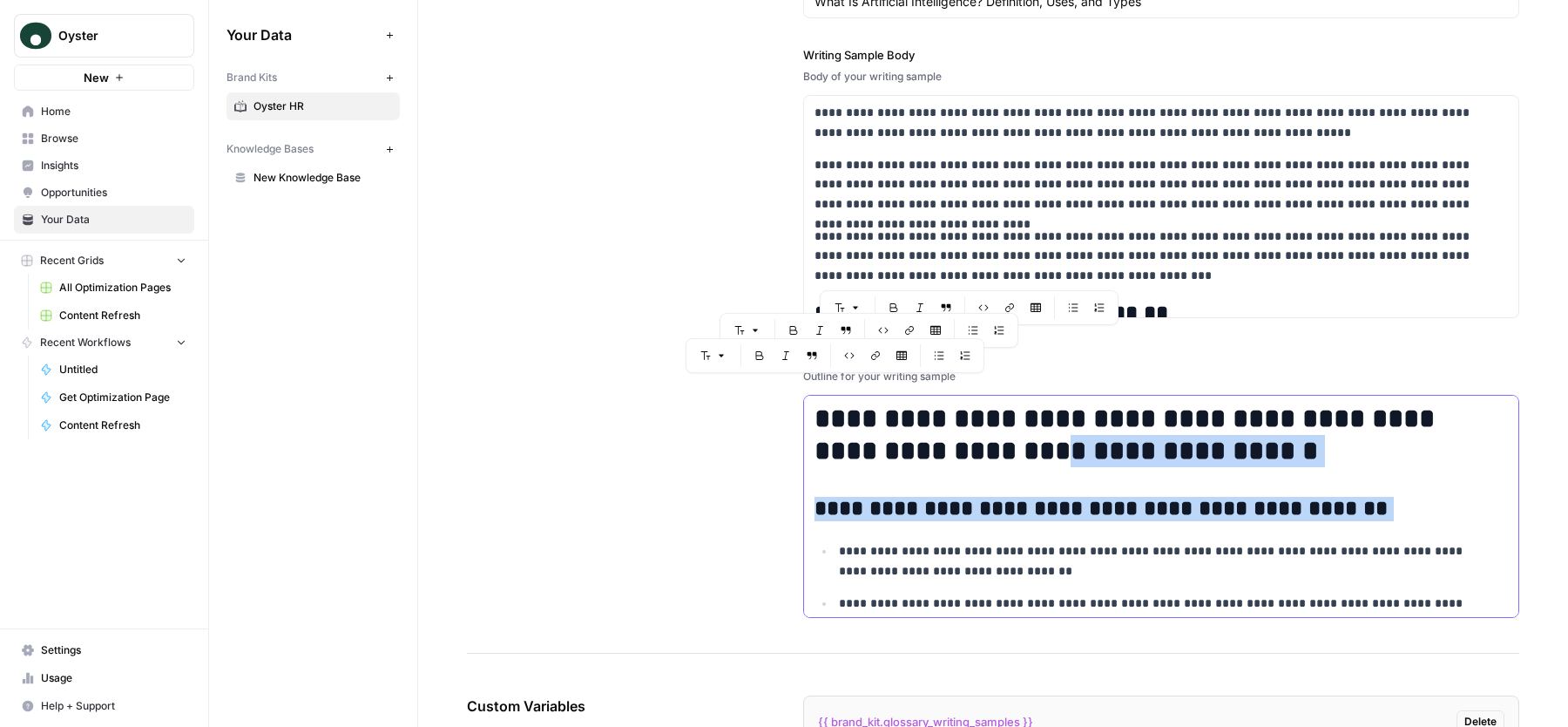
drag, startPoint x: 917, startPoint y: 466, endPoint x: 958, endPoint y: 535, distance: 80.3
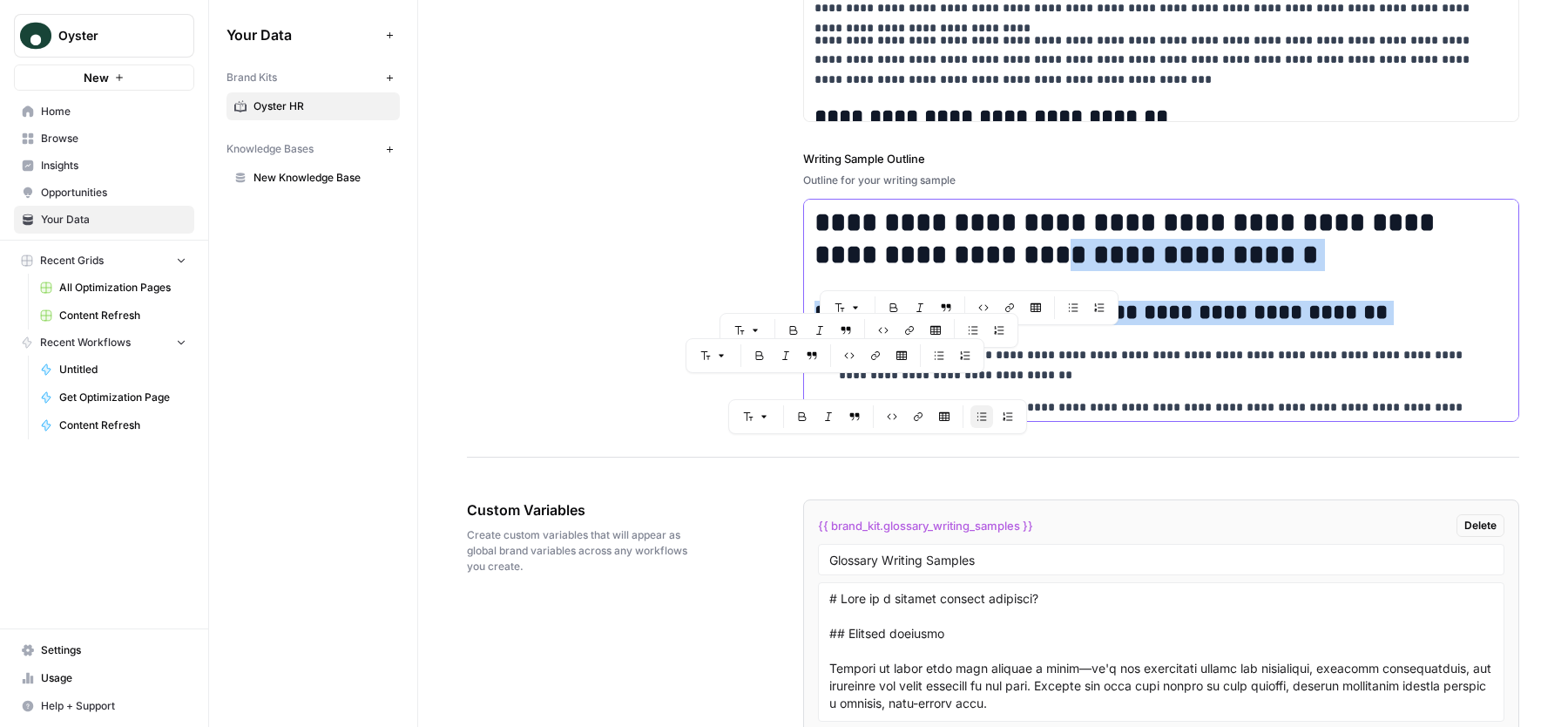
scroll to position [2853, 0]
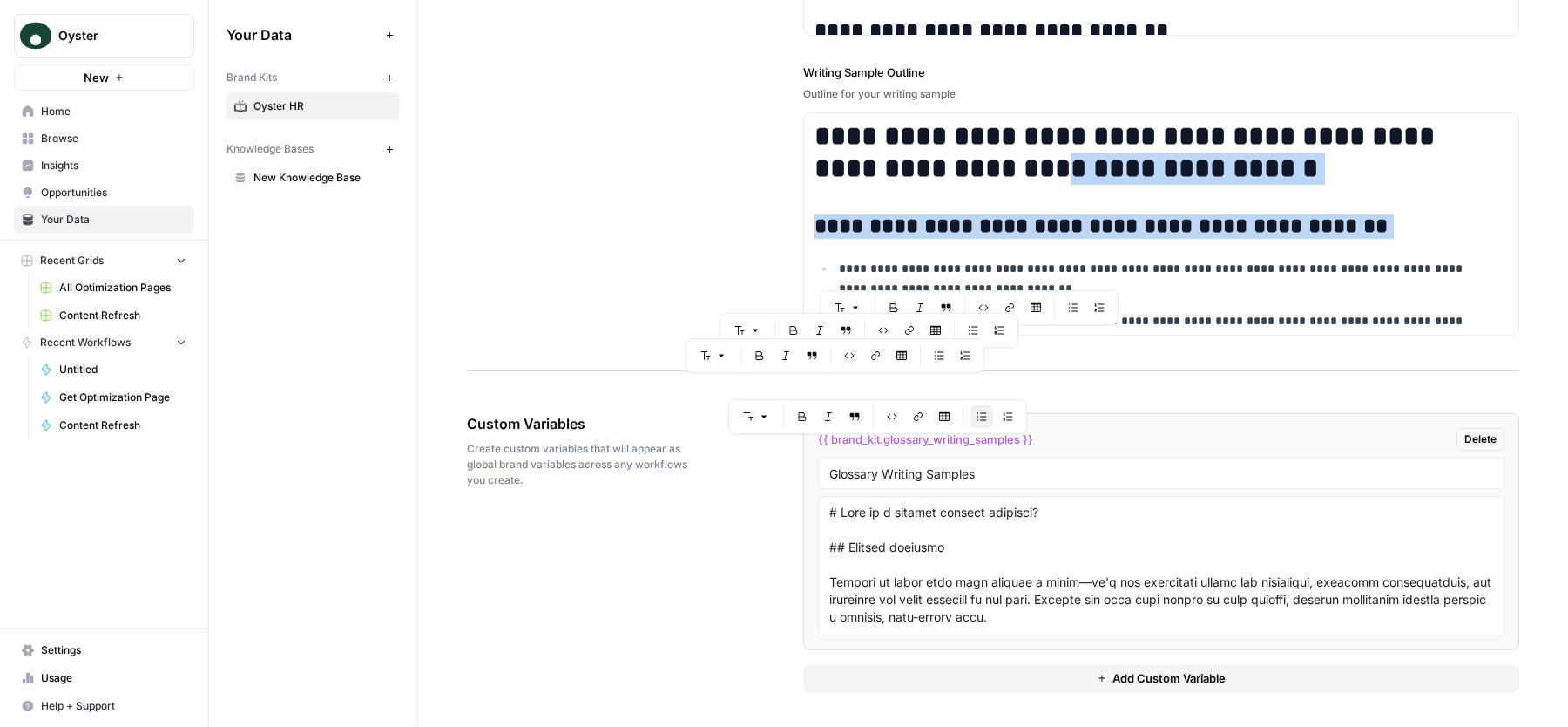
click at [958, 668] on button "Add Custom Variable" at bounding box center [1161, 678] width 716 height 28
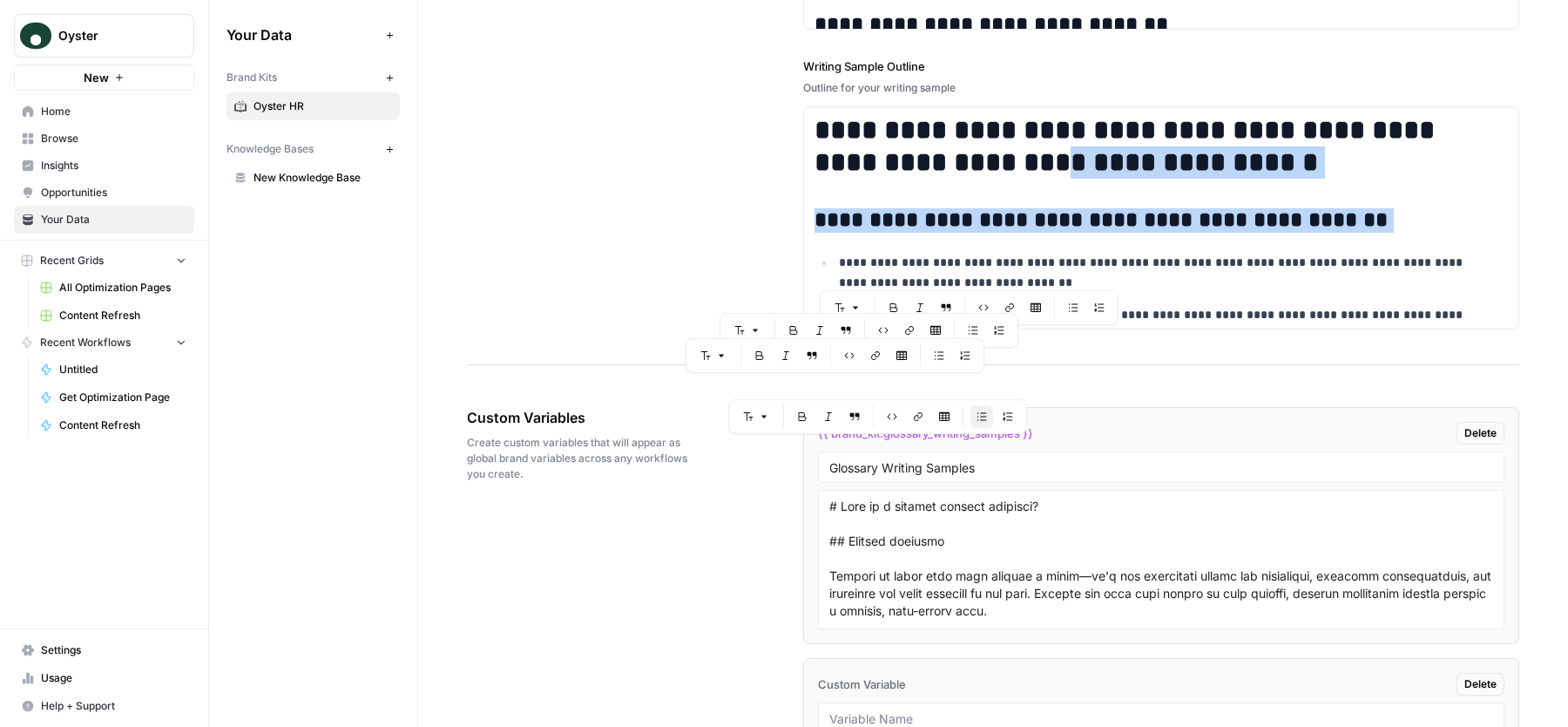
scroll to position [3055, 0]
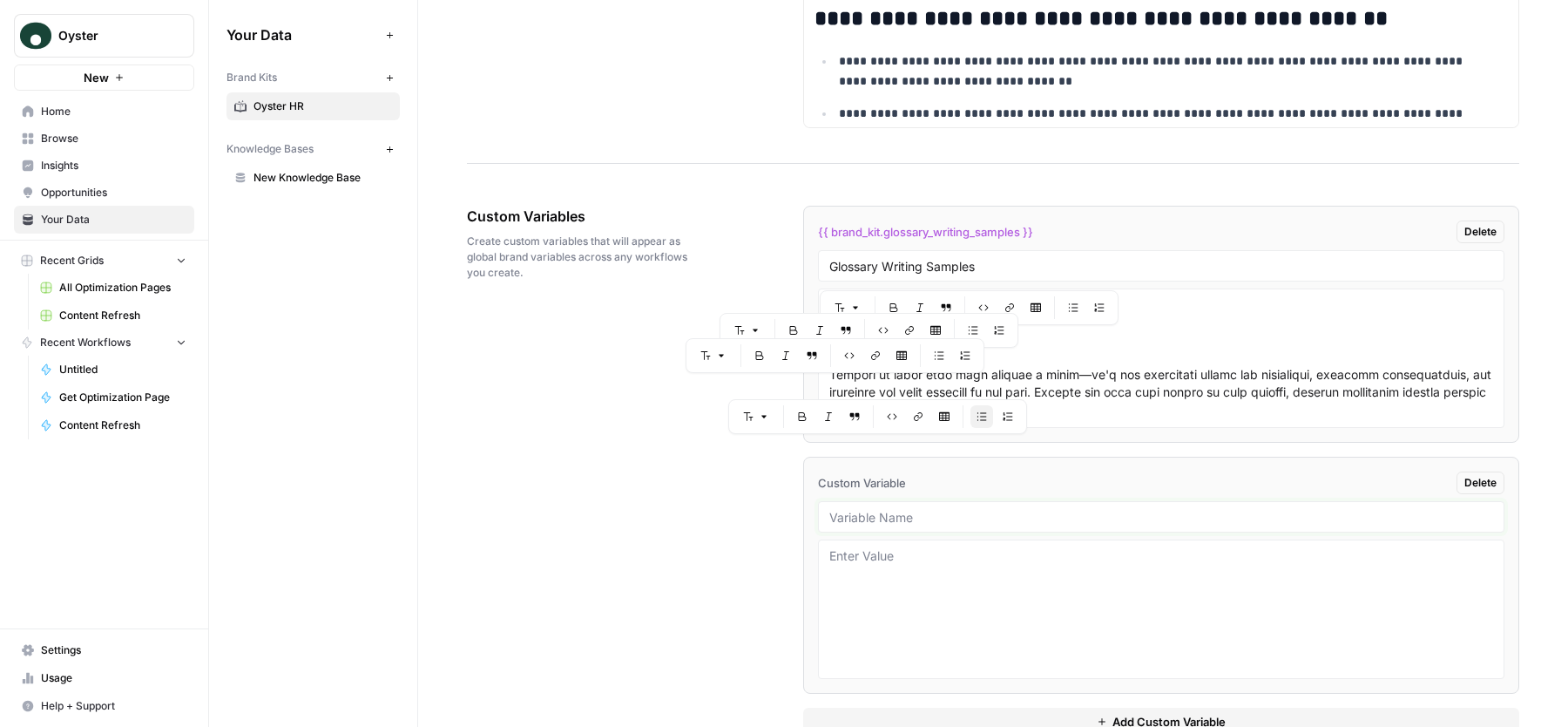
click at [931, 524] on input "text" at bounding box center [1161, 516] width 664 height 16
drag, startPoint x: 867, startPoint y: 523, endPoint x: 974, endPoint y: 522, distance: 107.0
click at [974, 522] on input "text" at bounding box center [1161, 516] width 664 height 16
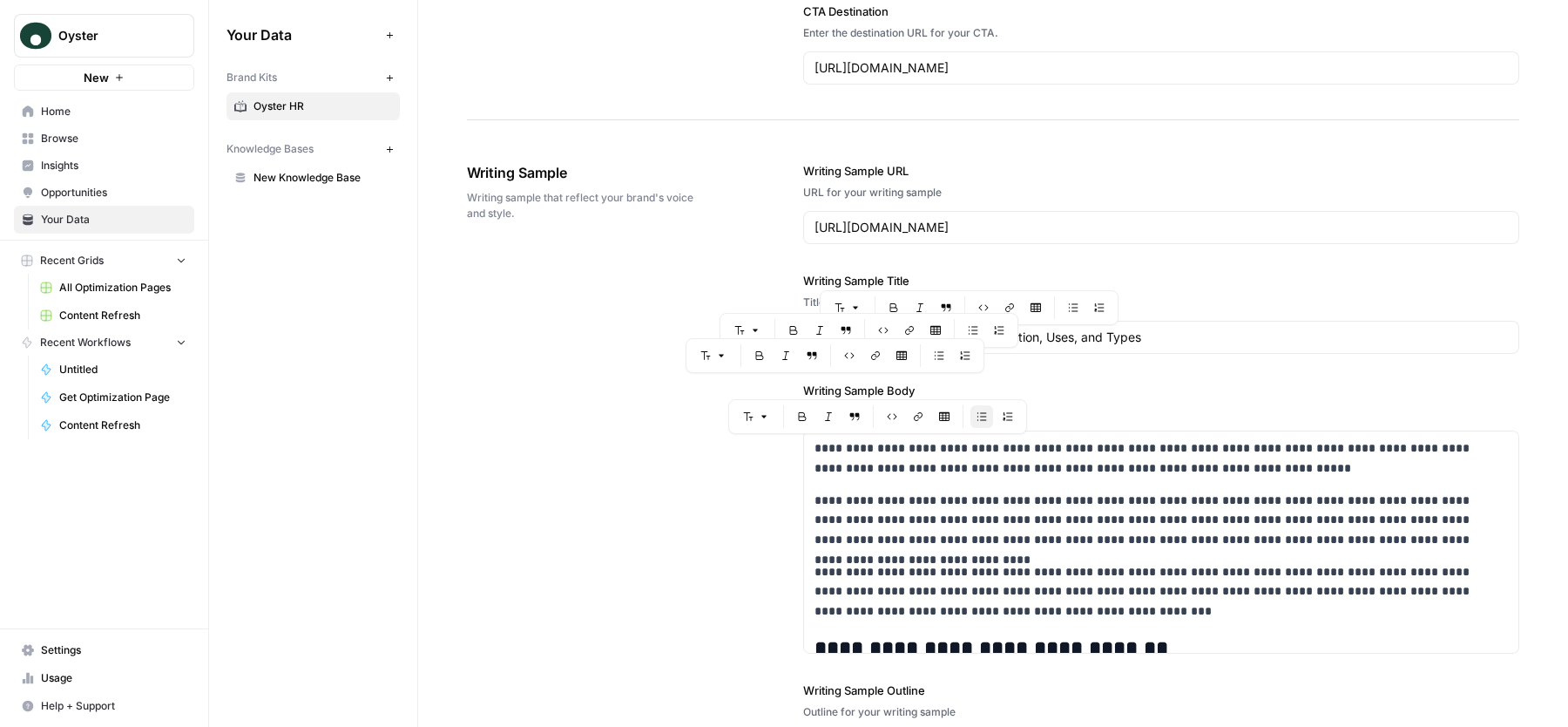
scroll to position [2434, 0]
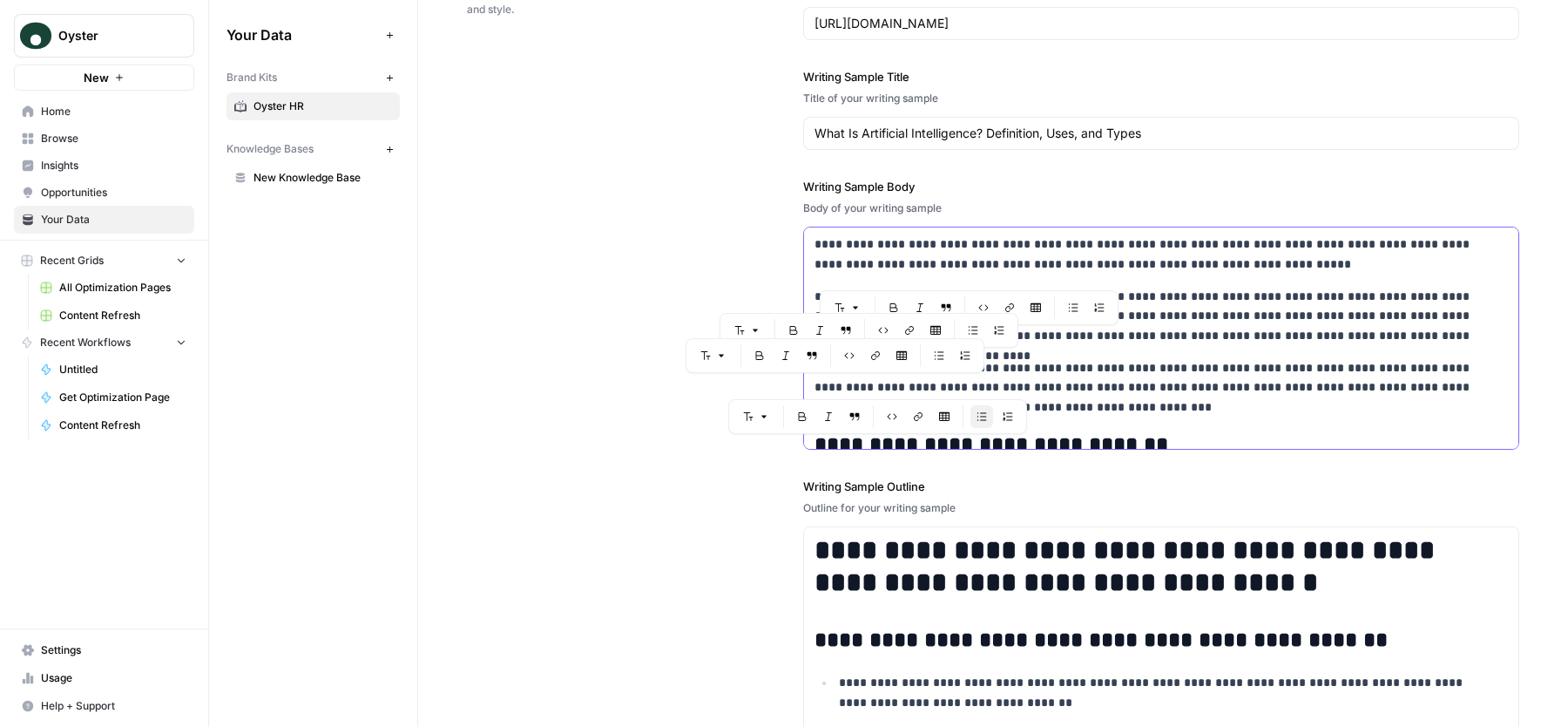
click at [1155, 364] on p "**********" at bounding box center [1147, 388] width 666 height 59
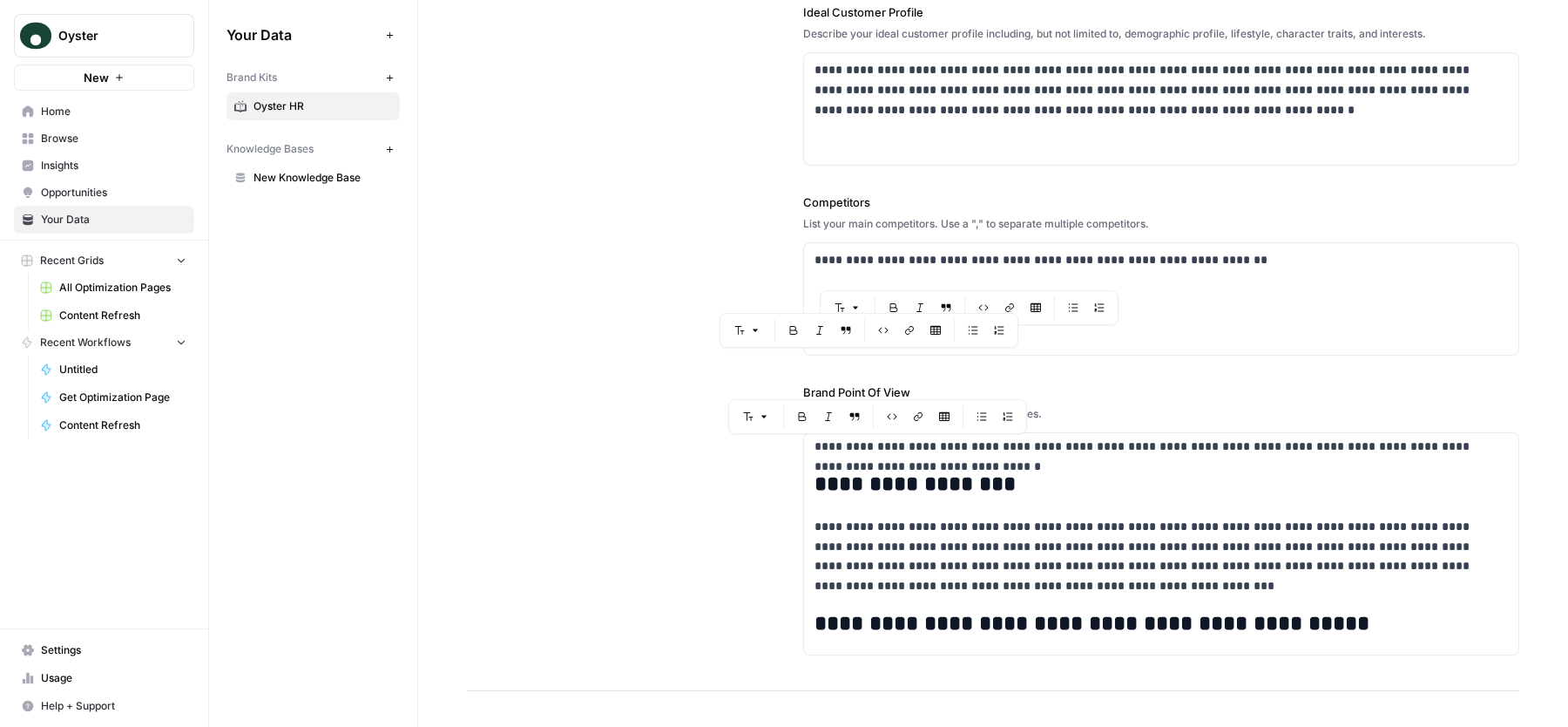
scroll to position [566, 0]
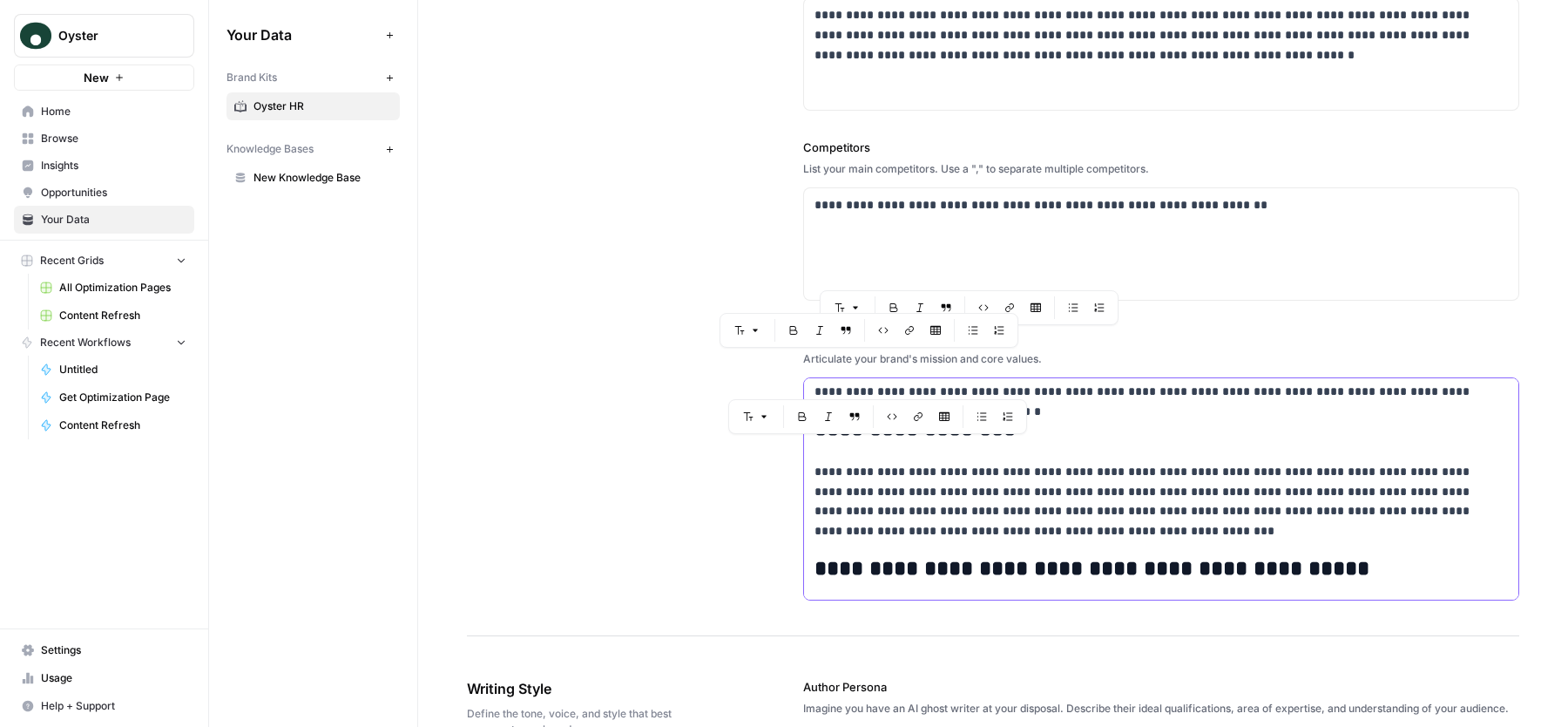
click at [1059, 528] on p "**********" at bounding box center [1147, 501] width 666 height 80
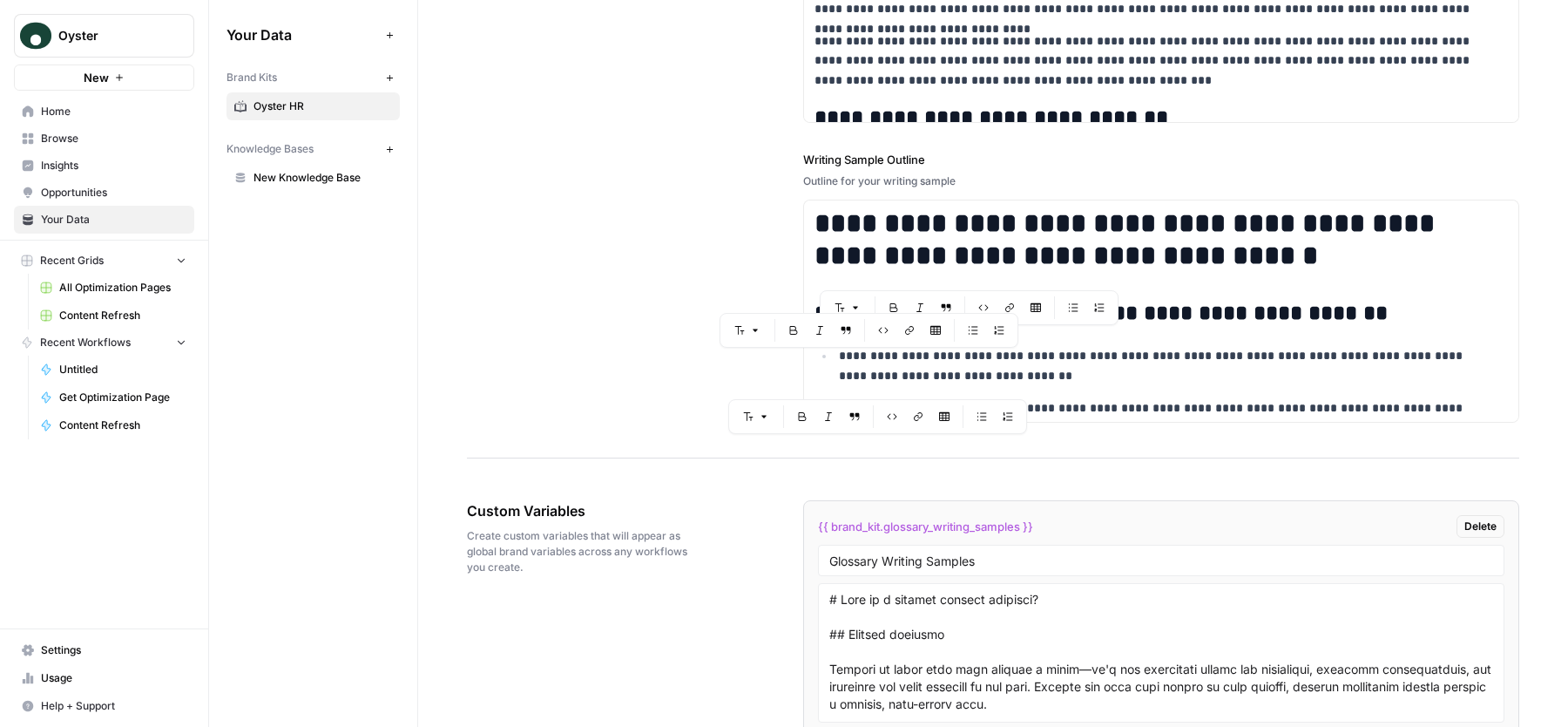
scroll to position [3103, 0]
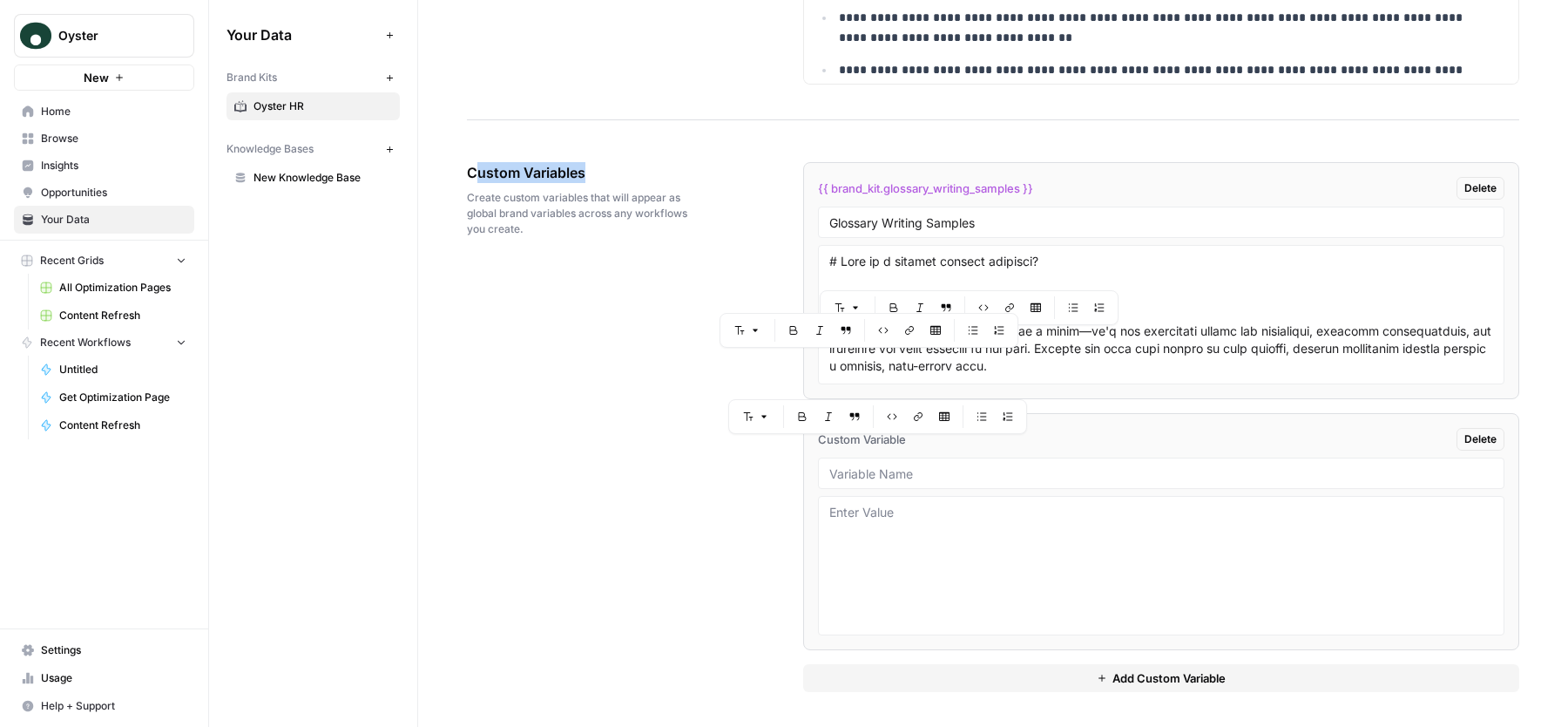
drag, startPoint x: 474, startPoint y: 172, endPoint x: 655, endPoint y: 174, distance: 181.0
click at [655, 174] on span "Custom Variables" at bounding box center [586, 172] width 239 height 21
click at [615, 240] on div "Custom Variables Create custom variables that will appear as global brand varia…" at bounding box center [586, 200] width 239 height 144
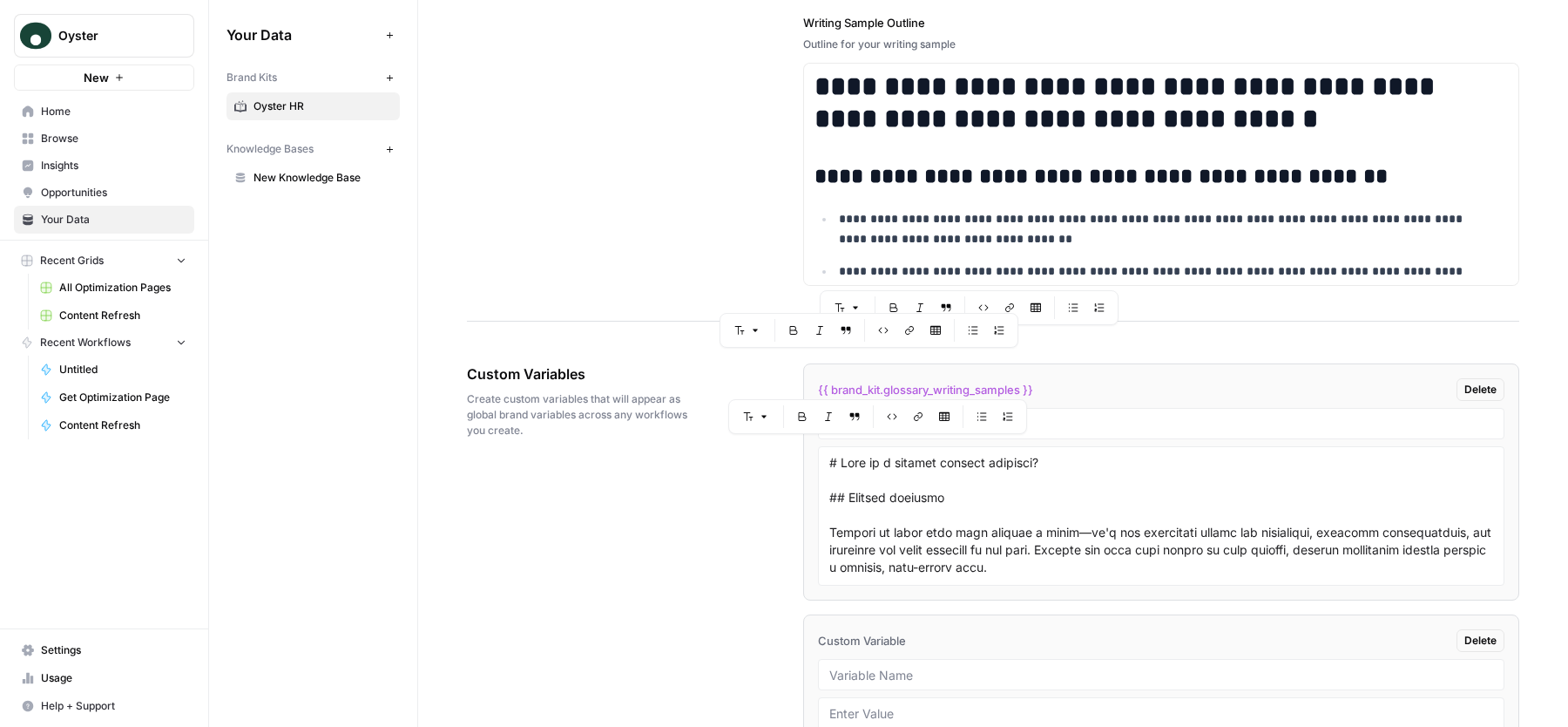
scroll to position [2882, 0]
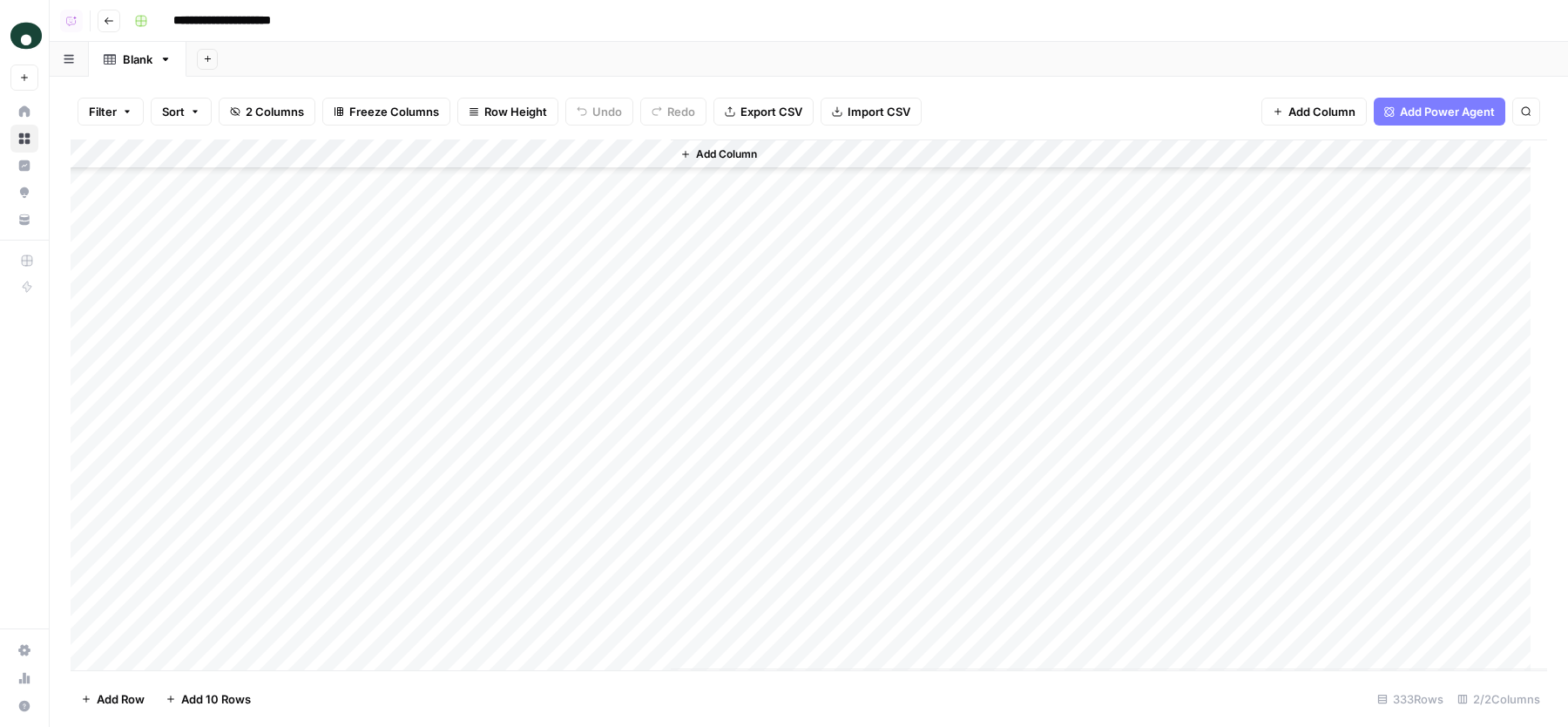
scroll to position [537, 0]
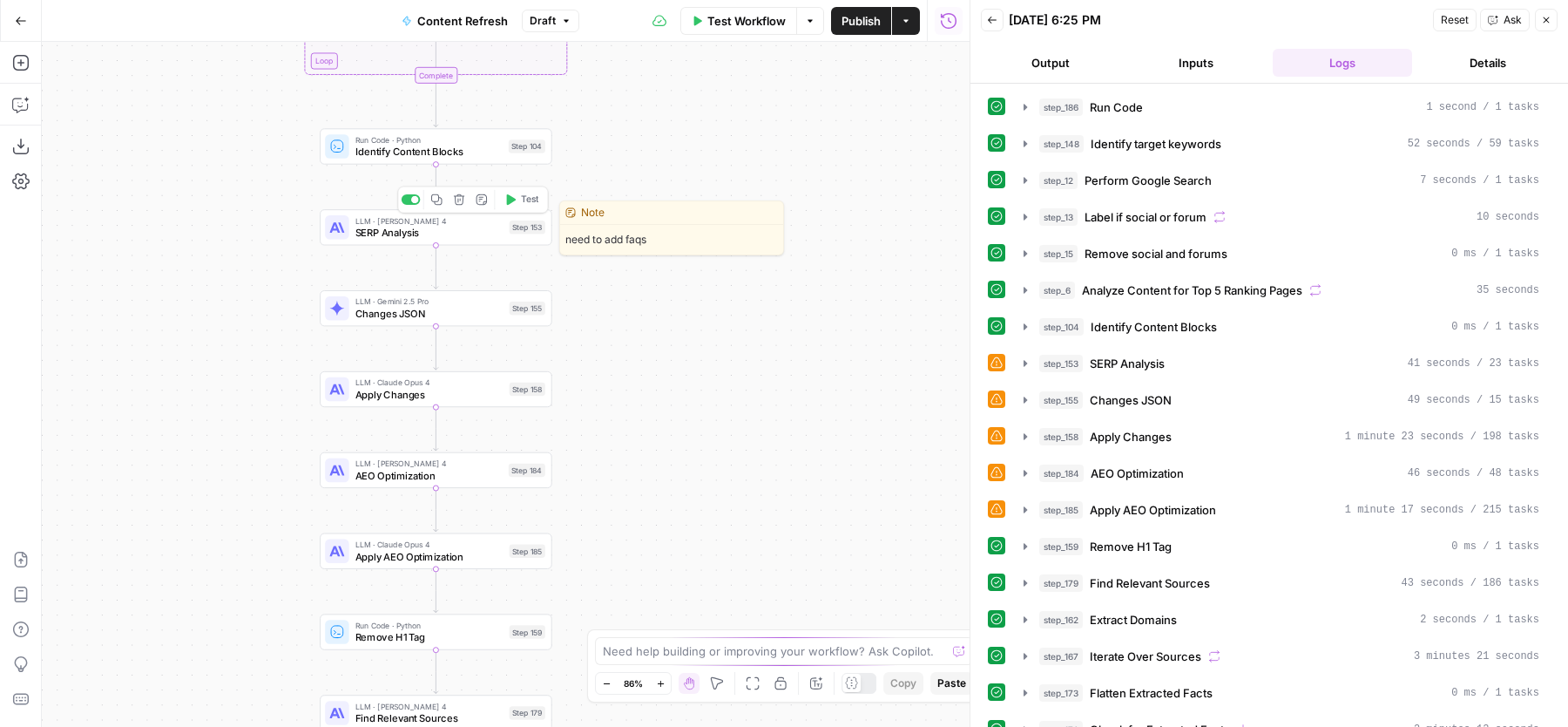
click at [498, 225] on span "SERP Analysis" at bounding box center [429, 232] width 148 height 15
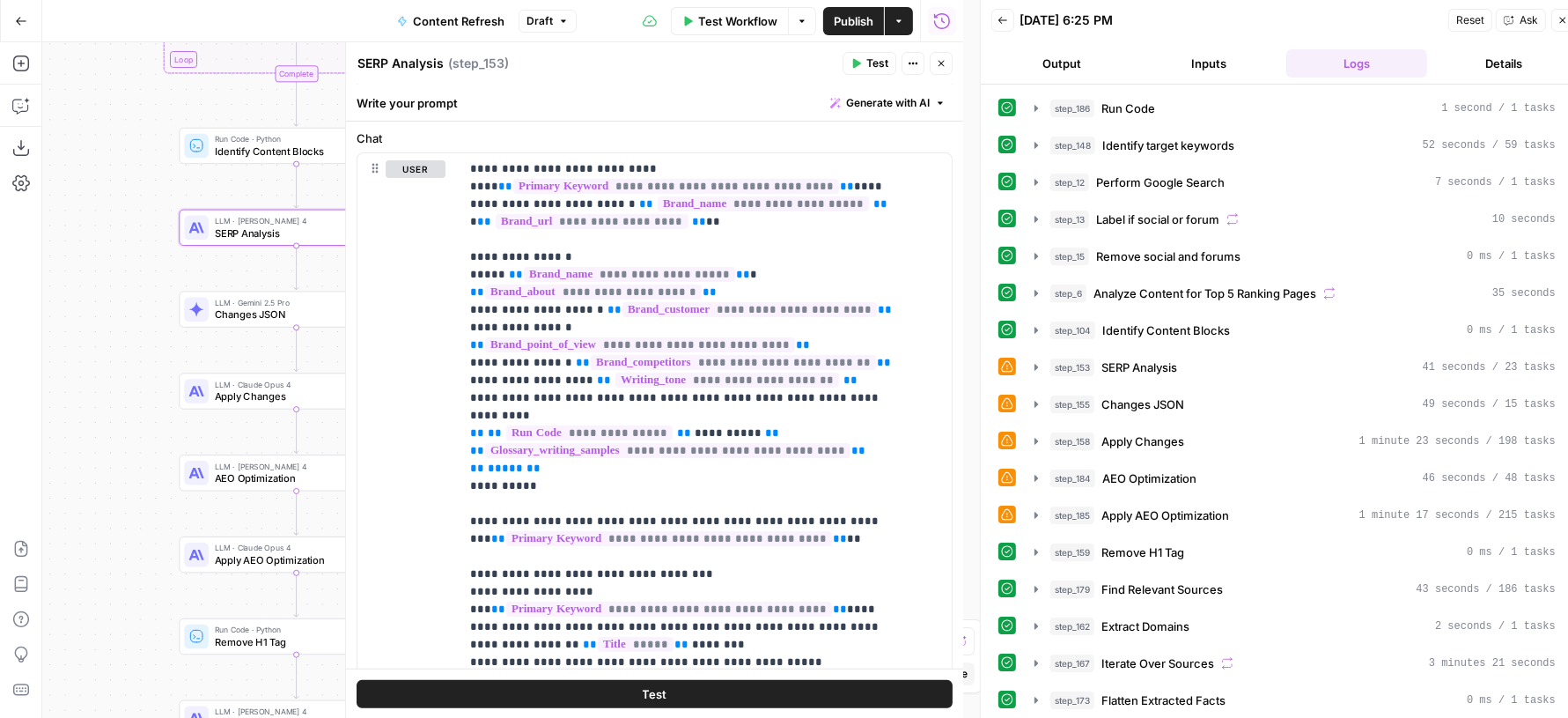
scroll to position [222, 0]
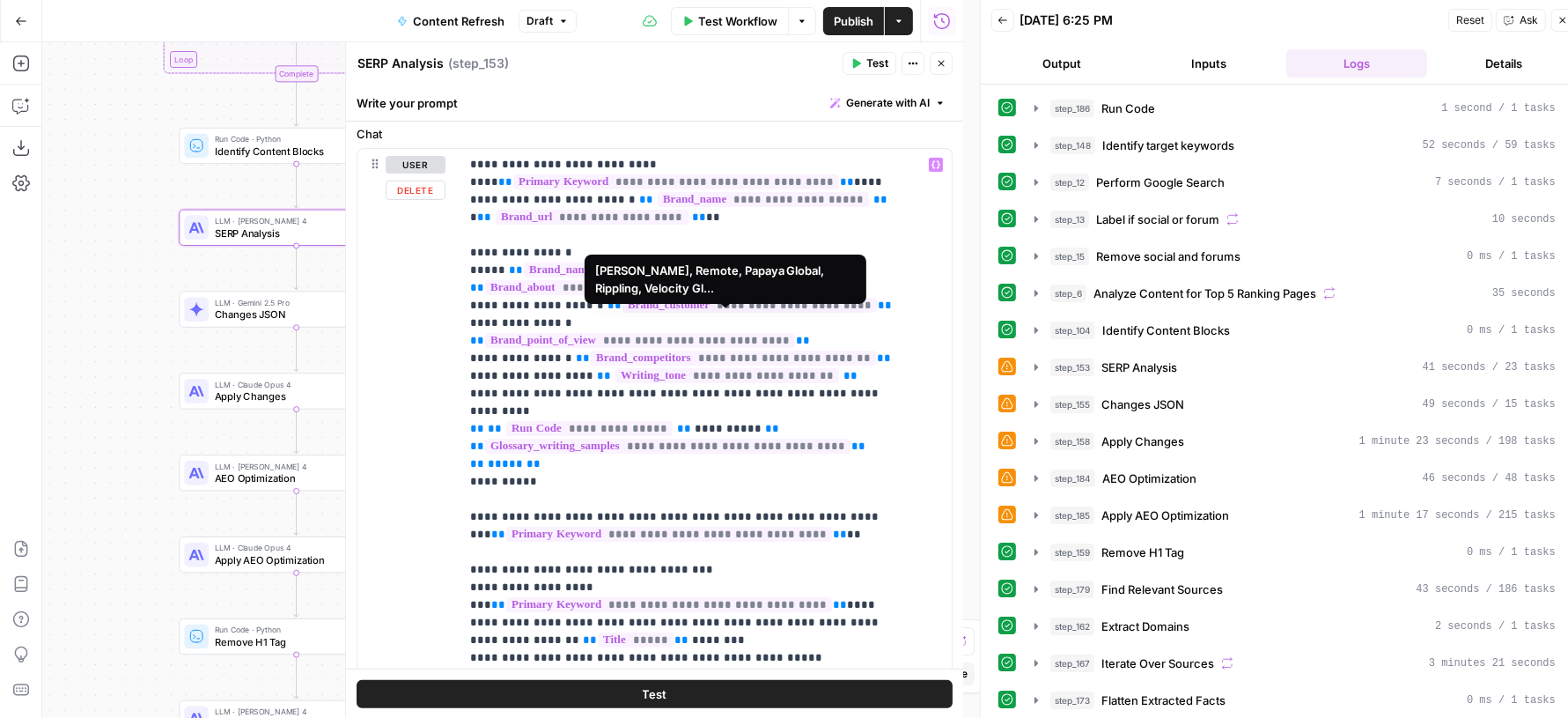
drag, startPoint x: 458, startPoint y: 254, endPoint x: 587, endPoint y: 354, distance: 163.2
click at [587, 354] on div "**********" at bounding box center [654, 528] width 594 height 759
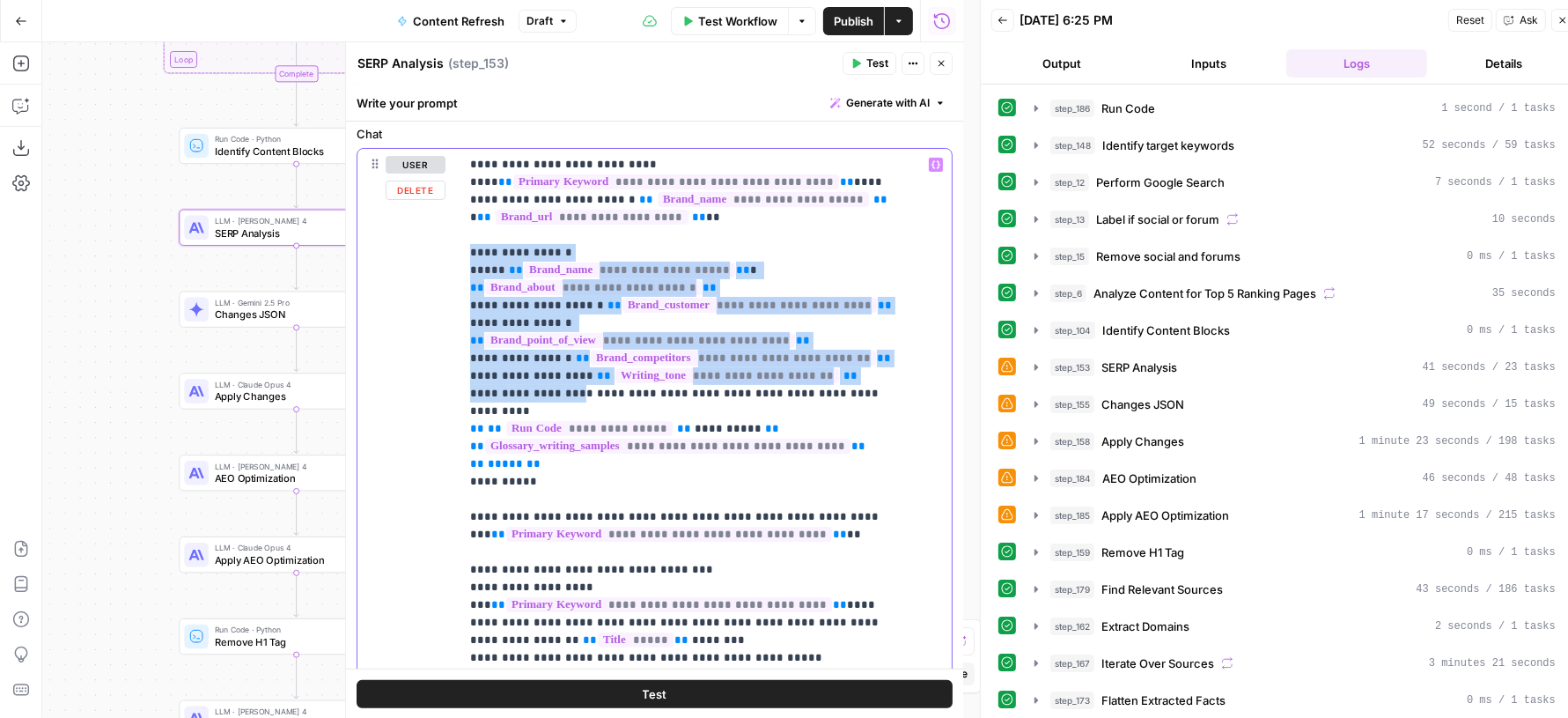
drag, startPoint x: 468, startPoint y: 249, endPoint x: 568, endPoint y: 378, distance: 163.2
click at [568, 378] on div "**********" at bounding box center [706, 508] width 492 height 718
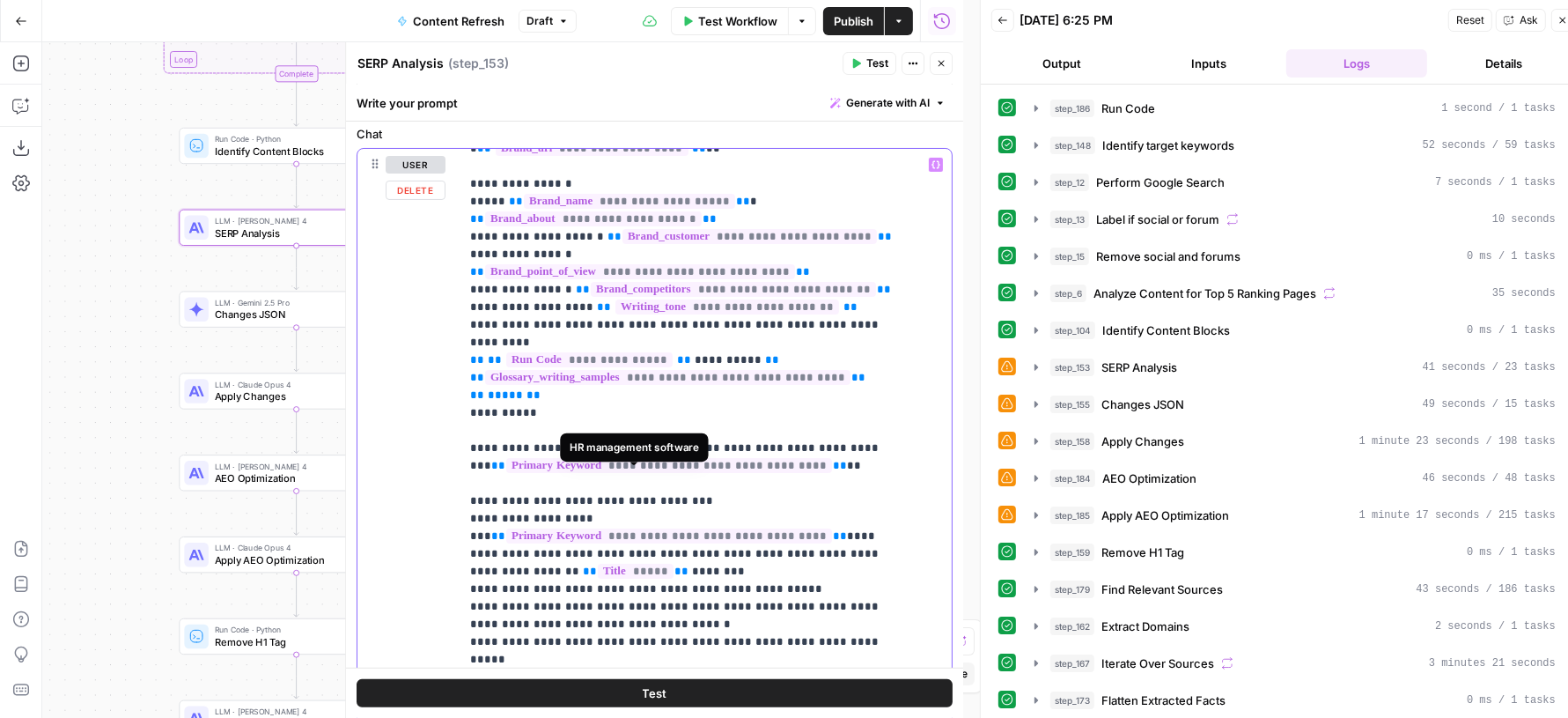
scroll to position [104, 0]
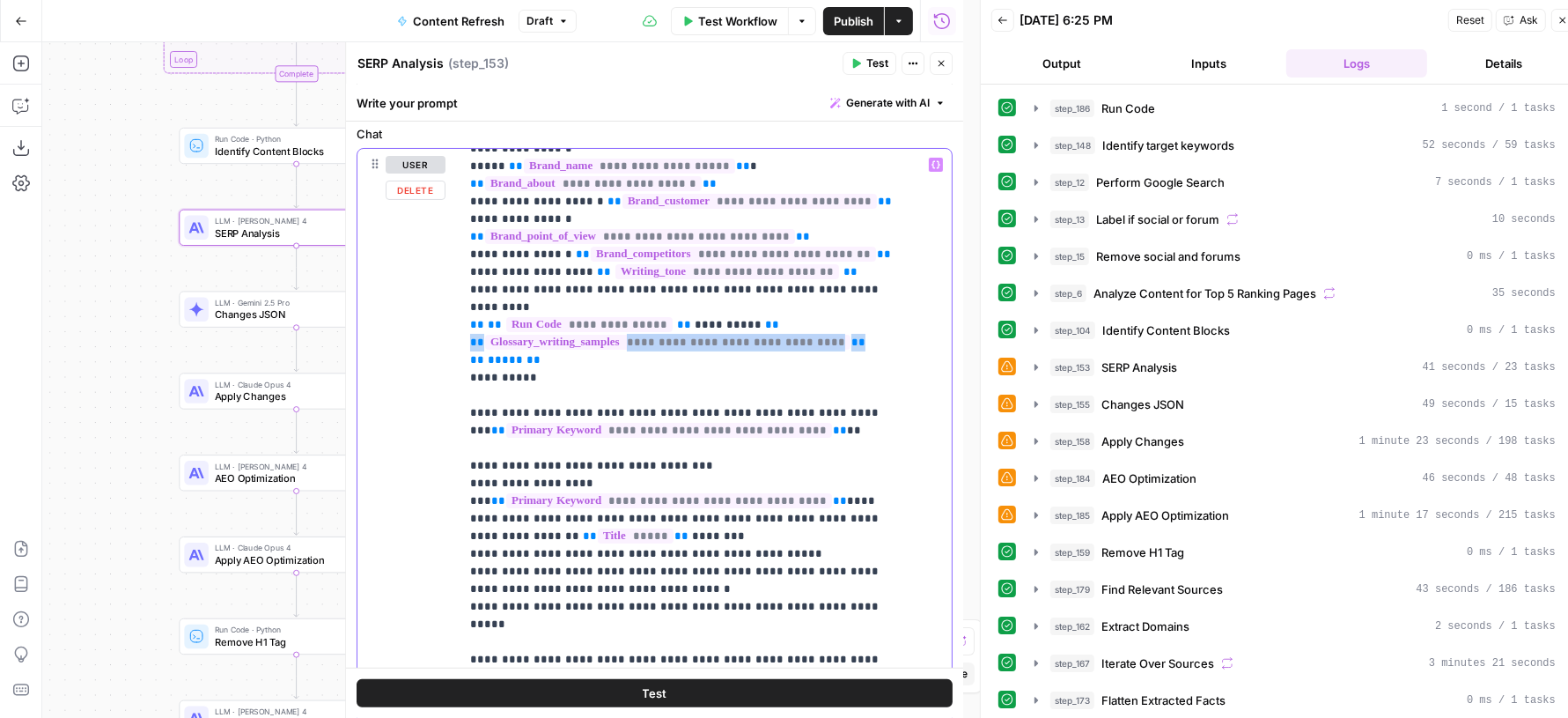
drag, startPoint x: 460, startPoint y: 323, endPoint x: 857, endPoint y: 327, distance: 397.0
click at [857, 327] on div "**********" at bounding box center [698, 507] width 477 height 717
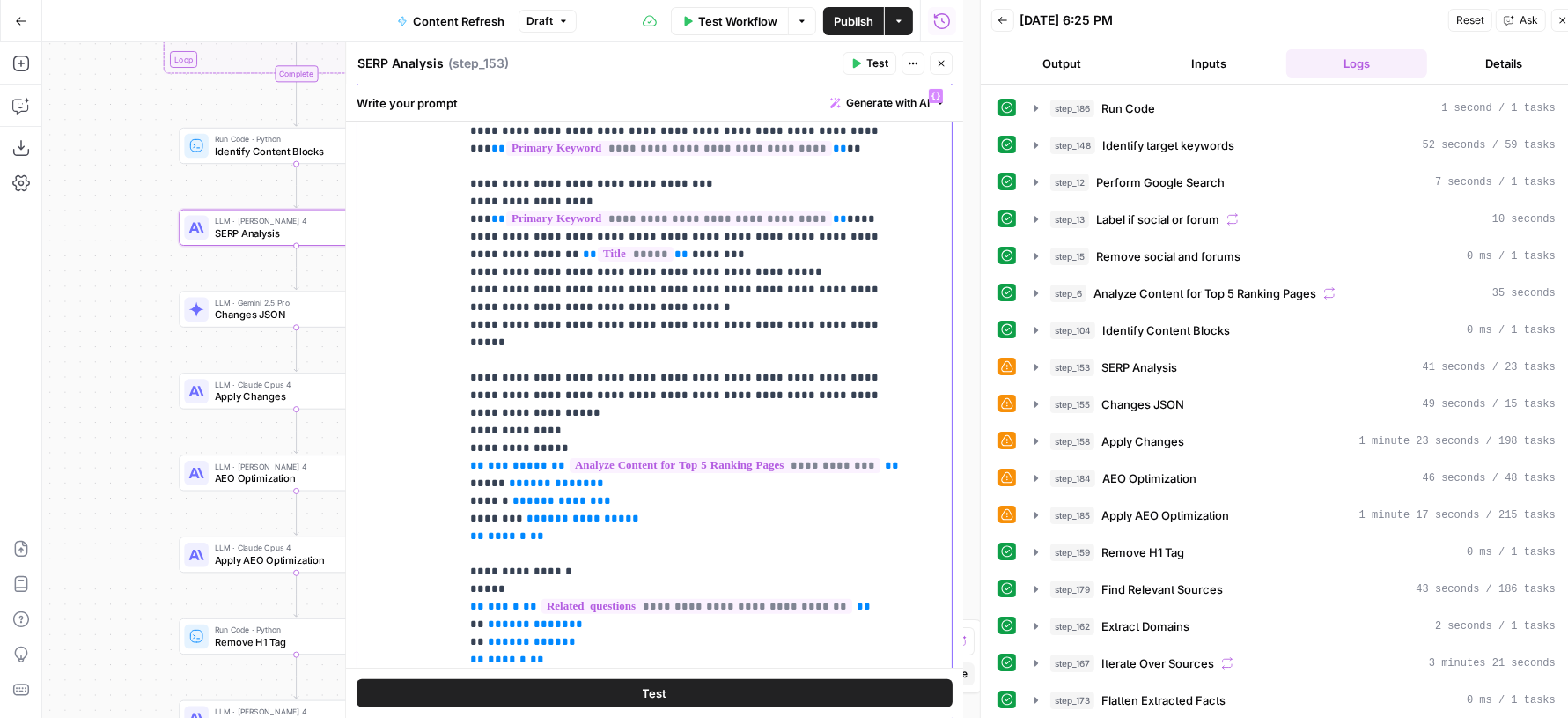
scroll to position [299, 0]
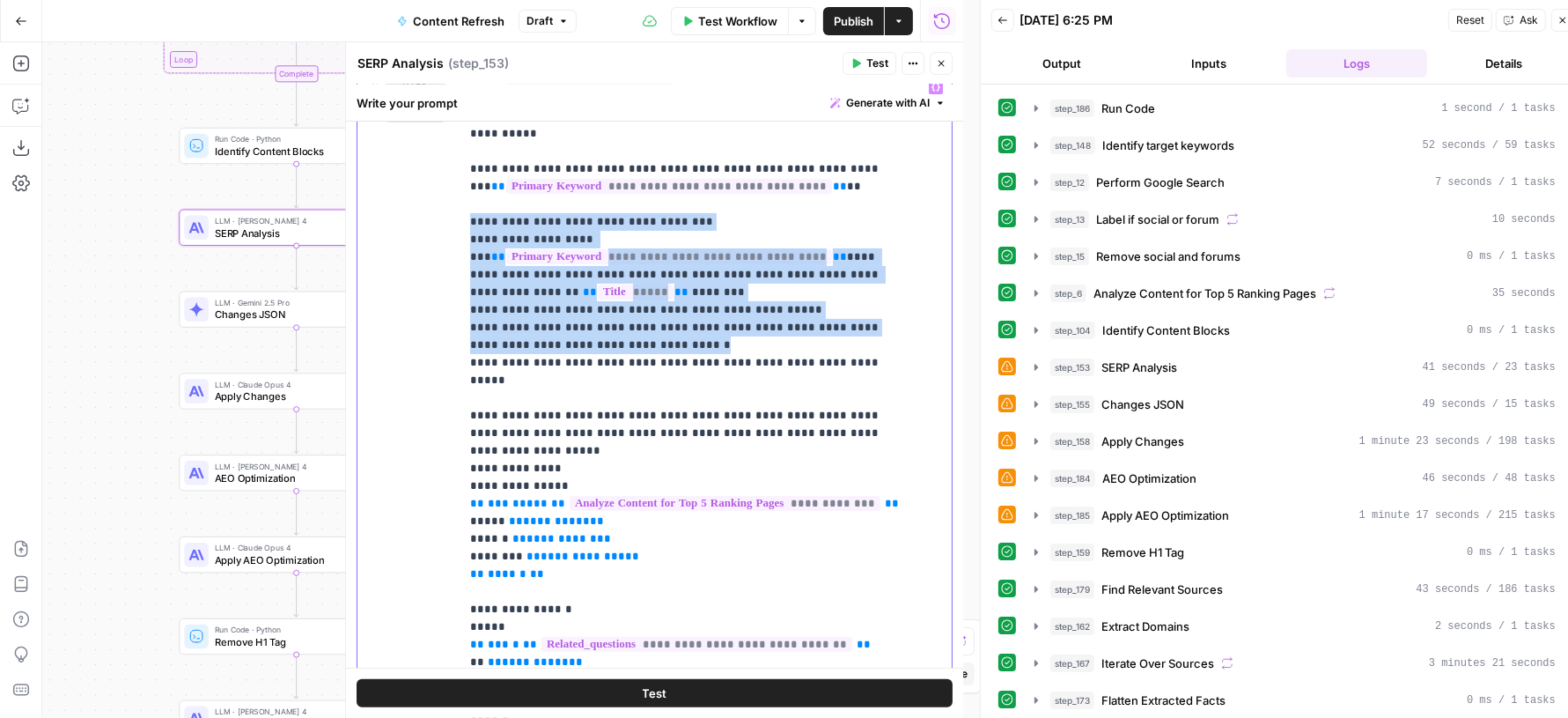
drag, startPoint x: 462, startPoint y: 202, endPoint x: 733, endPoint y: 322, distance: 296.4
click at [733, 322] on div "**********" at bounding box center [698, 429] width 477 height 717
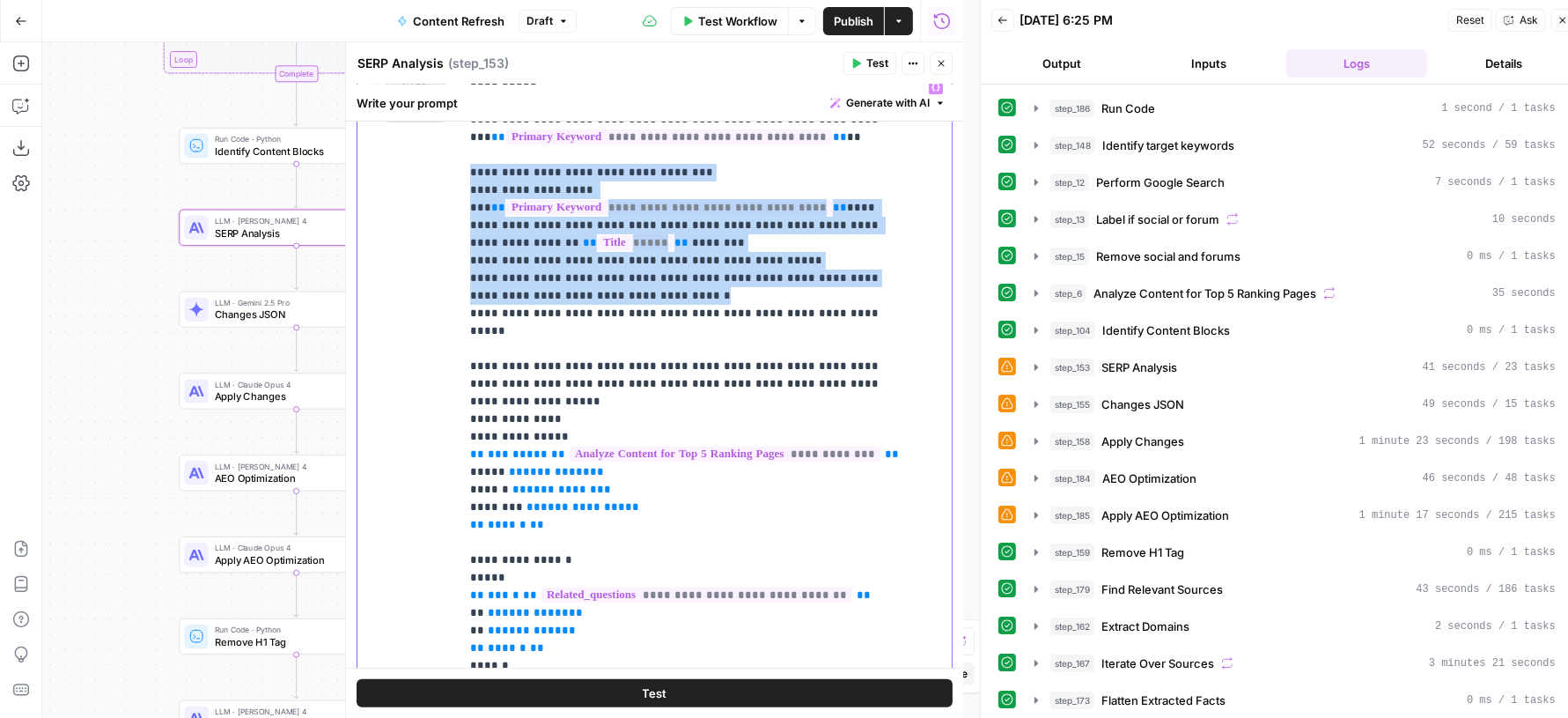
scroll to position [345, 0]
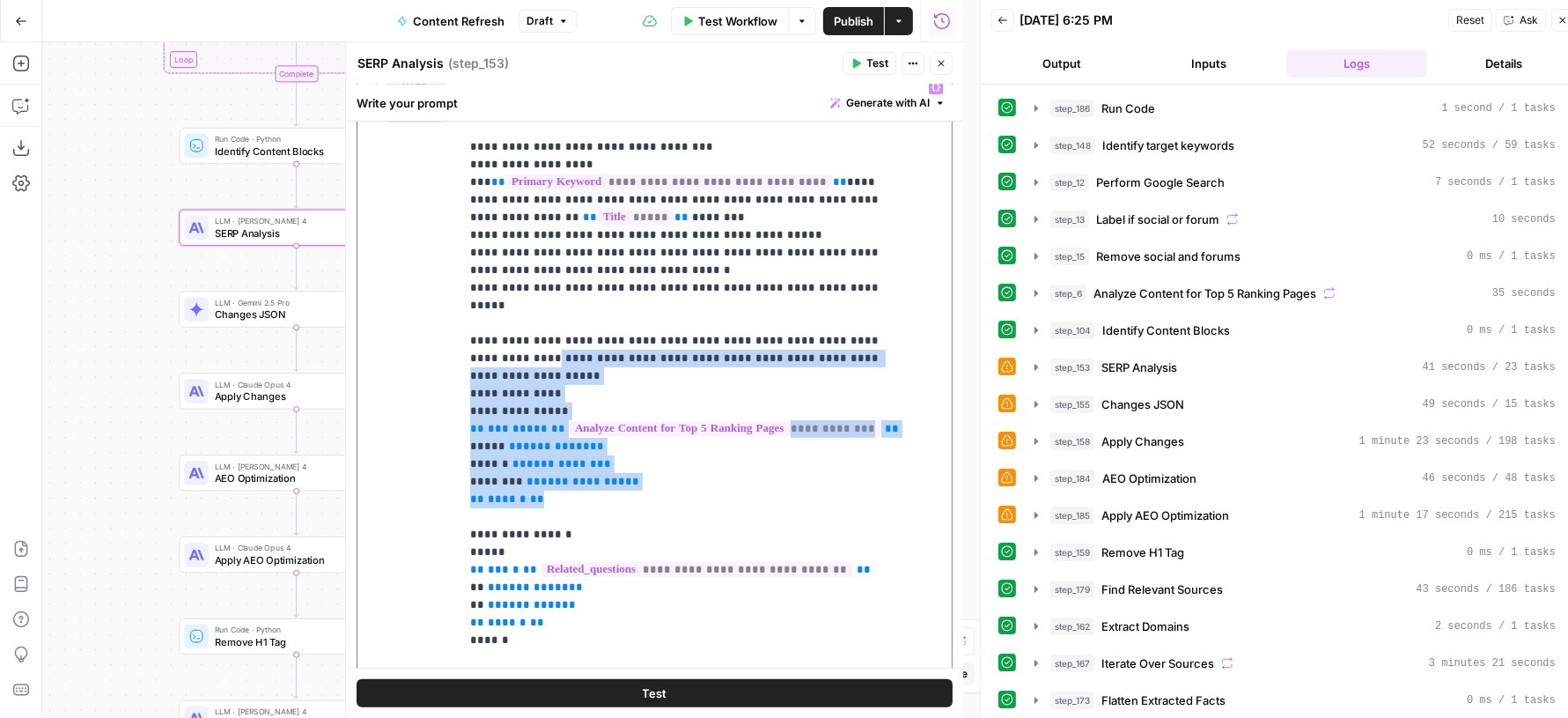
drag, startPoint x: 566, startPoint y: 441, endPoint x: 469, endPoint y: 311, distance: 162.2
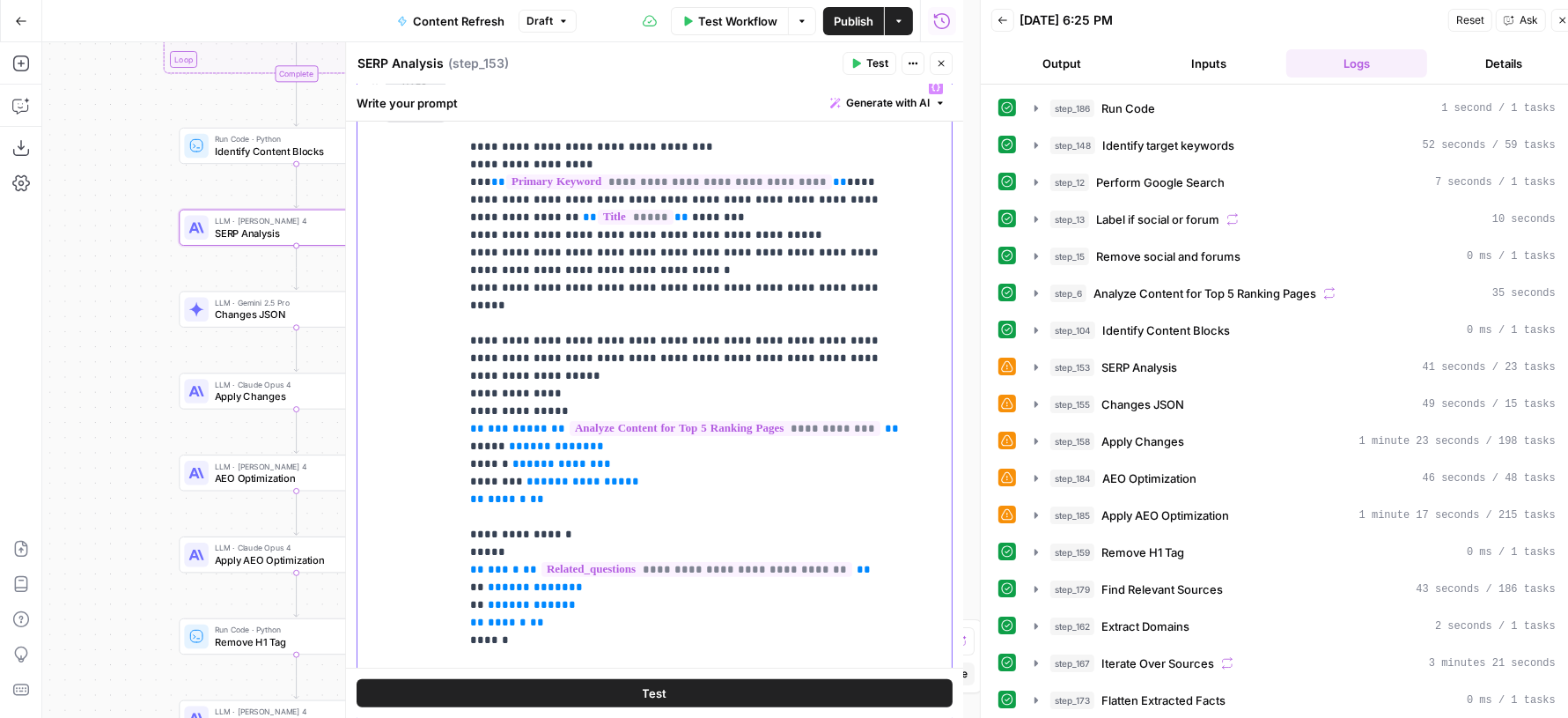
scroll to position [430, 0]
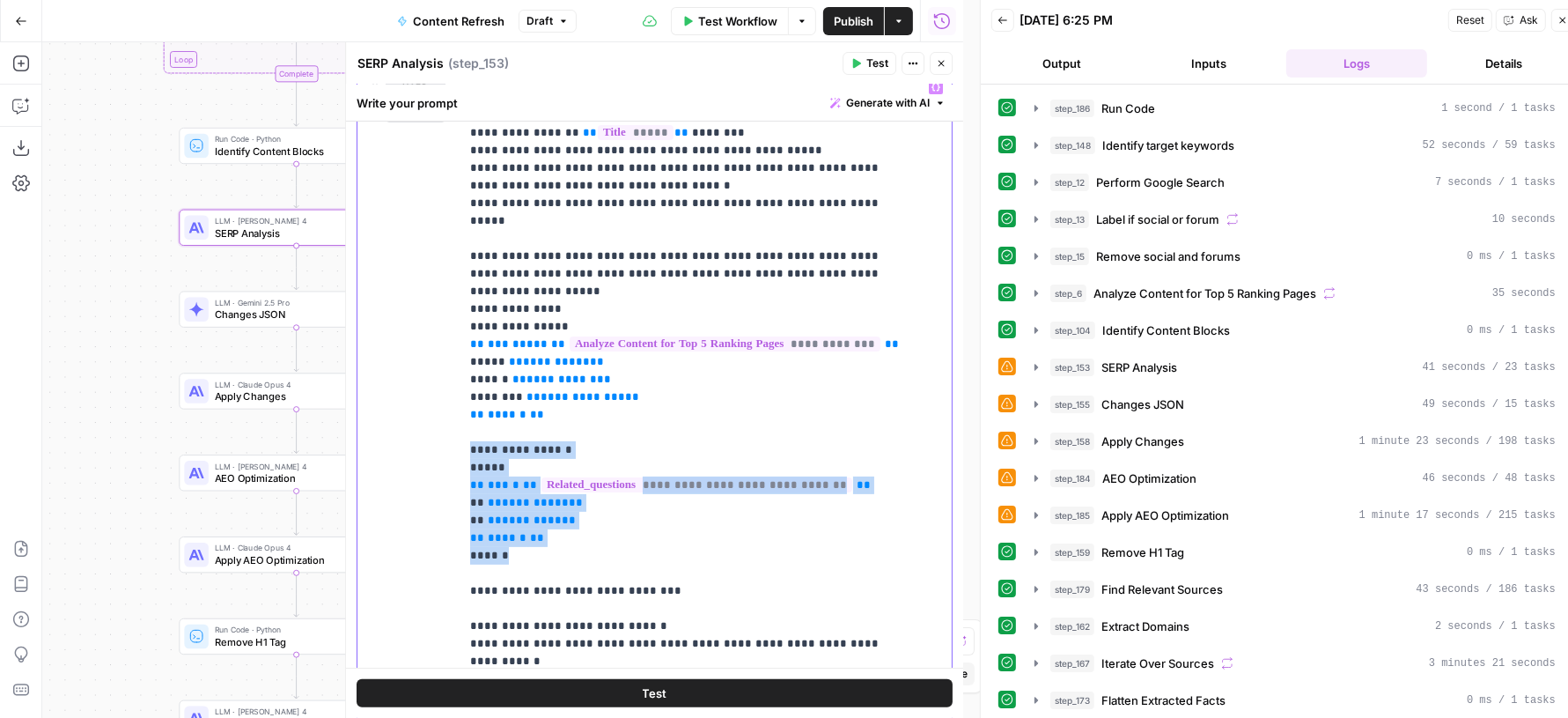
drag, startPoint x: 520, startPoint y: 499, endPoint x: 451, endPoint y: 389, distance: 129.8
click at [451, 388] on div "**********" at bounding box center [654, 451] width 594 height 759
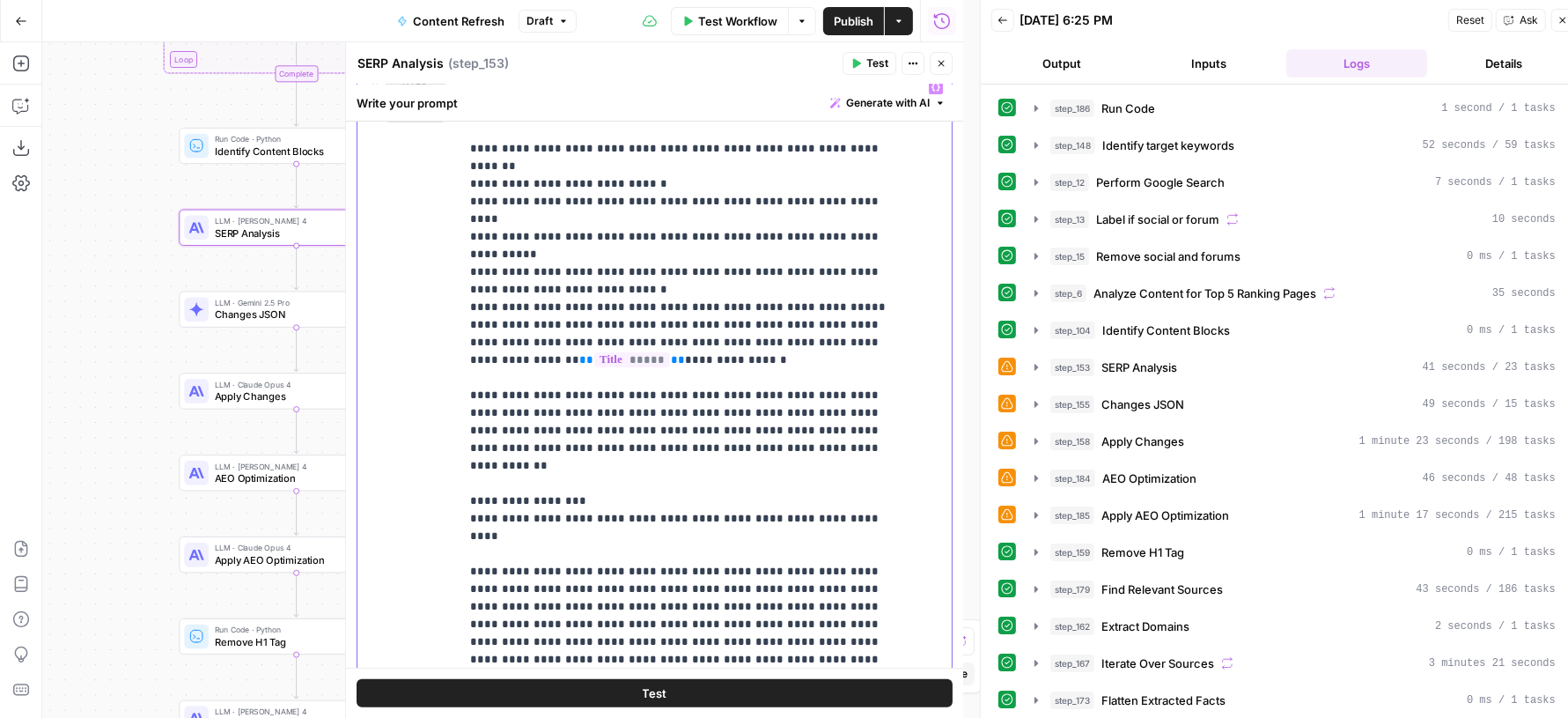
scroll to position [1084, 0]
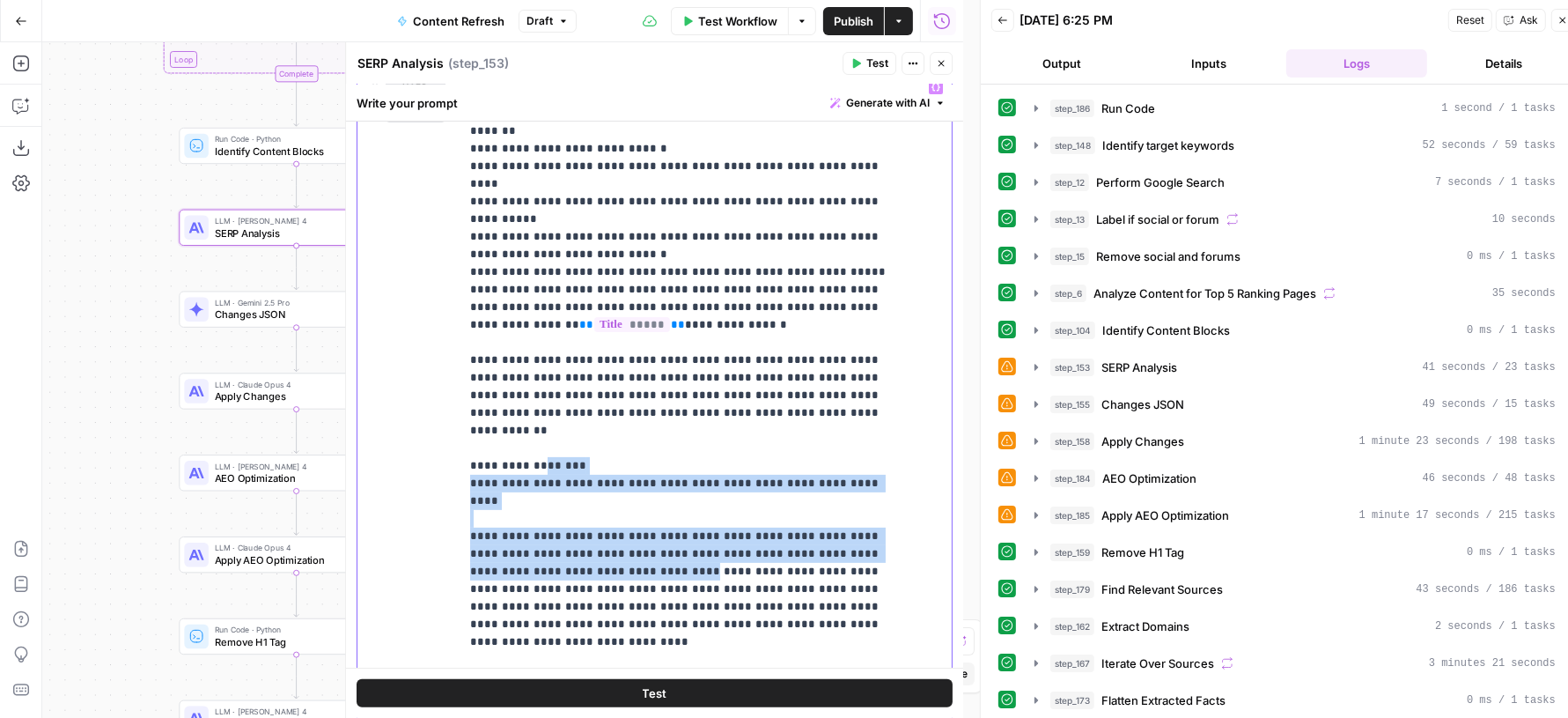
drag, startPoint x: 537, startPoint y: 329, endPoint x: 593, endPoint y: 403, distance: 92.8
click at [593, 403] on p "**********" at bounding box center [690, 272] width 439 height 2554
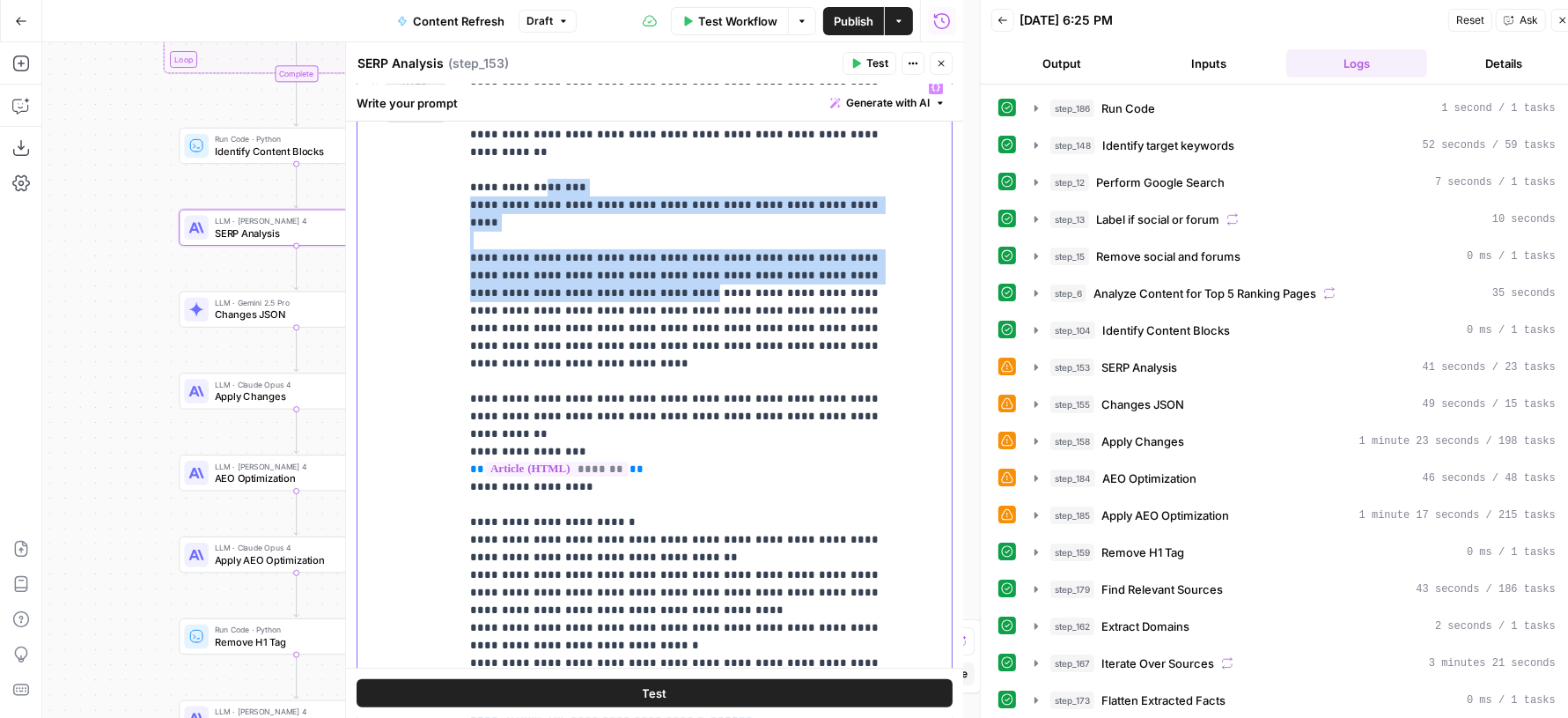
scroll to position [1362, 0]
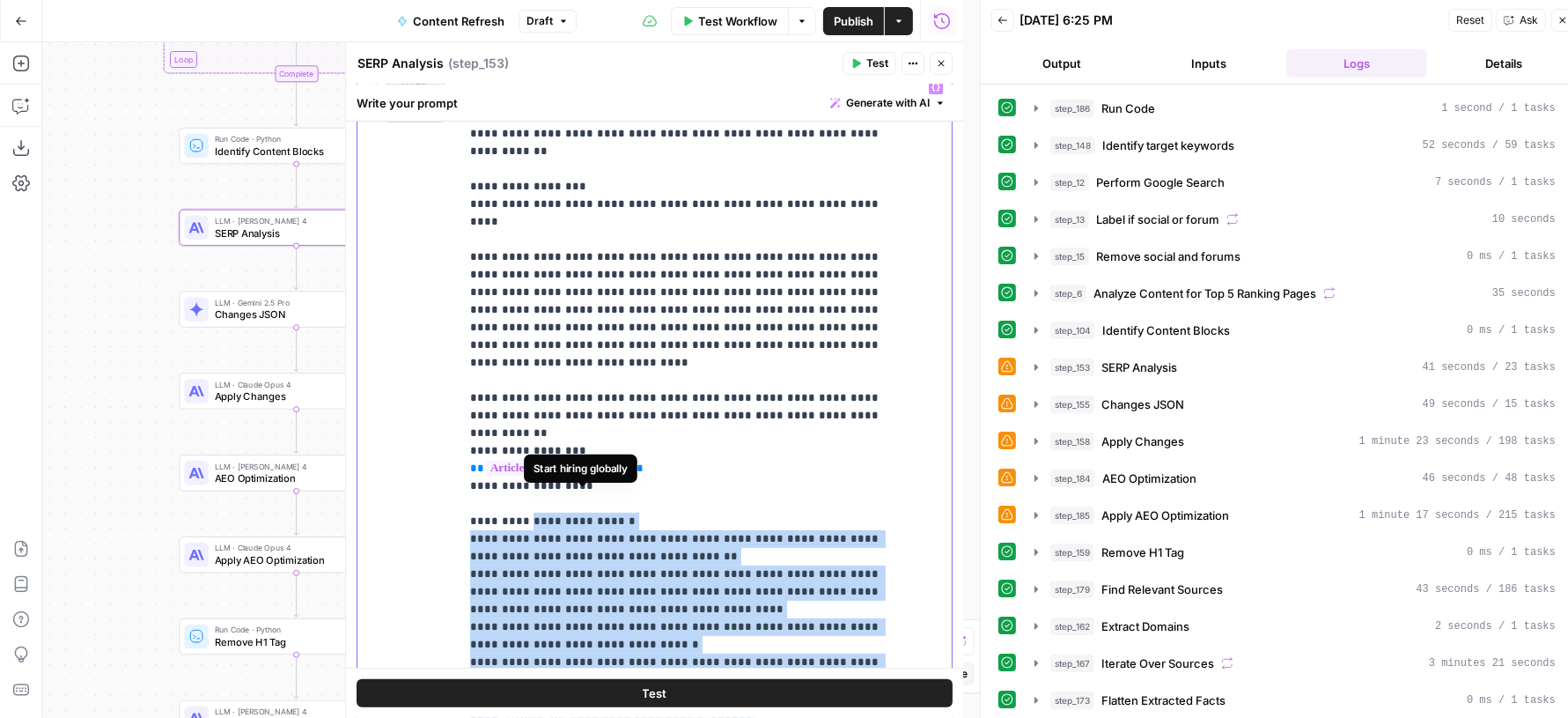
drag, startPoint x: 526, startPoint y: 324, endPoint x: 613, endPoint y: 519, distance: 213.5
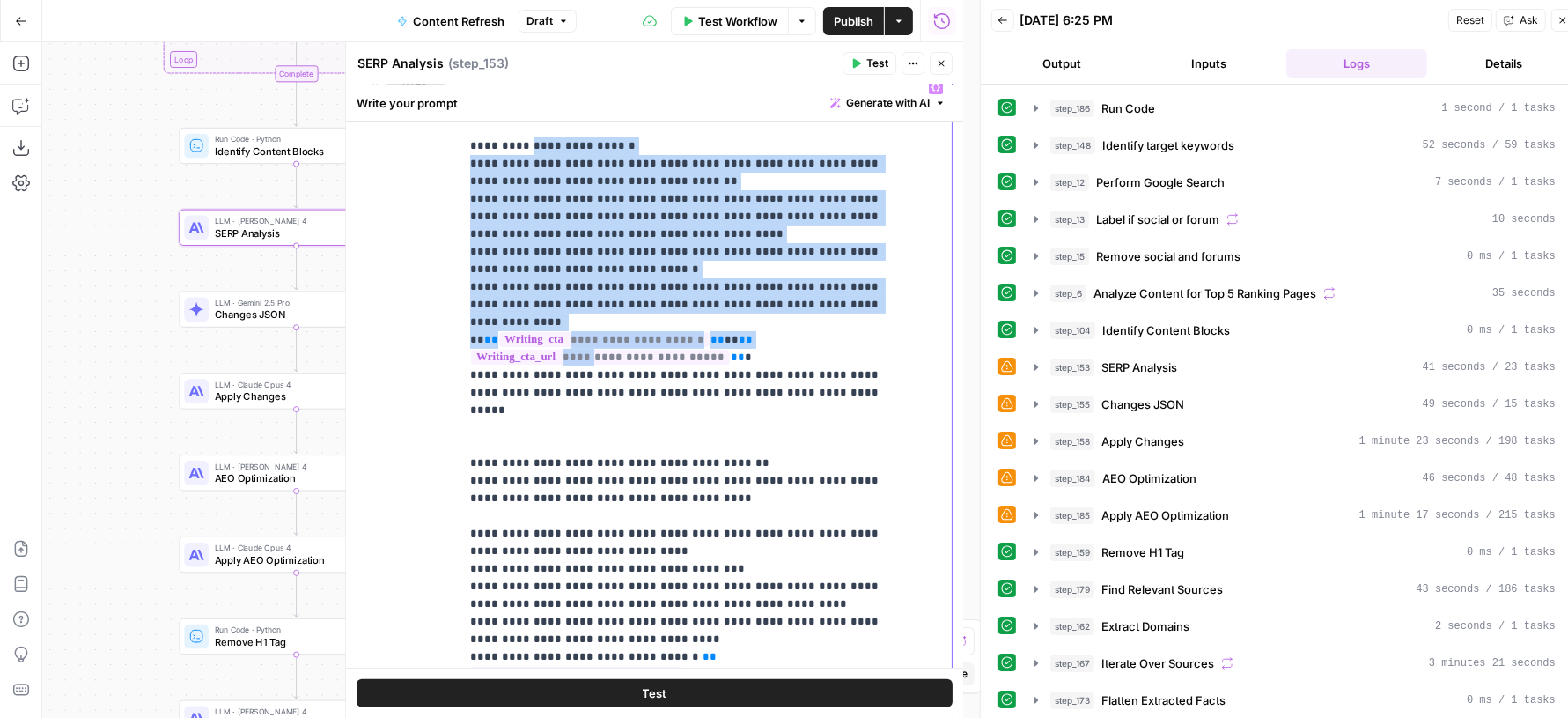
scroll to position [1741, 0]
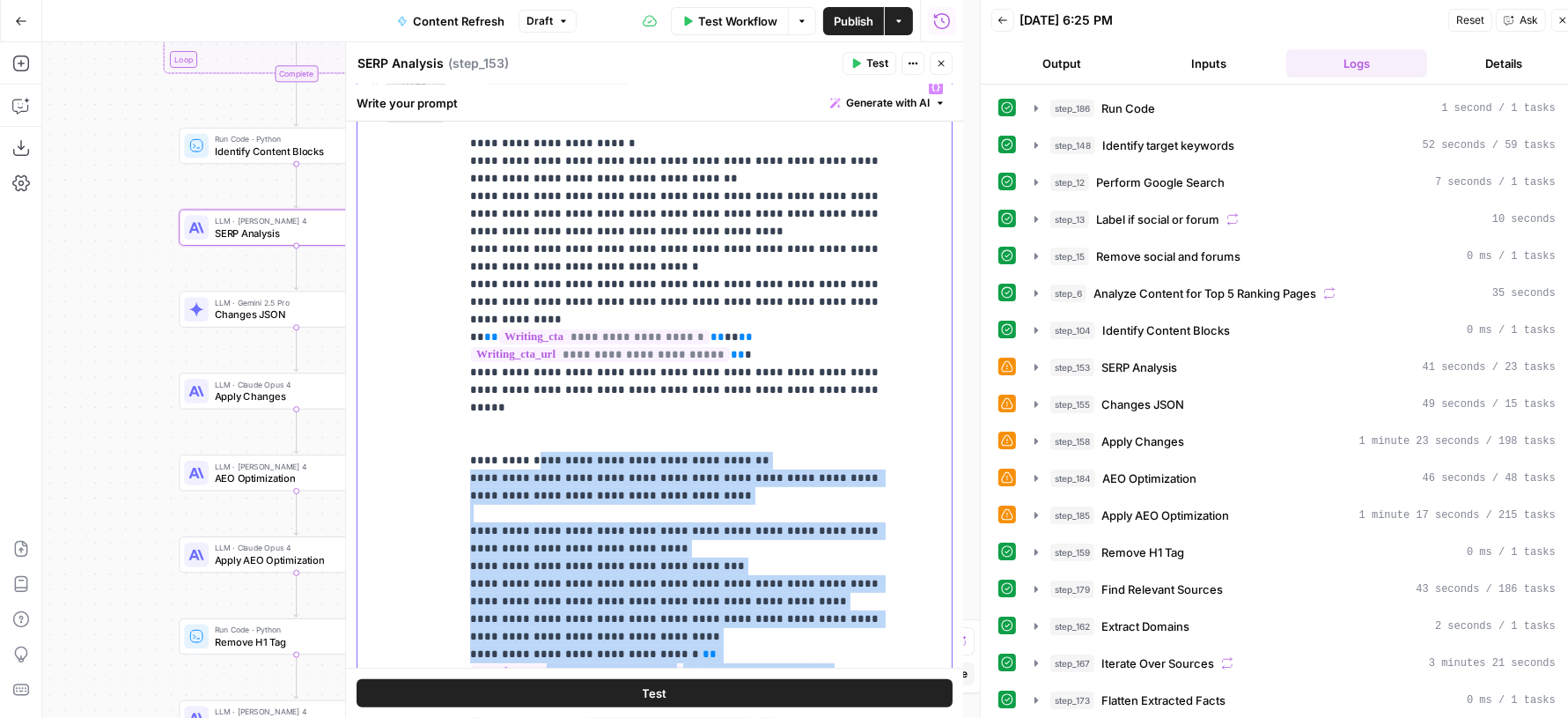
drag, startPoint x: 526, startPoint y: 230, endPoint x: 635, endPoint y: 534, distance: 323.0
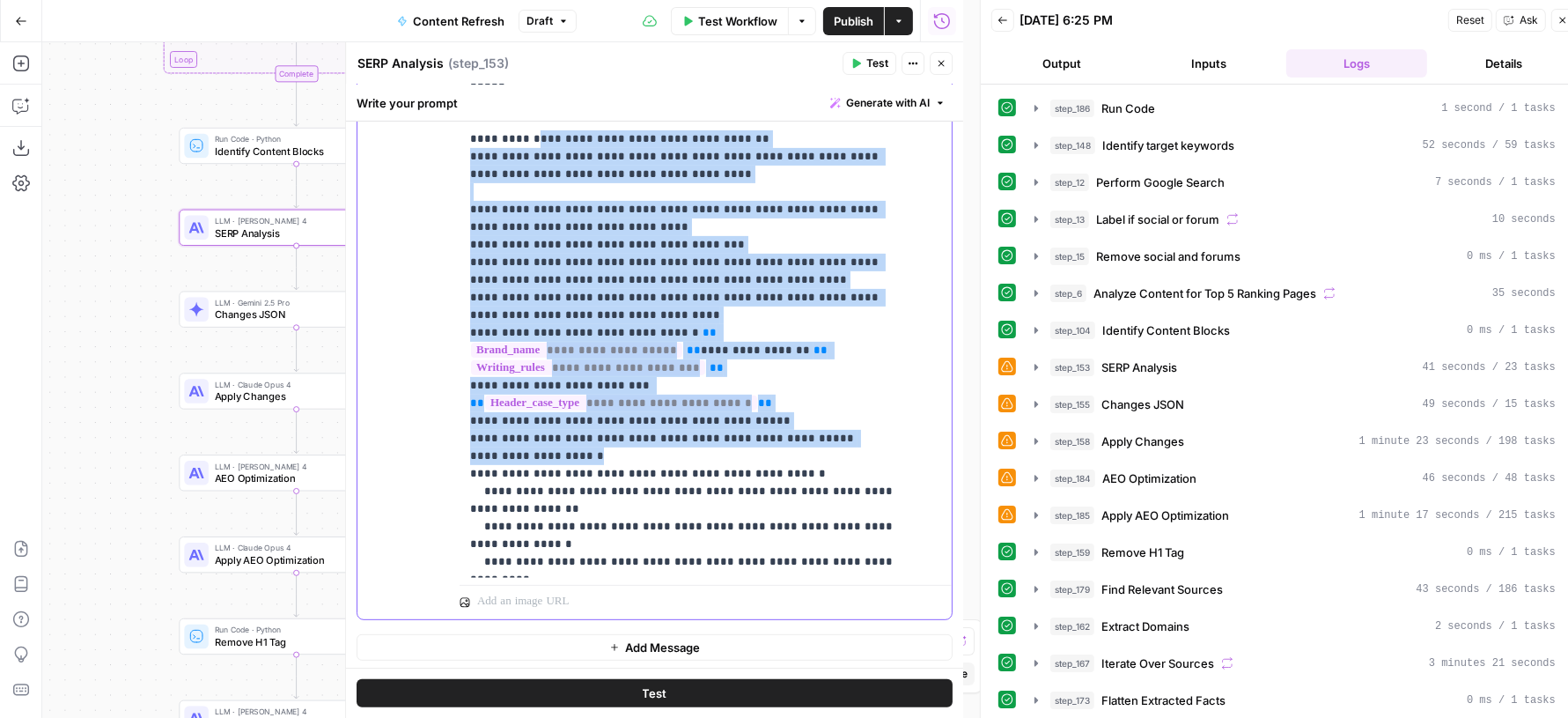
scroll to position [16, 0]
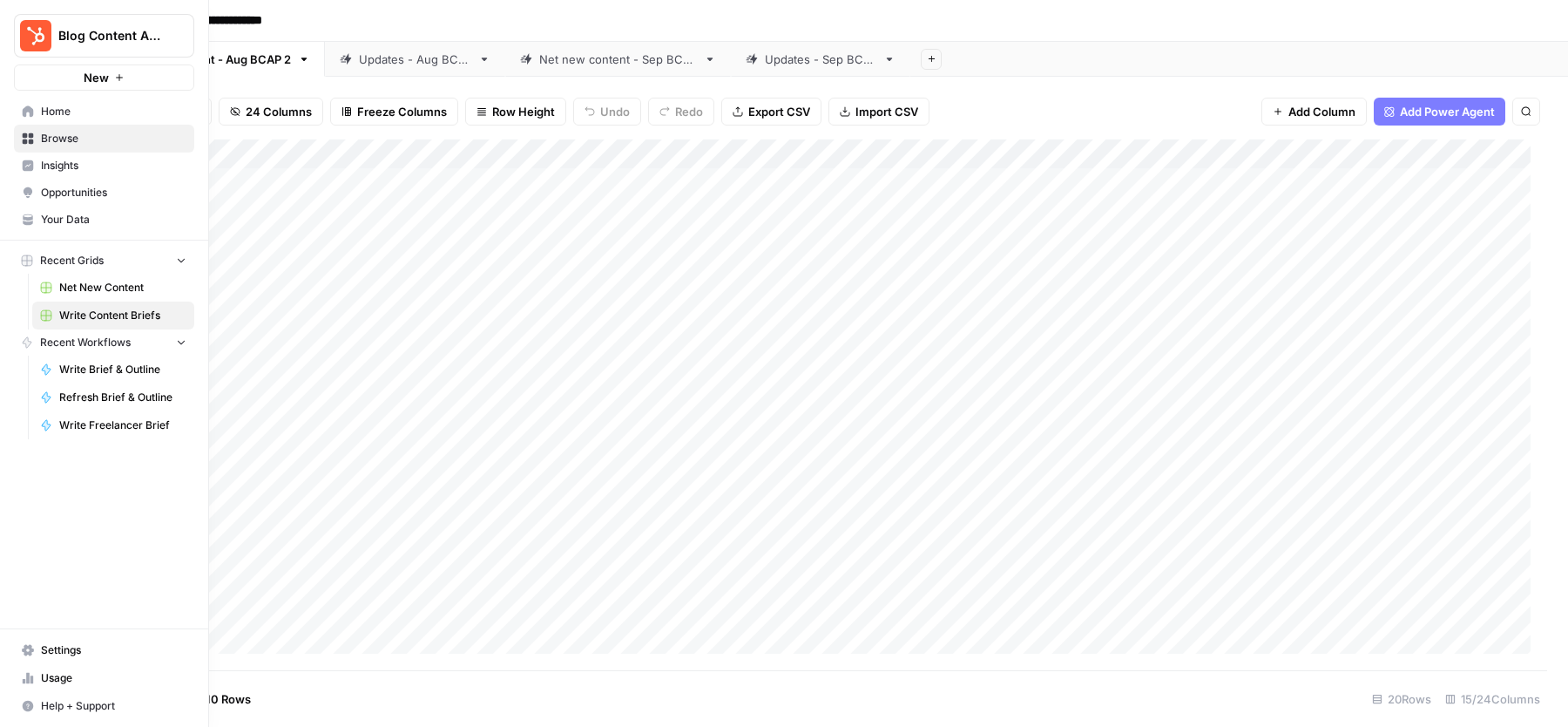
click at [93, 291] on span "Net New Content" at bounding box center [123, 287] width 128 height 16
click at [102, 310] on span "Write Content Briefs" at bounding box center [123, 315] width 128 height 16
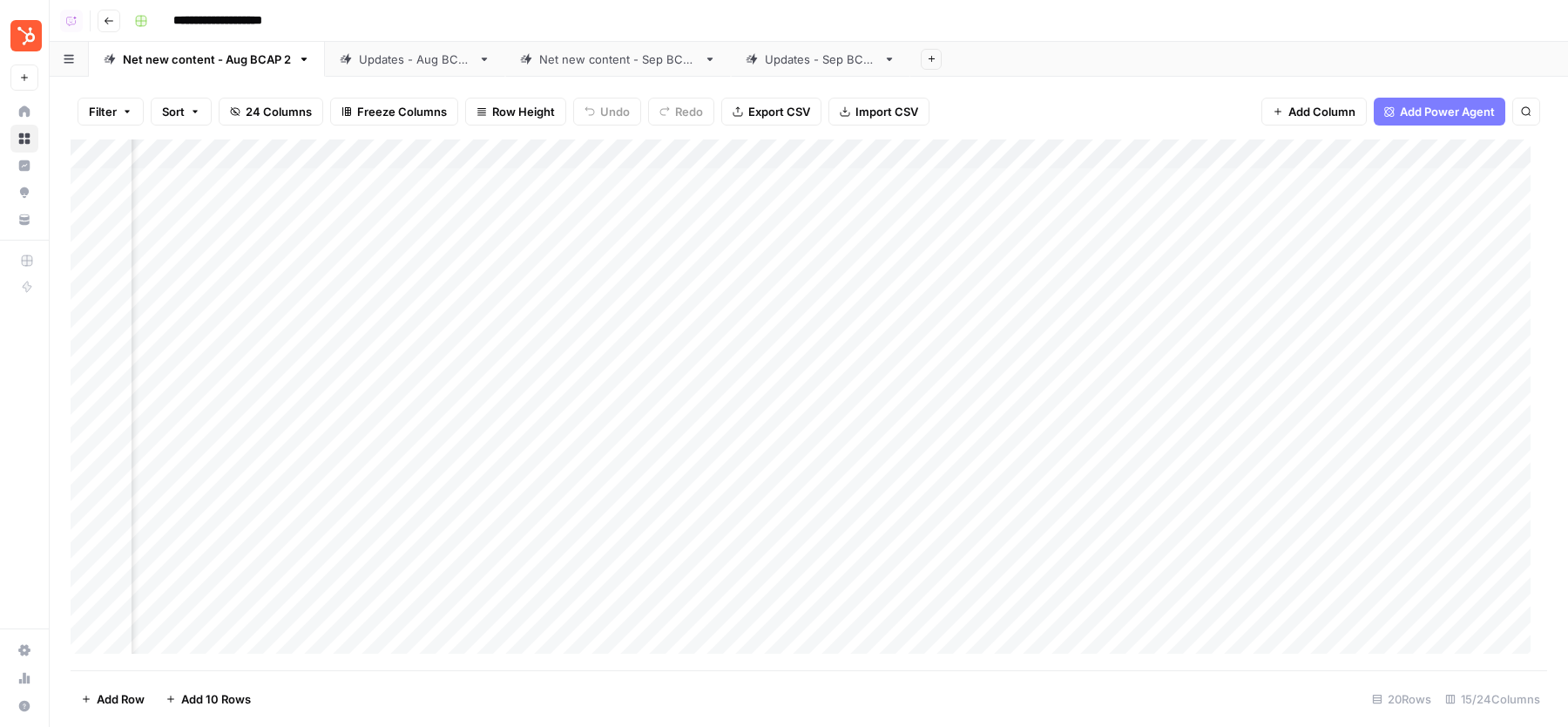
scroll to position [0, 564]
click at [423, 154] on div "Add Column" at bounding box center [808, 405] width 1476 height 531
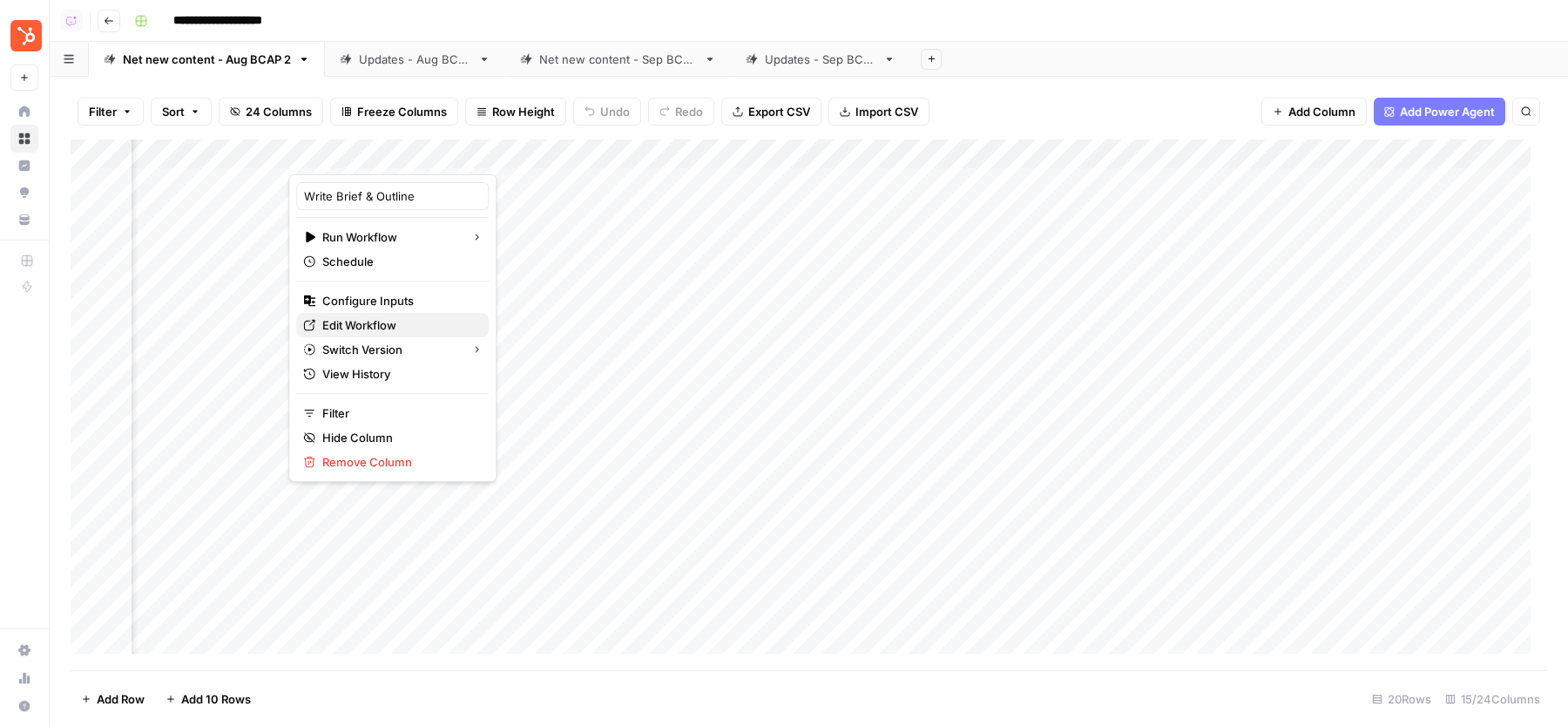
click at [381, 327] on span "Edit Workflow" at bounding box center [398, 325] width 153 height 18
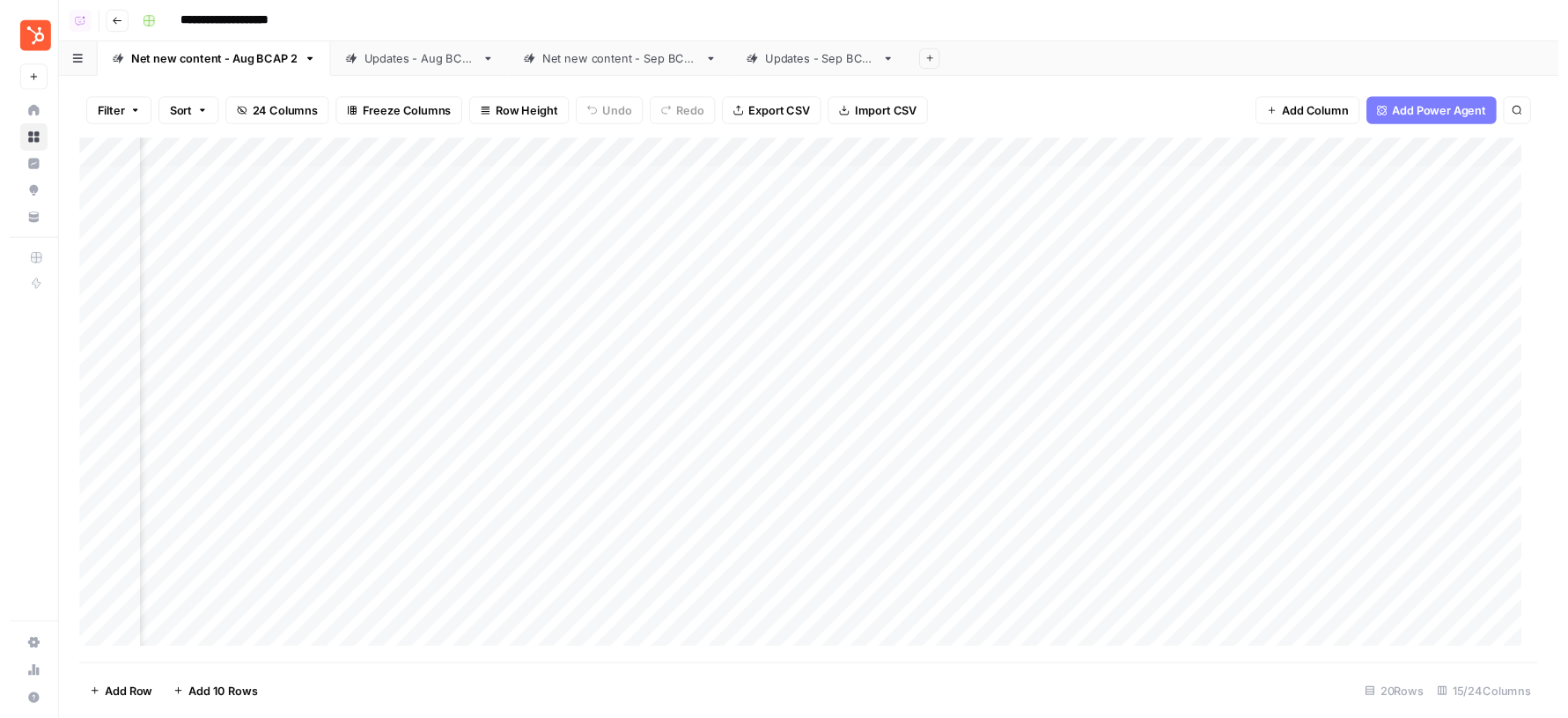
scroll to position [0, 466]
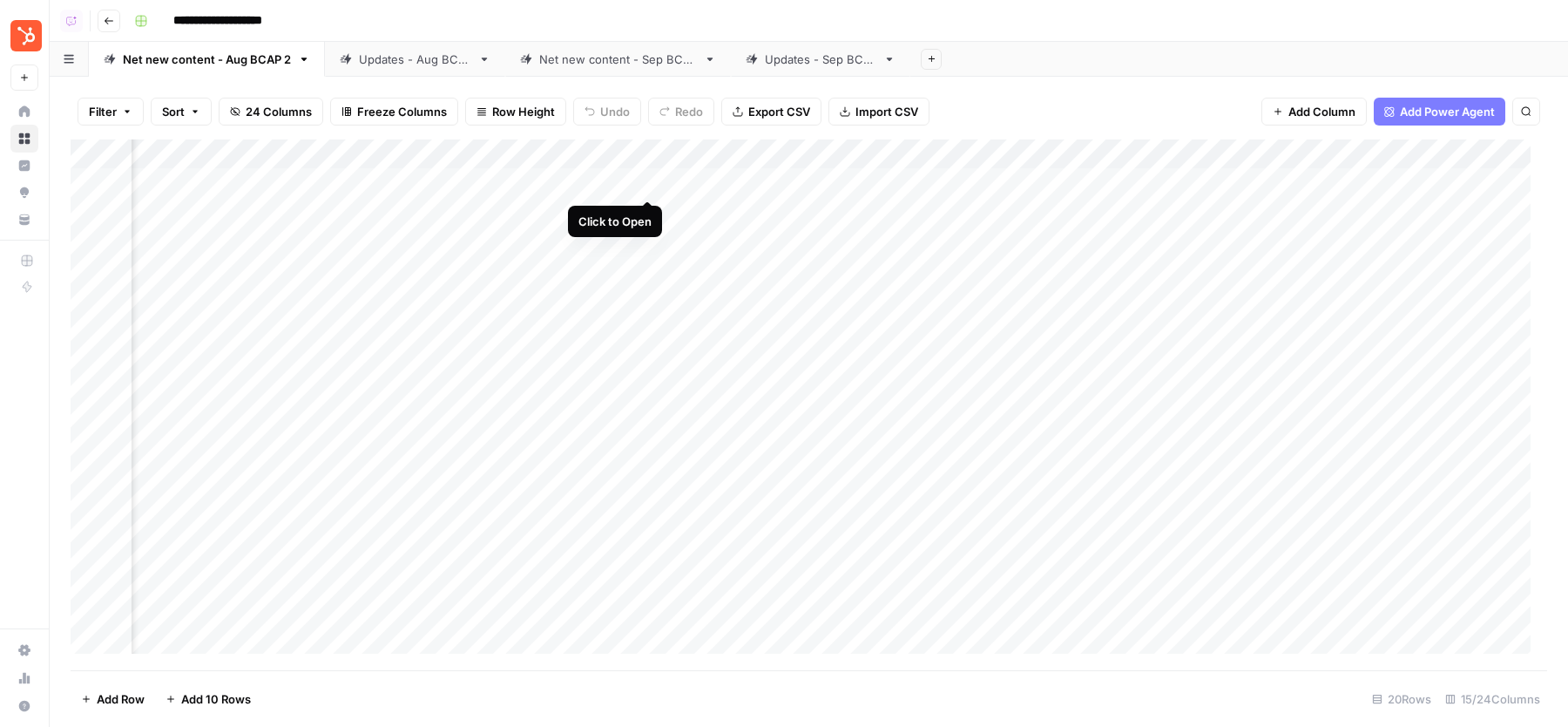
click at [648, 182] on div "Add Column" at bounding box center [808, 405] width 1476 height 531
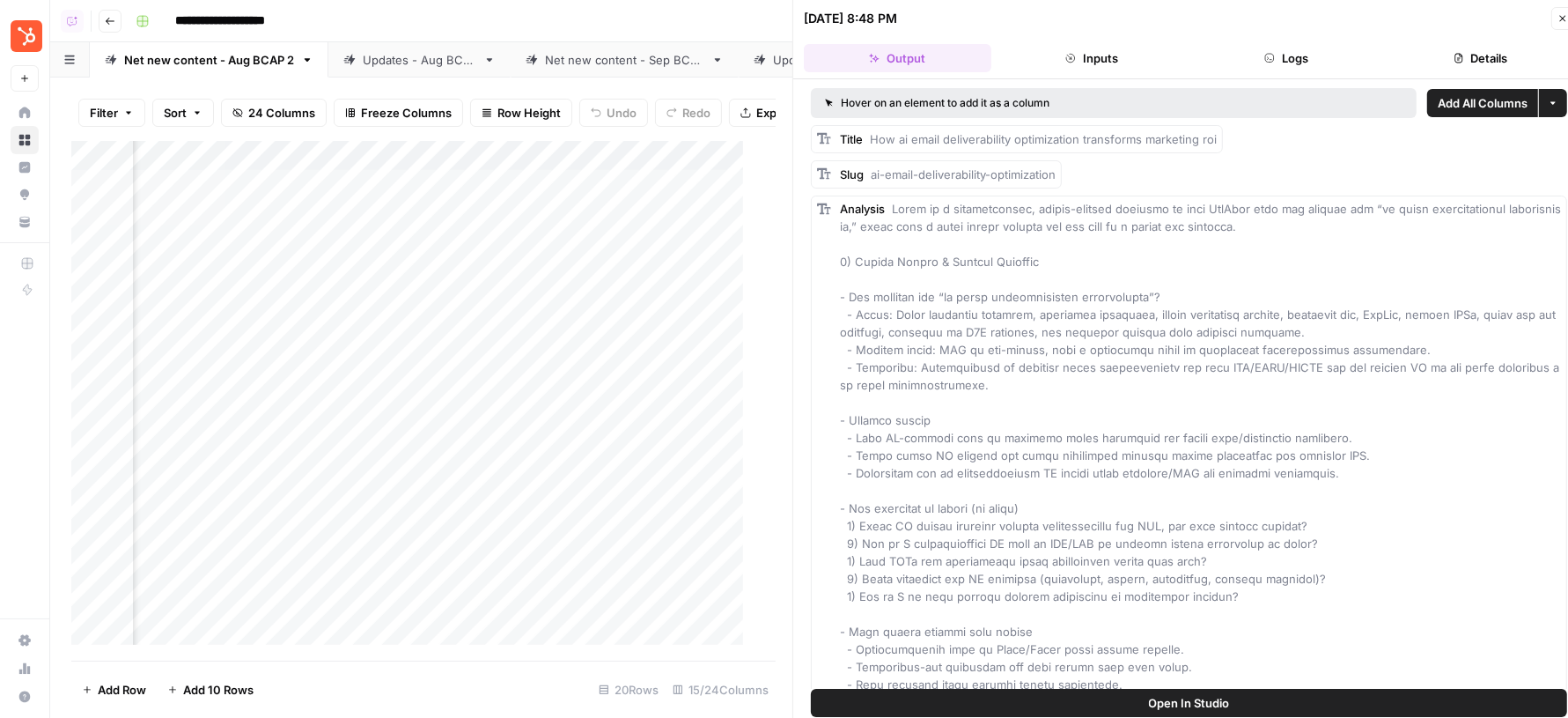
click at [1297, 46] on button "Logs" at bounding box center [1287, 58] width 188 height 28
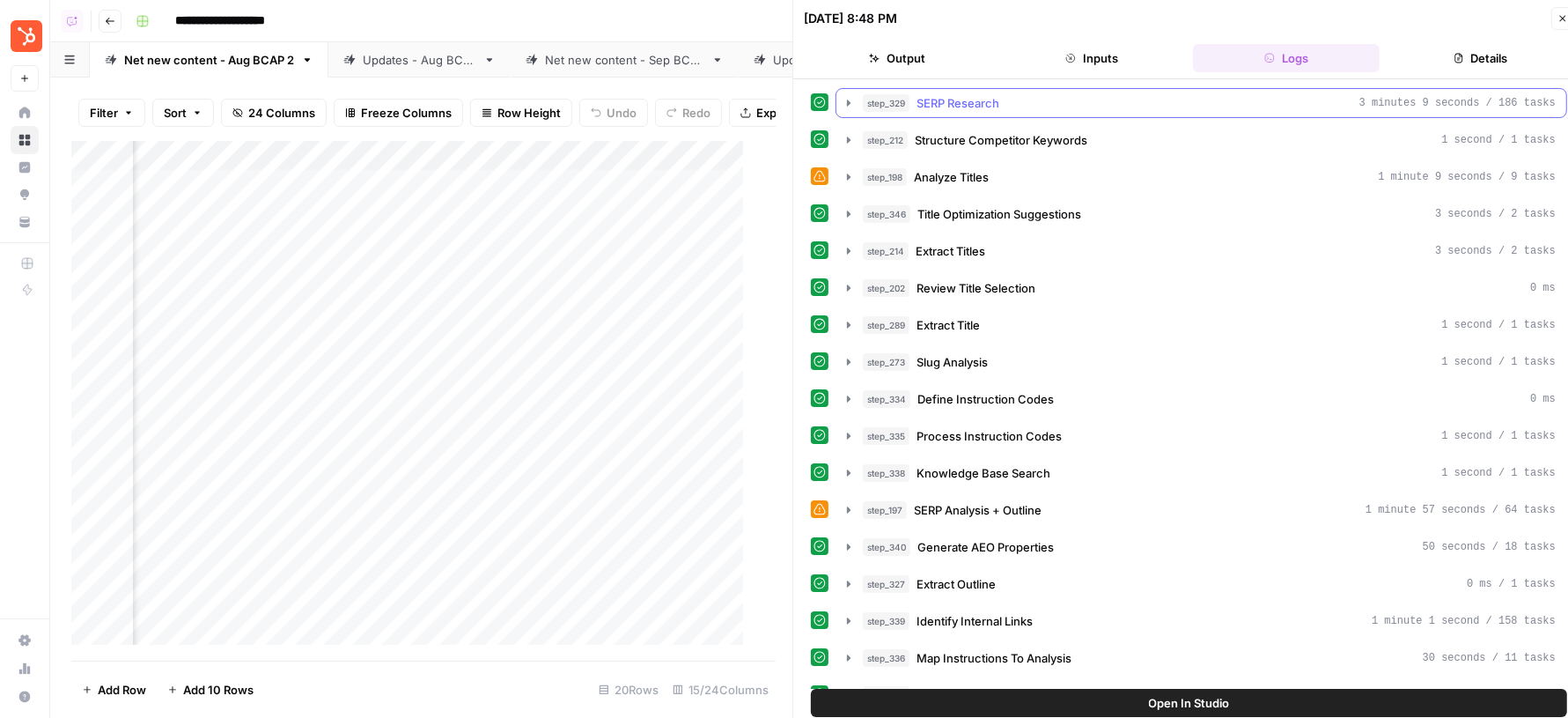
click at [847, 101] on icon "button" at bounding box center [848, 102] width 4 height 7
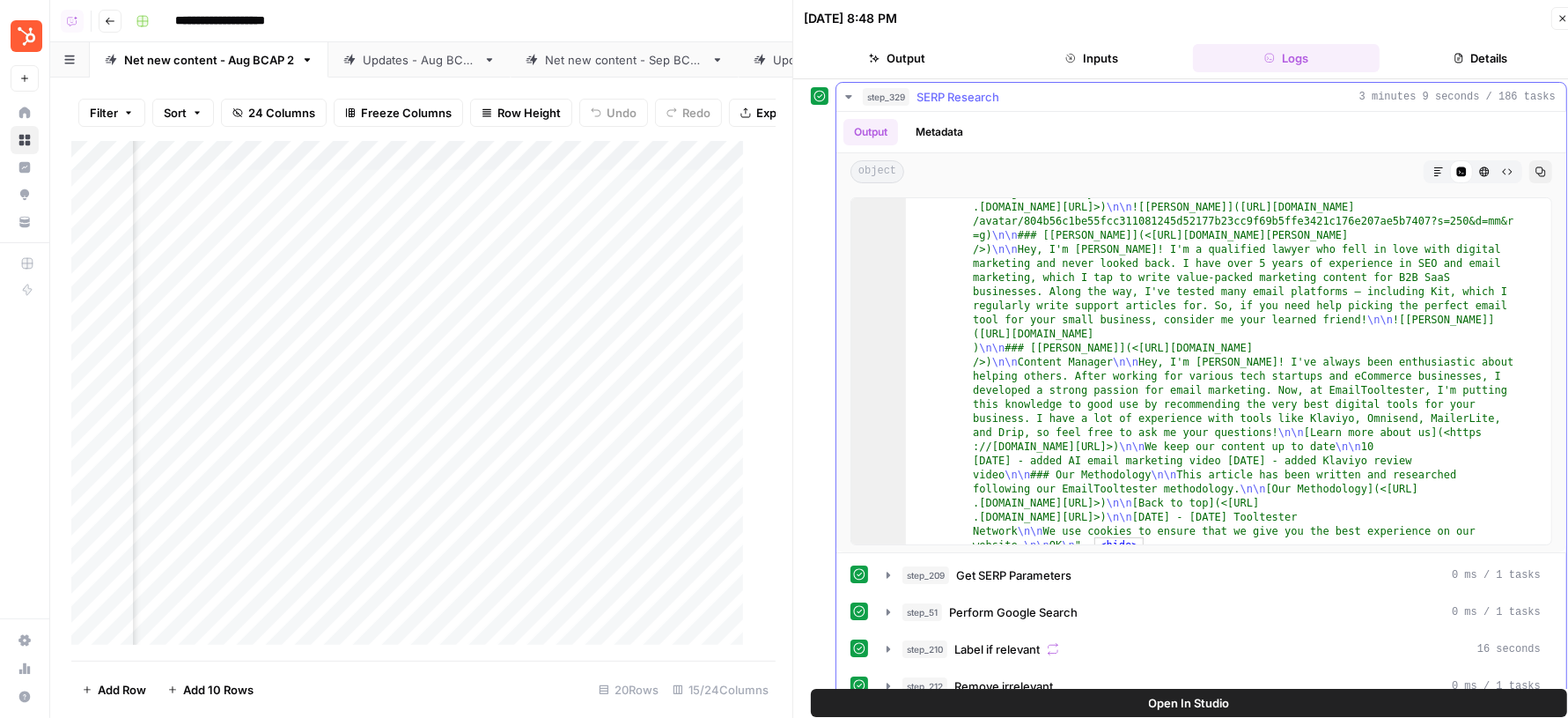
scroll to position [12665, 0]
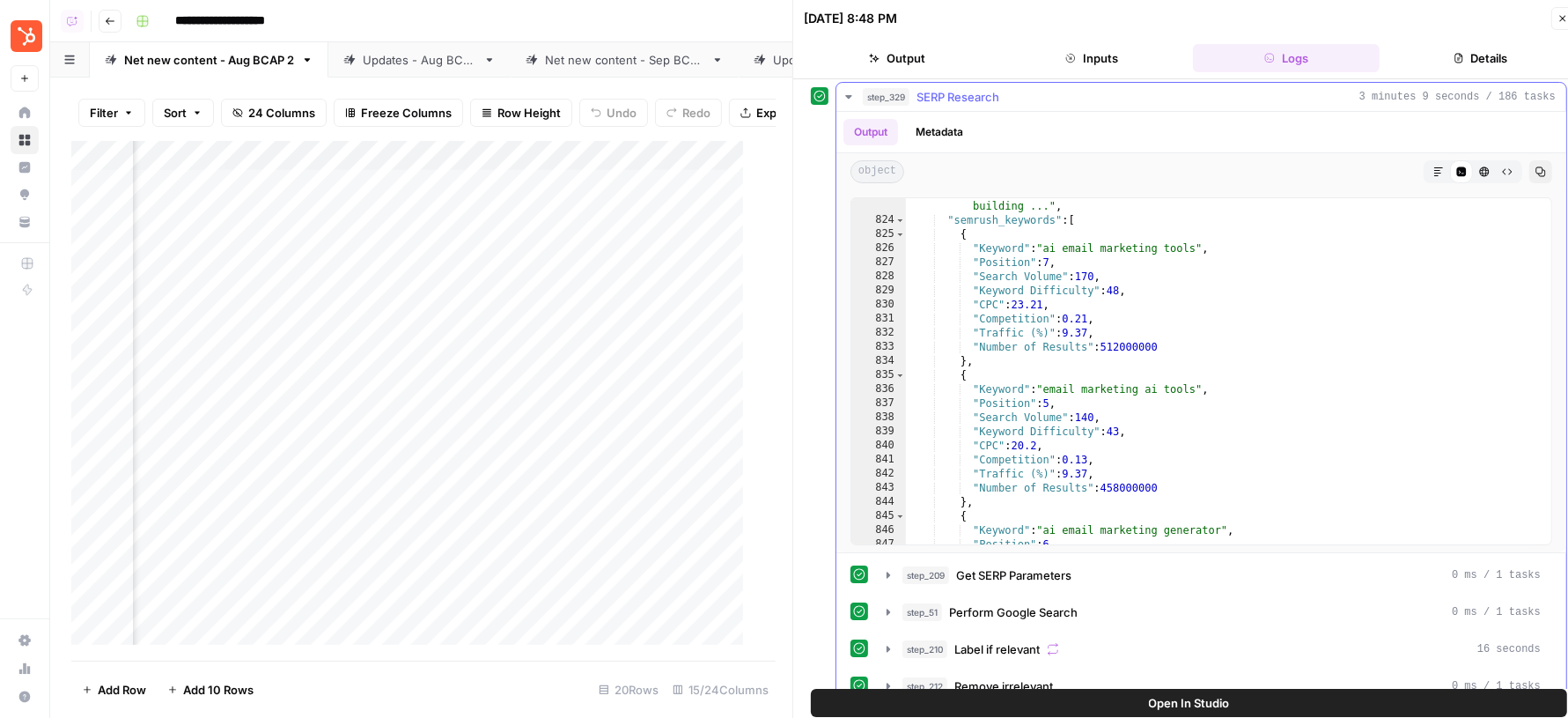
scroll to position [12819, 0]
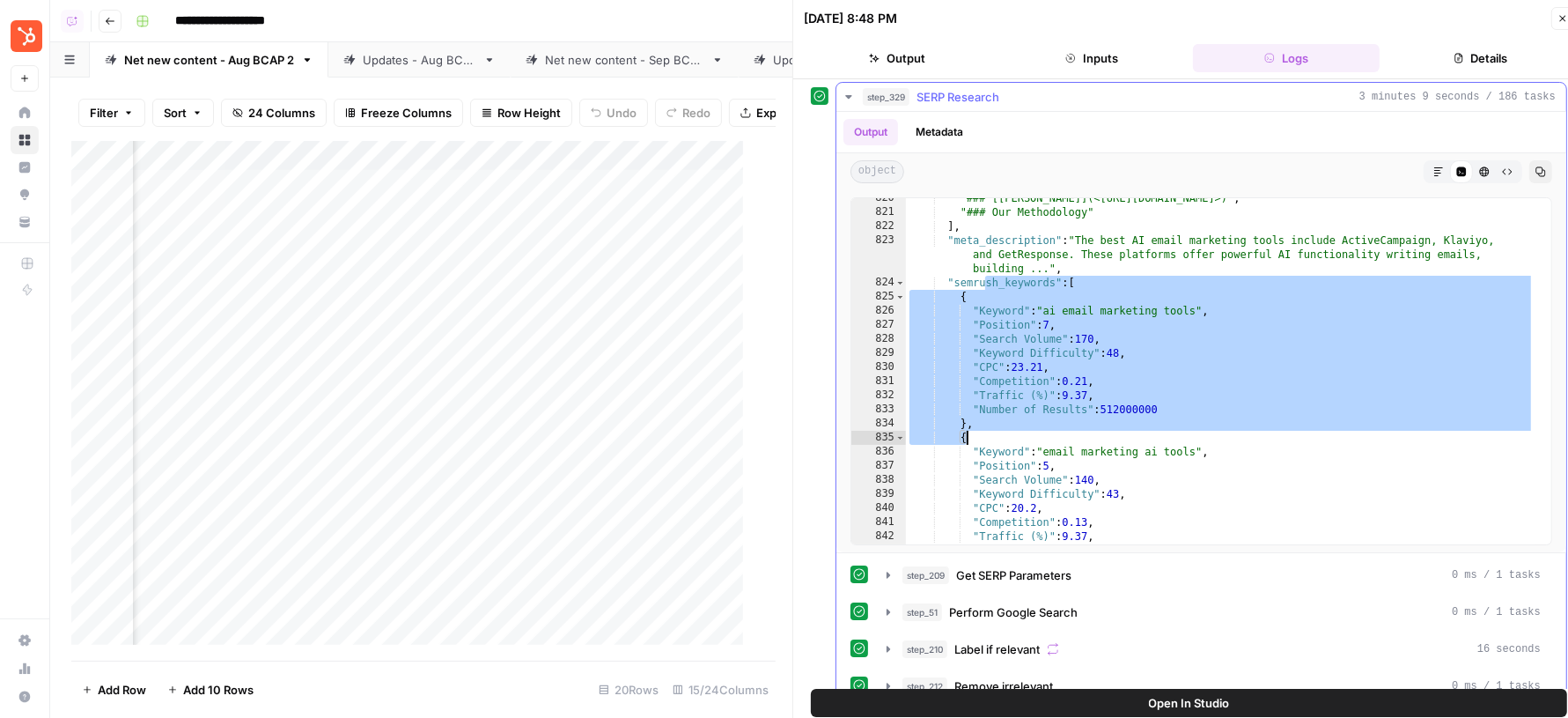
drag, startPoint x: 982, startPoint y: 281, endPoint x: 1042, endPoint y: 444, distance: 173.7
click at [1043, 445] on div ""### [[PERSON_NAME]](<[URL][DOMAIN_NAME]>)" , "### Our Methodology" ] , "meta_d…" at bounding box center [1219, 378] width 629 height 375
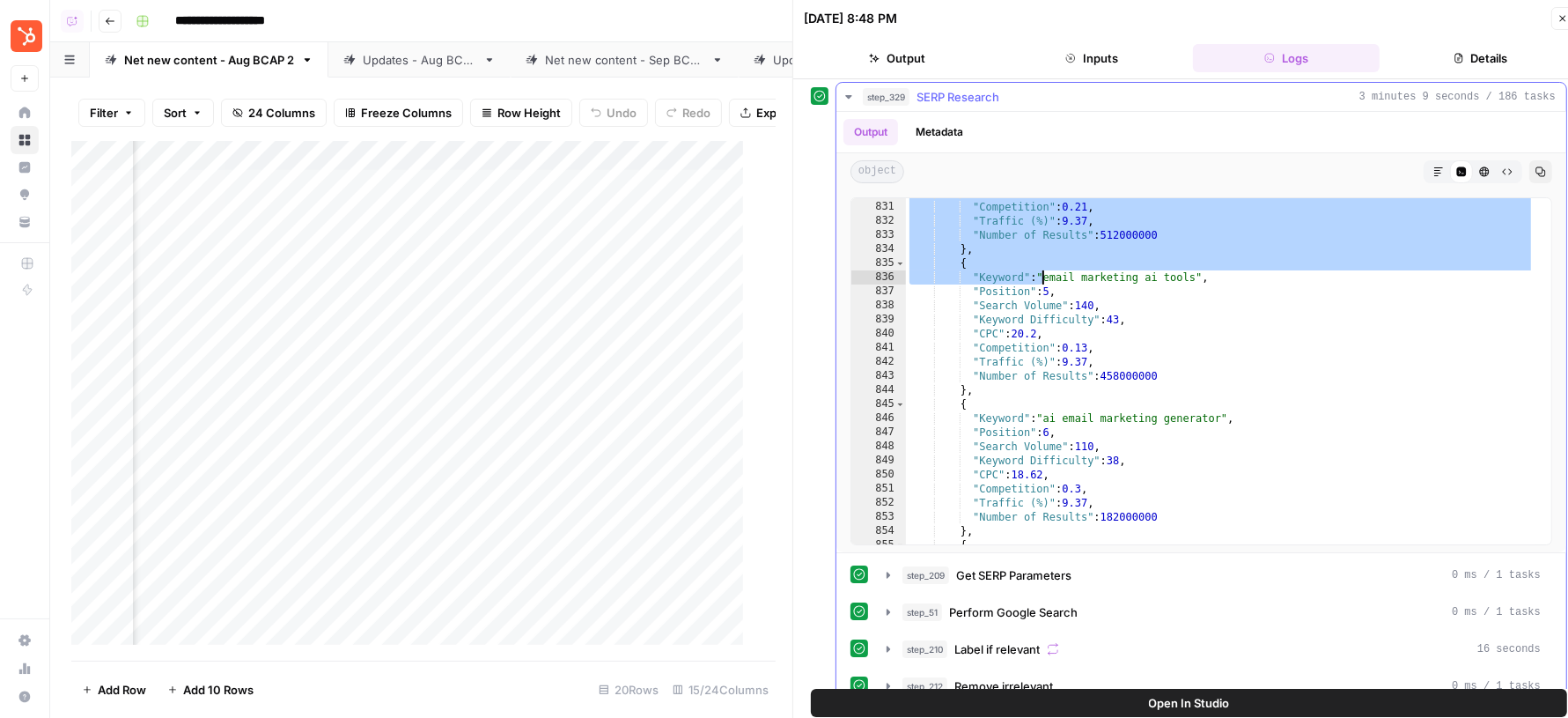
scroll to position [12890, 0]
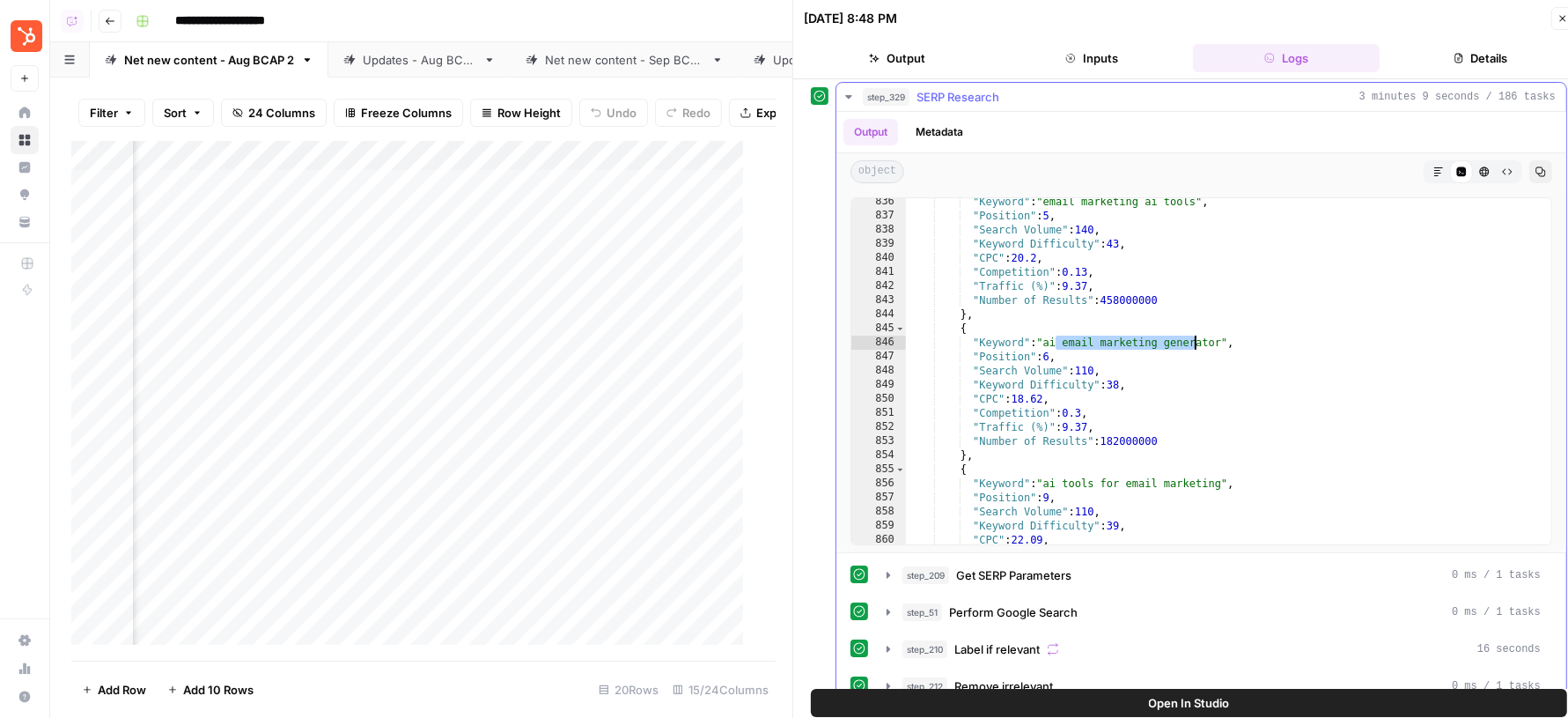
drag, startPoint x: 1052, startPoint y: 343, endPoint x: 1239, endPoint y: 343, distance: 187.0
click at [1239, 343] on div ""Keyword" : "email marketing ai tools" , "Position" : 5 , "Search Volume" : 140…" at bounding box center [1219, 381] width 629 height 375
click at [1192, 344] on div ""Keyword" : "email marketing ai tools" , "Position" : 5 , "Search Volume" : 140…" at bounding box center [1219, 381] width 629 height 375
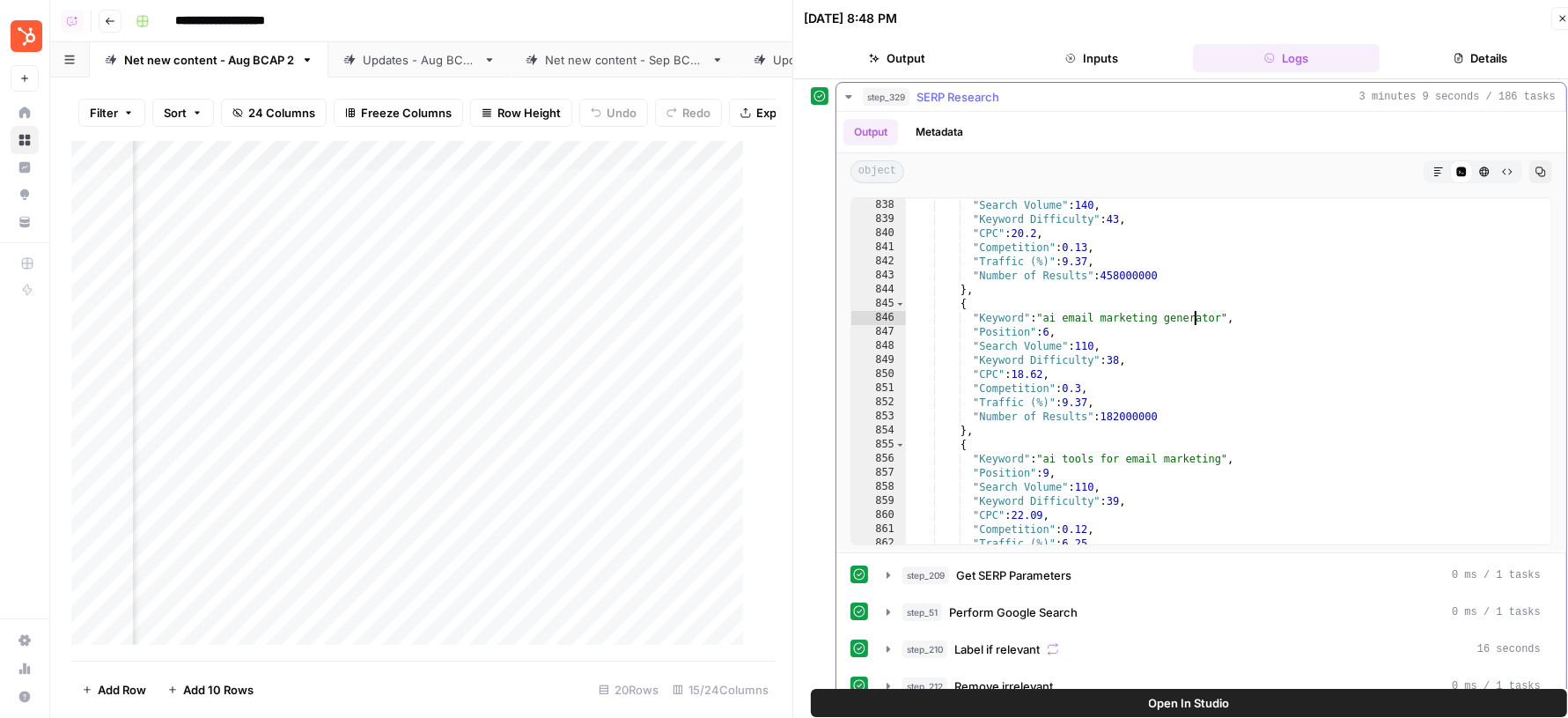
scroll to position [12946, 0]
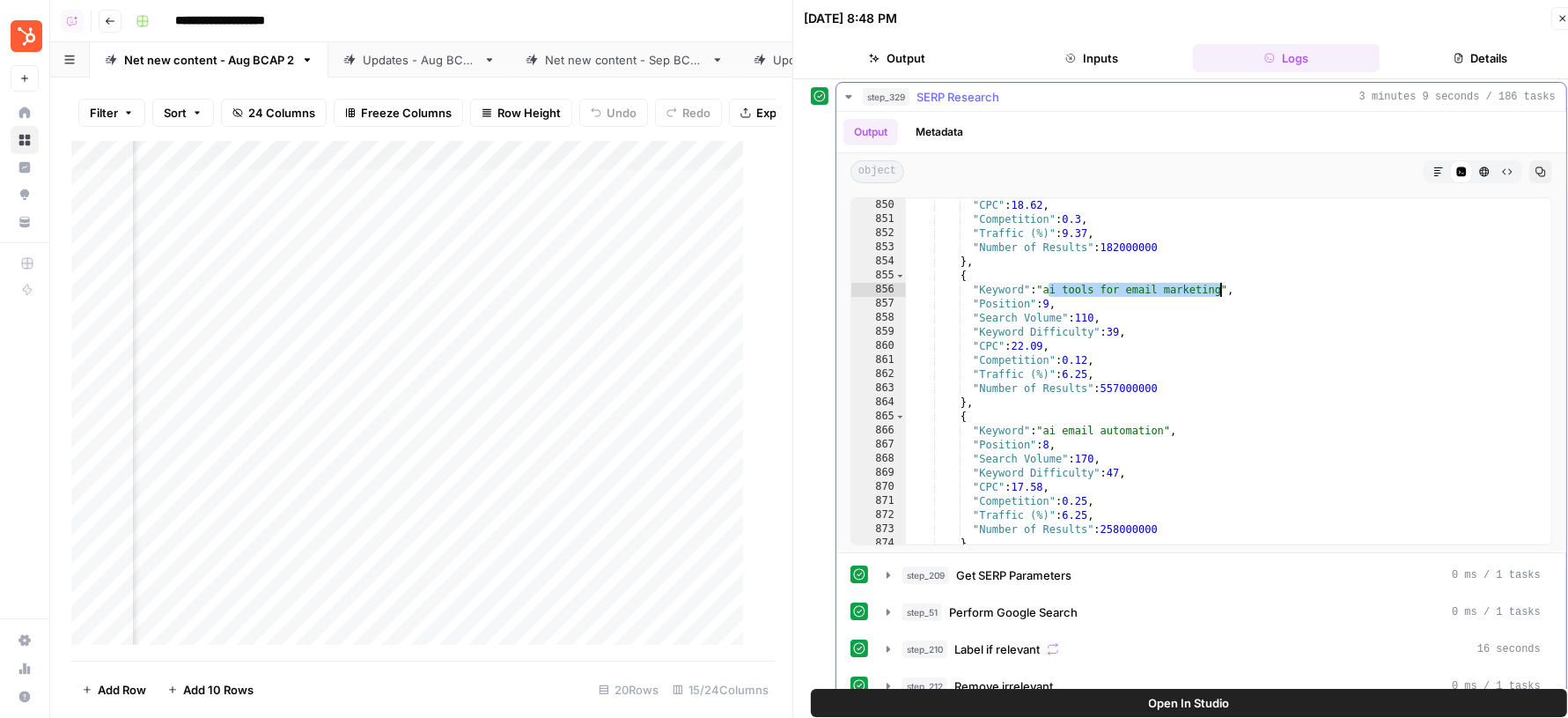
drag, startPoint x: 1048, startPoint y: 287, endPoint x: 1220, endPoint y: 287, distance: 172.0
click at [1220, 287] on div ""Keyword Difficulty" : 38 , "CPC" : 18.62 , "Competition" : 0.3 , "Traffic (%)"…" at bounding box center [1219, 371] width 629 height 375
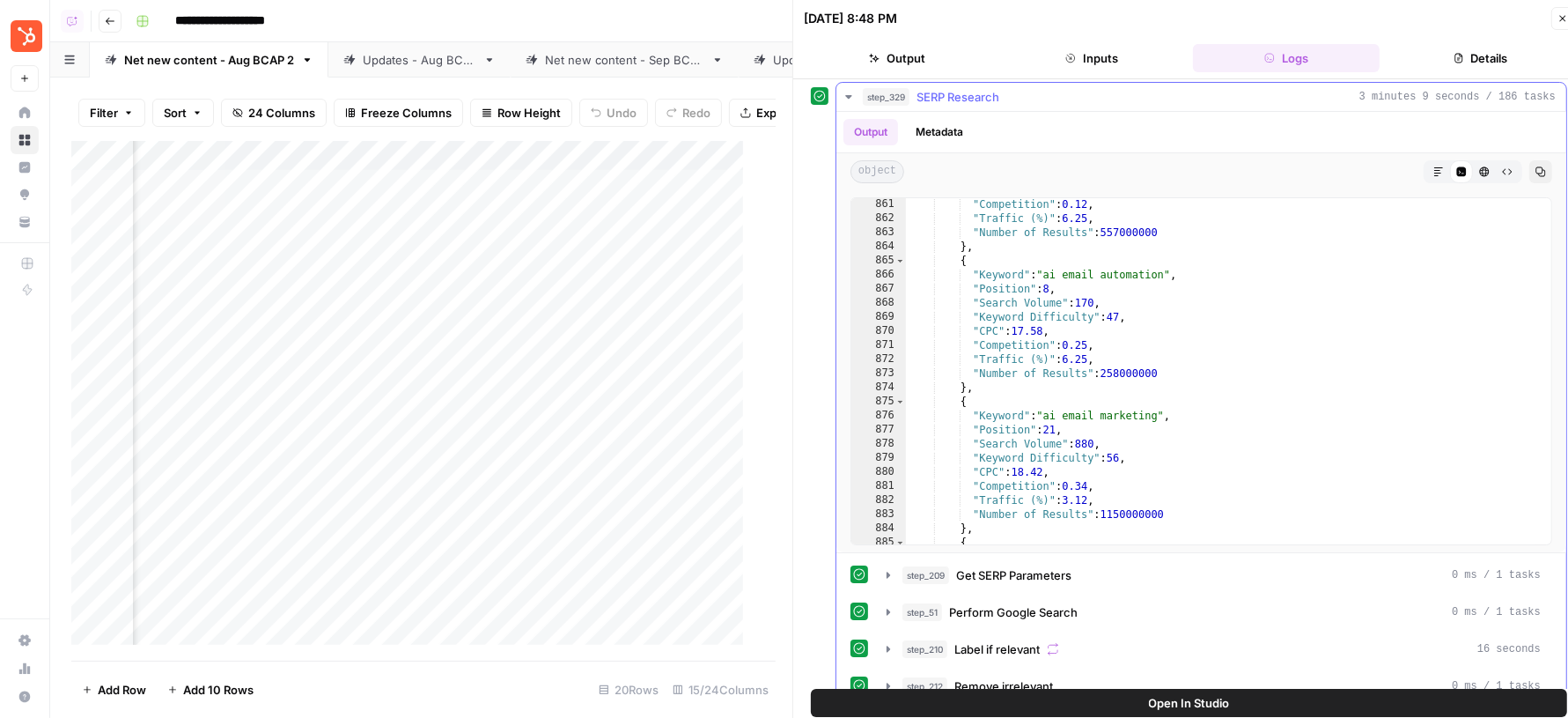
scroll to position [13003, 0]
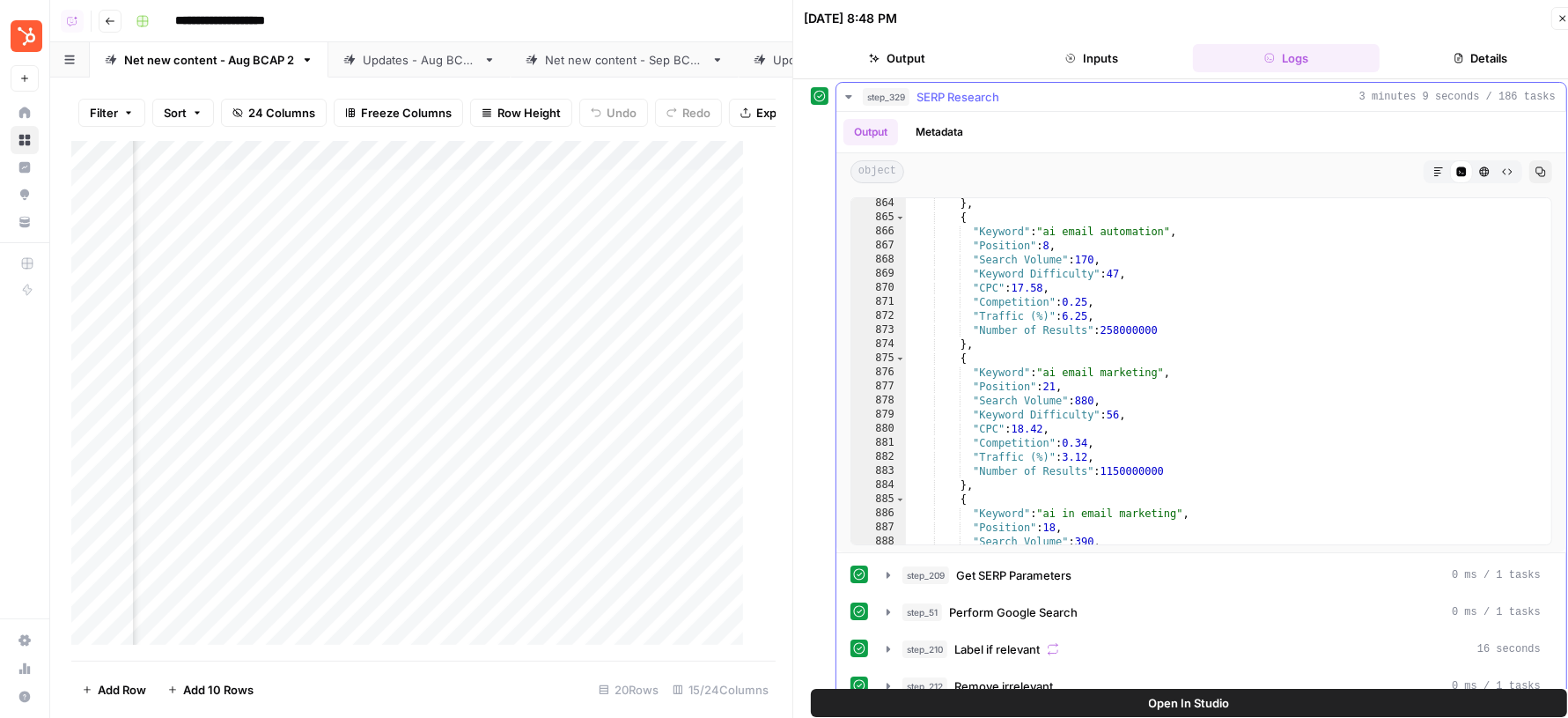
click at [1133, 404] on div "} , { "Keyword" : "ai email automation" , "Position" : 8 , "Search Volume" : 17…" at bounding box center [1219, 383] width 629 height 375
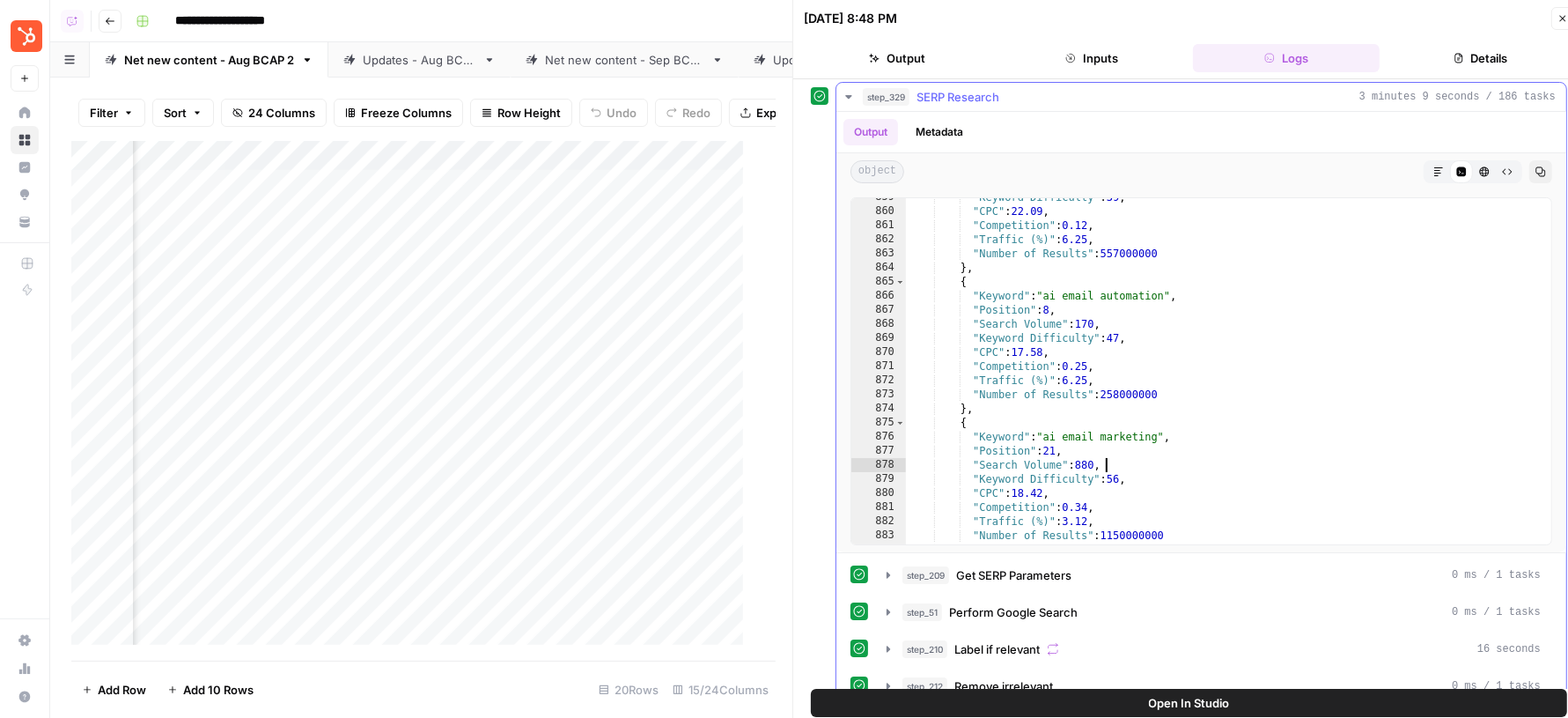
scroll to position [12978, 0]
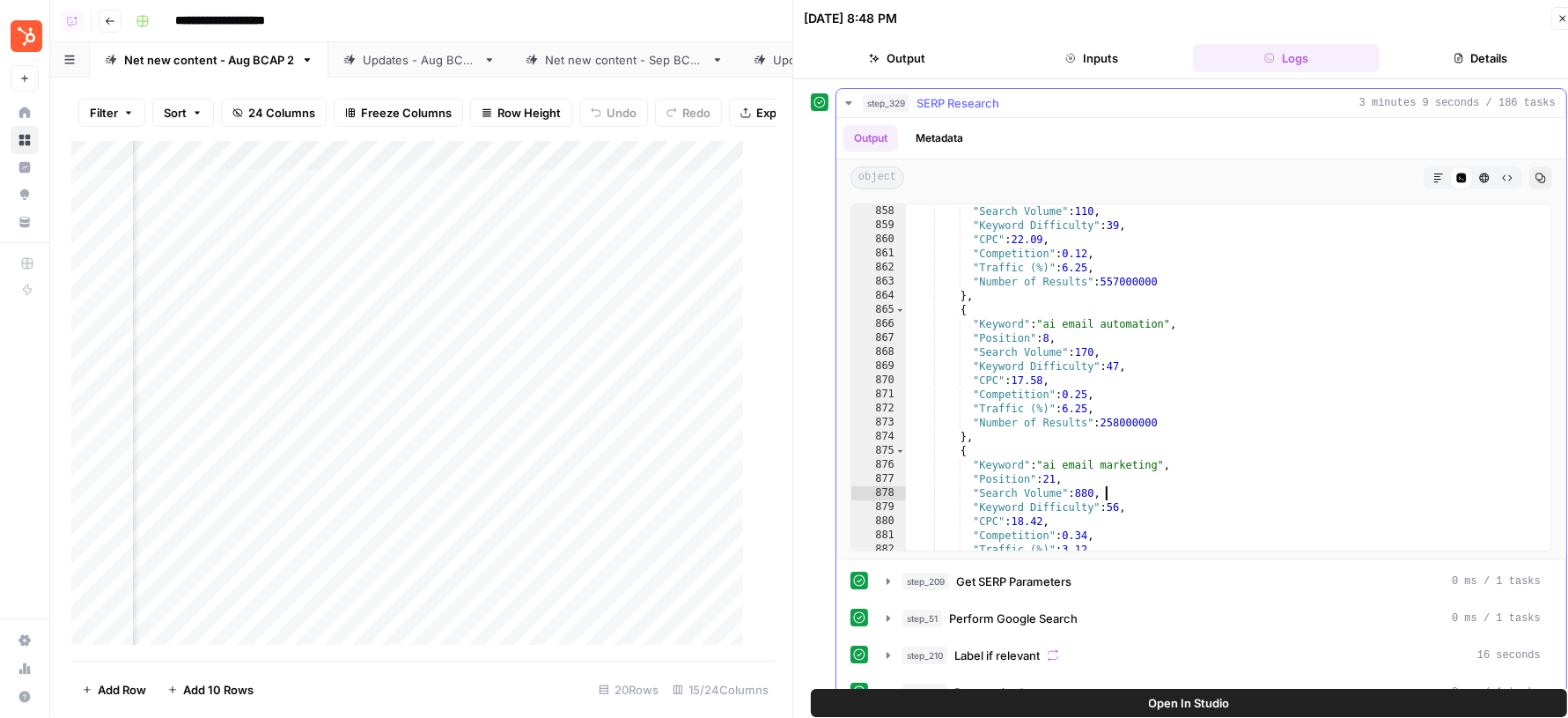
click at [1091, 373] on div ""Position" : 9 , "Search Volume" : 110 , "Keyword Difficulty" : 39 , "CPC" : 22…" at bounding box center [1219, 377] width 629 height 375
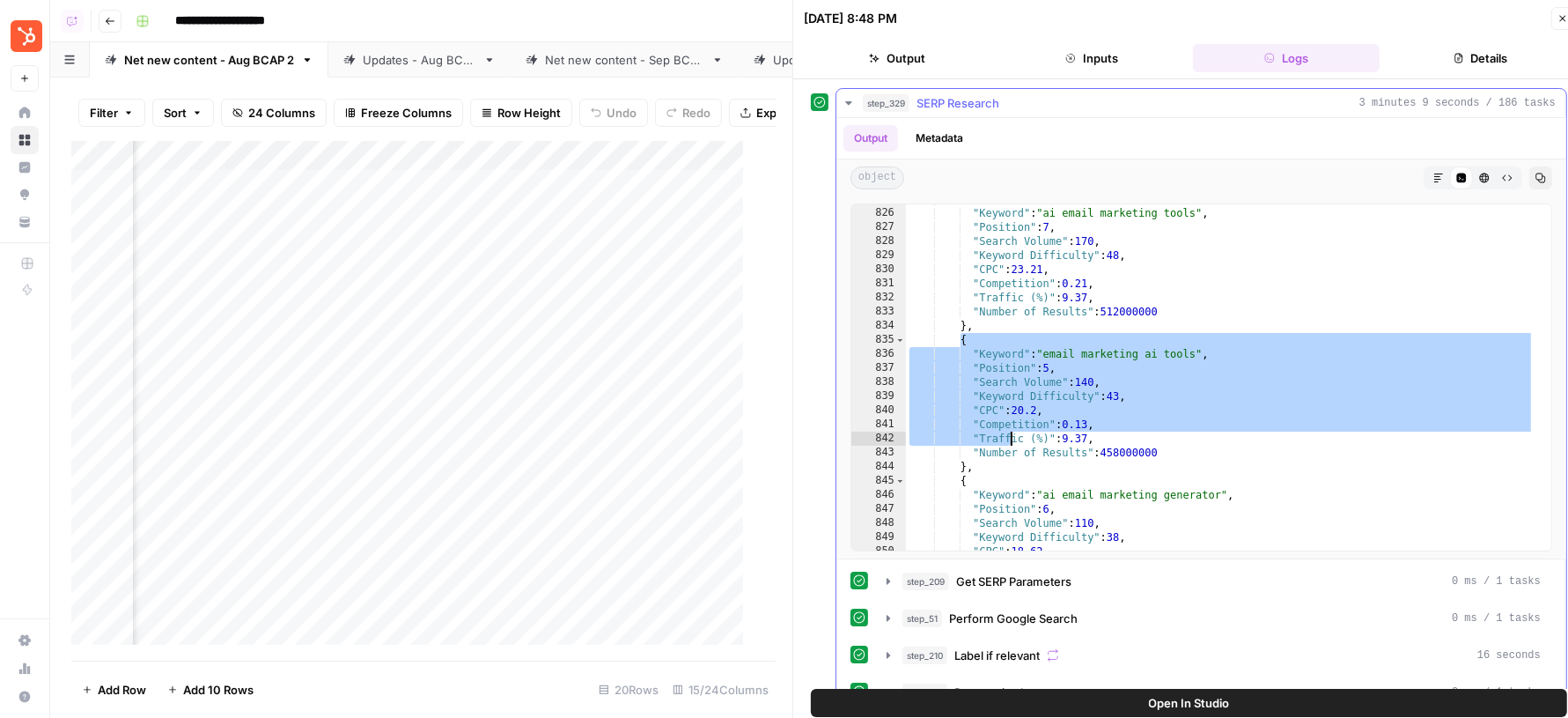
drag, startPoint x: 961, startPoint y: 336, endPoint x: 1016, endPoint y: 466, distance: 141.2
click at [1016, 466] on div "{ "Keyword" : "ai email marketing tools" , "Position" : 7 , "Search Volume" : 1…" at bounding box center [1219, 379] width 629 height 375
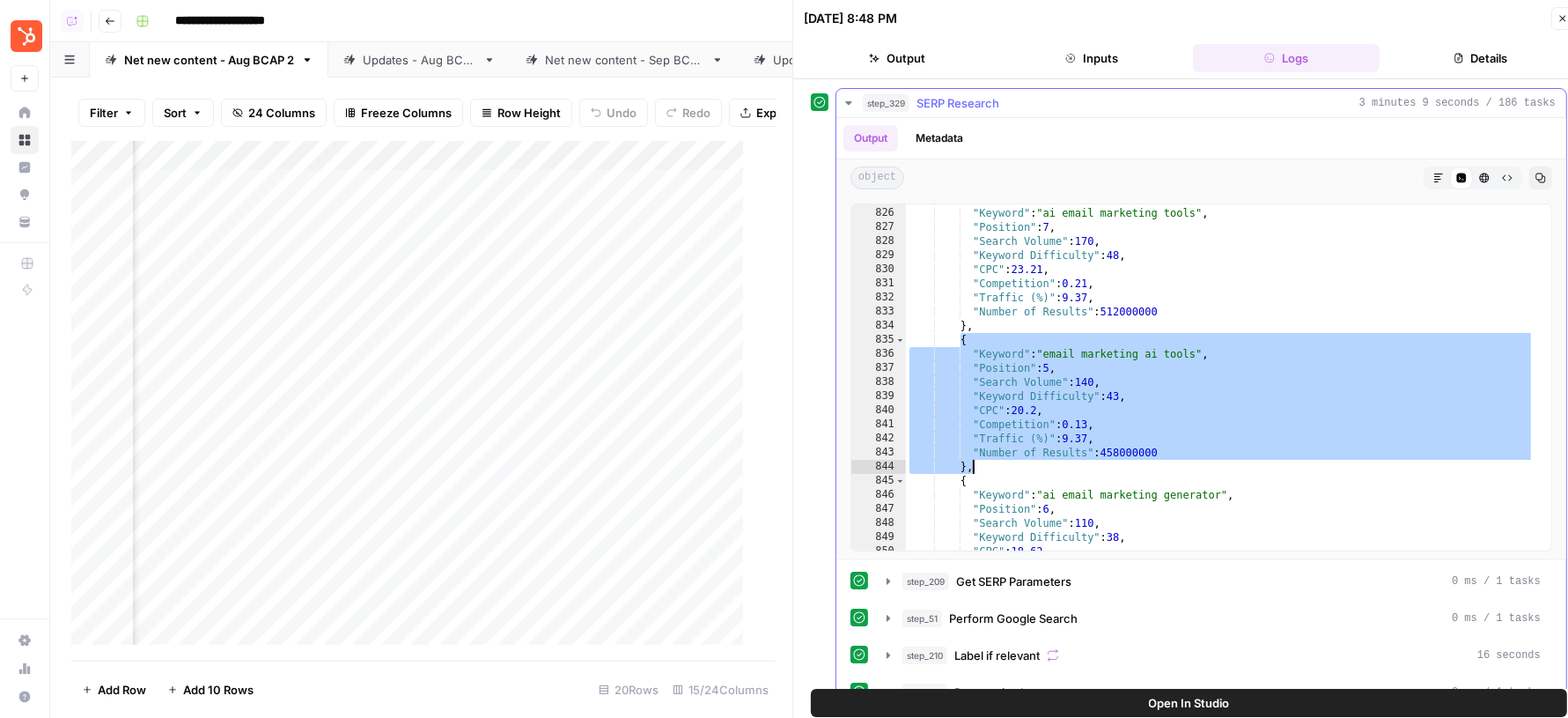
click at [1081, 405] on div "{ "Keyword" : "ai email marketing tools" , "Position" : 7 , "Search Volume" : 1…" at bounding box center [1219, 379] width 629 height 375
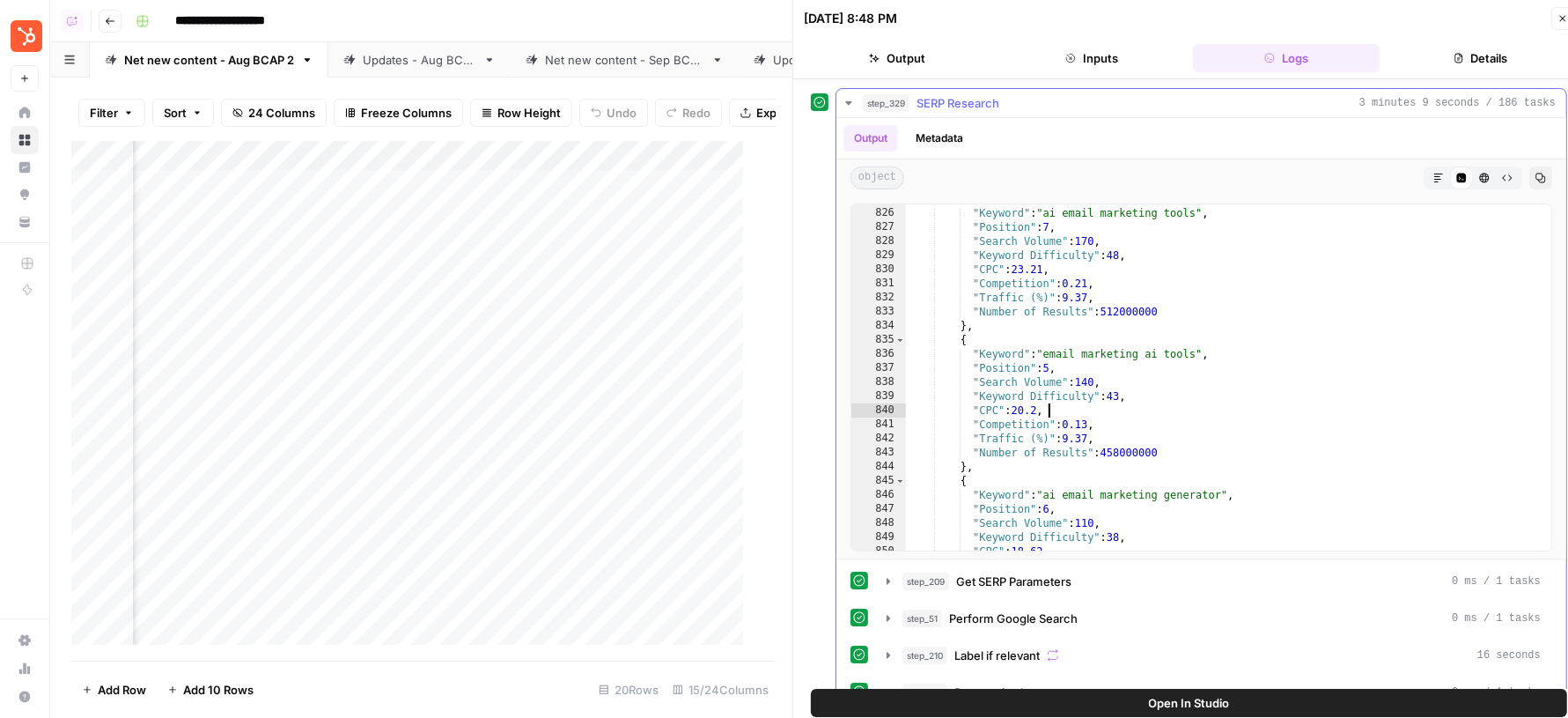
click at [1081, 405] on div "{ "Keyword" : "ai email marketing tools" , "Position" : 7 , "Search Volume" : 1…" at bounding box center [1219, 379] width 629 height 375
click at [1089, 376] on div "{ "Keyword" : "ai email marketing tools" , "Position" : 7 , "Search Volume" : 1…" at bounding box center [1219, 379] width 629 height 375
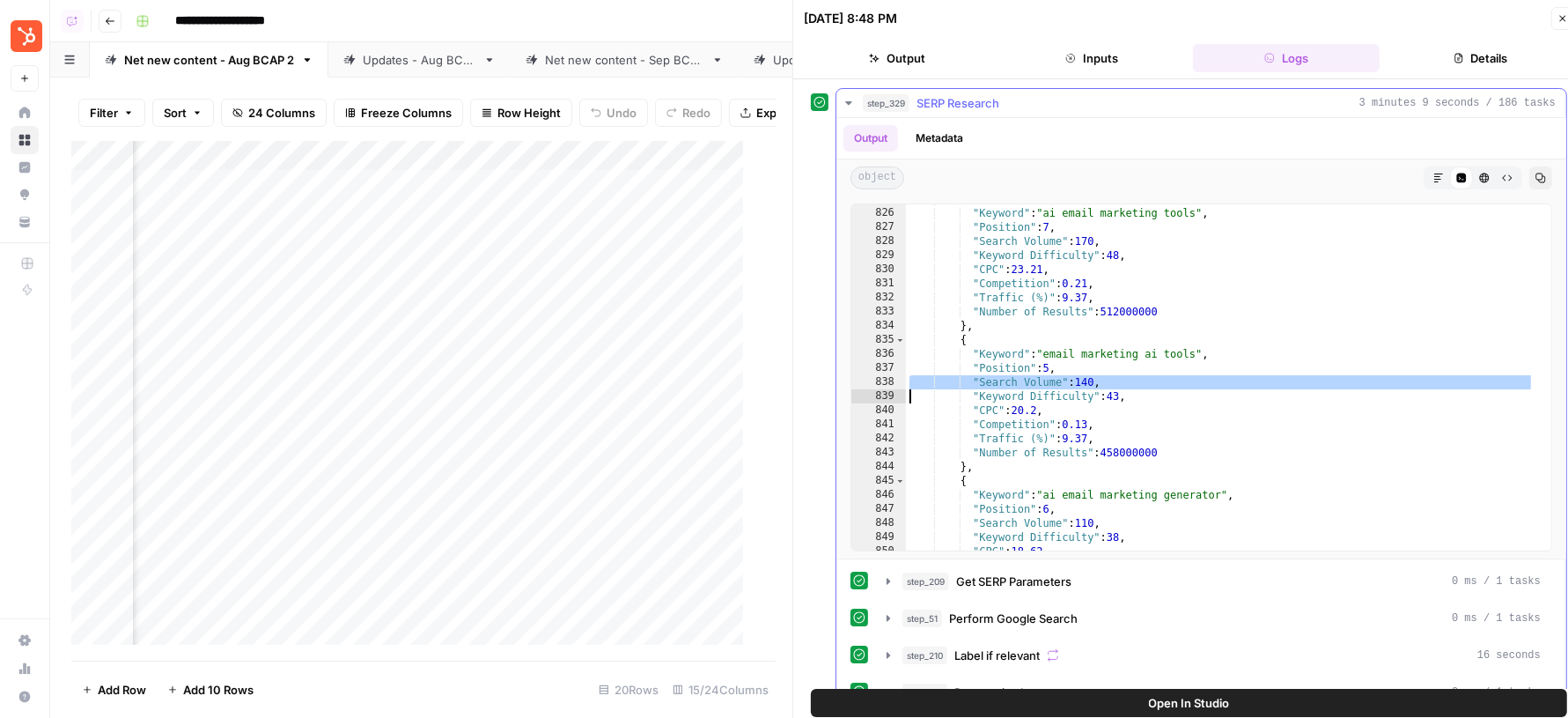
click at [1073, 379] on div "{ "Keyword" : "ai email marketing tools" , "Position" : 7 , "Search Volume" : 1…" at bounding box center [1219, 379] width 629 height 375
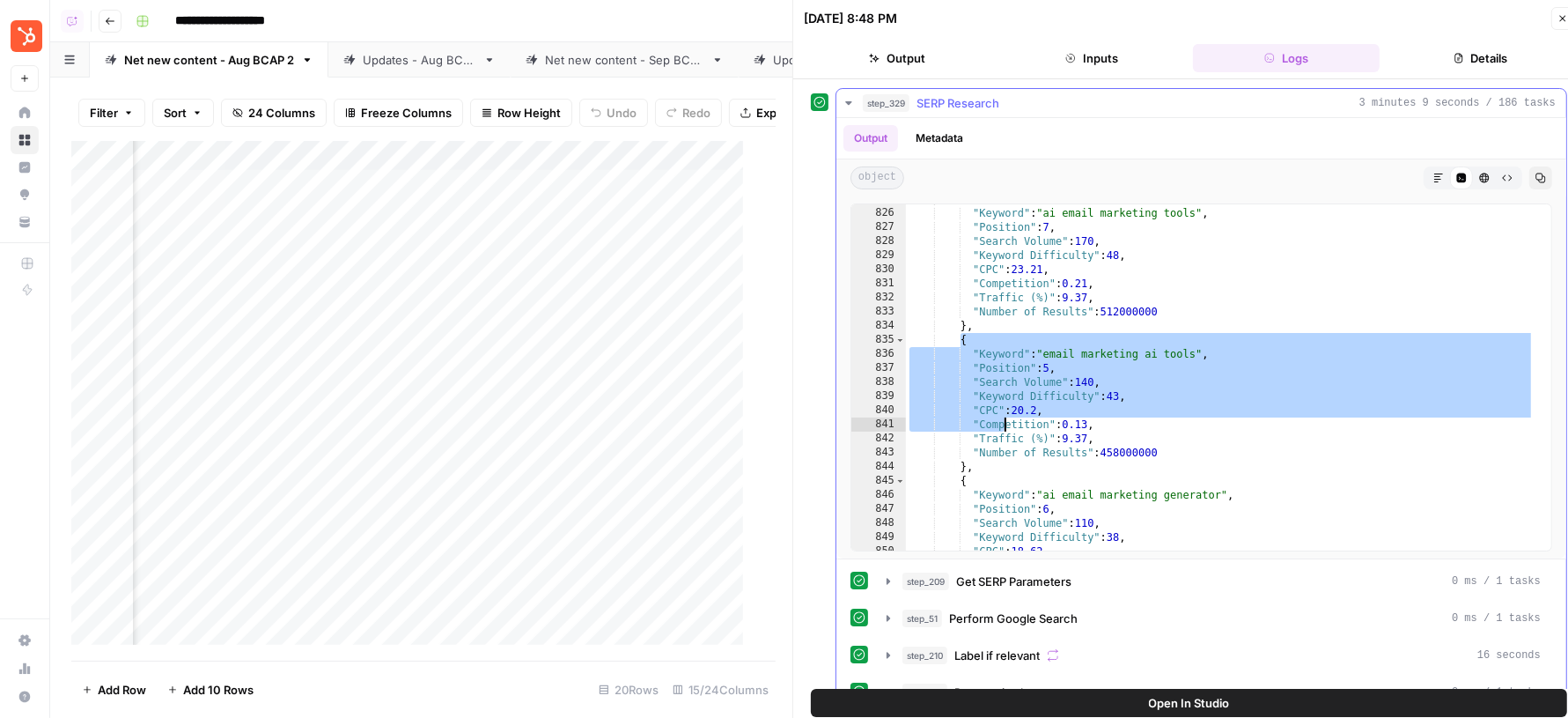
drag, startPoint x: 956, startPoint y: 331, endPoint x: 975, endPoint y: 452, distance: 122.5
click at [975, 452] on div "{ "Keyword" : "ai email marketing tools" , "Position" : 7 , "Search Volume" : 1…" at bounding box center [1219, 379] width 629 height 375
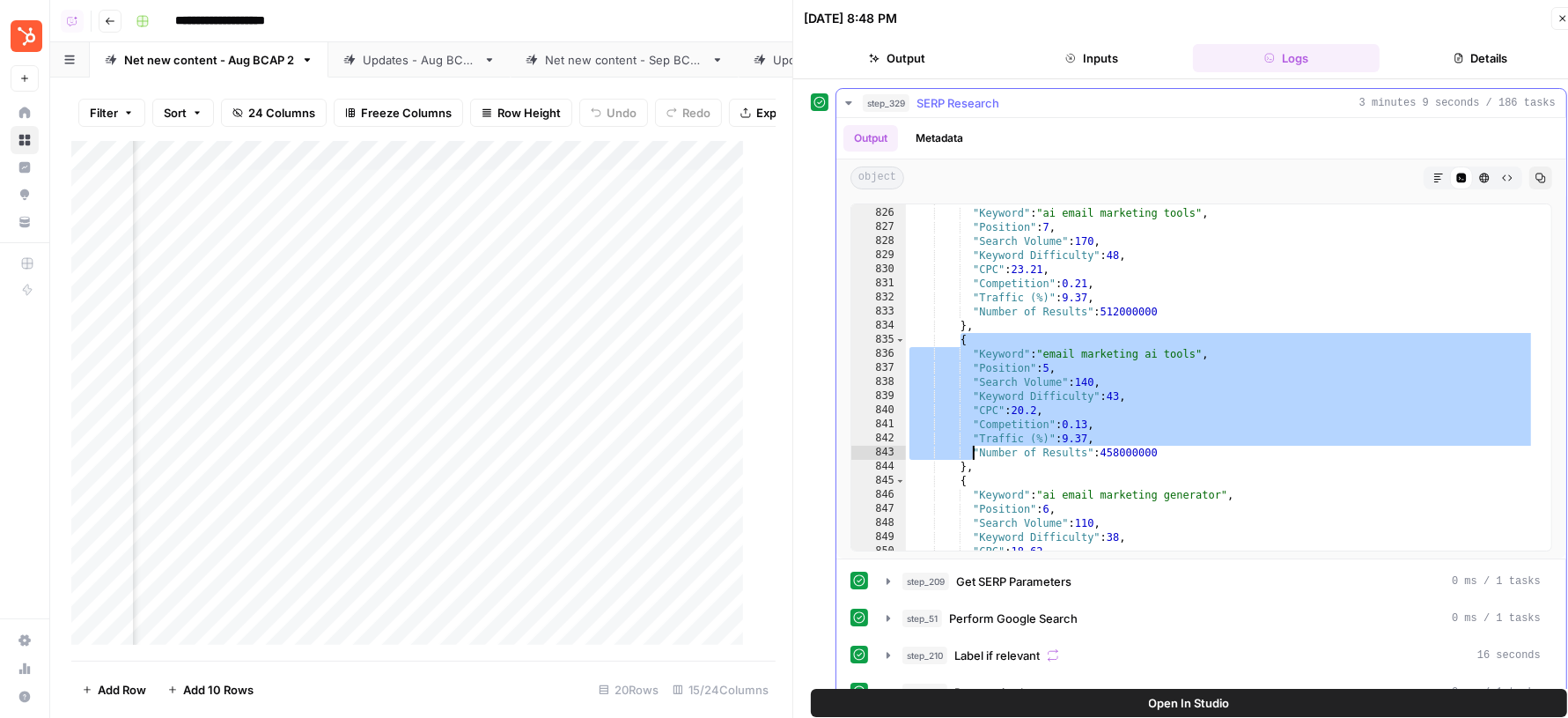
click at [962, 467] on div "{ "Keyword" : "ai email marketing tools" , "Position" : 7 , "Search Volume" : 1…" at bounding box center [1219, 379] width 629 height 375
type textarea "**"
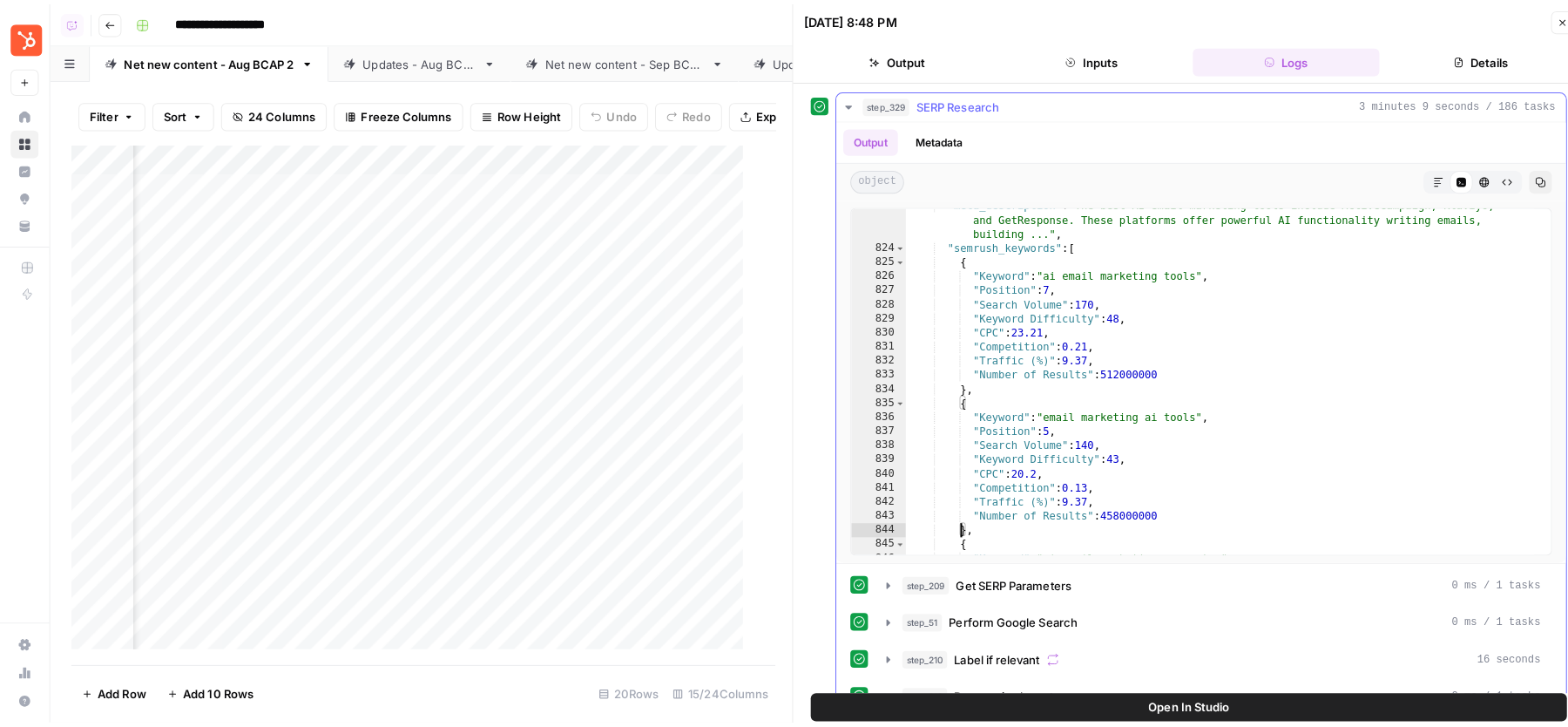
scroll to position [12688, 0]
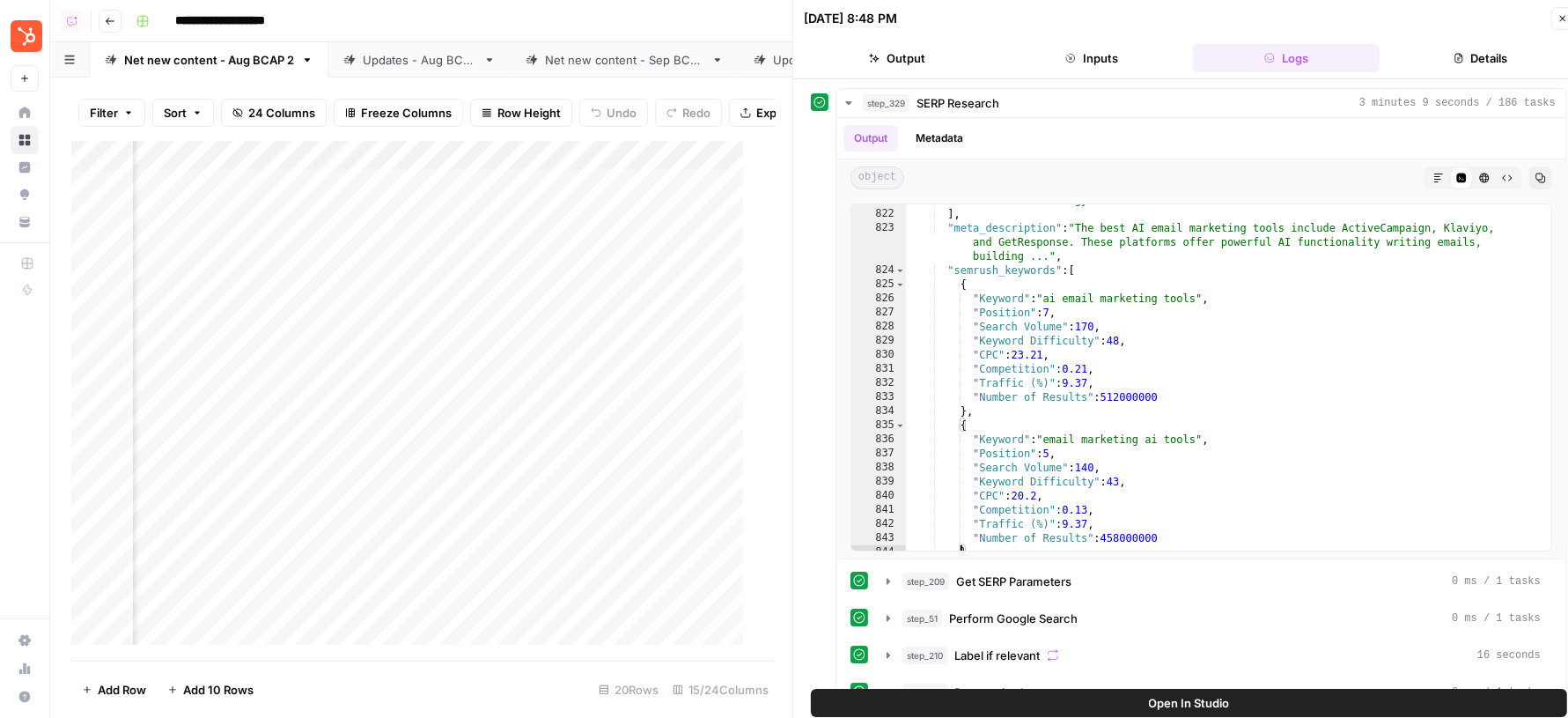
click at [1558, 22] on icon "button" at bounding box center [1562, 18] width 10 height 10
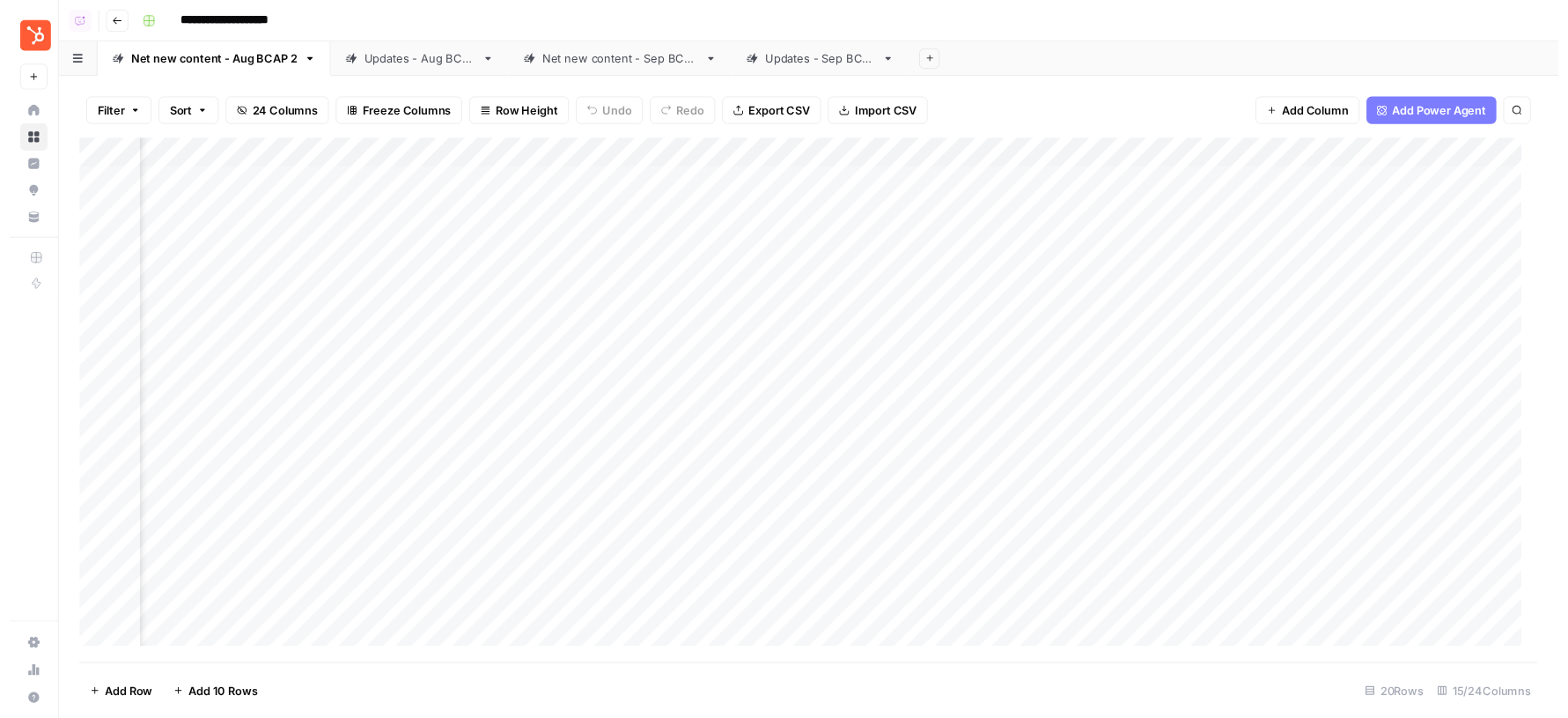
scroll to position [0, 1208]
click at [652, 185] on div "Add Column" at bounding box center [817, 409] width 1492 height 537
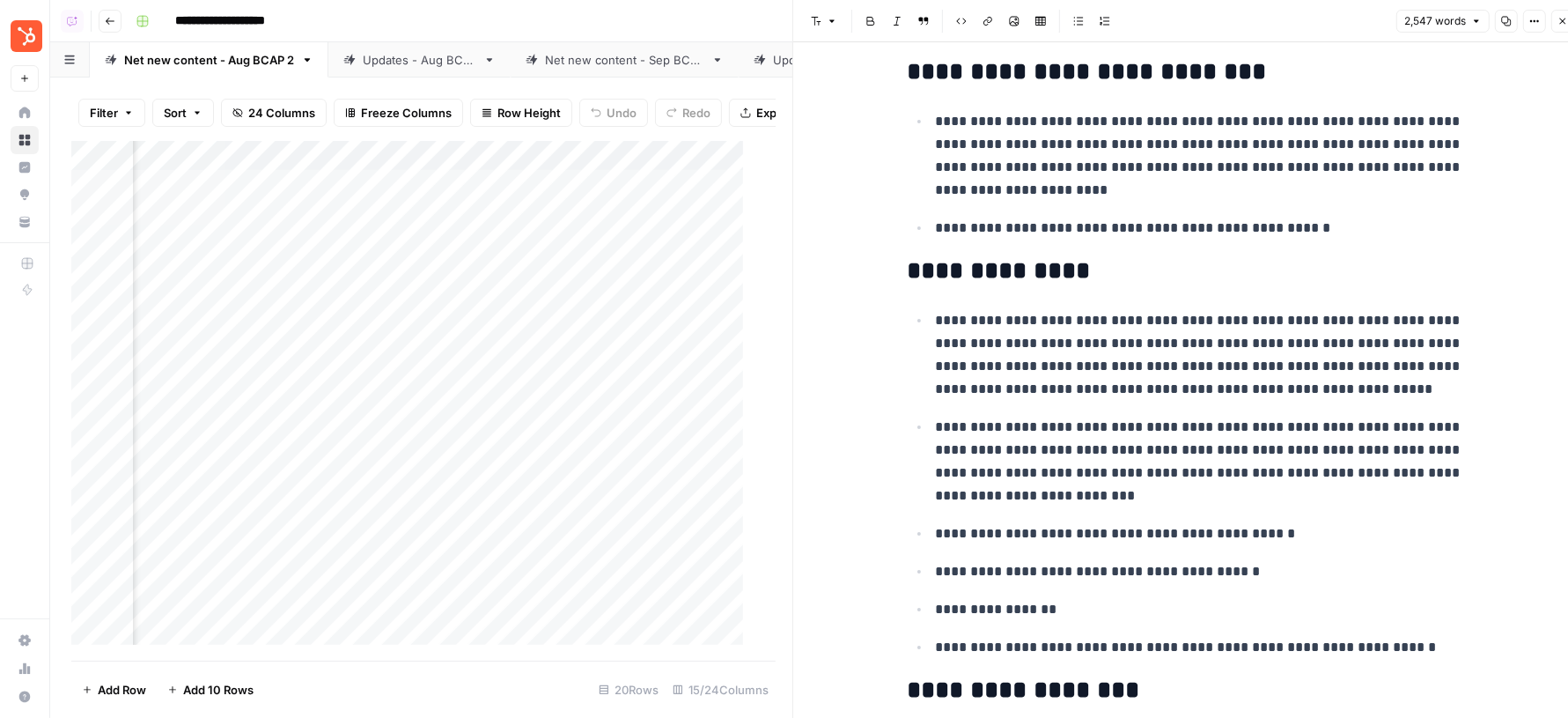
scroll to position [1863, 0]
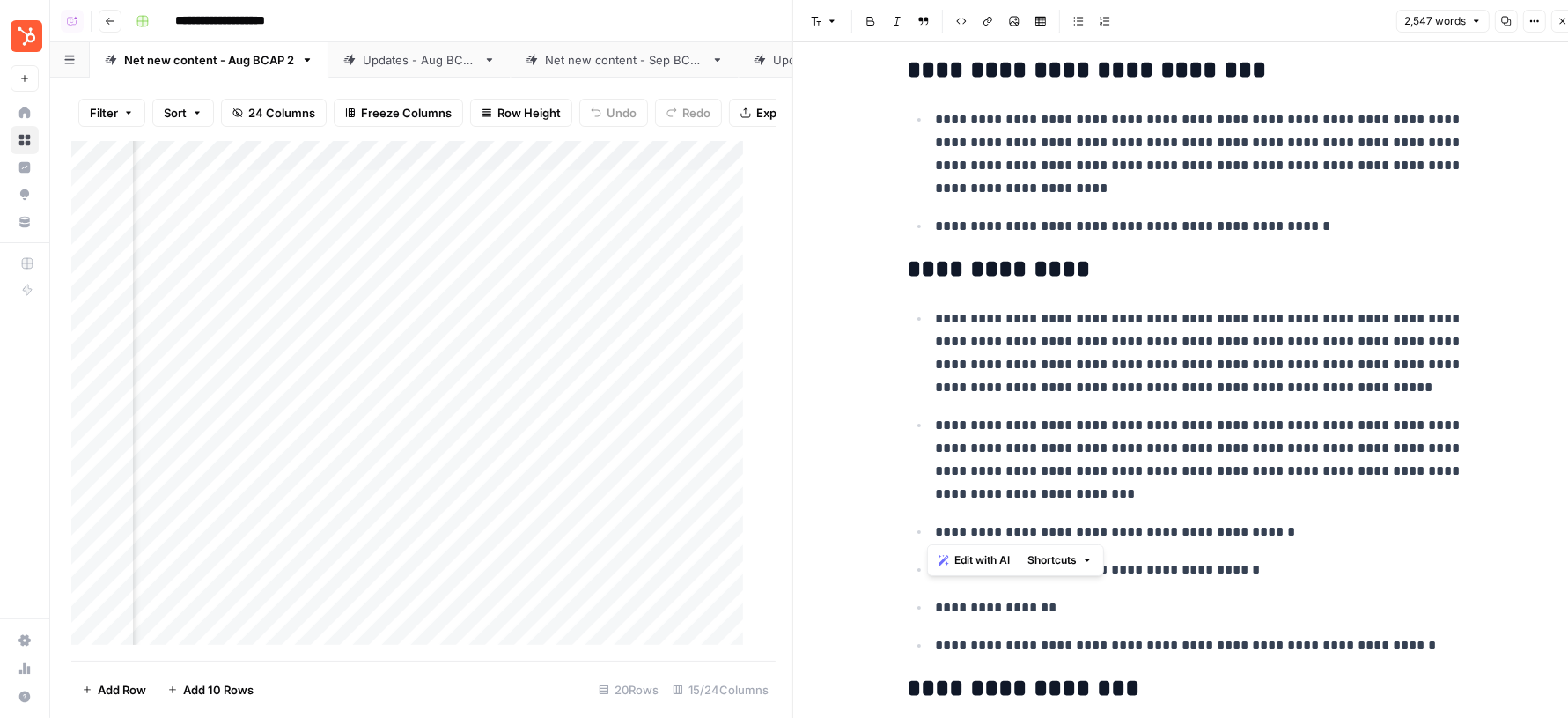
drag, startPoint x: 1195, startPoint y: 422, endPoint x: 1085, endPoint y: 502, distance: 136.0
click at [1085, 502] on ul "**********" at bounding box center [1189, 481] width 563 height 350
click at [1085, 502] on p "**********" at bounding box center [1203, 460] width 535 height 92
drag, startPoint x: 1075, startPoint y: 489, endPoint x: 925, endPoint y: 424, distance: 163.5
click at [931, 424] on li "**********" at bounding box center [1201, 459] width 540 height 93
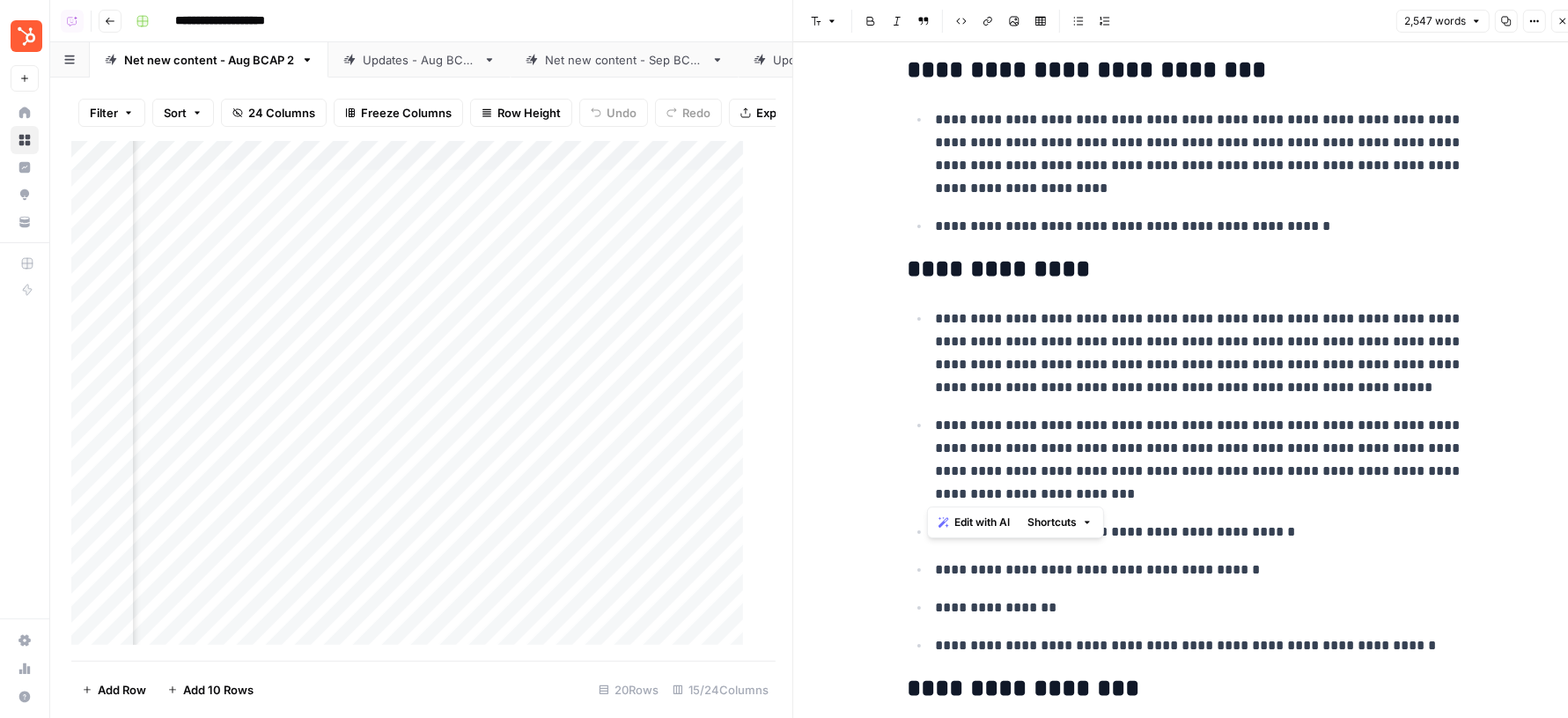
click at [1002, 441] on p "**********" at bounding box center [1203, 460] width 535 height 92
click at [1215, 448] on p "**********" at bounding box center [1203, 460] width 535 height 92
drag, startPoint x: 1194, startPoint y: 424, endPoint x: 1088, endPoint y: 494, distance: 127.0
click at [1088, 494] on p "**********" at bounding box center [1203, 460] width 535 height 92
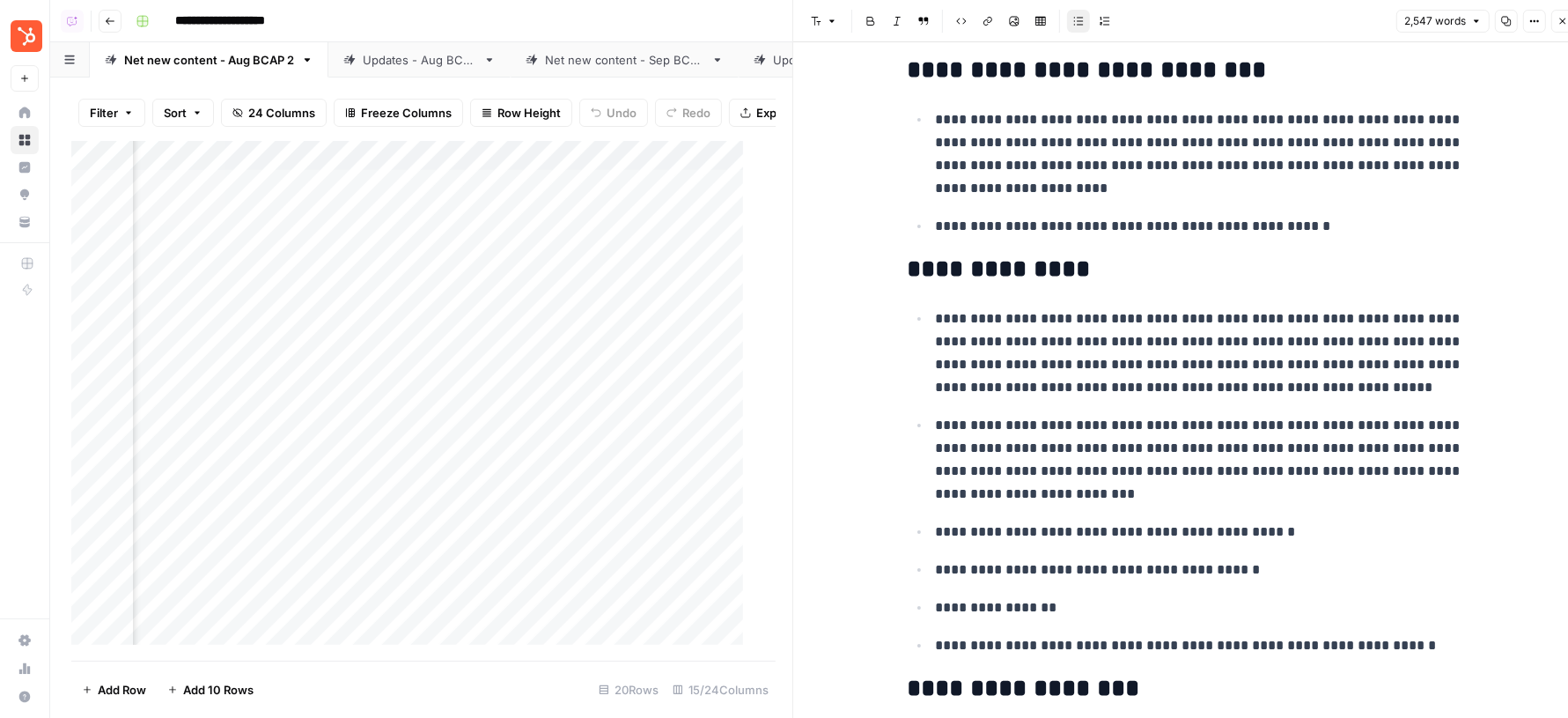
click at [1192, 436] on p "**********" at bounding box center [1203, 460] width 535 height 92
drag, startPoint x: 1193, startPoint y: 420, endPoint x: 924, endPoint y: 416, distance: 269.0
click at [931, 416] on li "**********" at bounding box center [1201, 459] width 540 height 93
click at [1057, 420] on p "**********" at bounding box center [1203, 460] width 535 height 92
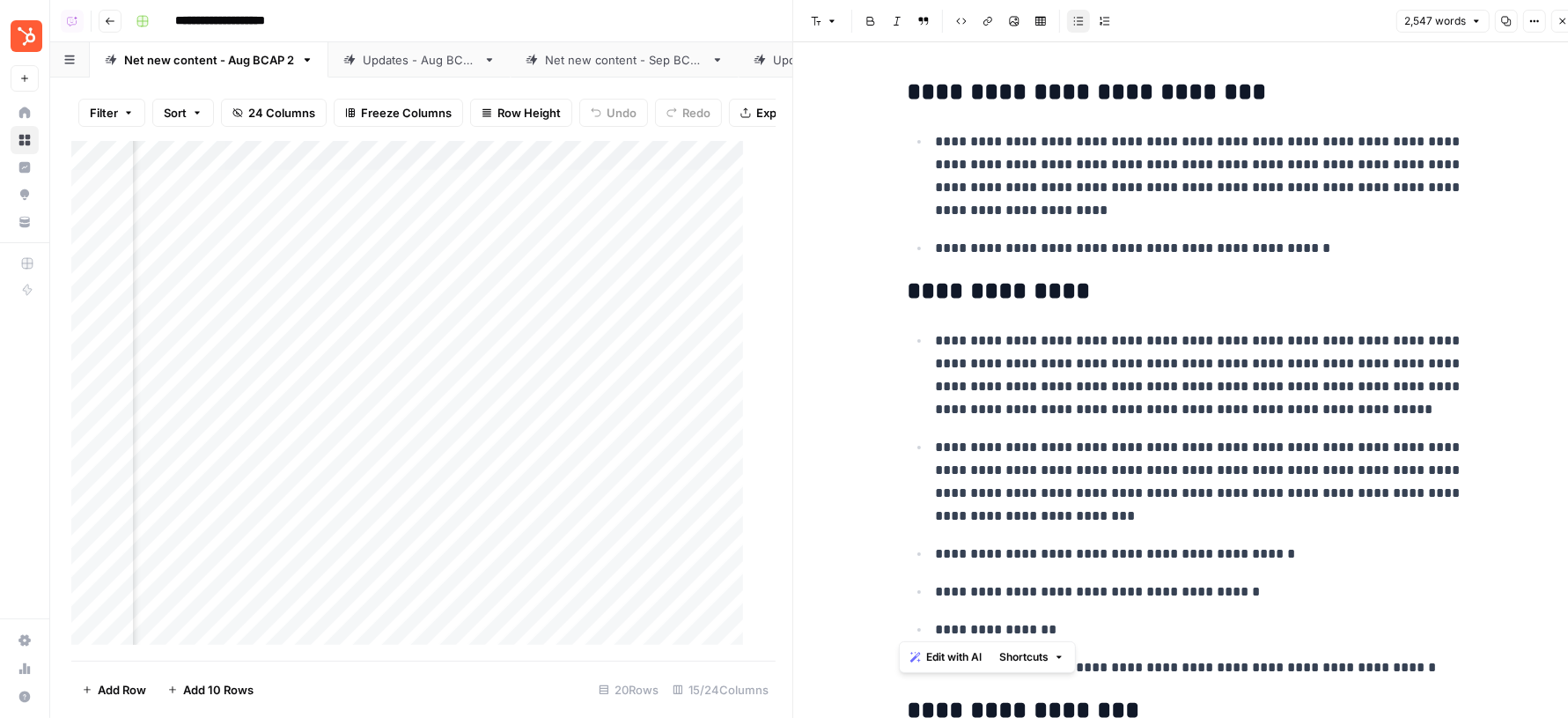
drag, startPoint x: 899, startPoint y: 92, endPoint x: 1133, endPoint y: 615, distance: 573.0
click at [1125, 528] on ul "**********" at bounding box center [1189, 503] width 563 height 350
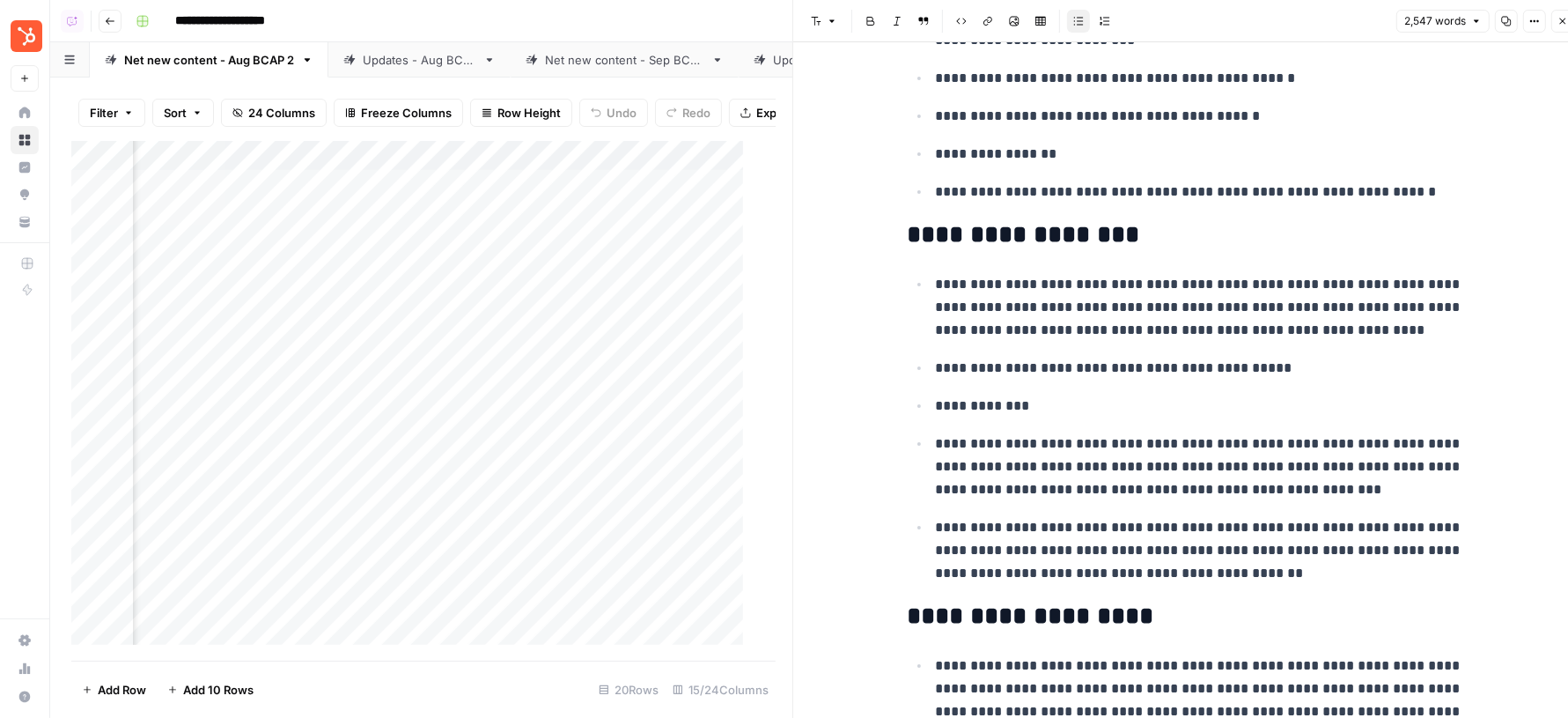
scroll to position [2319, 0]
drag, startPoint x: 1108, startPoint y: 440, endPoint x: 1308, endPoint y: 484, distance: 204.8
click at [1308, 484] on p "**********" at bounding box center [1203, 465] width 535 height 68
click at [1262, 475] on p "**********" at bounding box center [1203, 465] width 535 height 68
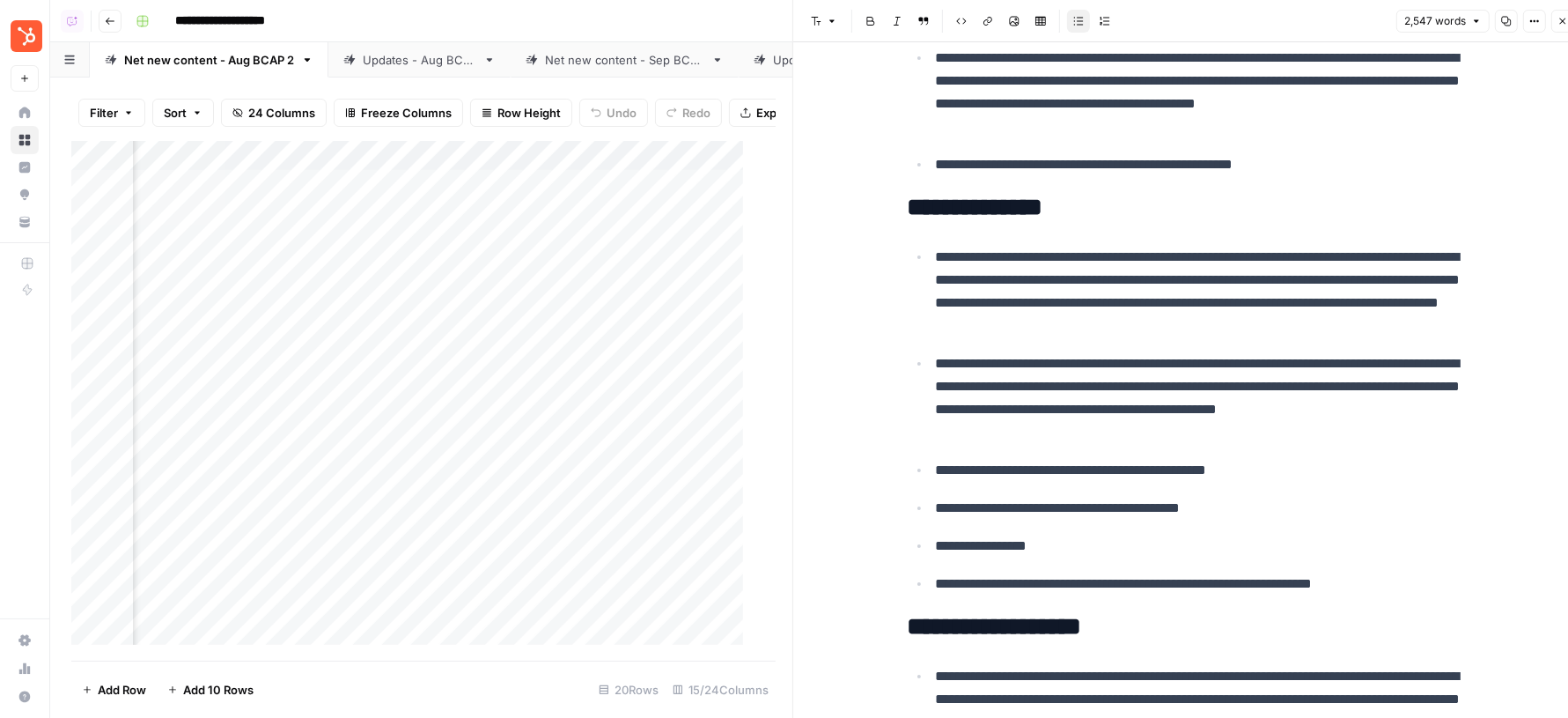
scroll to position [1920, 0]
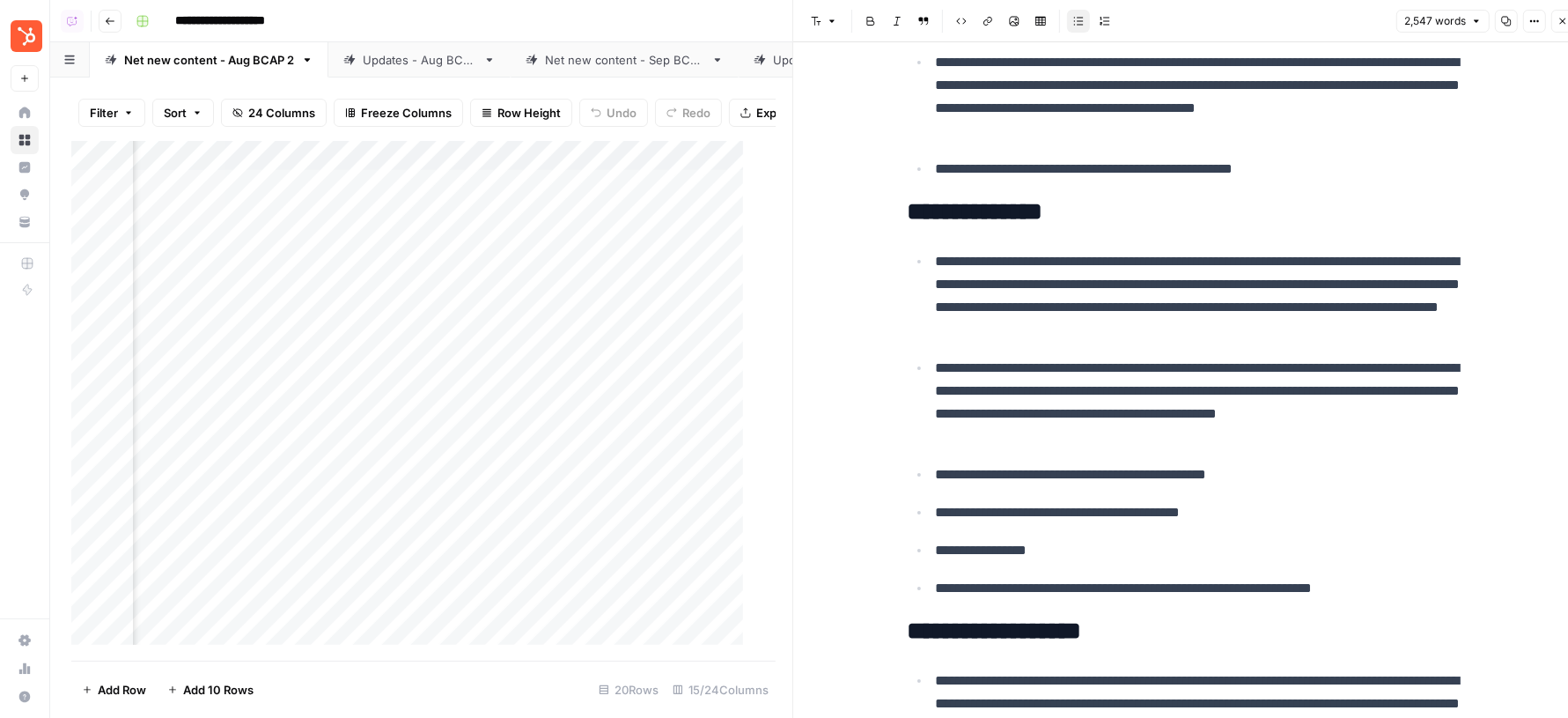
click at [1194, 365] on p "**********" at bounding box center [1203, 403] width 535 height 92
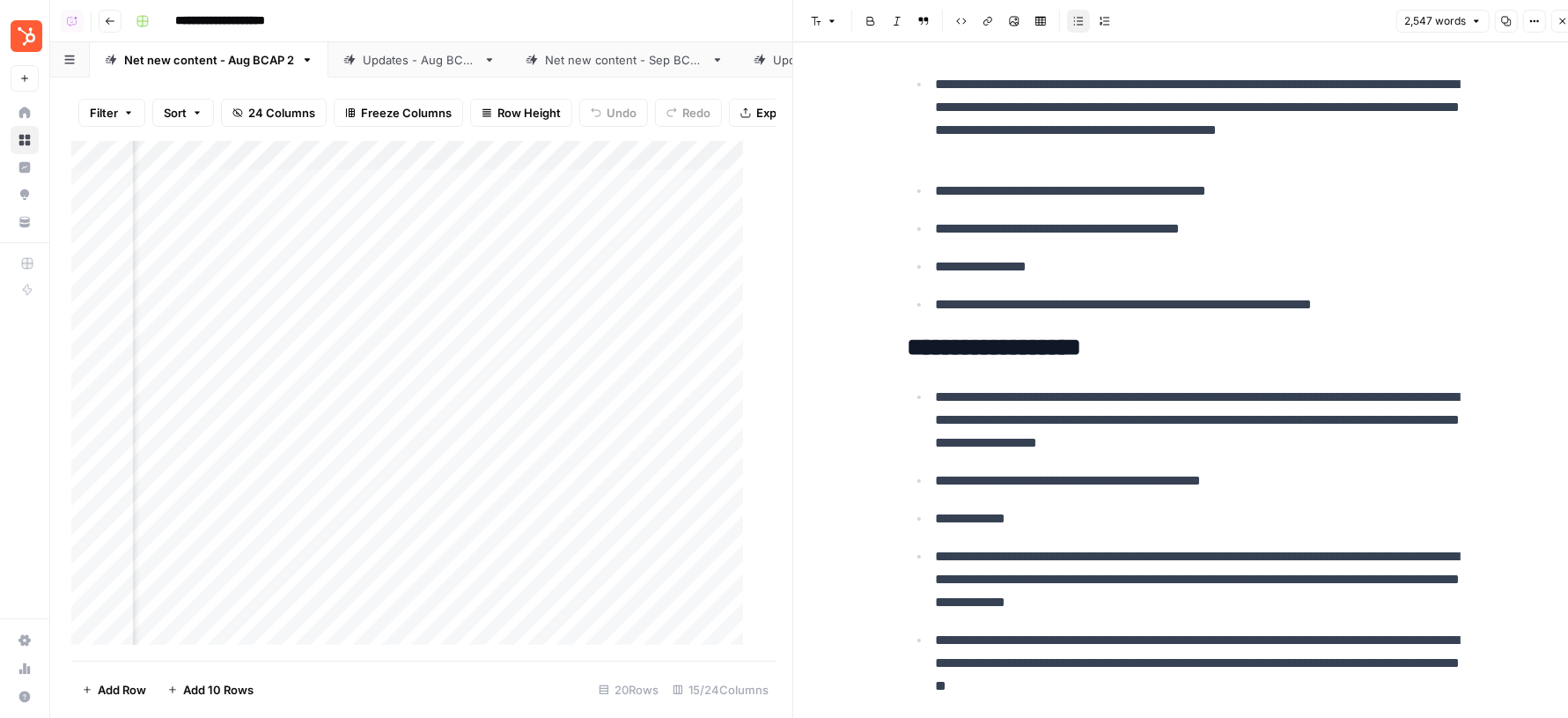
scroll to position [2308, 0]
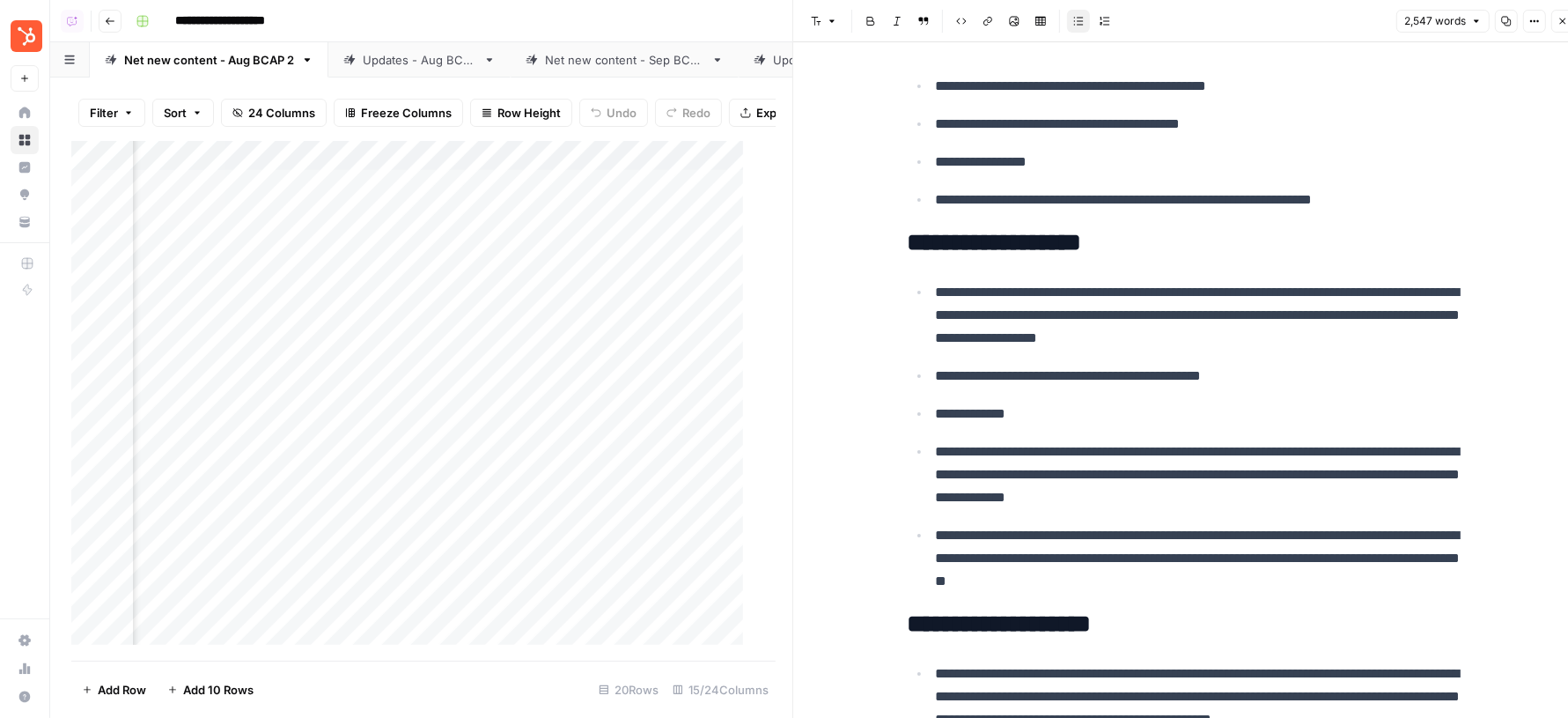
click at [1194, 576] on p "**********" at bounding box center [1203, 558] width 535 height 68
click at [1222, 576] on p "**********" at bounding box center [1203, 558] width 535 height 68
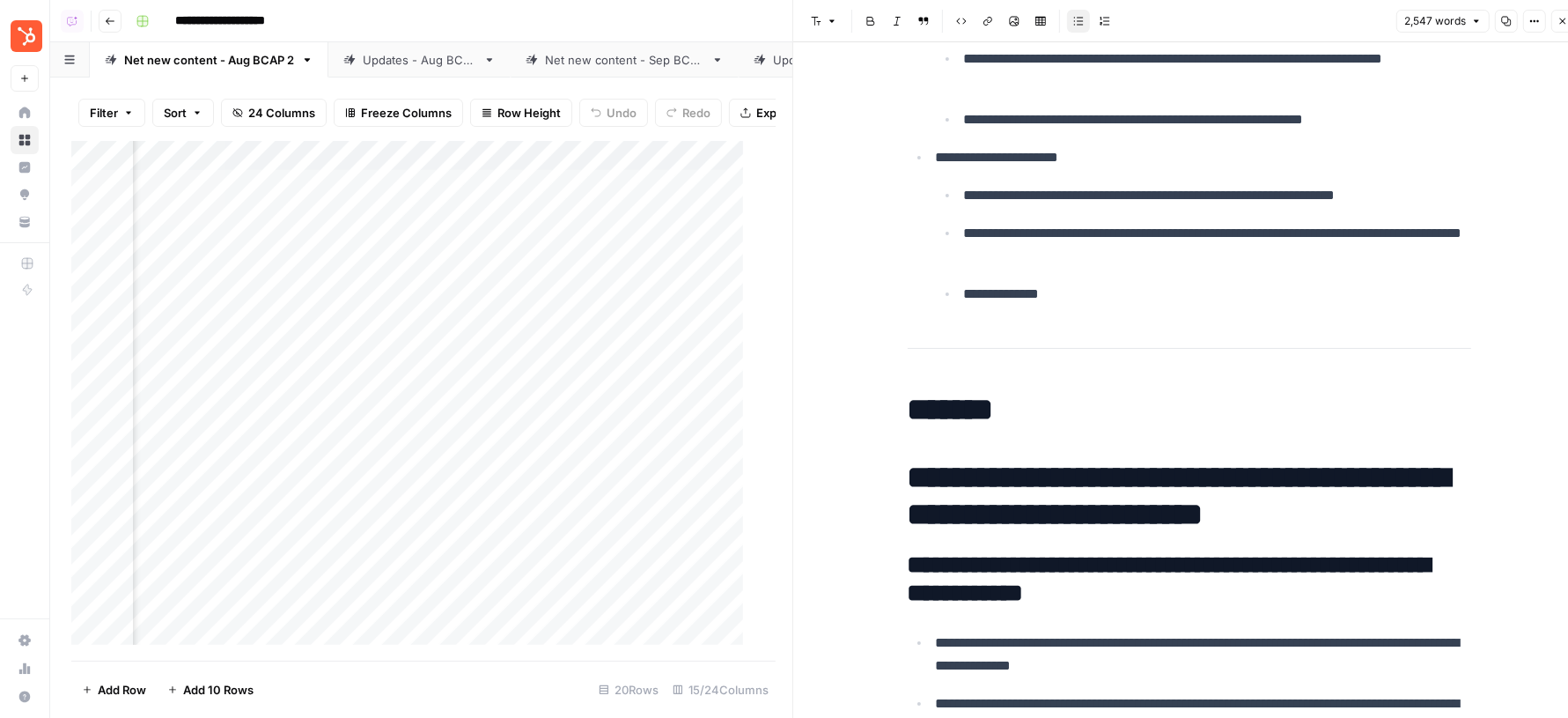
scroll to position [4905, 0]
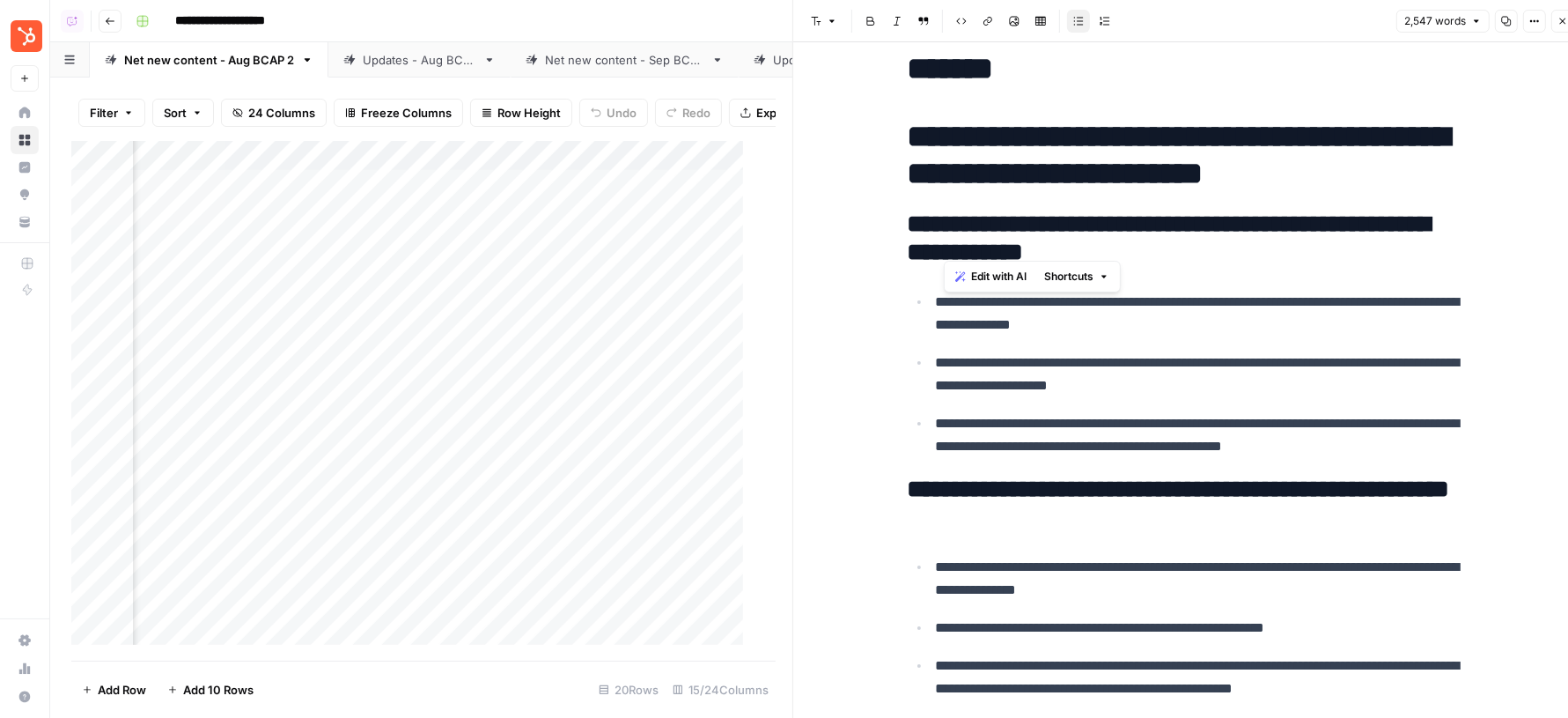
drag, startPoint x: 946, startPoint y: 211, endPoint x: 1114, endPoint y: 232, distance: 169.3
click at [1114, 232] on h2 "**********" at bounding box center [1189, 238] width 563 height 56
click at [1115, 232] on h2 "**********" at bounding box center [1189, 238] width 563 height 56
drag, startPoint x: 1110, startPoint y: 242, endPoint x: 951, endPoint y: 212, distance: 161.8
click at [951, 212] on h2 "**********" at bounding box center [1189, 238] width 563 height 56
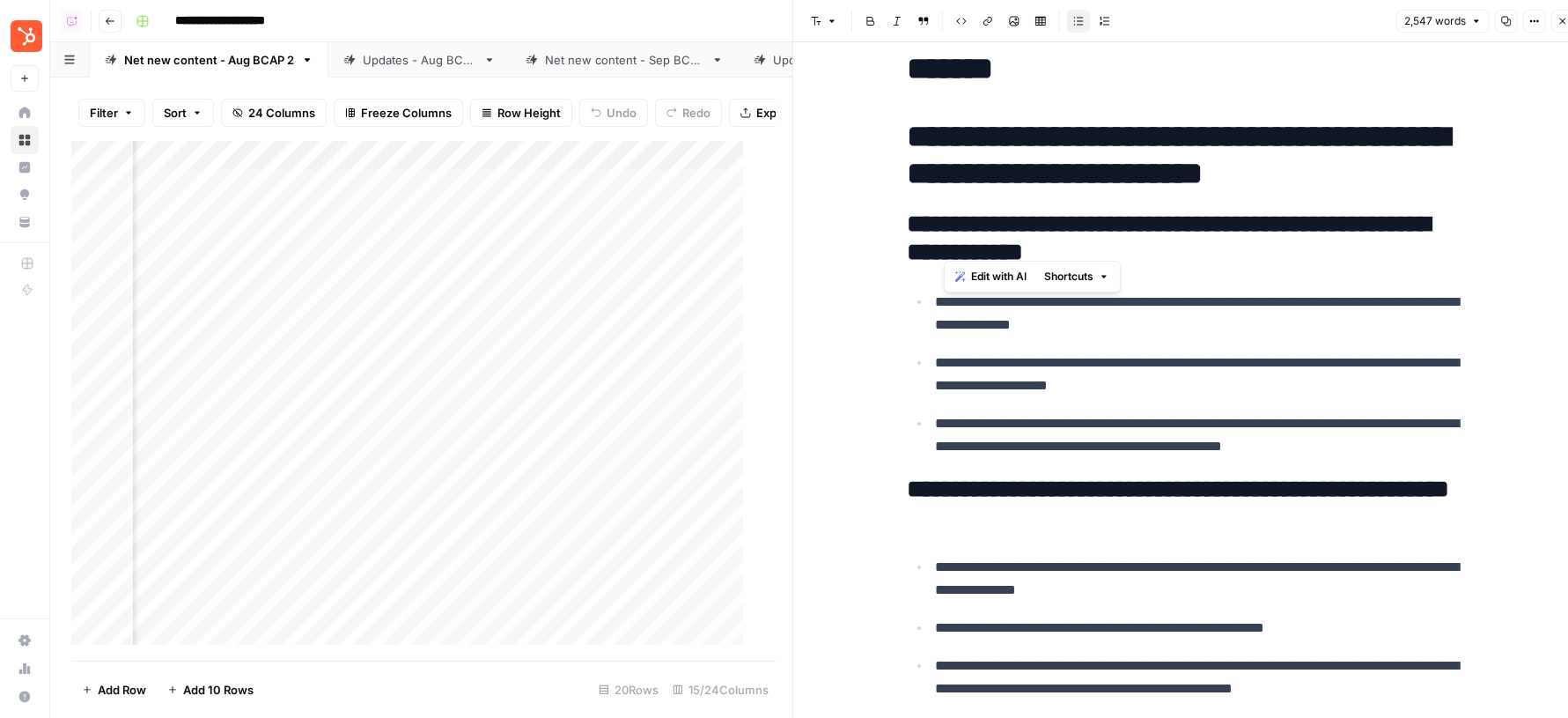
click at [1194, 352] on p "**********" at bounding box center [1203, 374] width 535 height 46
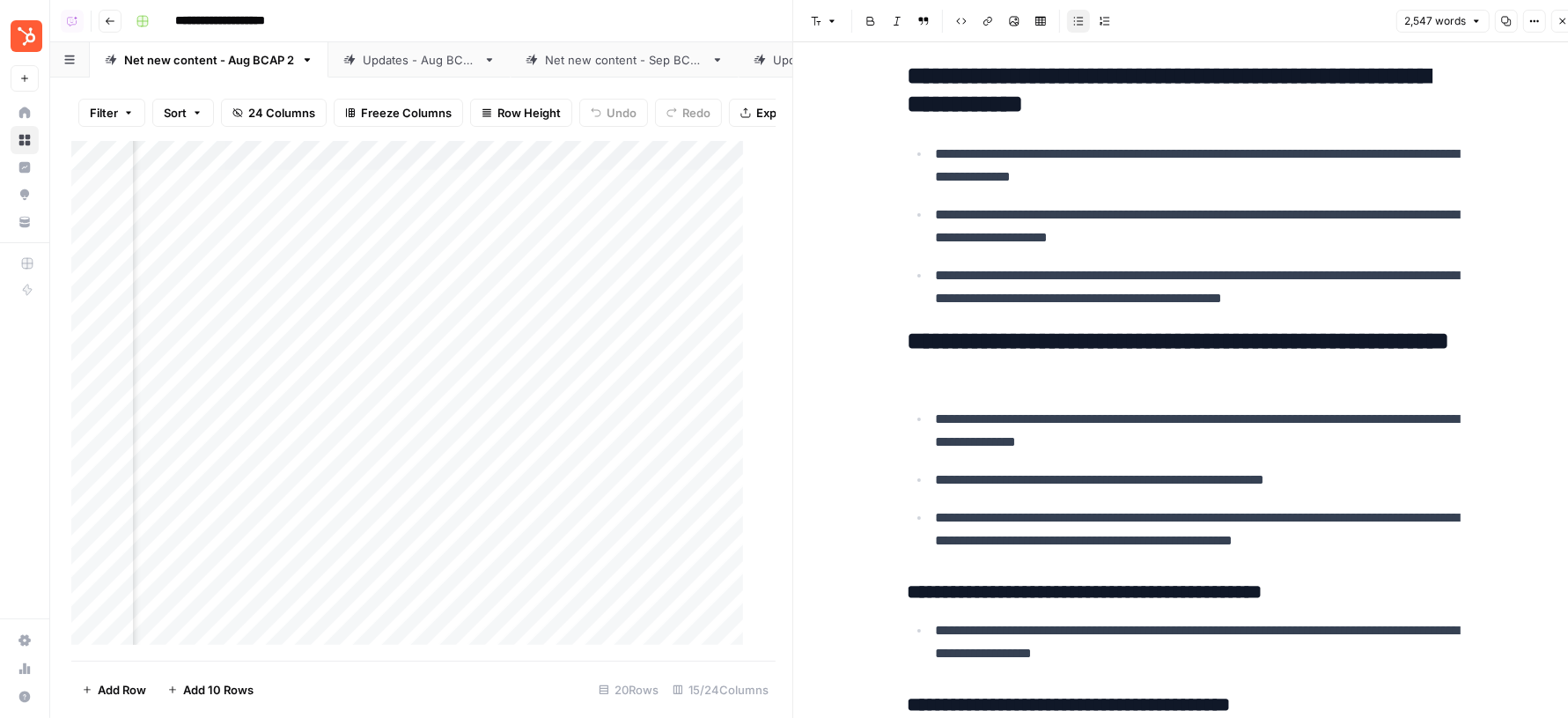
scroll to position [5088, 0]
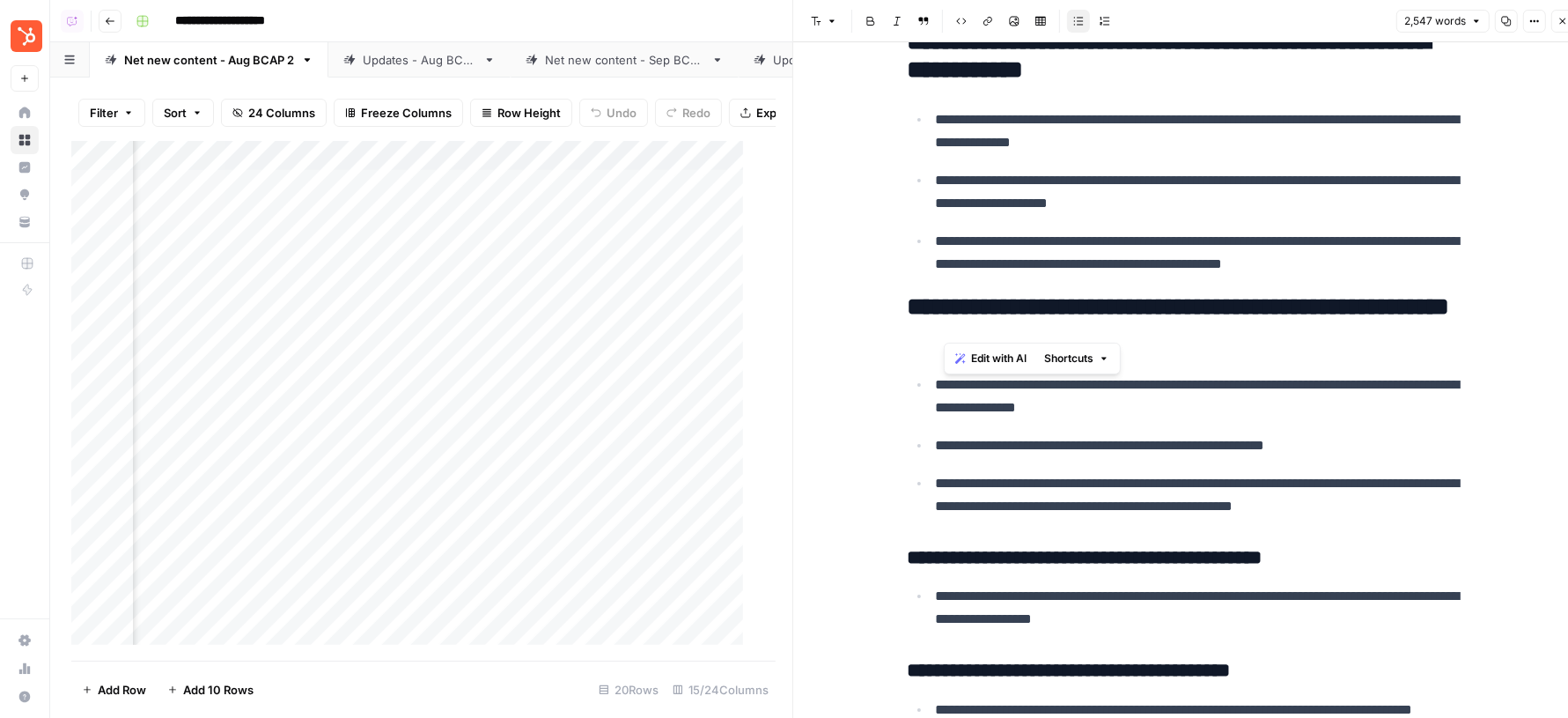
drag, startPoint x: 948, startPoint y: 292, endPoint x: 1041, endPoint y: 312, distance: 95.1
click at [1041, 312] on h2 "**********" at bounding box center [1189, 322] width 563 height 56
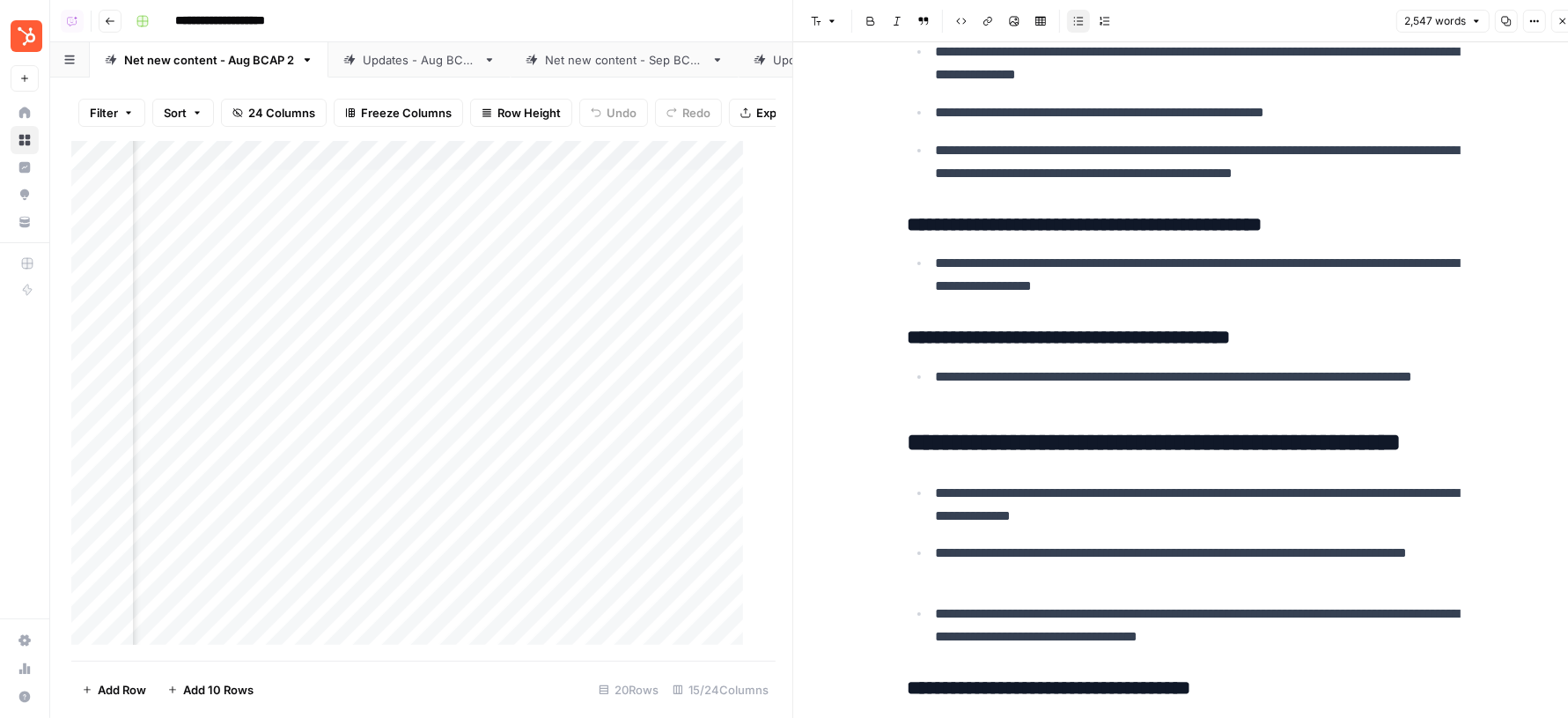
scroll to position [5528, 0]
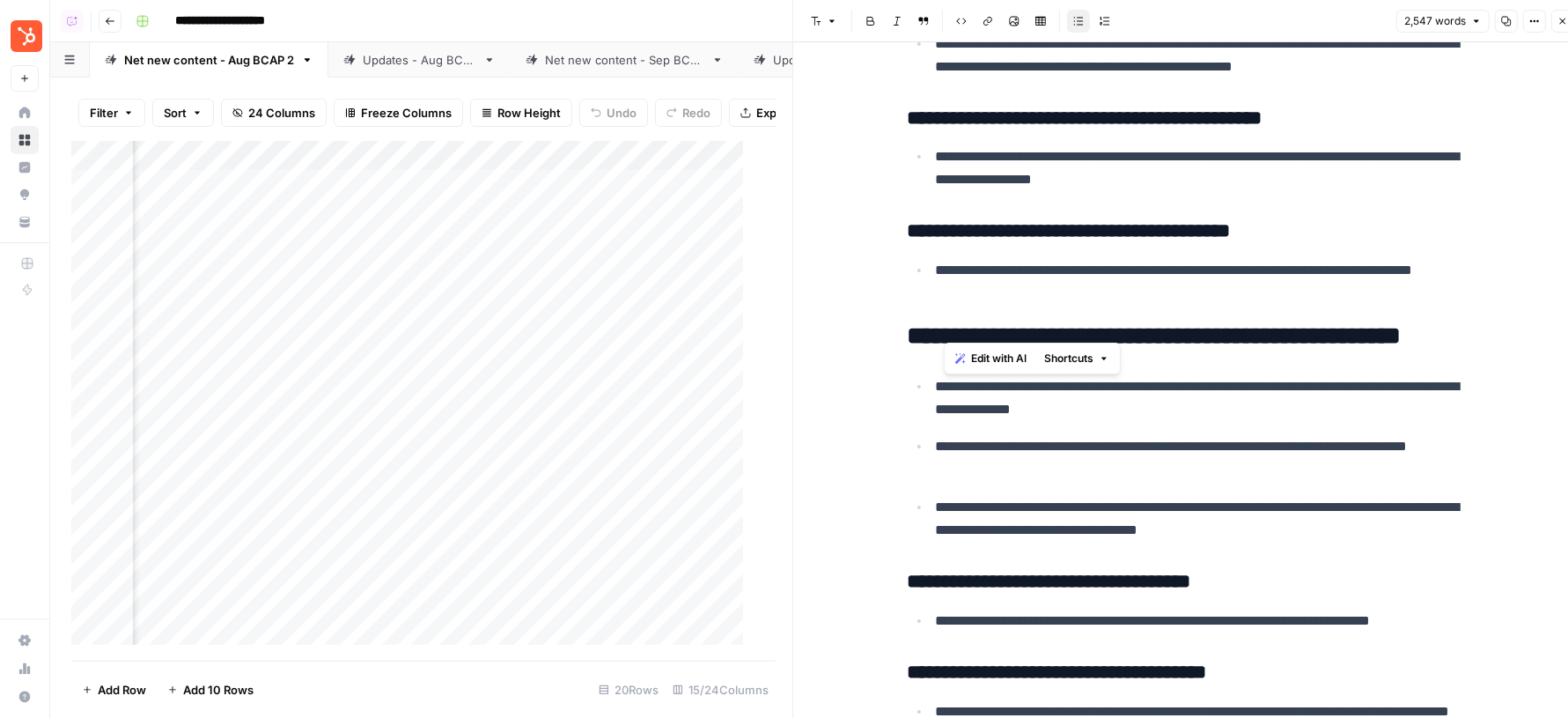
drag, startPoint x: 948, startPoint y: 322, endPoint x: 1224, endPoint y: 319, distance: 276.0
click at [1224, 323] on h2 "**********" at bounding box center [1189, 337] width 563 height 28
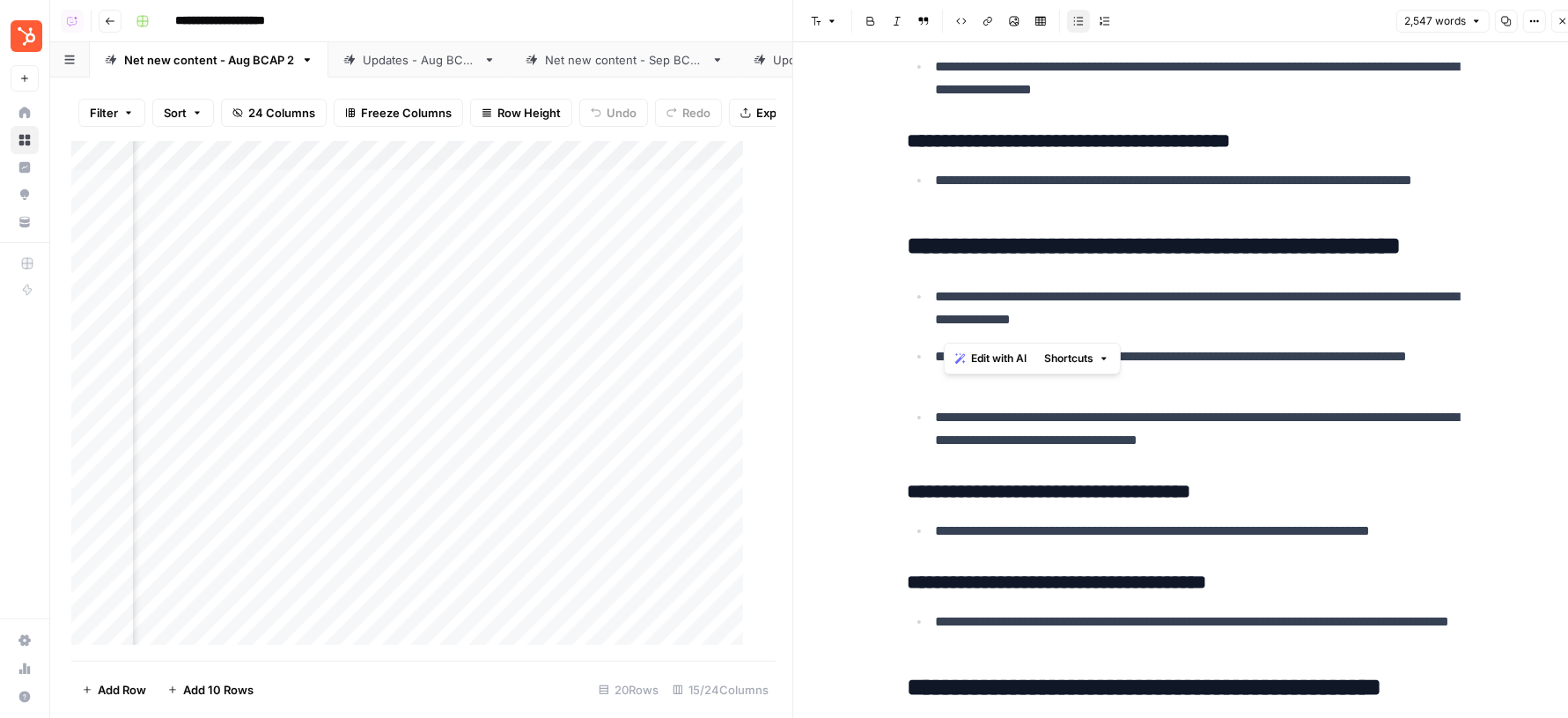
scroll to position [5745, 0]
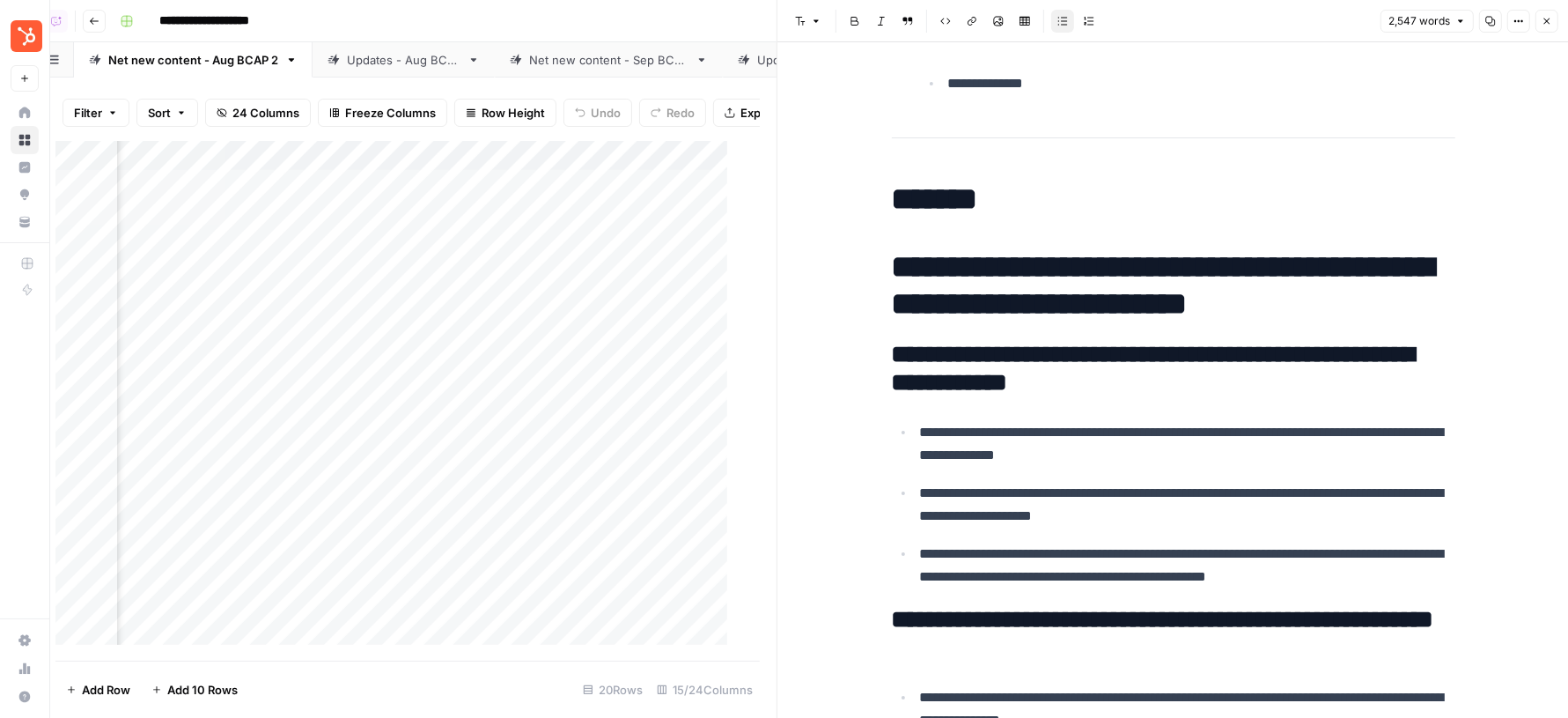
scroll to position [4762, 0]
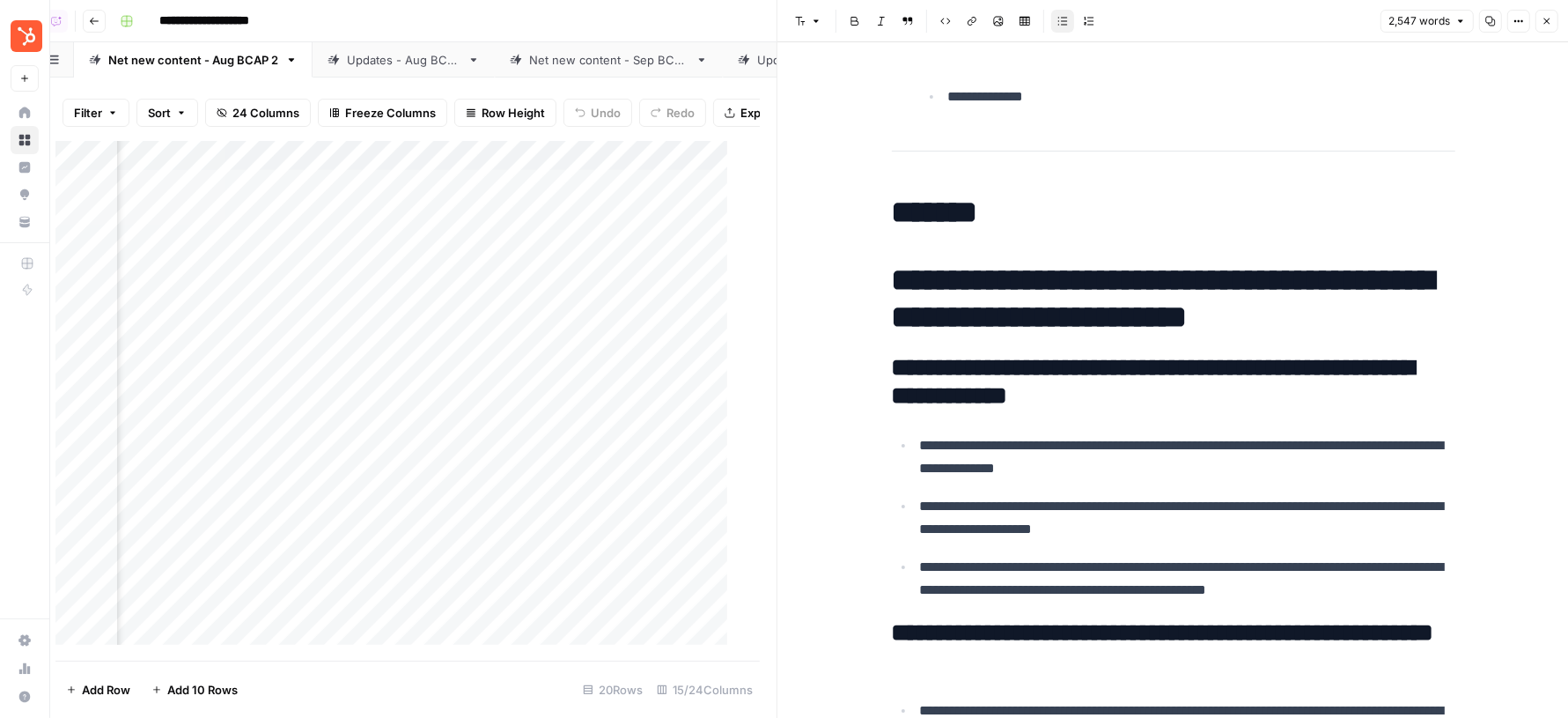
click at [1019, 354] on h2 "**********" at bounding box center [1173, 382] width 563 height 56
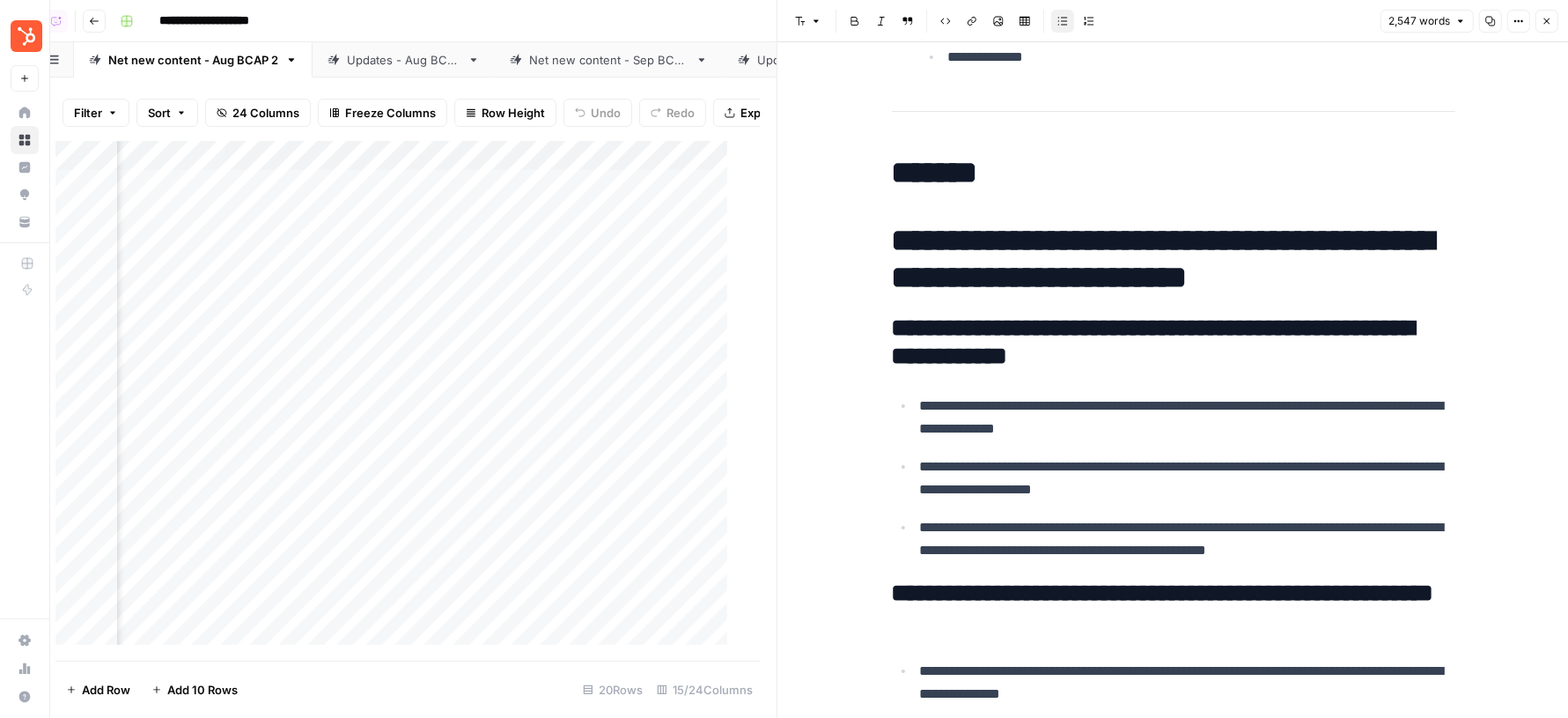
click at [1016, 265] on h1 "**********" at bounding box center [1173, 258] width 563 height 74
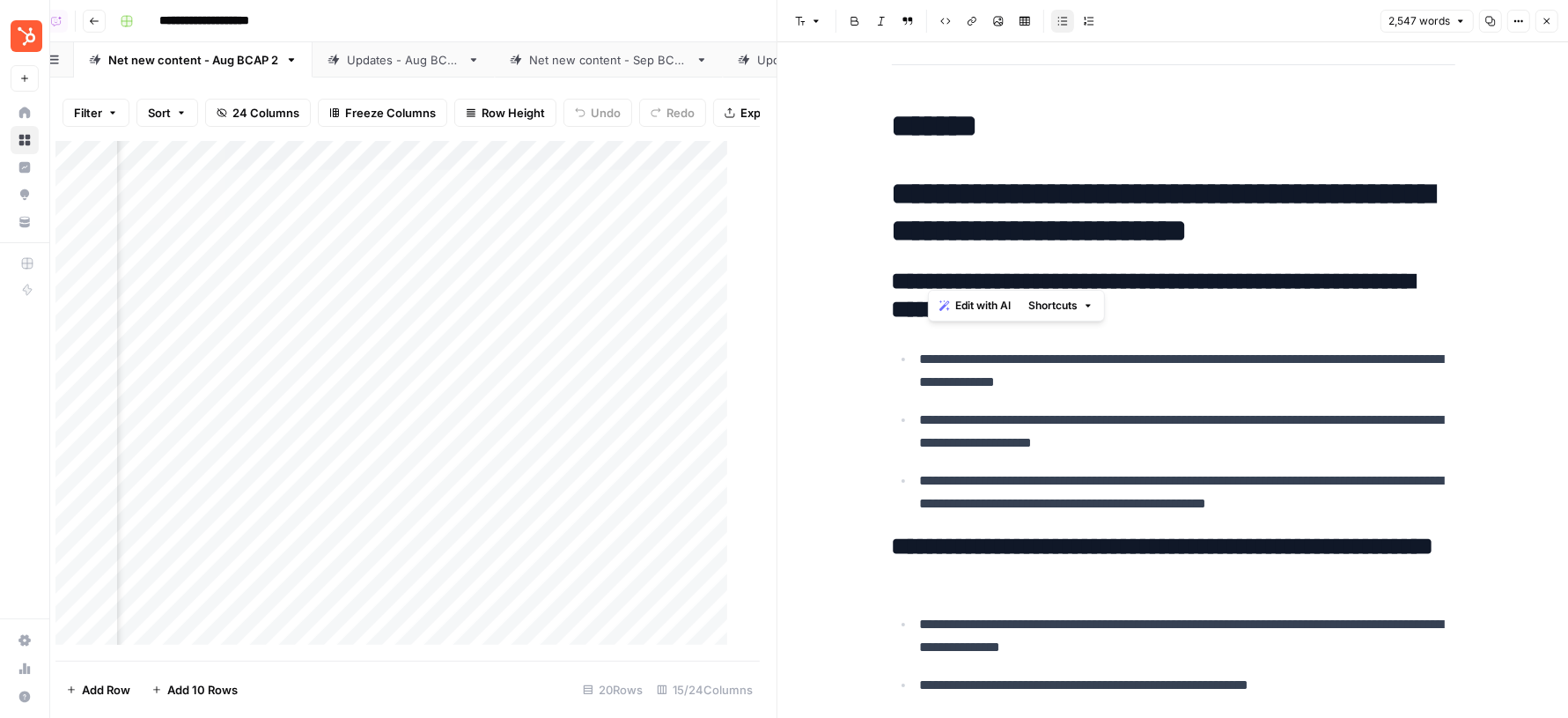
drag, startPoint x: 932, startPoint y: 267, endPoint x: 1063, endPoint y: 277, distance: 131.4
click at [1063, 277] on h2 "**********" at bounding box center [1173, 295] width 563 height 56
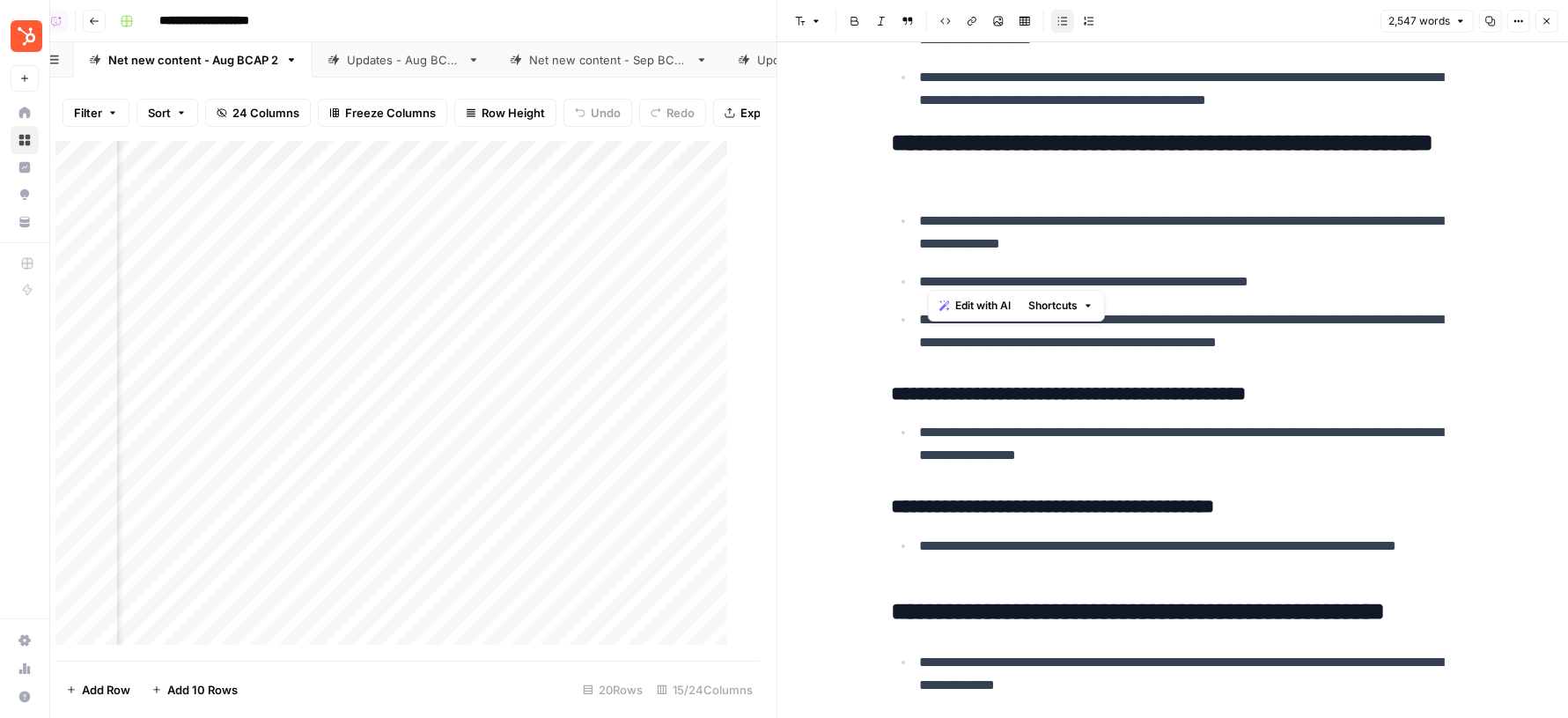
scroll to position [5646, 0]
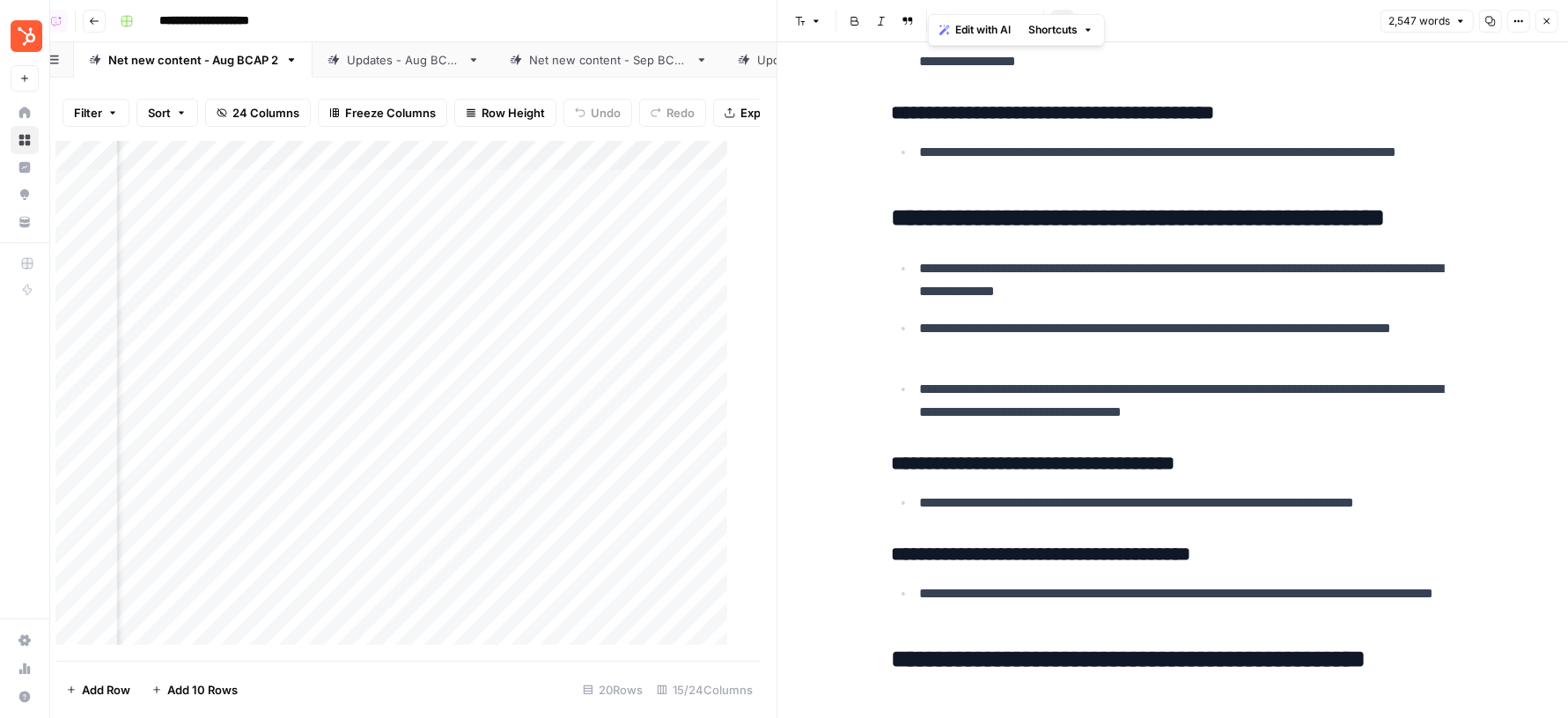
click at [1547, 22] on icon "button" at bounding box center [1547, 21] width 10 height 10
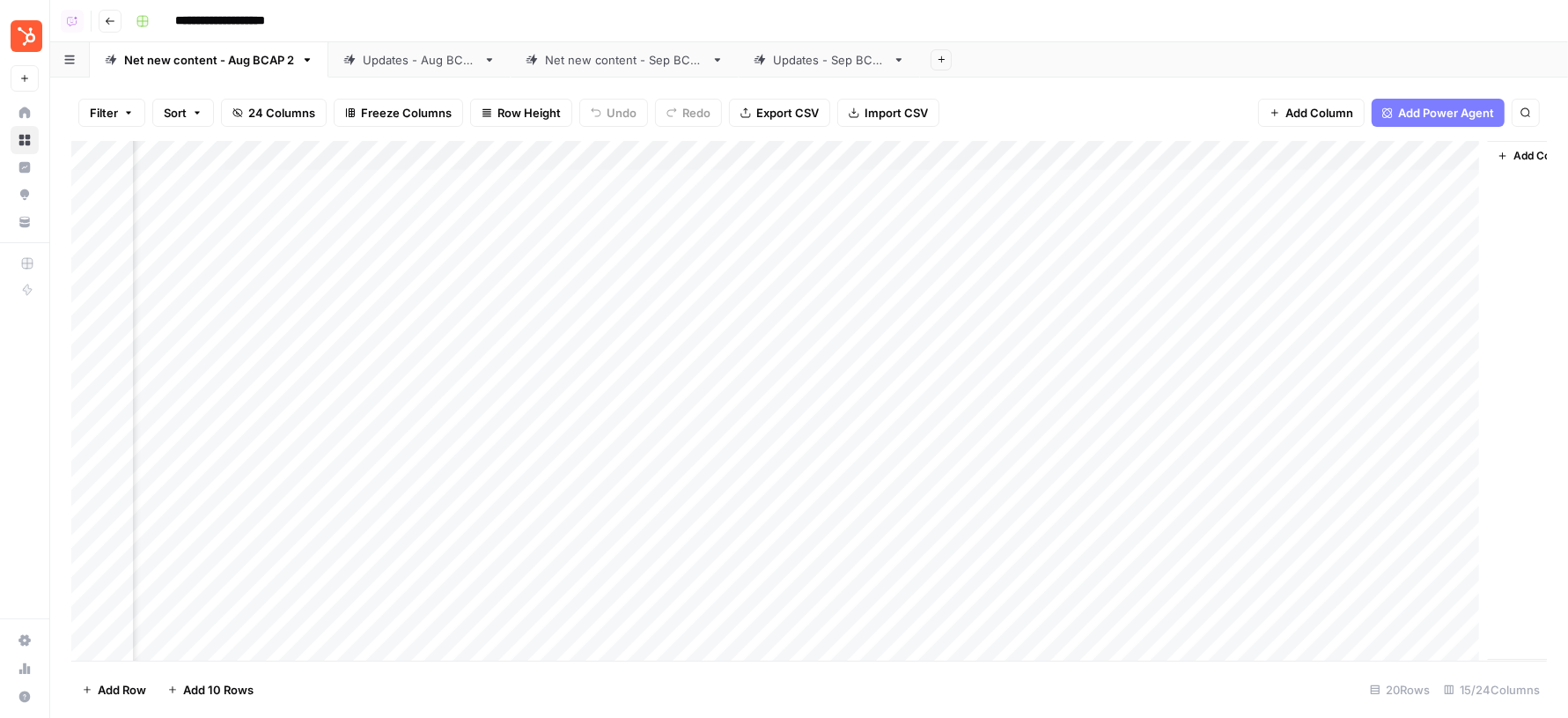
scroll to position [0, 1504]
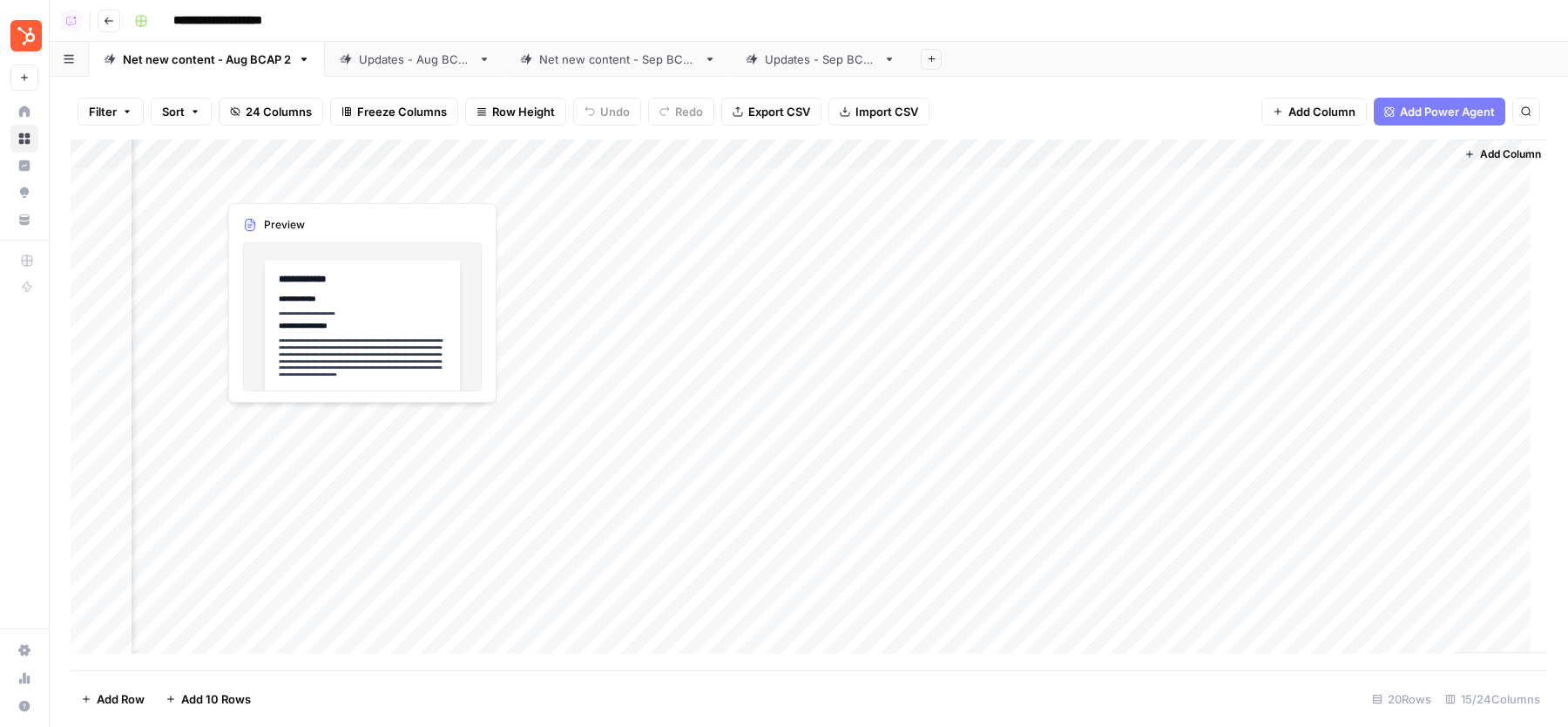
click at [359, 188] on div "Add Column" at bounding box center [808, 405] width 1476 height 531
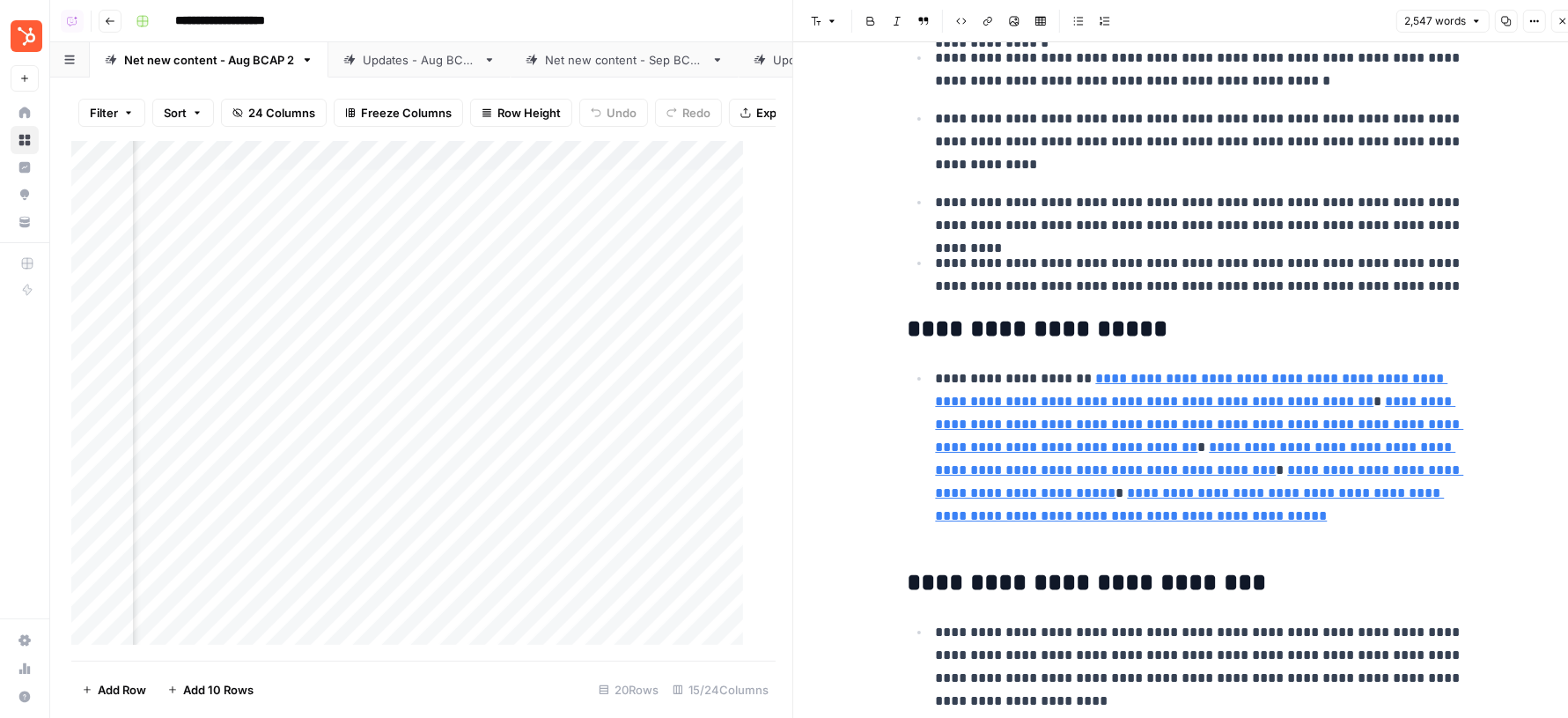
scroll to position [1433, 0]
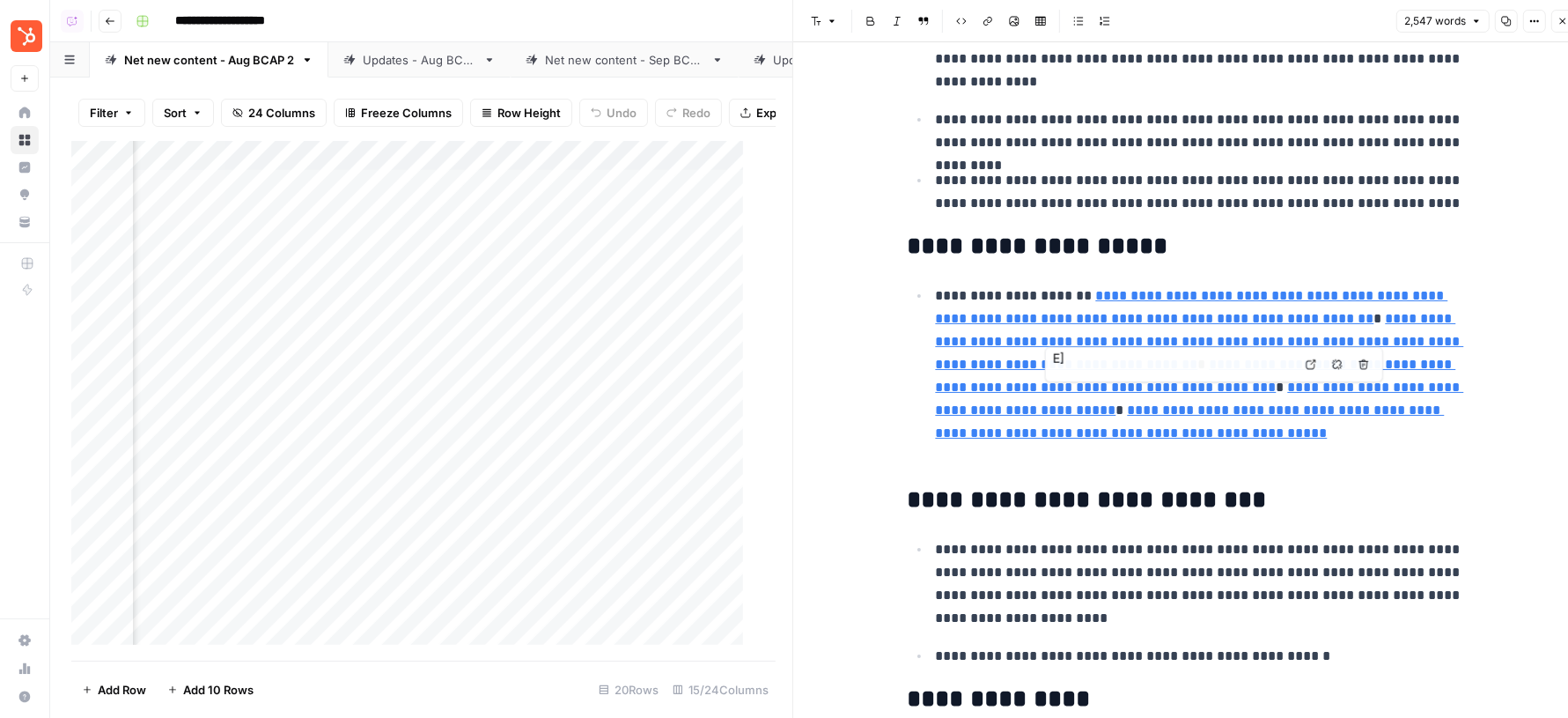
type input "https://blog.hubspot.com/blog/tabid/6307/bid/26404/4-tips-to-keep-your-email-li…"
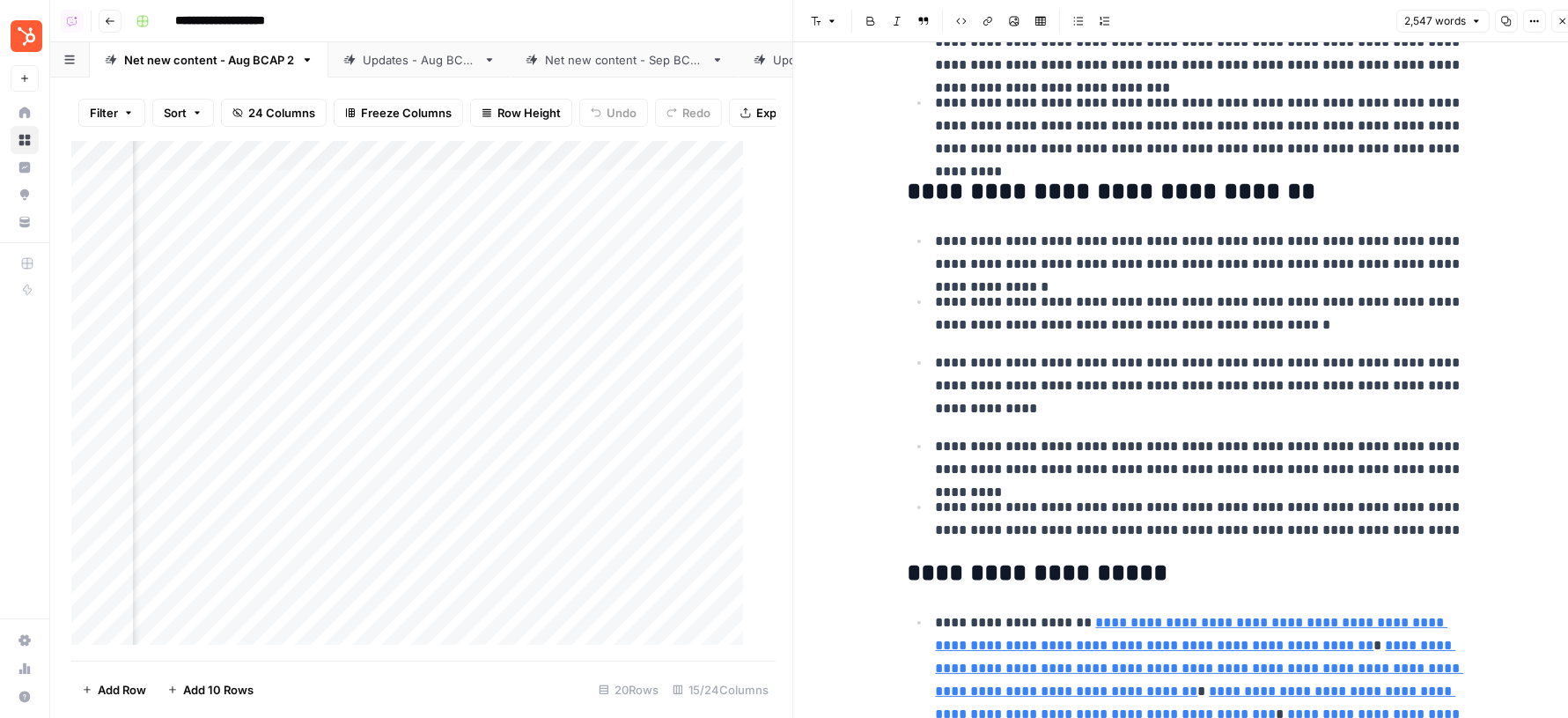
scroll to position [1490, 0]
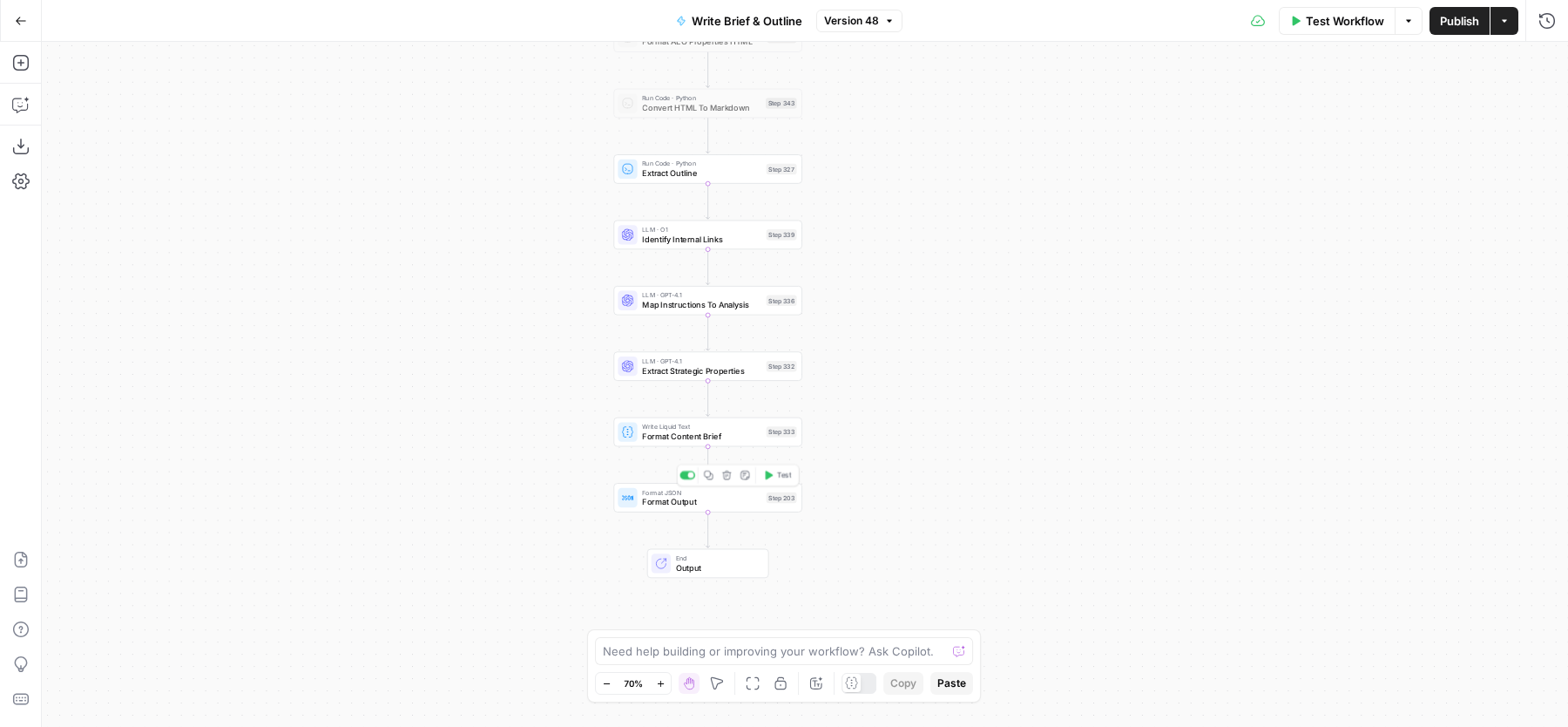
click at [662, 499] on span "Format Output" at bounding box center [701, 501] width 119 height 12
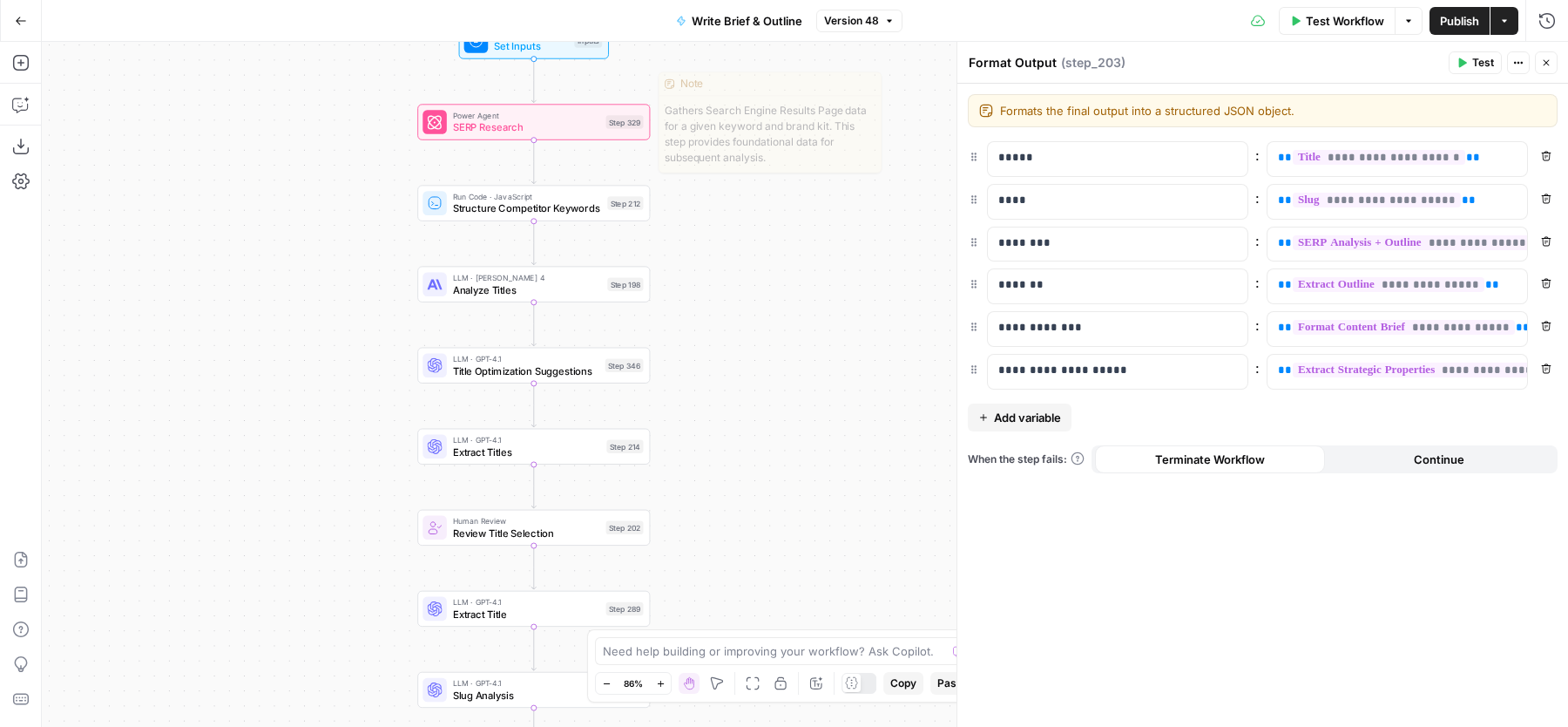
click at [612, 125] on div "Step 329" at bounding box center [625, 121] width 38 height 14
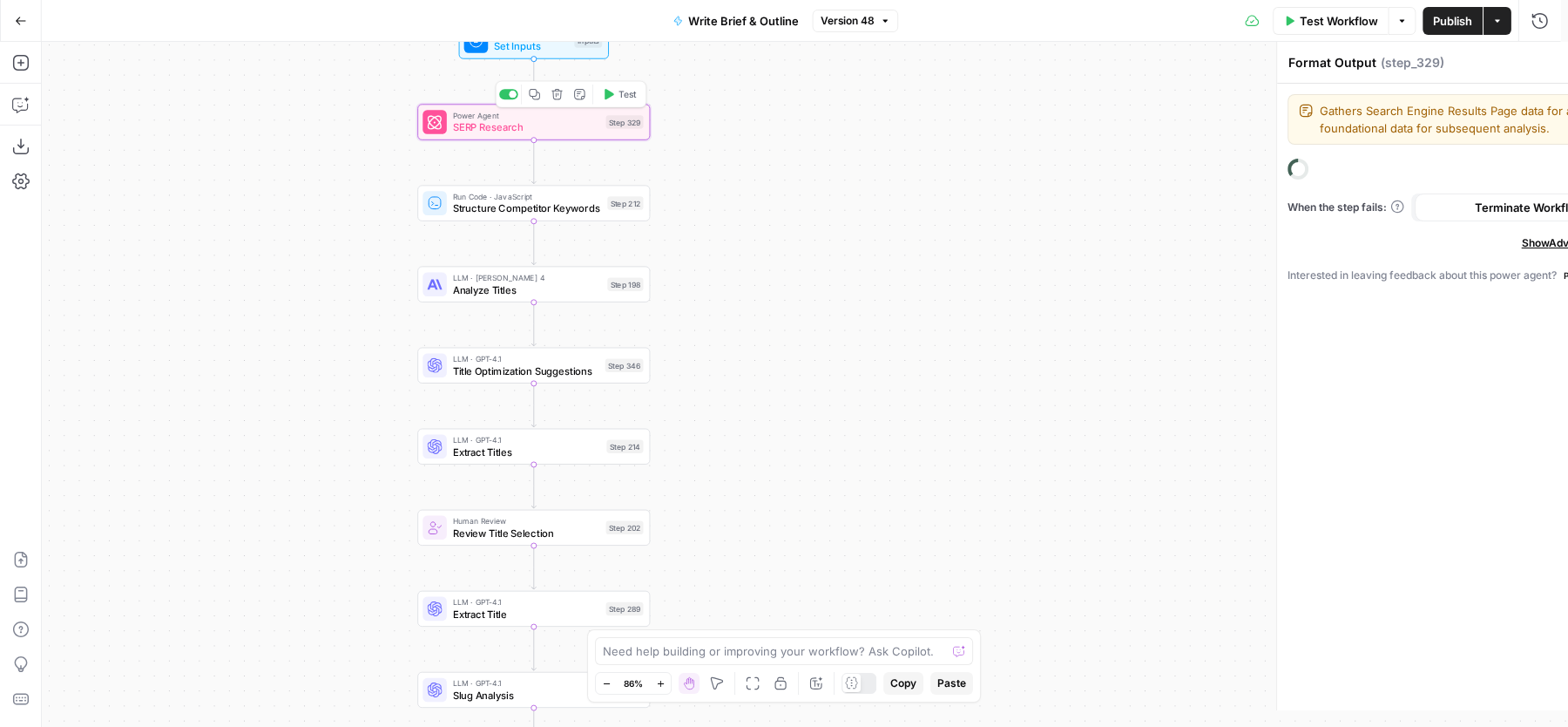
type textarea "SERP Research"
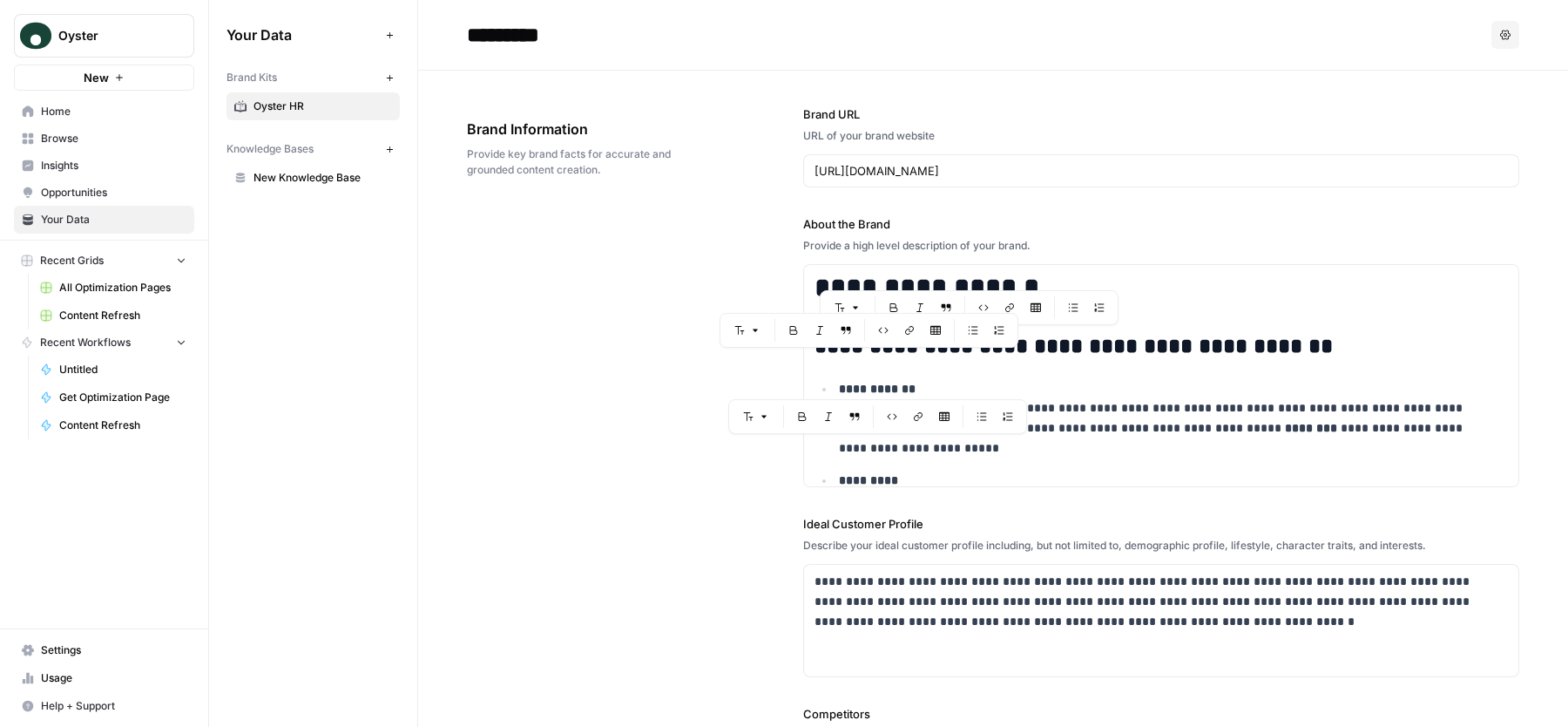
click at [67, 684] on span "Usage" at bounding box center [113, 677] width 145 height 16
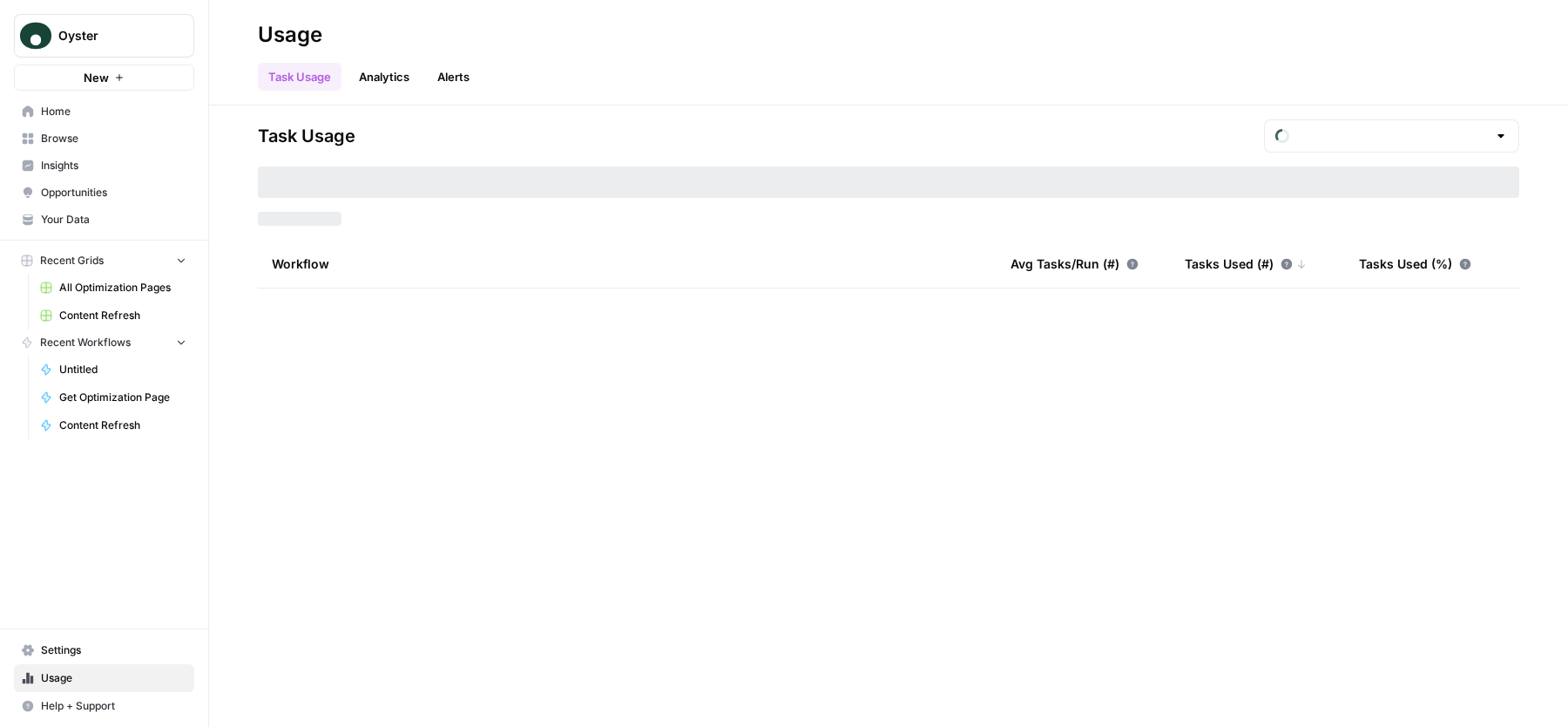
type input "September Tasks"
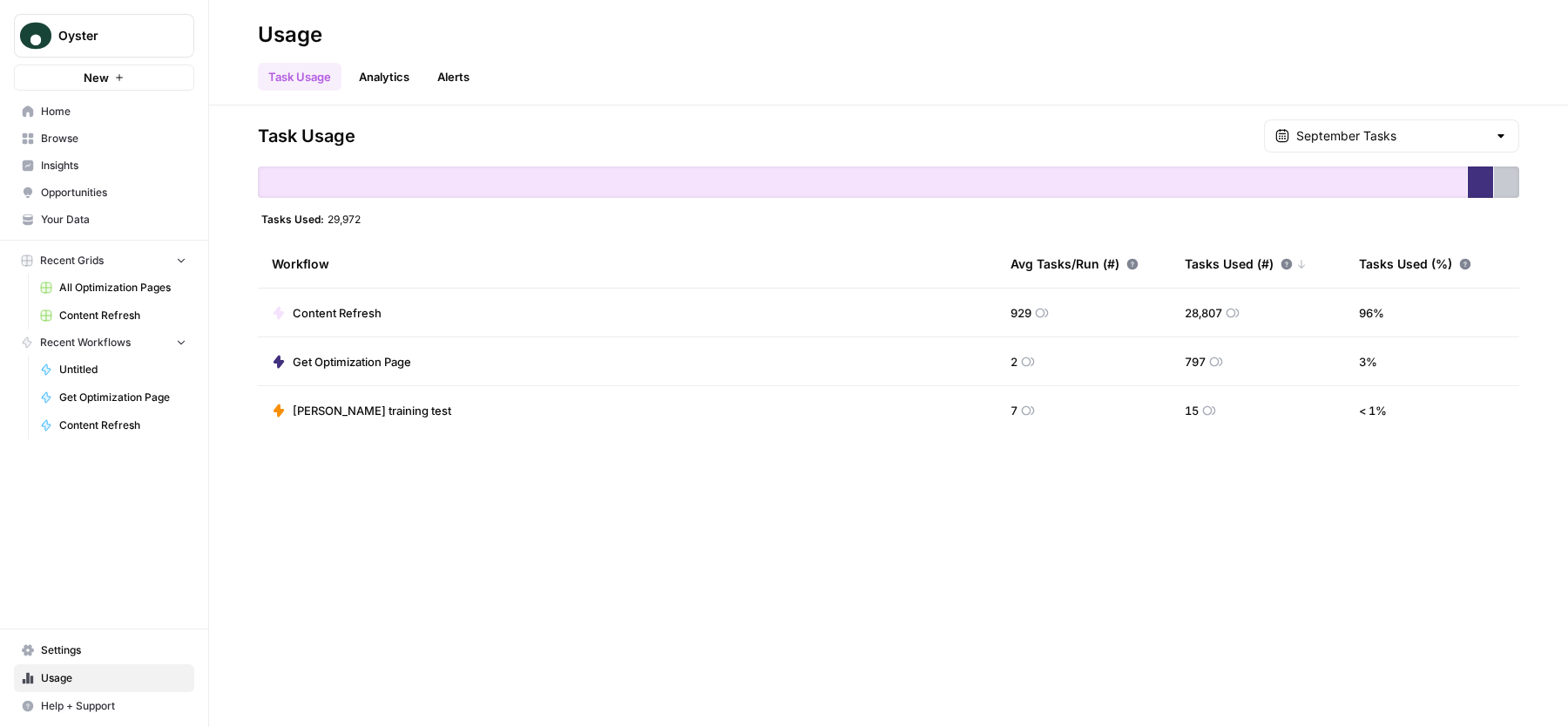
click at [355, 64] on link "Analytics" at bounding box center [384, 77] width 71 height 28
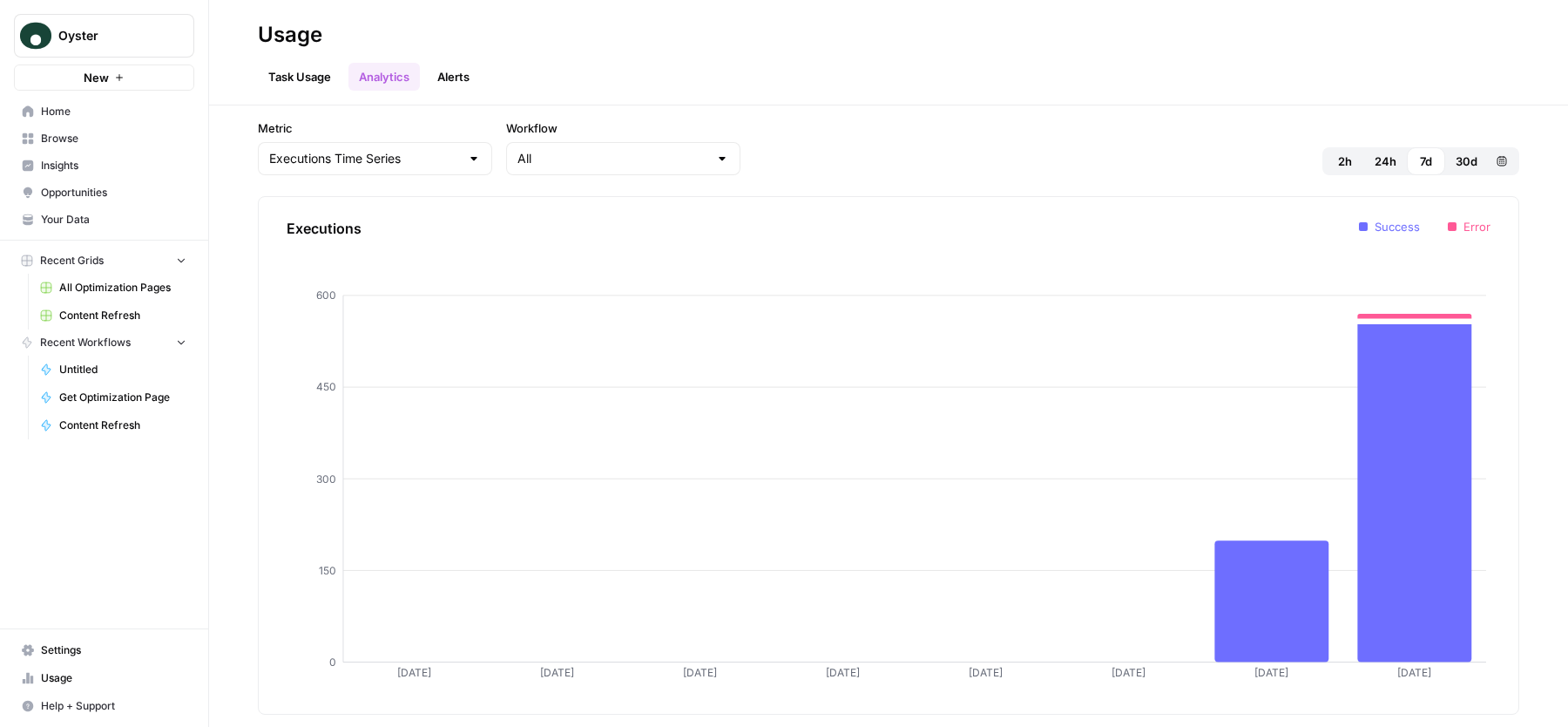
click at [282, 64] on link "Task Usage" at bounding box center [300, 77] width 83 height 28
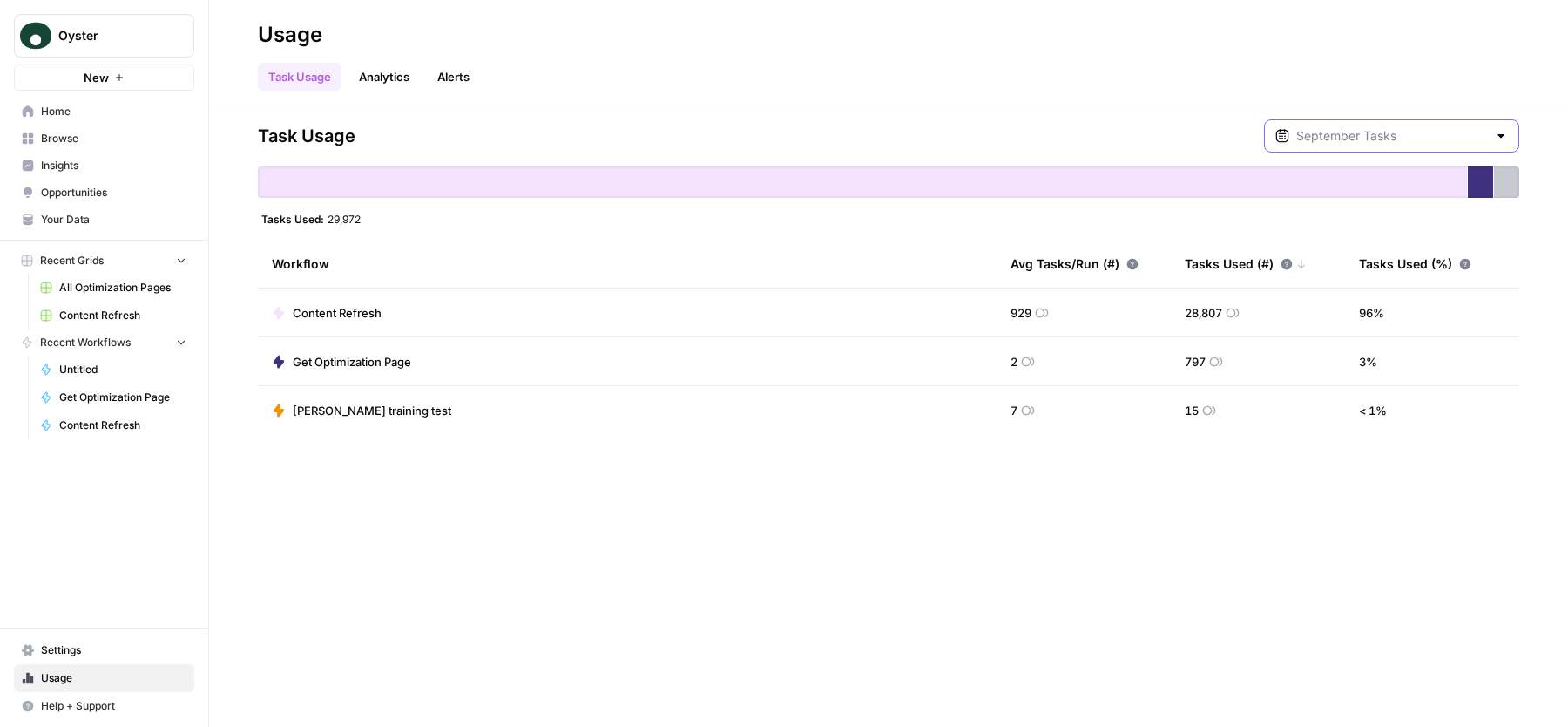
click at [1361, 130] on input "text" at bounding box center [1391, 136] width 190 height 18
click at [1355, 243] on div "[DATE] 12 am - [DATE] 12 am" at bounding box center [1417, 235] width 173 height 16
type input "September Included Tasks"
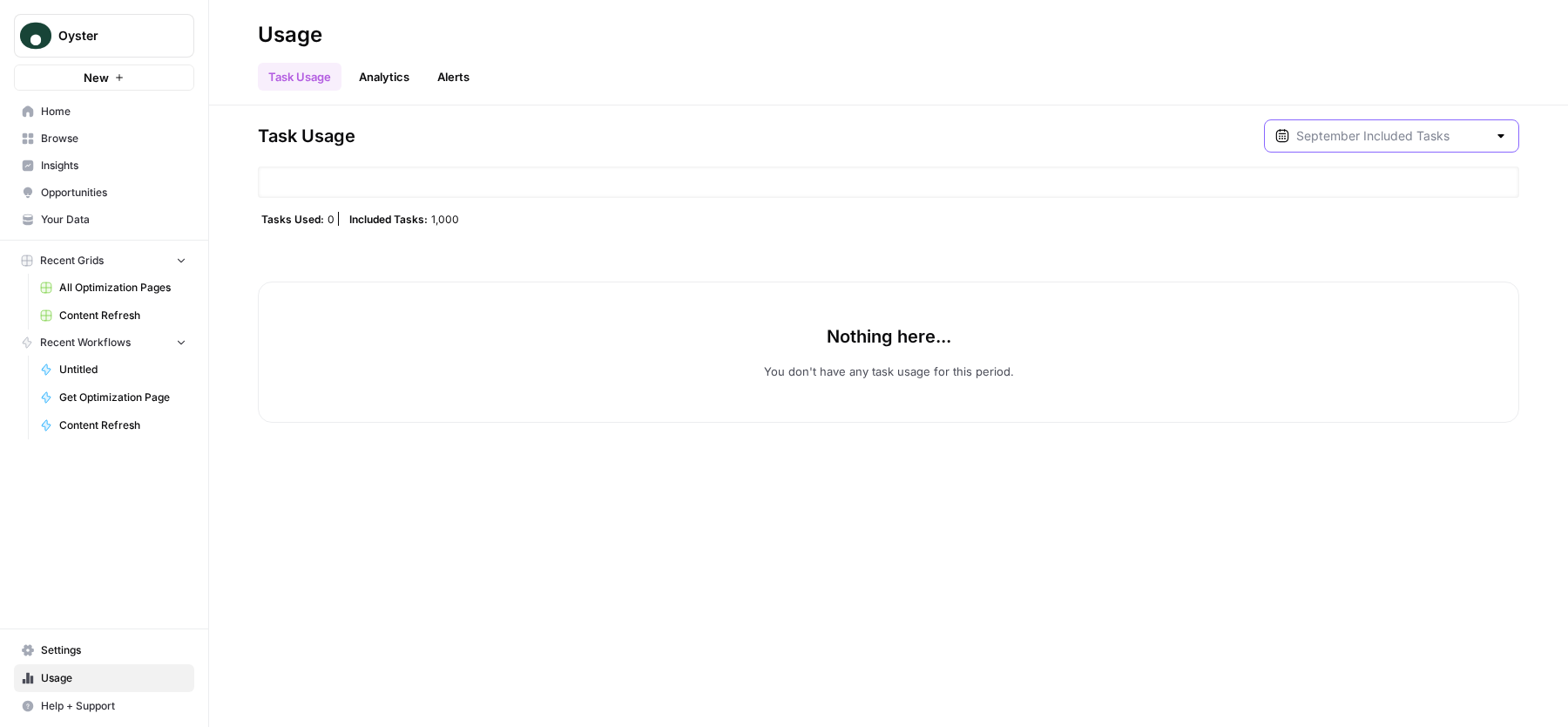
click at [1386, 143] on input "text" at bounding box center [1391, 136] width 190 height 18
click at [1363, 191] on div "[DATE] 12 am - Current" at bounding box center [1417, 195] width 173 height 16
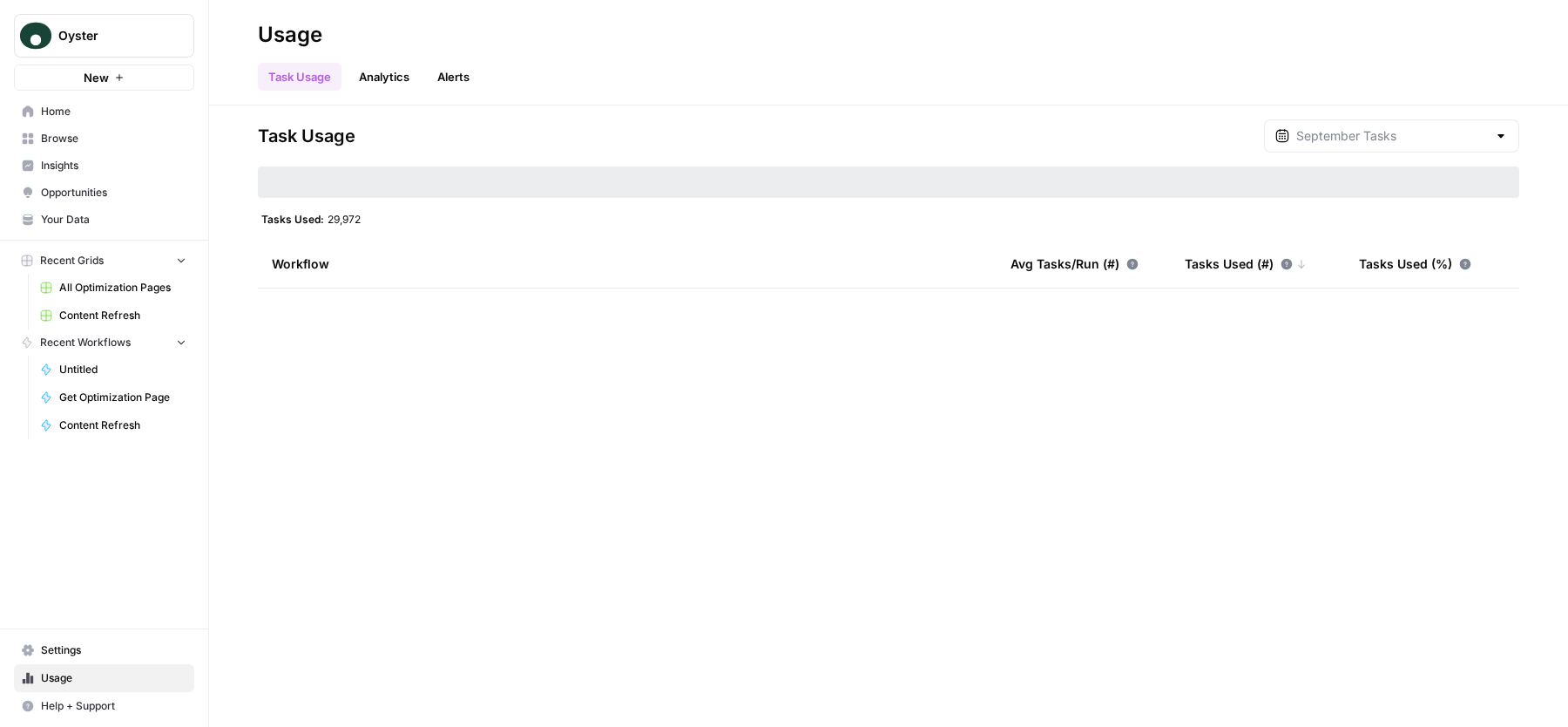
type input "September Tasks"
click at [67, 213] on span "Your Data" at bounding box center [113, 219] width 145 height 16
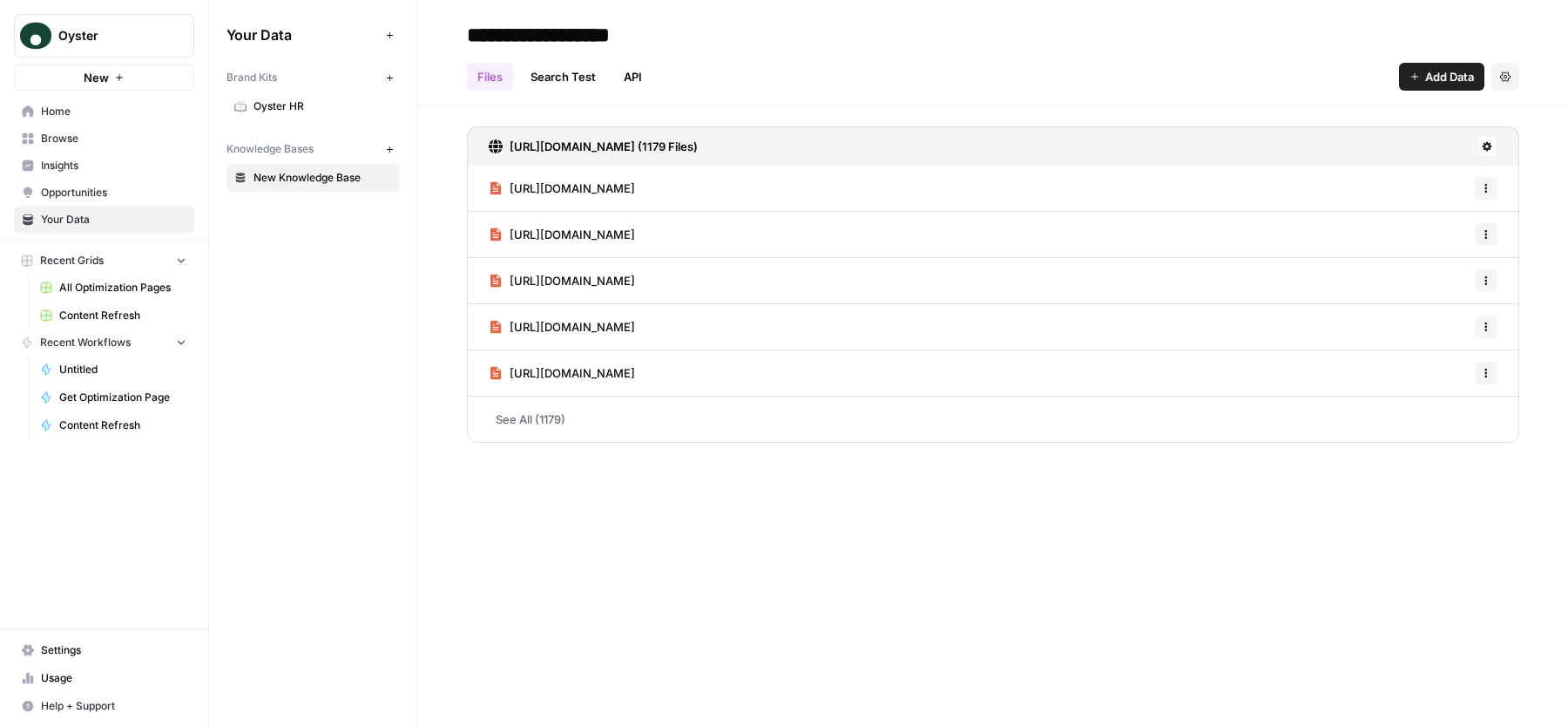
click at [304, 105] on span "Oyster HR" at bounding box center [323, 105] width 139 height 16
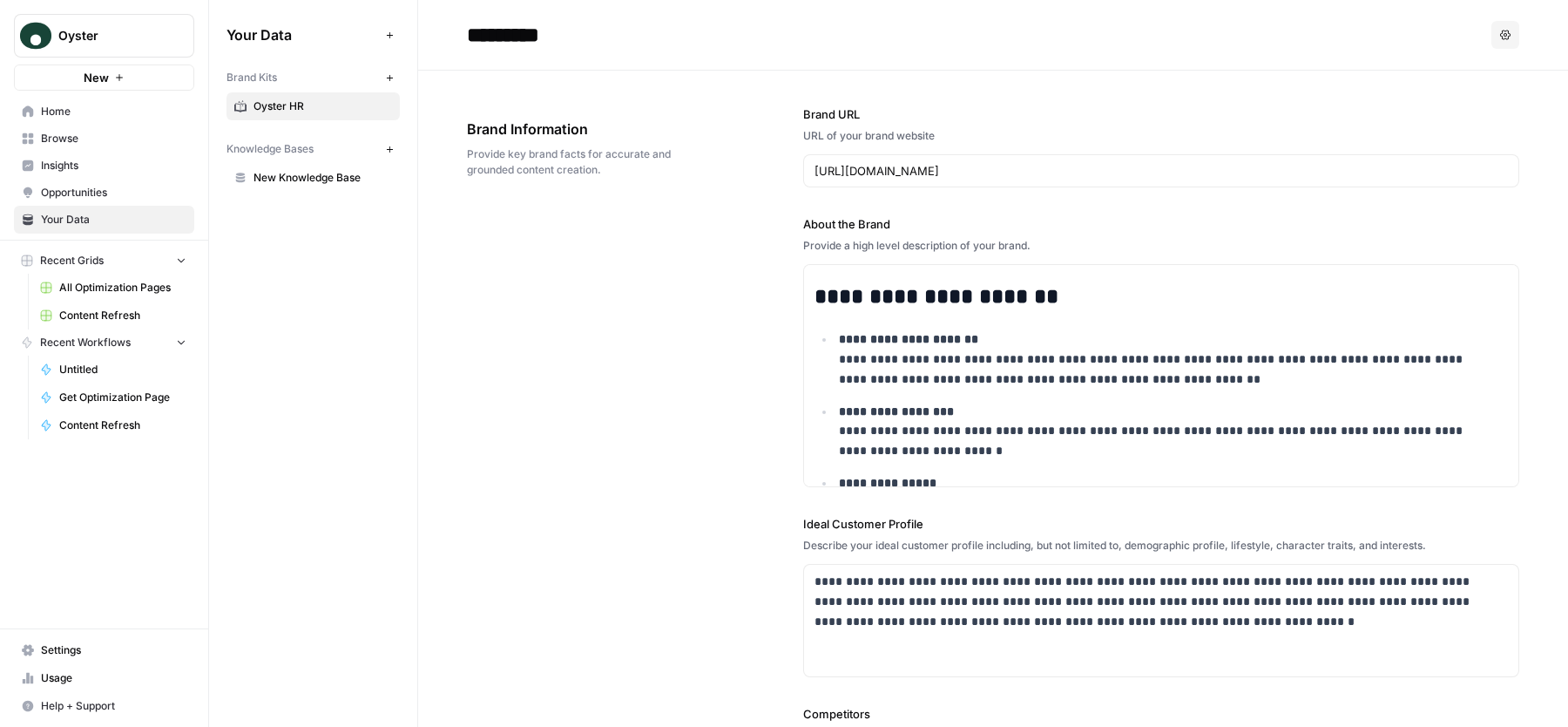
scroll to position [9987, 0]
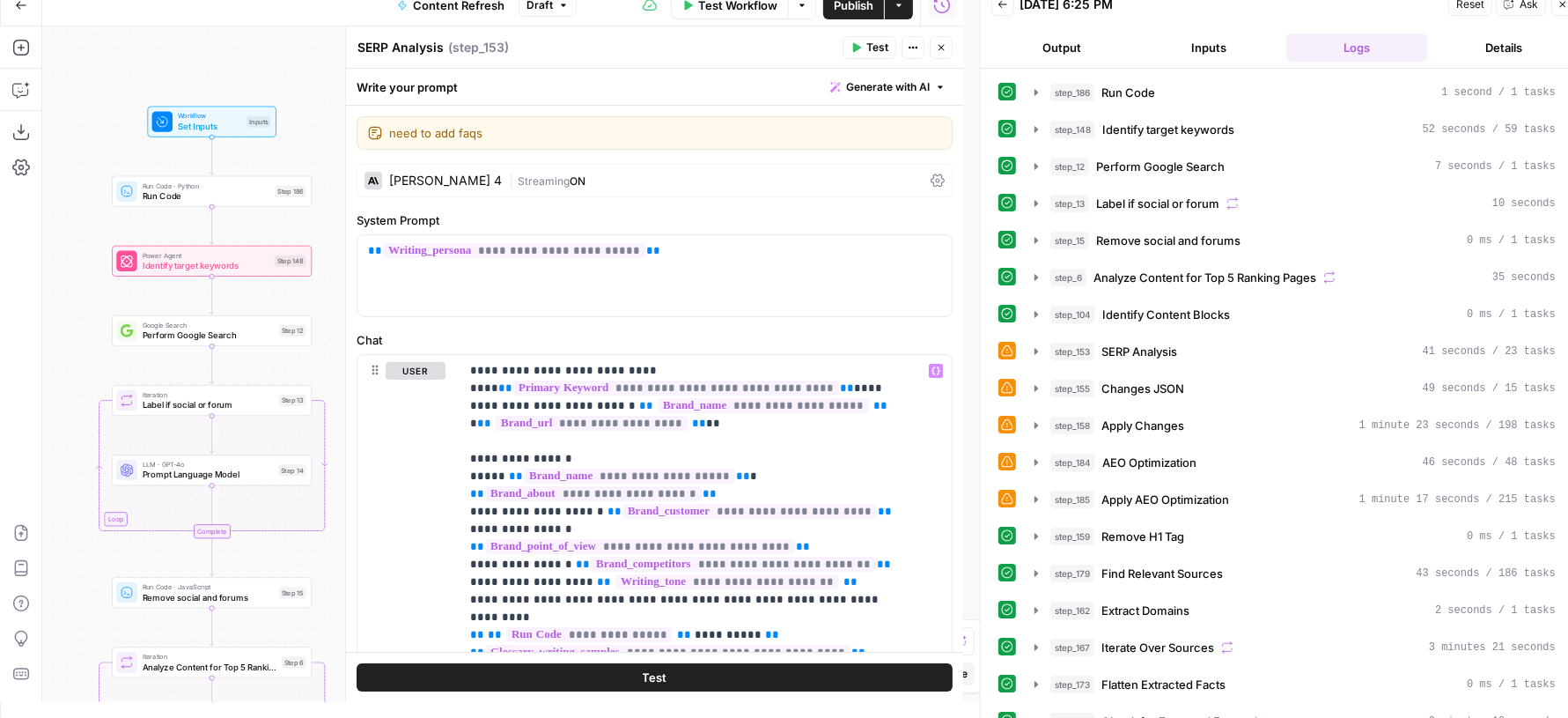
scroll to position [1850, 0]
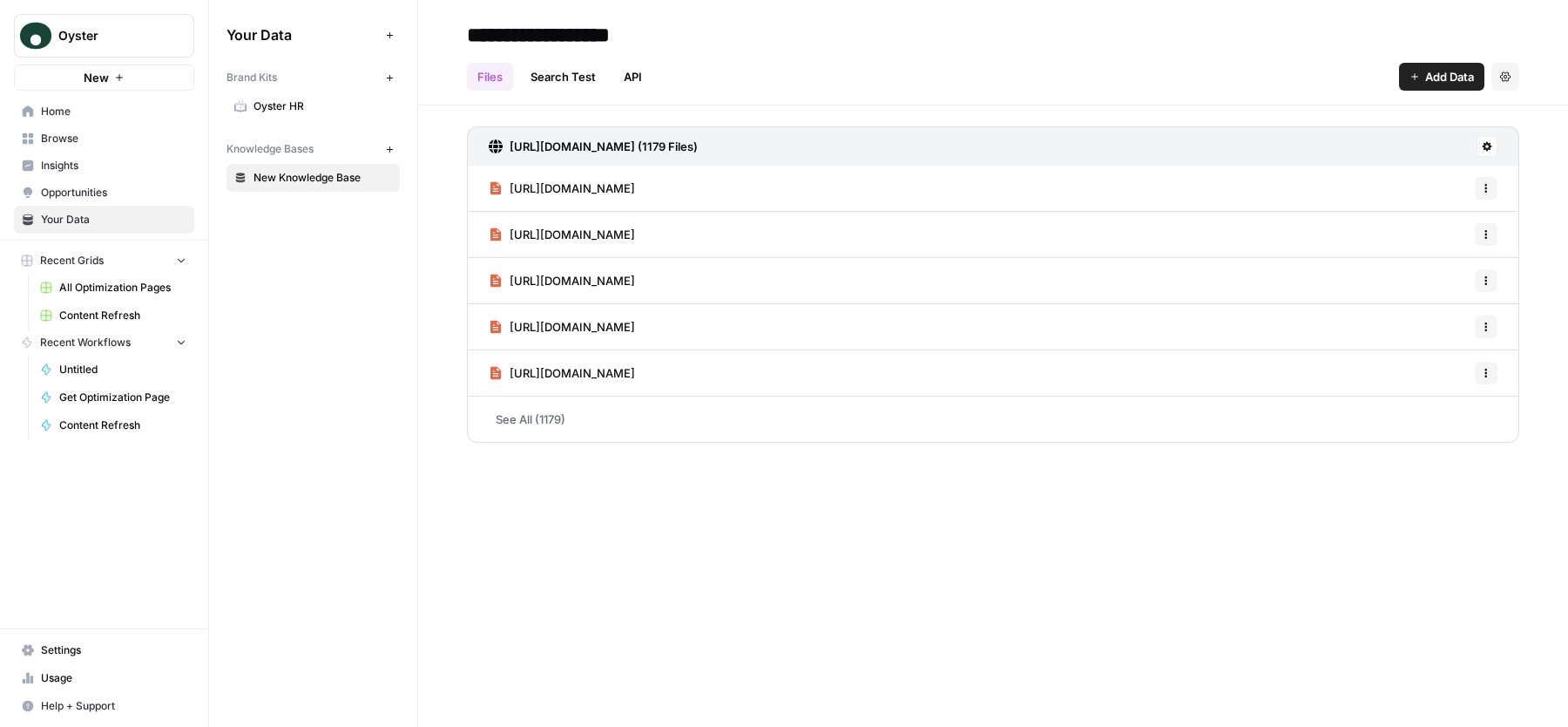
click at [101, 308] on span "Content Refresh" at bounding box center [123, 315] width 128 height 16
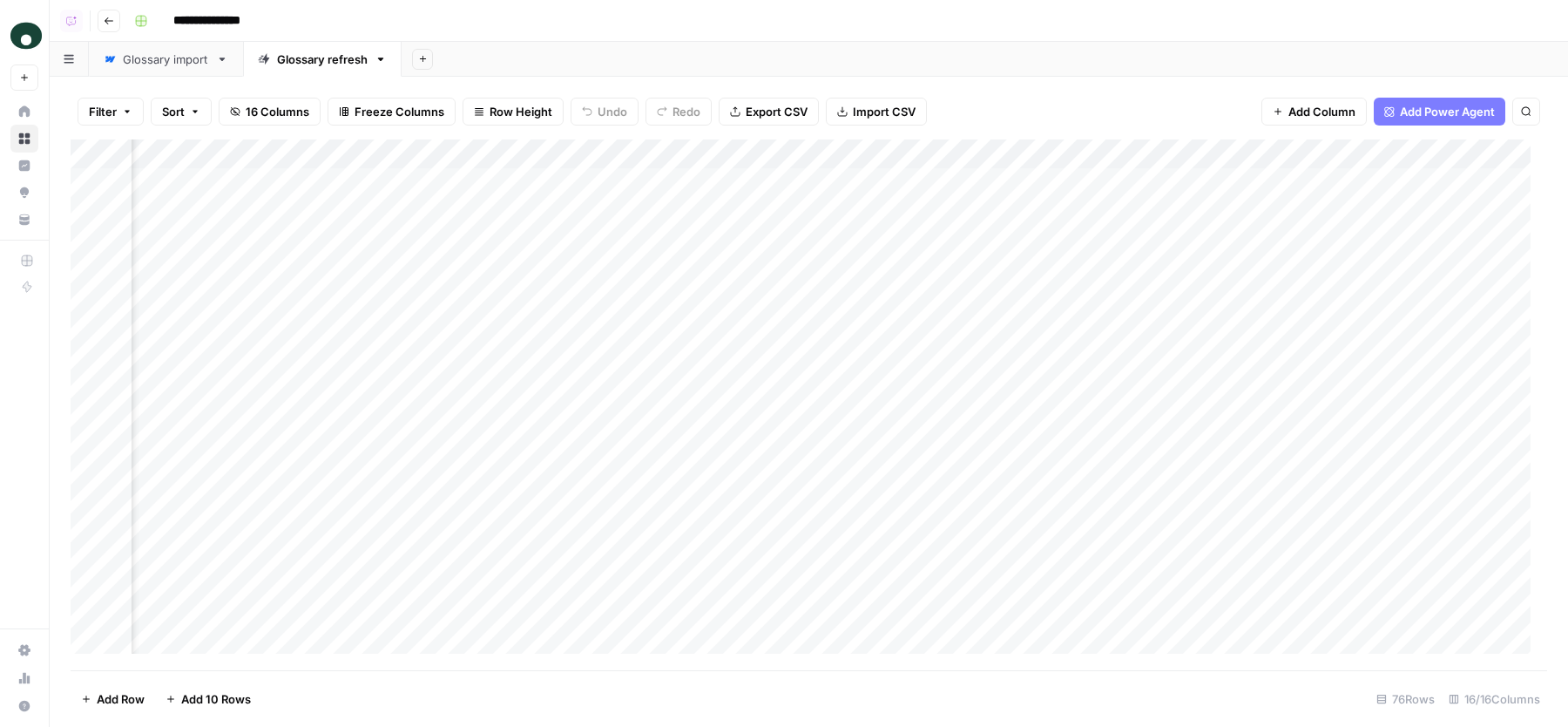
scroll to position [0, 2138]
drag, startPoint x: 1037, startPoint y: 152, endPoint x: 916, endPoint y: 152, distance: 121.0
click at [916, 152] on div "Add Column" at bounding box center [808, 405] width 1476 height 531
click at [1256, 154] on div "Add Column" at bounding box center [808, 405] width 1476 height 531
click at [1202, 113] on div "Filter Sort 16 Columns Freeze Columns Row Height Undo Redo Export CSV Import CS…" at bounding box center [808, 111] width 1476 height 55
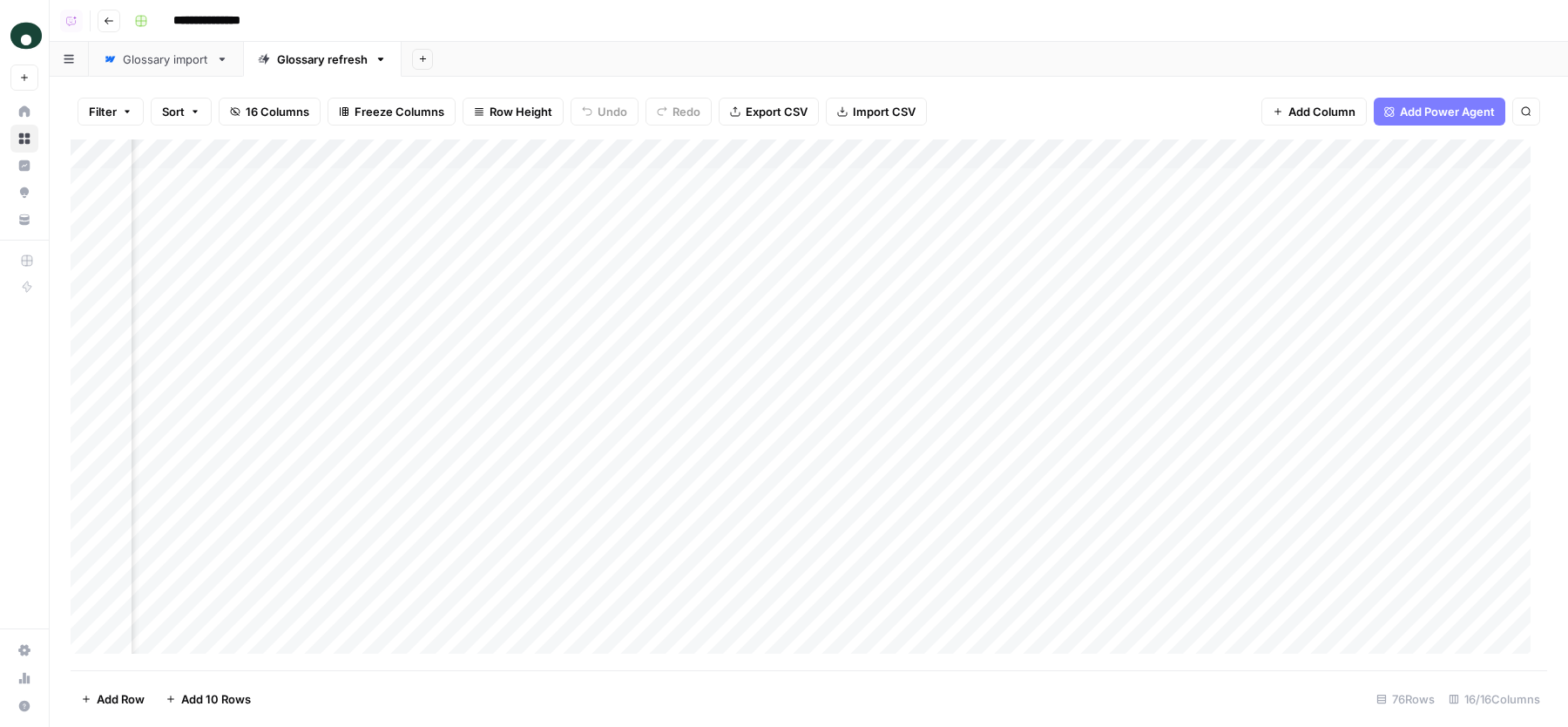
scroll to position [0, 1104]
